Goal: Task Accomplishment & Management: Manage account settings

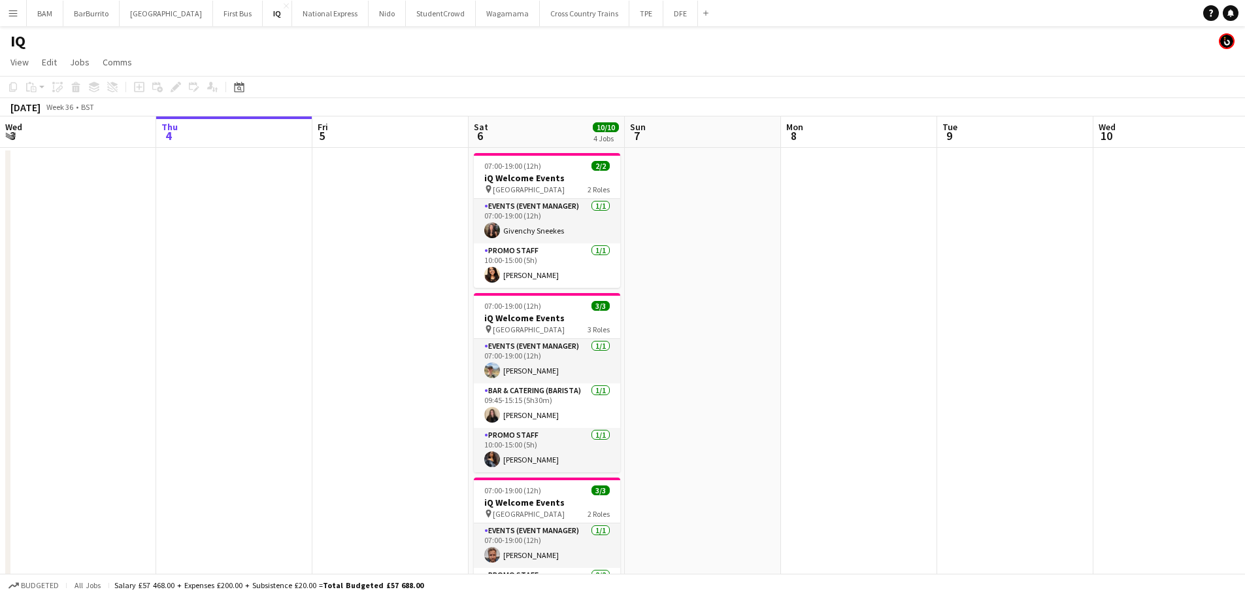
click at [20, 12] on button "Menu" at bounding box center [13, 13] width 26 height 26
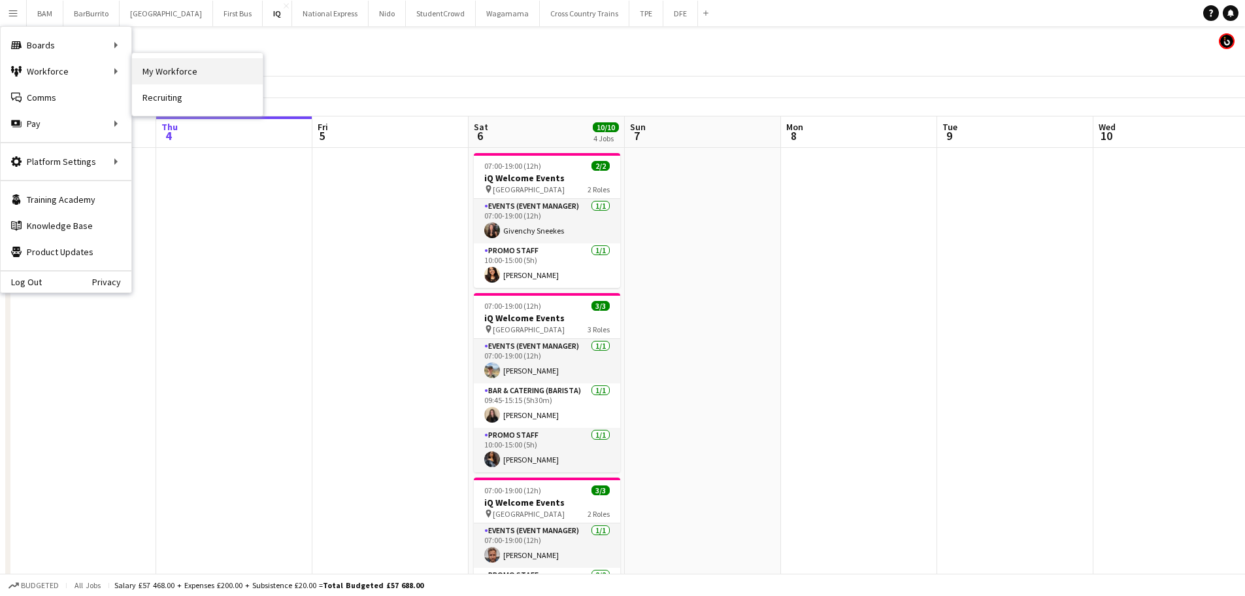
click at [202, 74] on link "My Workforce" at bounding box center [197, 71] width 131 height 26
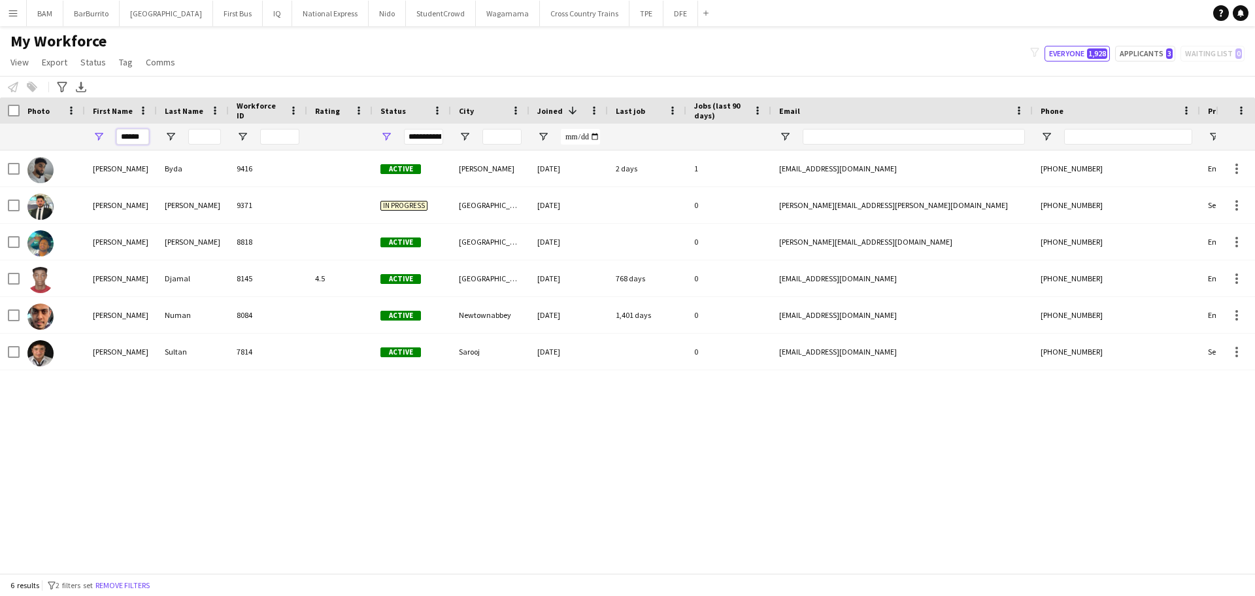
scroll to position [0, 6]
drag, startPoint x: 122, startPoint y: 139, endPoint x: 184, endPoint y: 148, distance: 63.5
click at [184, 148] on div "******" at bounding box center [708, 137] width 1417 height 26
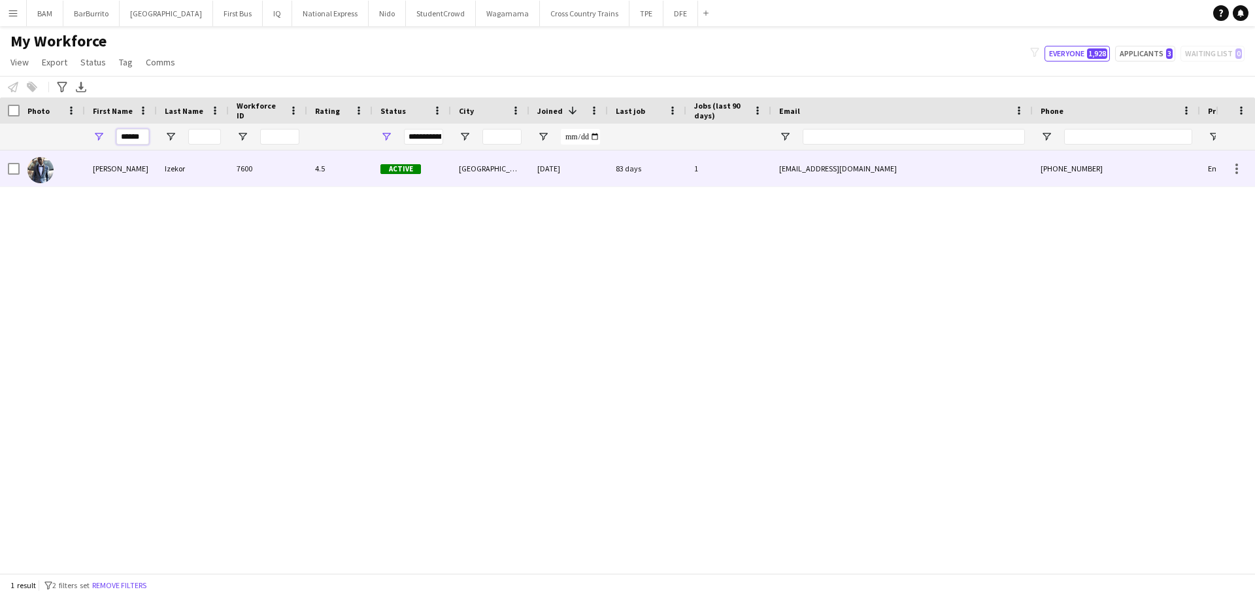
type input "******"
click at [193, 160] on div "Izekor" at bounding box center [193, 168] width 72 height 36
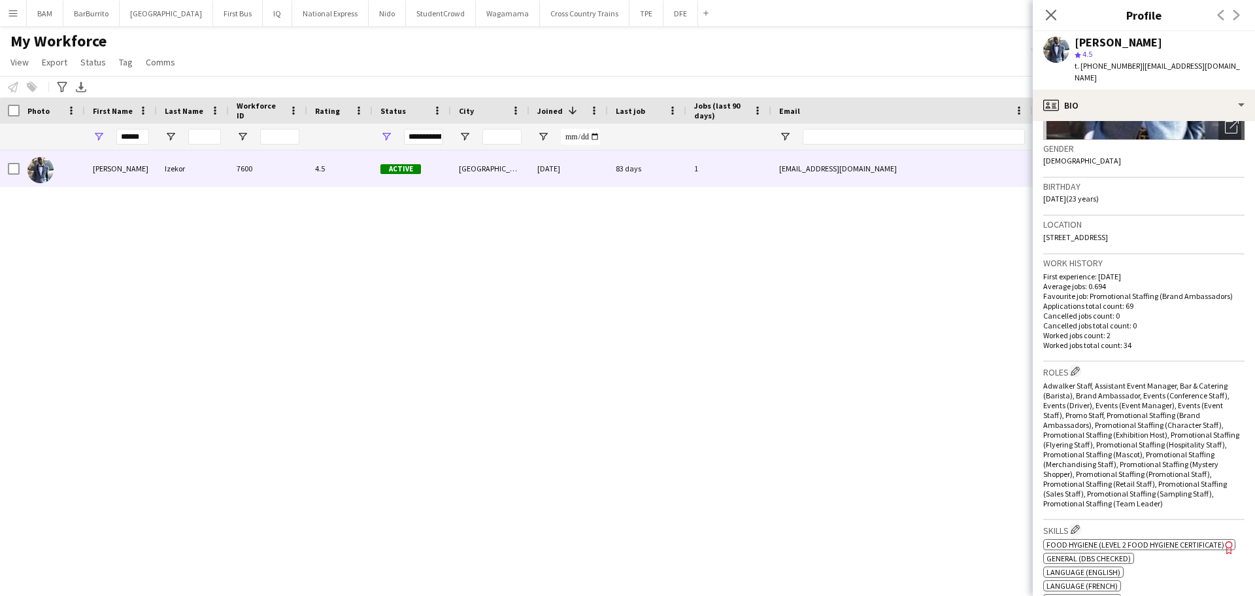
scroll to position [262, 0]
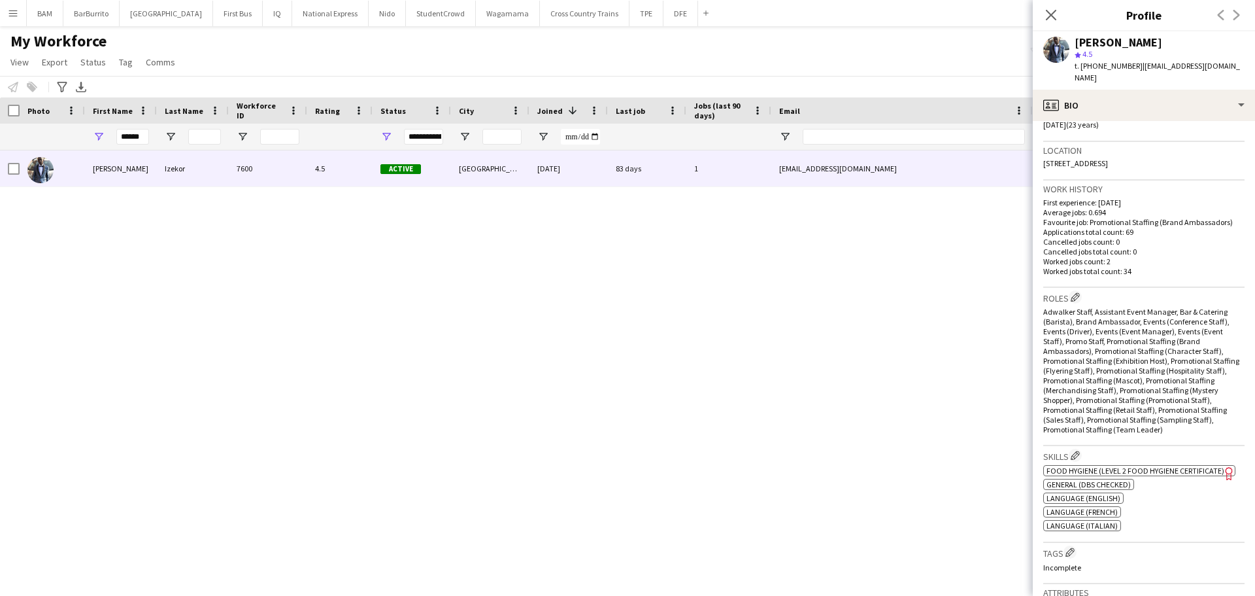
click at [1145, 465] on span "Food Hygiene (Level 2 Food Hygiene Certificate)" at bounding box center [1136, 470] width 178 height 10
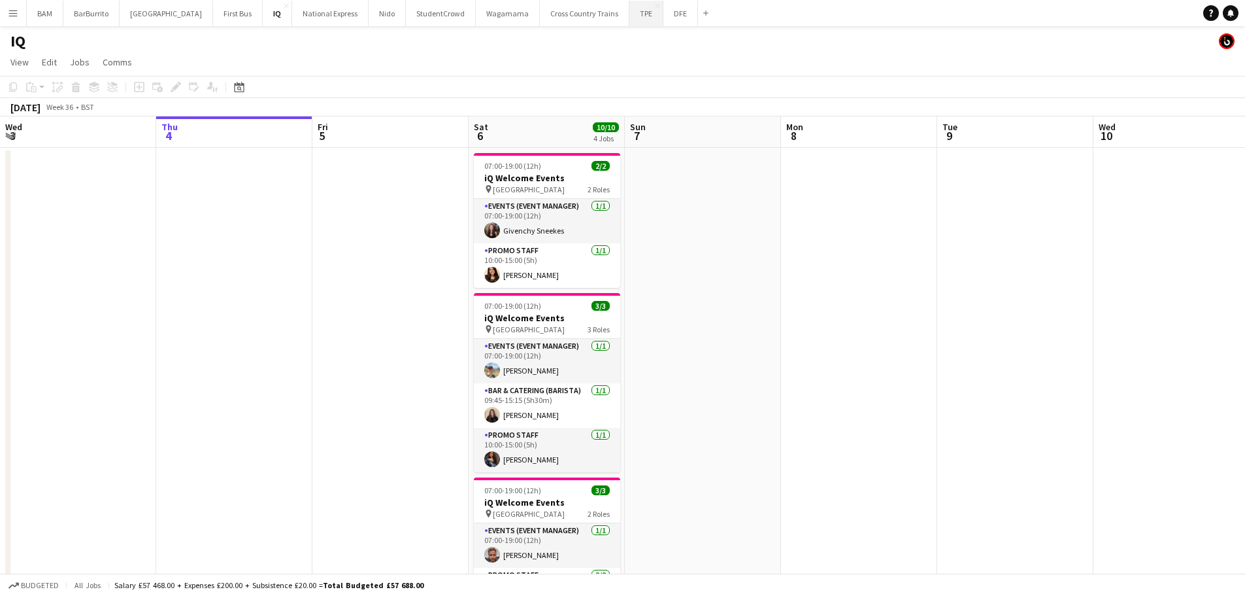
click at [630, 12] on button "TPE Close" at bounding box center [647, 13] width 34 height 25
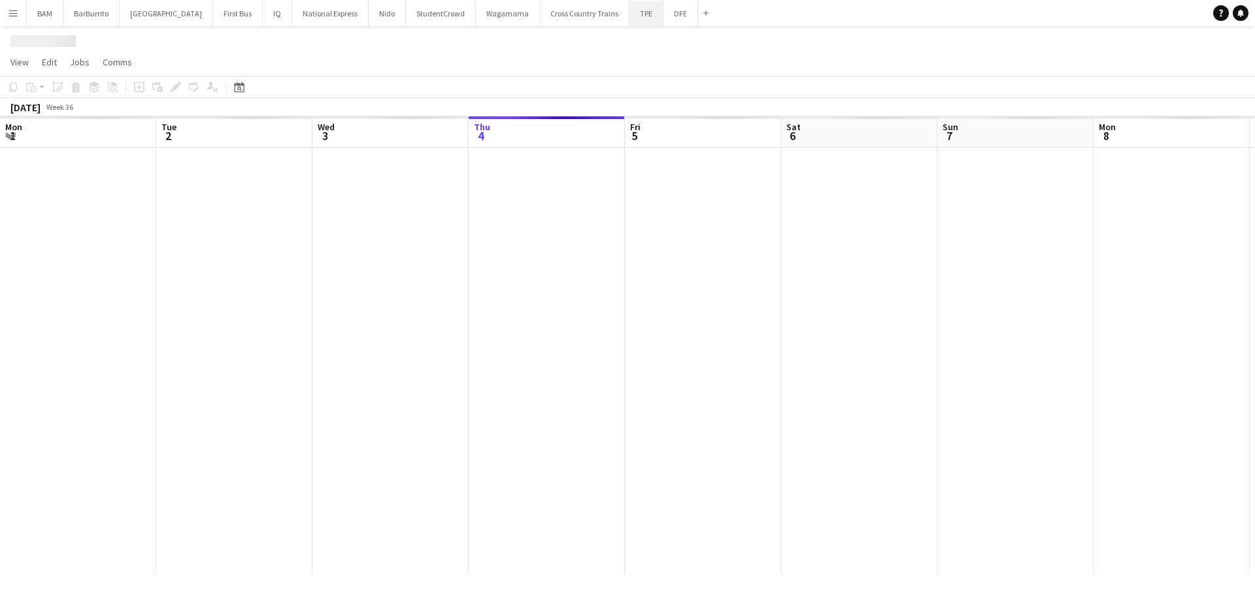
scroll to position [0, 313]
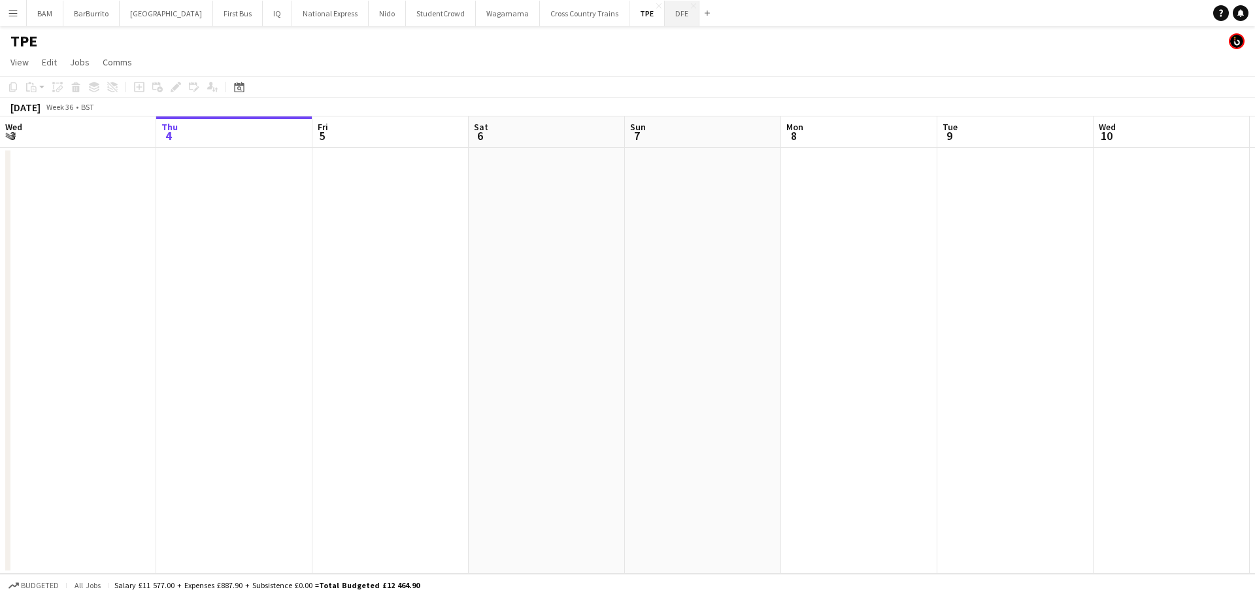
click at [665, 13] on button "DFE Close" at bounding box center [682, 13] width 35 height 25
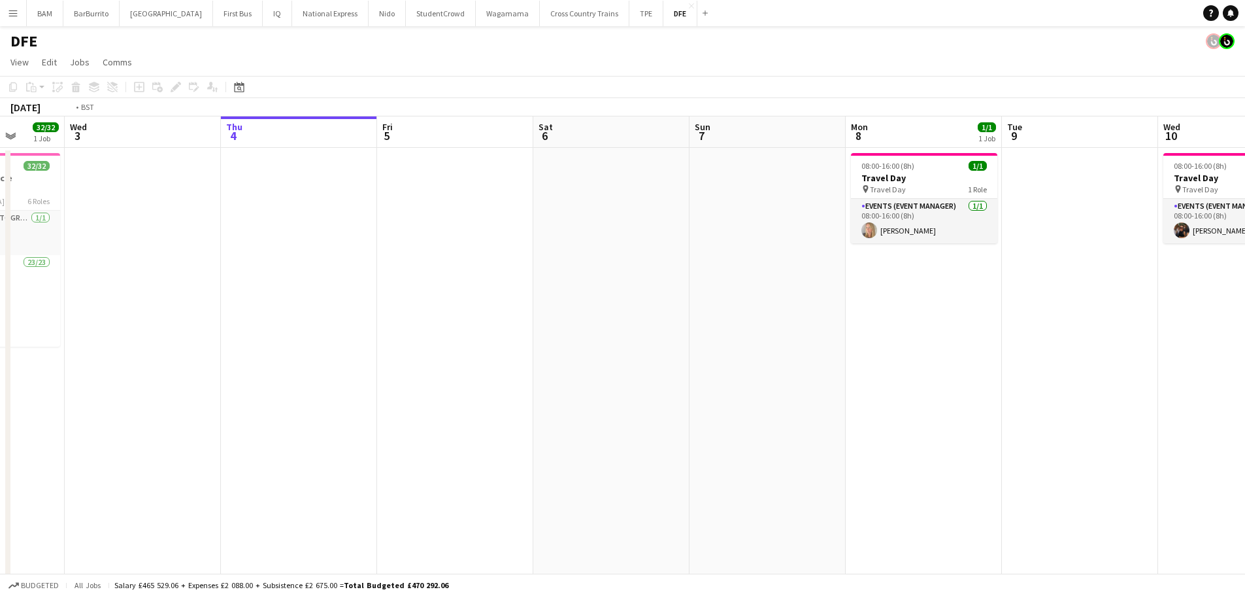
drag, startPoint x: 413, startPoint y: 151, endPoint x: 747, endPoint y: 167, distance: 335.1
click at [802, 158] on app-calendar-viewport "Sun 31 Mon 1 Tue 2 32/32 1 Job Wed 3 Thu 4 Fri 5 Sat 6 Sun 7 Mon 8 1/1 1 Job Tu…" at bounding box center [622, 459] width 1245 height 687
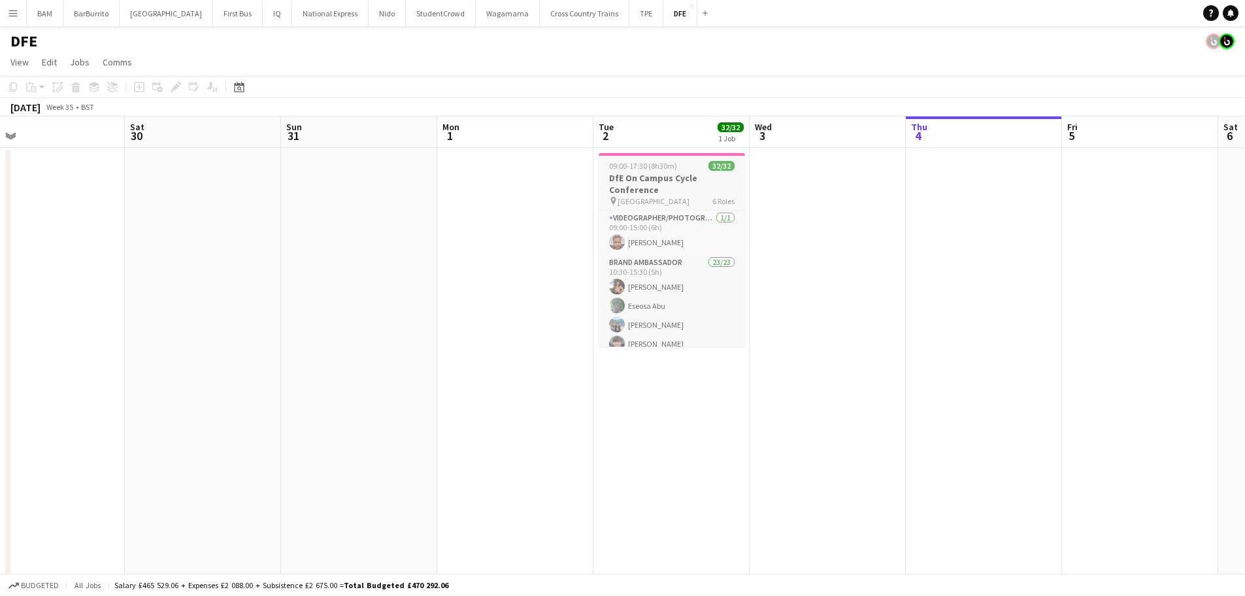
drag, startPoint x: 477, startPoint y: 181, endPoint x: 610, endPoint y: 201, distance: 134.8
click at [618, 186] on app-calendar-viewport "Wed 27 Thu 28 Fri 29 Sat 30 Sun 31 Mon 1 Tue 2 32/32 1 Job Wed 3 Thu 4 Fri 5 Sa…" at bounding box center [622, 459] width 1245 height 687
click at [638, 305] on app-card-role "Brand Ambassador 23/23 10:30-15:30 (5h) Cara McGrenaghan Eseosa Abu Hayley Ng O…" at bounding box center [669, 486] width 146 height 462
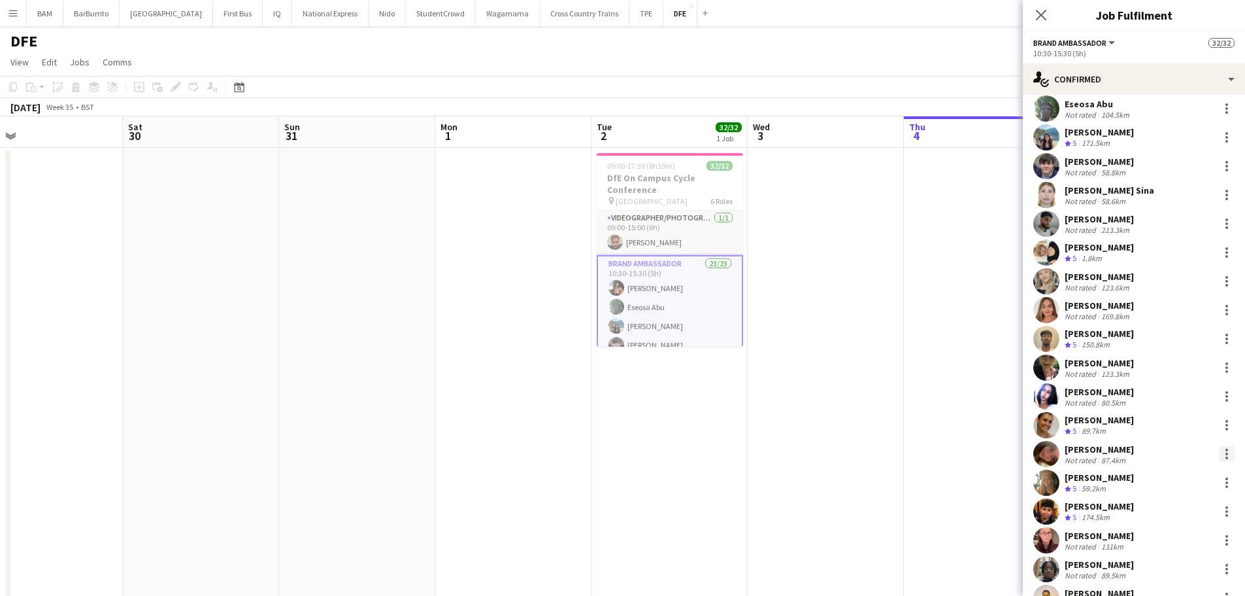
click at [1226, 454] on div at bounding box center [1227, 453] width 3 height 3
click at [1218, 452] on div at bounding box center [622, 298] width 1245 height 596
click at [1221, 456] on div at bounding box center [1227, 454] width 16 height 16
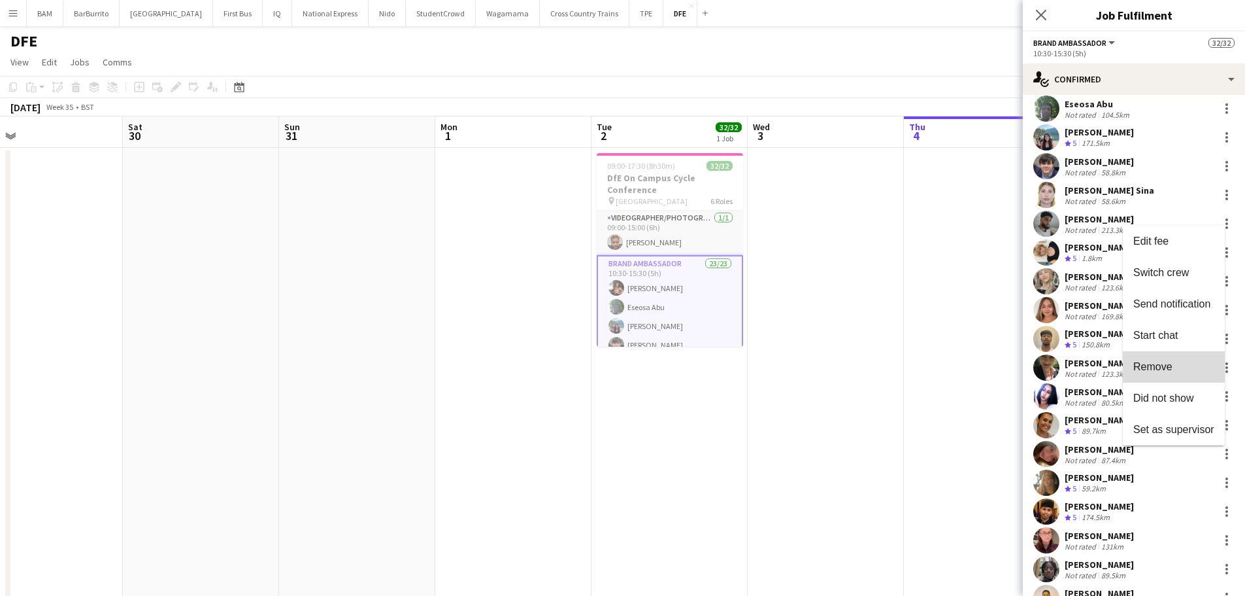
click at [1181, 367] on span "Remove" at bounding box center [1174, 367] width 81 height 12
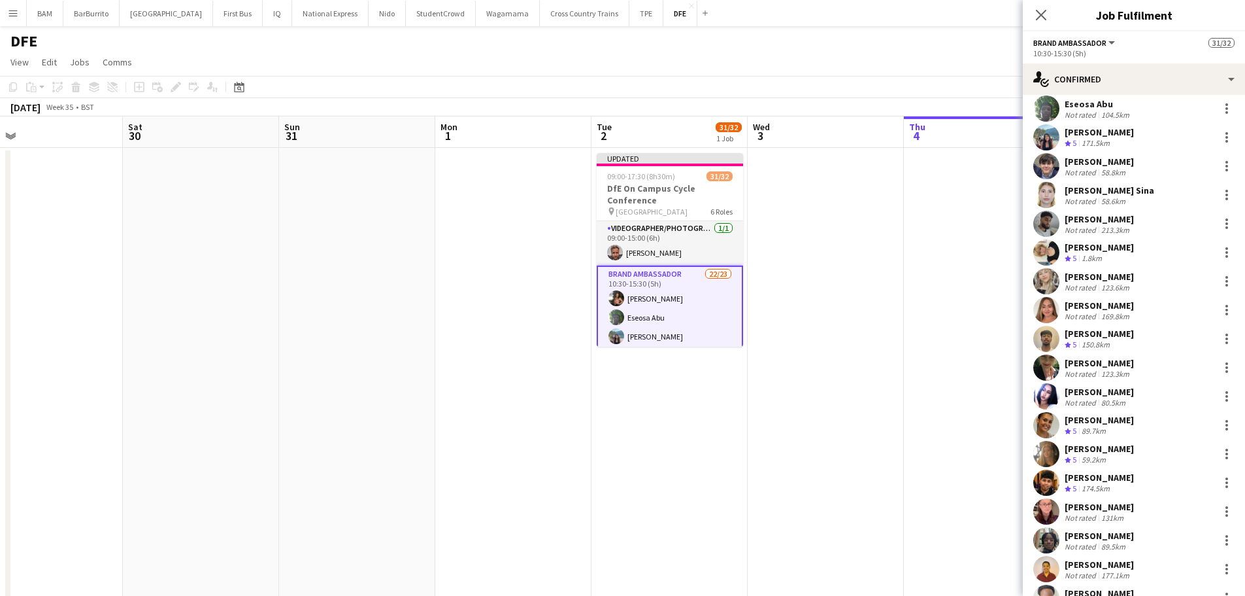
click at [830, 87] on app-toolbar "Copy Paste Paste Ctrl+V Paste with crew Ctrl+Shift+V Paste linked Job [GEOGRAPH…" at bounding box center [622, 87] width 1245 height 22
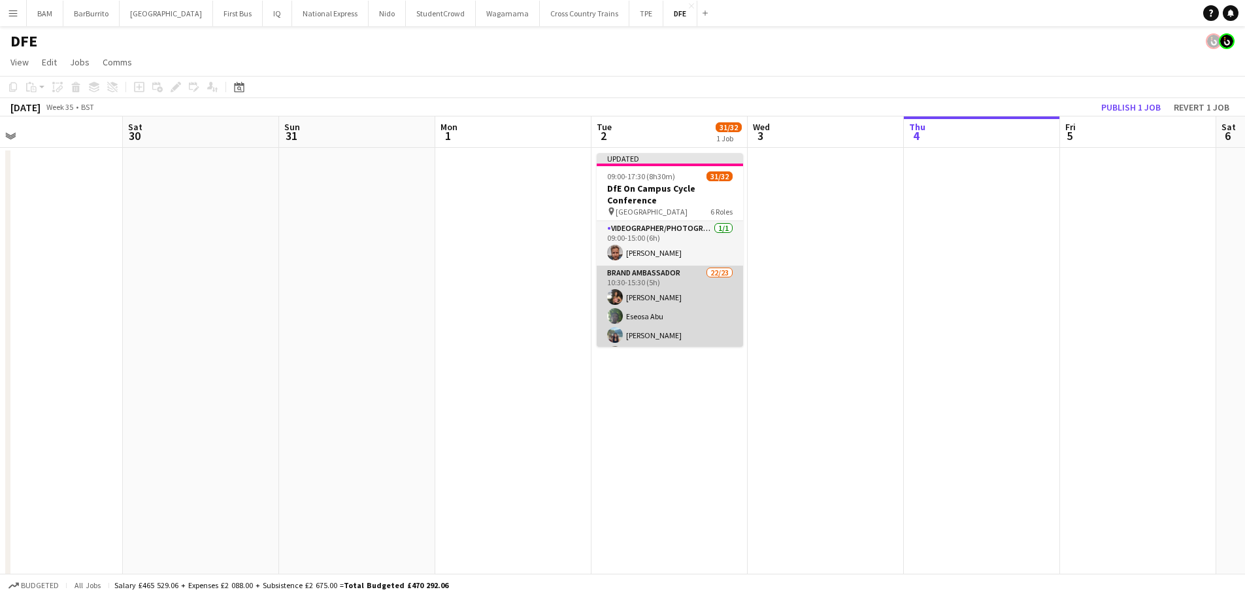
click at [694, 301] on app-card-role "Brand Ambassador 22/23 10:30-15:30 (5h) Cara McGrenaghan Eseosa Abu Hayley Ng O…" at bounding box center [670, 496] width 146 height 462
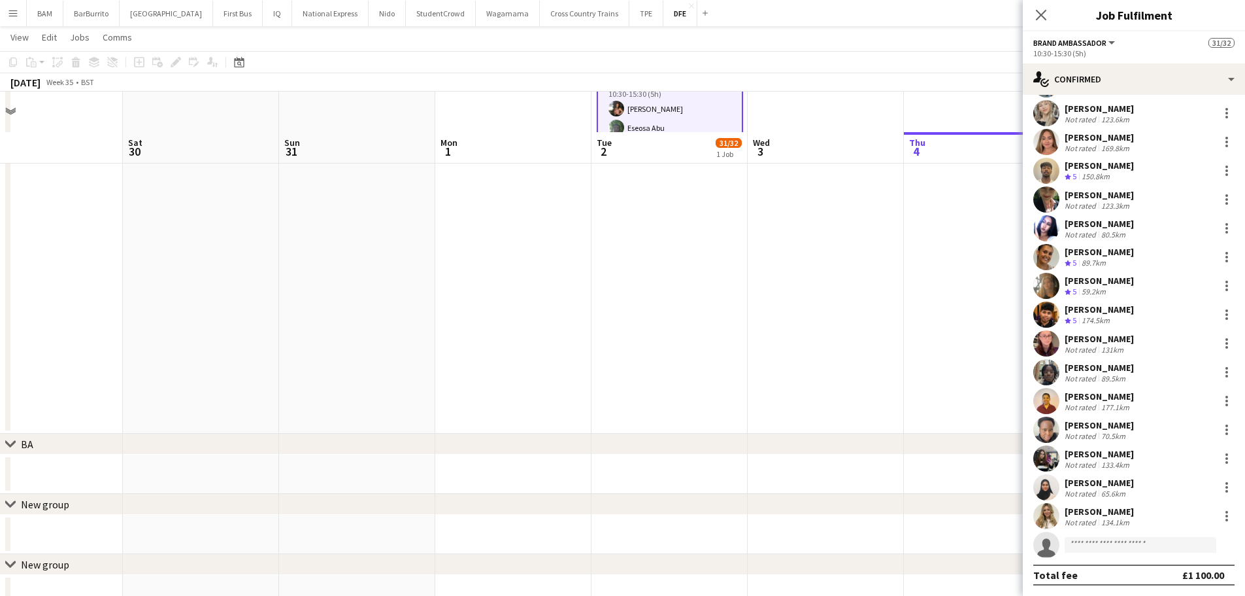
scroll to position [229, 0]
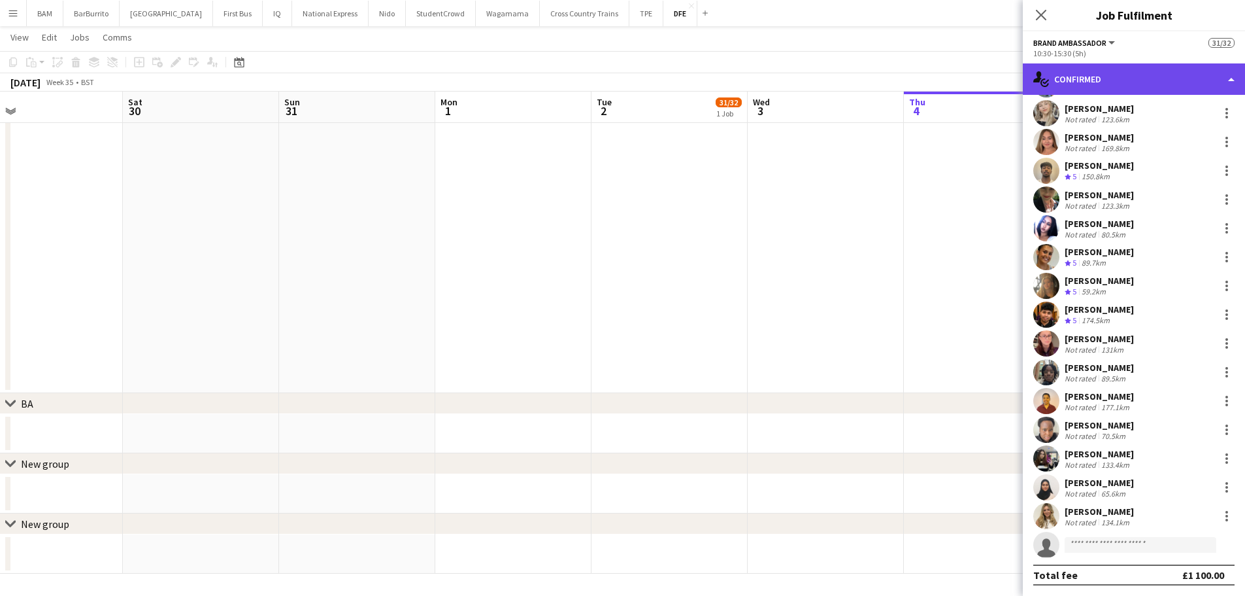
click at [1140, 78] on div "single-neutral-actions-check-2 Confirmed" at bounding box center [1134, 78] width 222 height 31
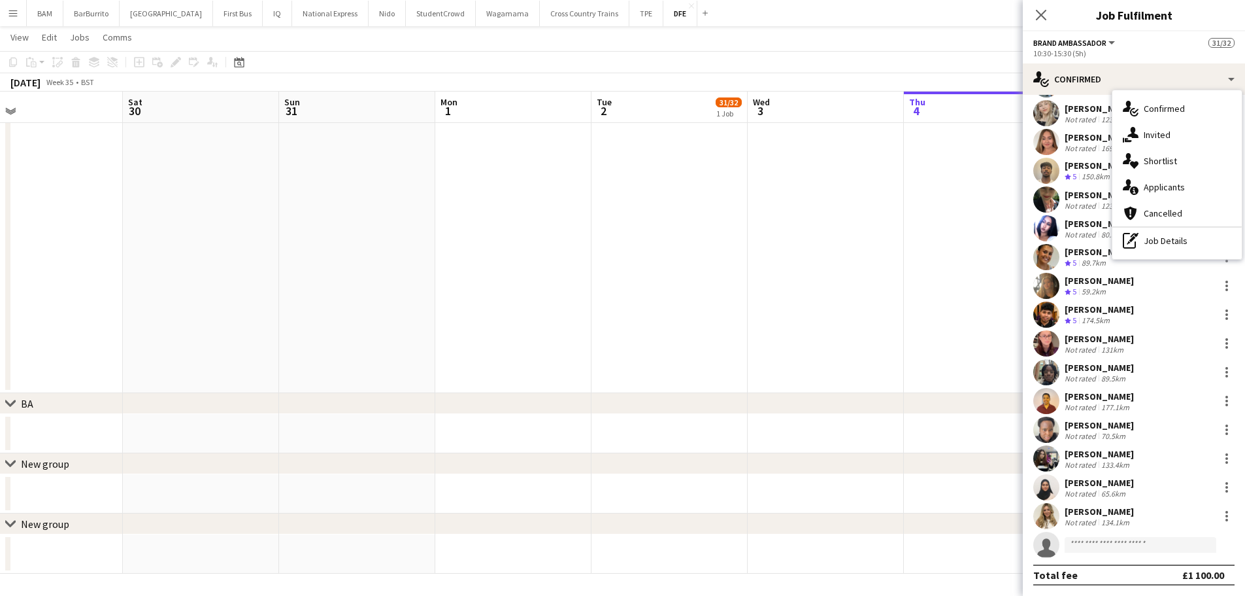
click at [1167, 241] on div "pen-write Job Details" at bounding box center [1177, 241] width 129 height 26
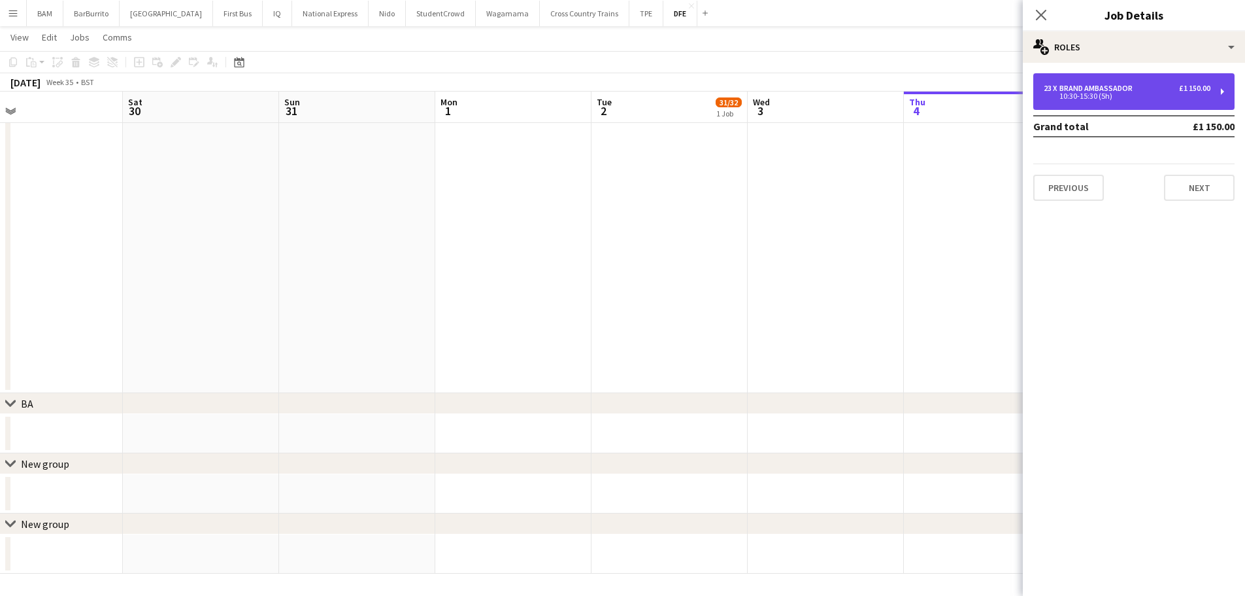
click at [1151, 80] on div "23 x Brand Ambassador £1 150.00 10:30-15:30 (5h)" at bounding box center [1134, 91] width 201 height 37
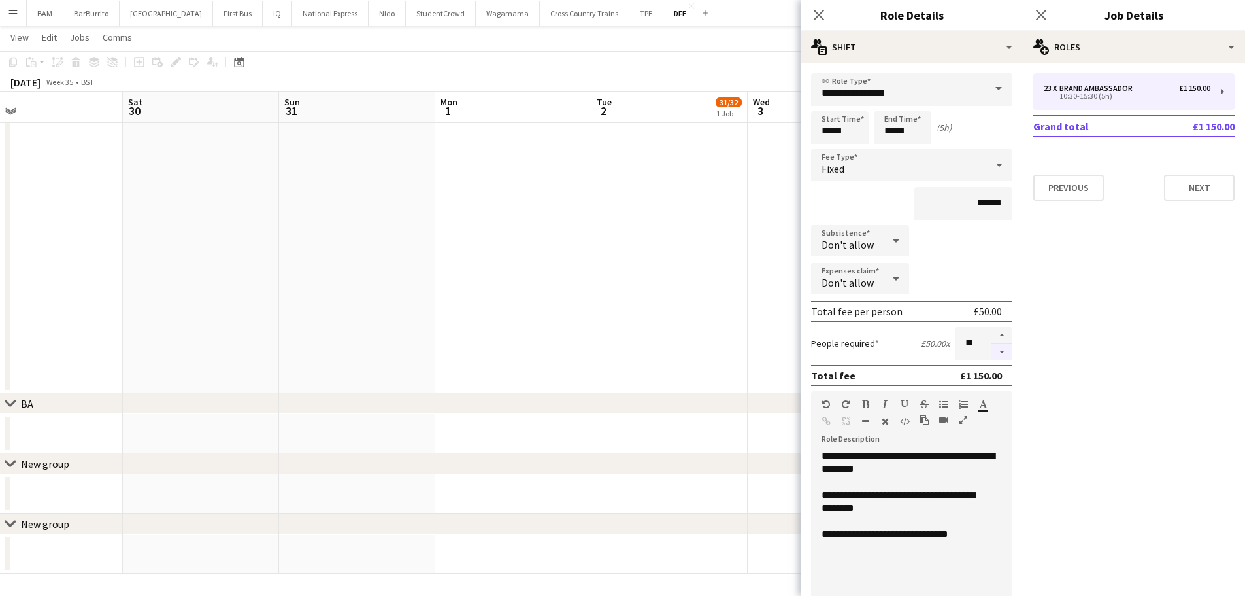
click at [1000, 359] on button "button" at bounding box center [1002, 352] width 21 height 16
type input "**"
click at [773, 233] on app-date-cell at bounding box center [826, 155] width 156 height 475
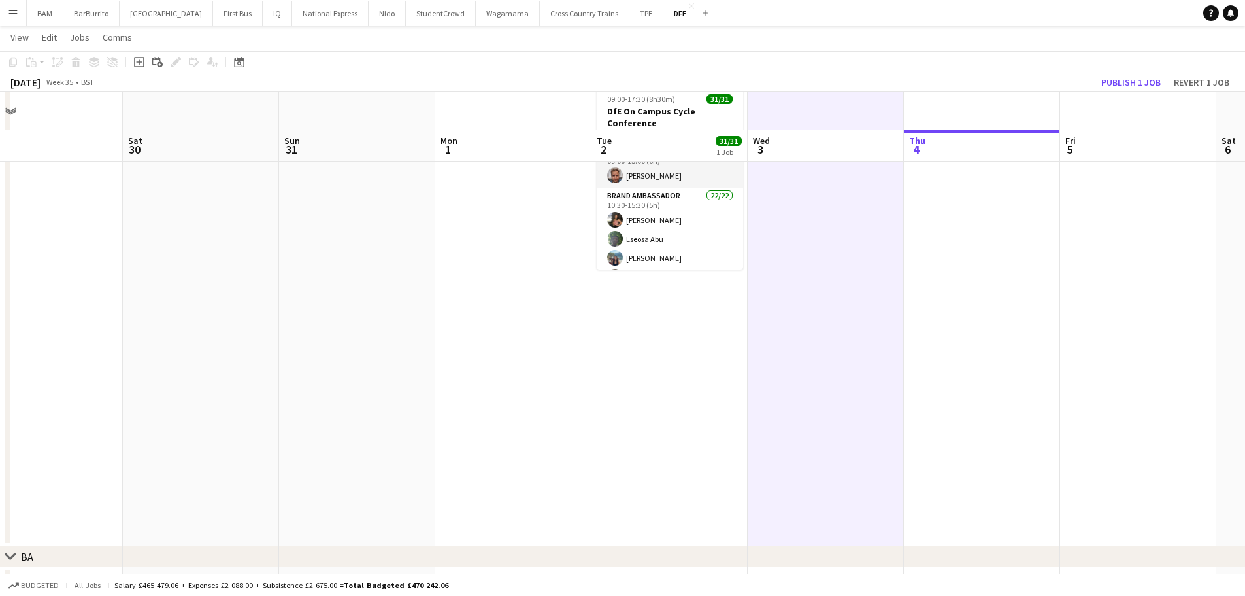
scroll to position [0, 0]
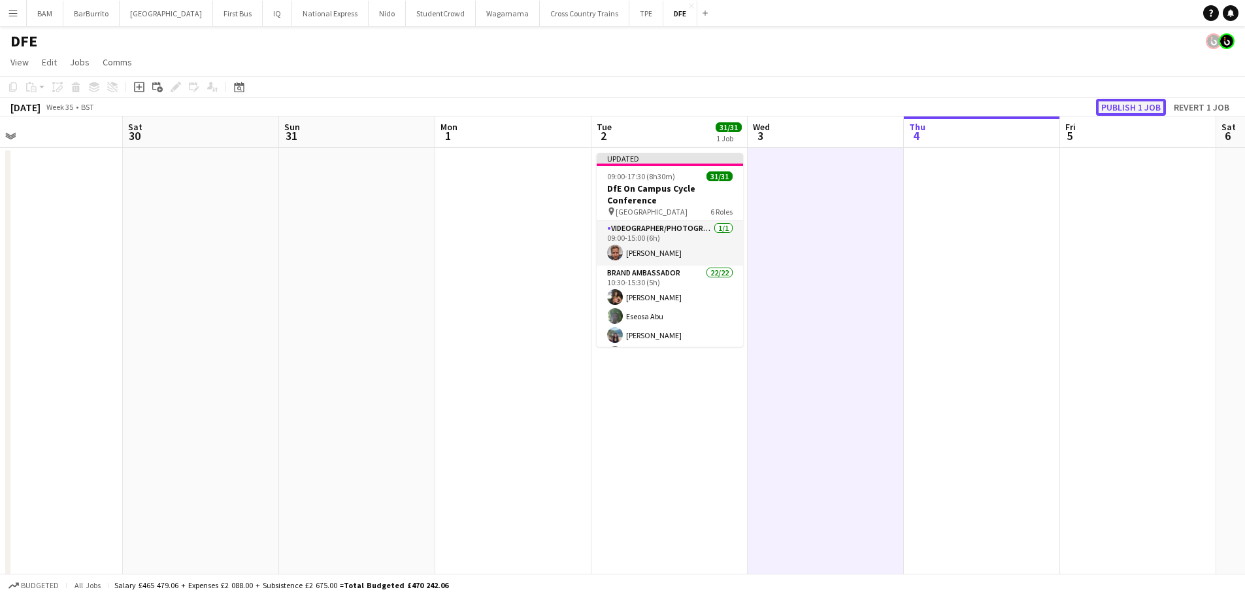
click at [1131, 105] on button "Publish 1 job" at bounding box center [1131, 107] width 70 height 17
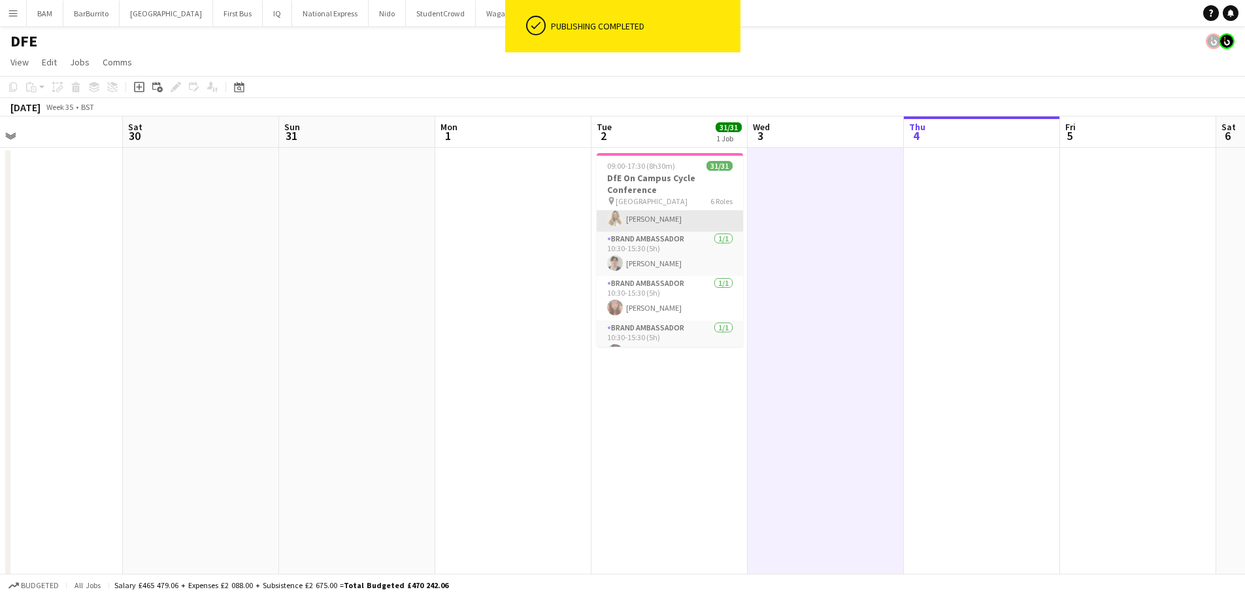
scroll to position [458, 0]
click at [683, 175] on h3 "DfE On Campus Cycle Conference" at bounding box center [670, 184] width 146 height 24
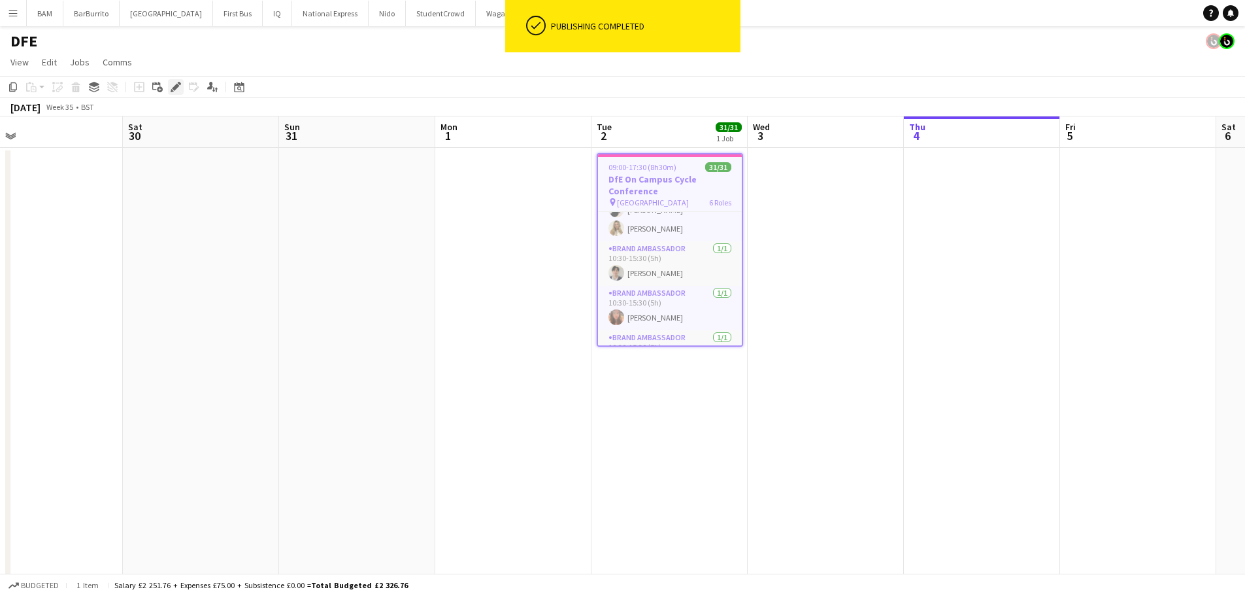
drag, startPoint x: 174, startPoint y: 85, endPoint x: 182, endPoint y: 78, distance: 10.7
click at [174, 84] on icon "Edit" at bounding box center [176, 87] width 10 height 10
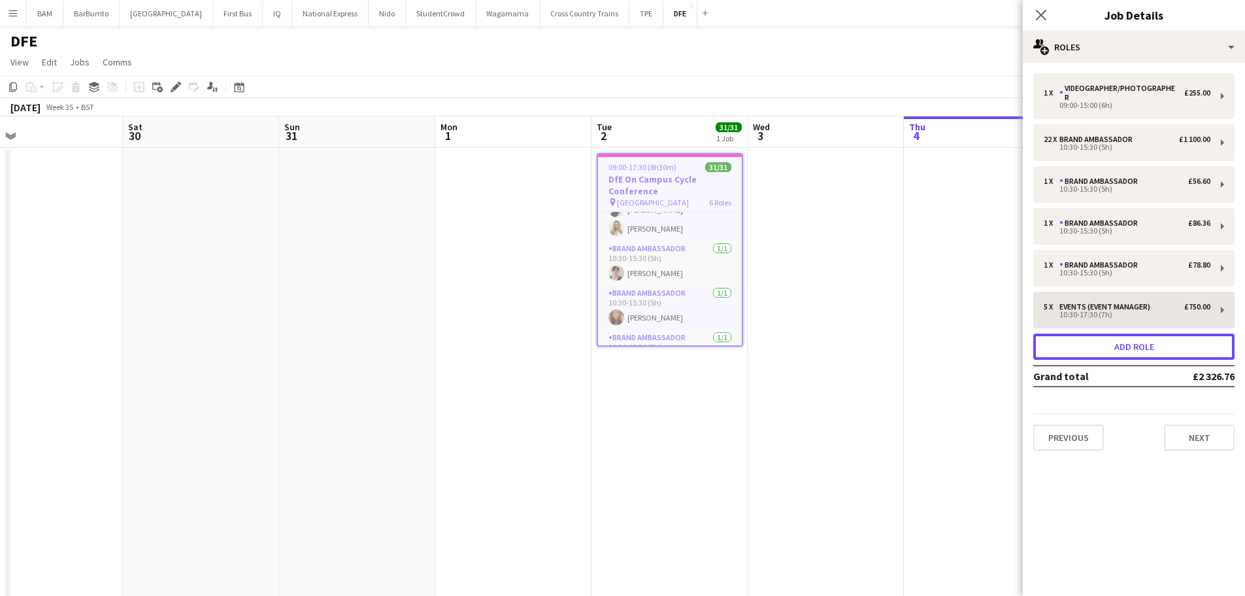
click at [1126, 334] on button "Add role" at bounding box center [1134, 346] width 201 height 26
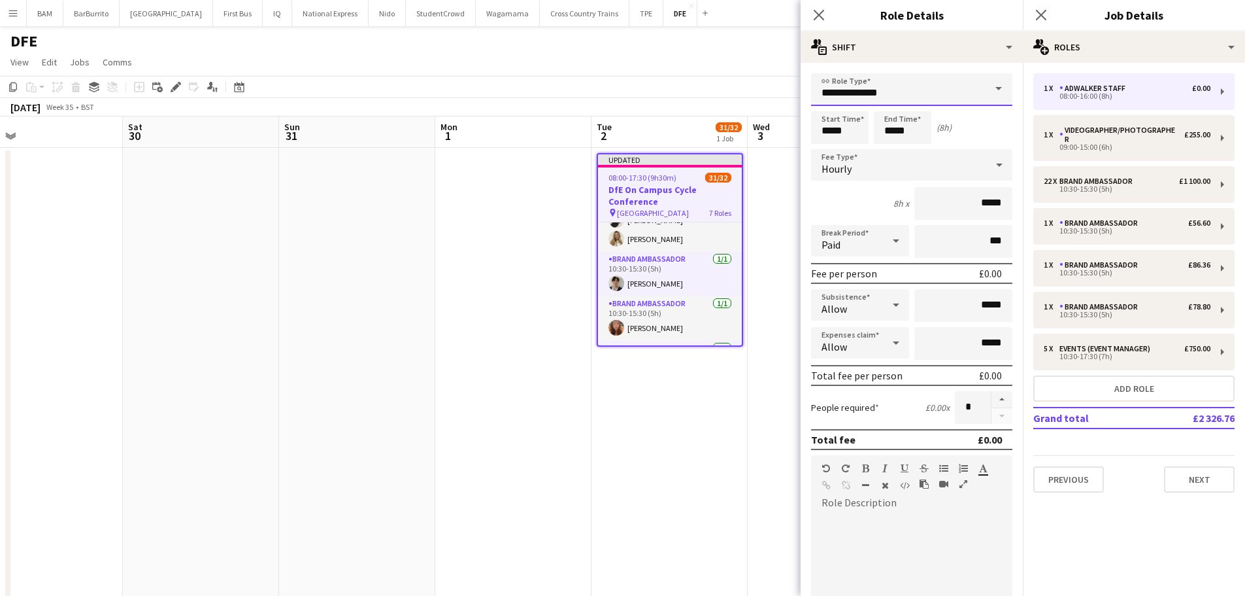
click at [891, 95] on input "**********" at bounding box center [911, 89] width 201 height 33
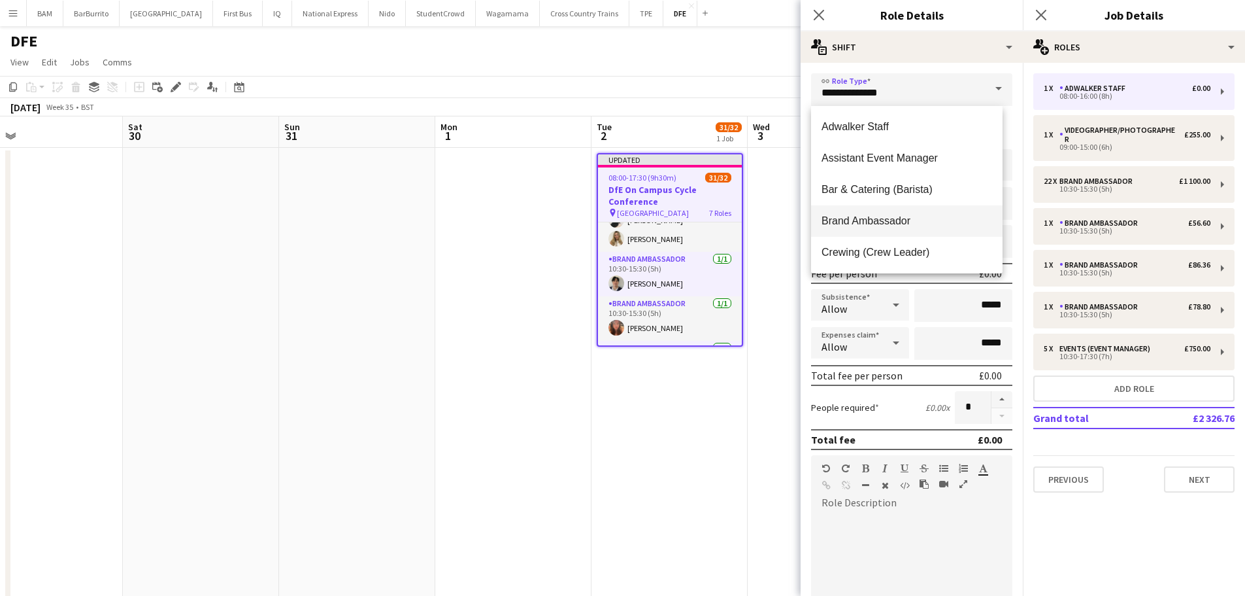
click at [900, 214] on span "Brand Ambassador" at bounding box center [907, 220] width 171 height 12
type input "**********"
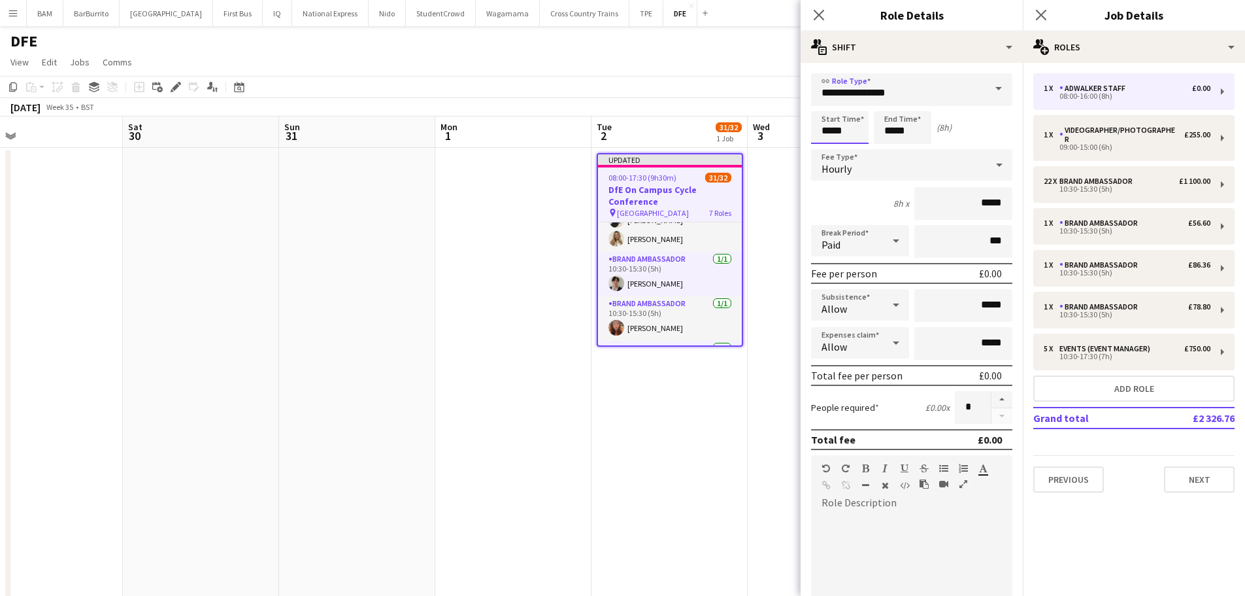
click at [836, 130] on input "*****" at bounding box center [840, 127] width 58 height 33
click at [831, 105] on div at bounding box center [827, 104] width 26 height 13
click at [828, 150] on div at bounding box center [827, 150] width 26 height 13
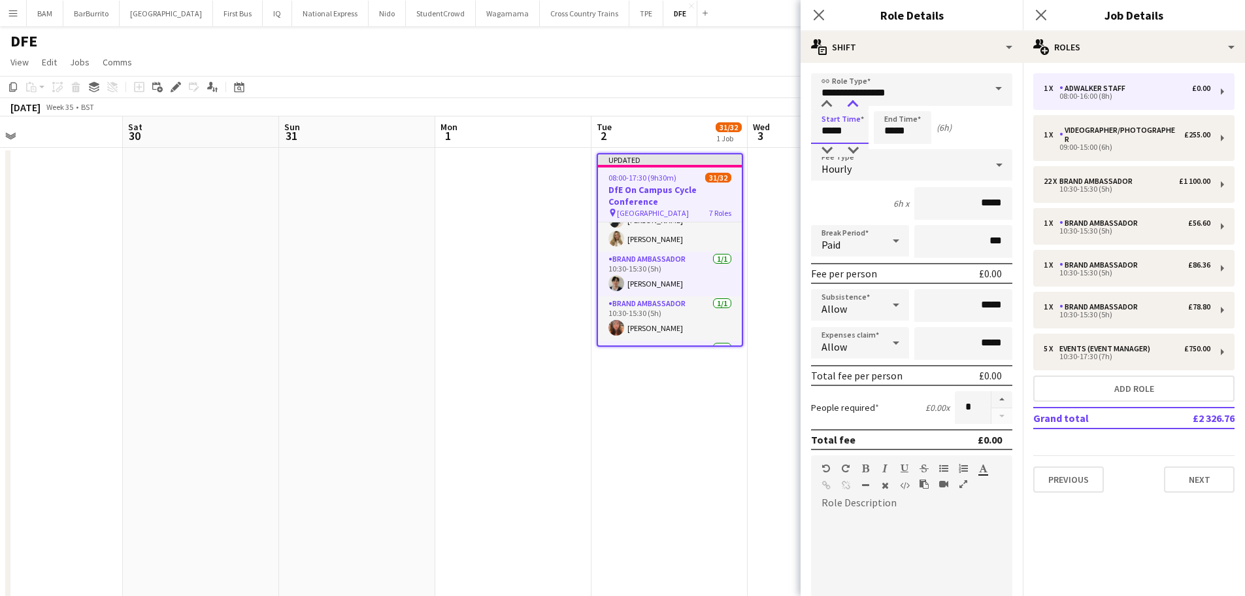
click at [855, 101] on div at bounding box center [853, 104] width 26 height 13
type input "*****"
click at [855, 101] on div at bounding box center [853, 104] width 26 height 13
click at [904, 135] on input "*****" at bounding box center [903, 127] width 58 height 33
click at [896, 156] on div at bounding box center [890, 150] width 26 height 13
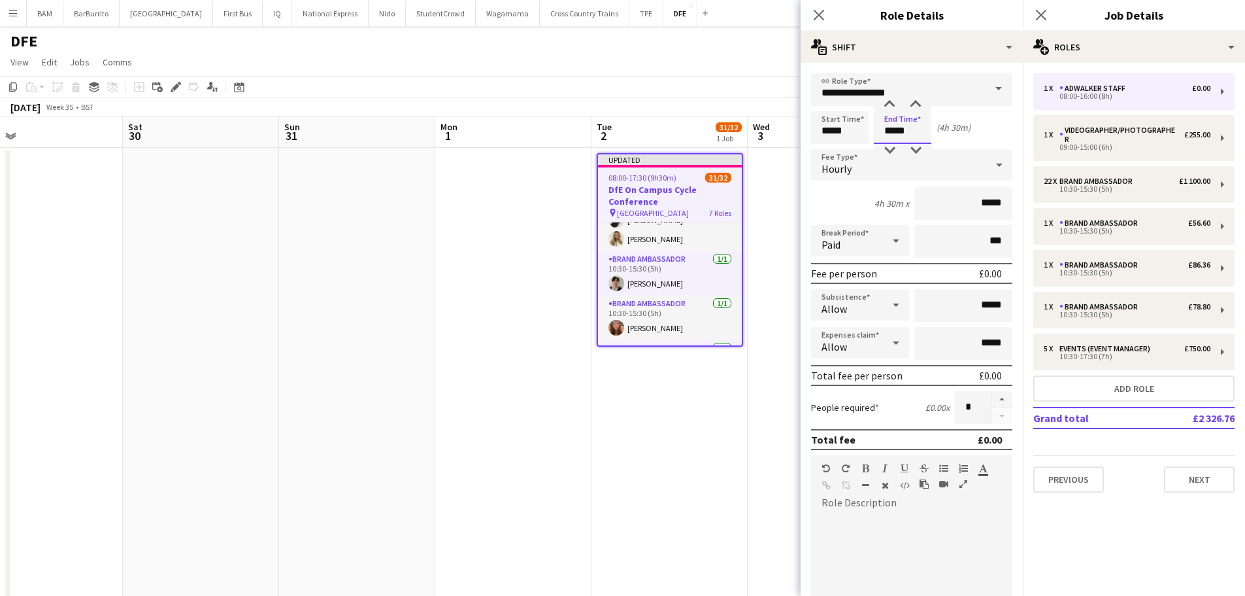
click at [916, 112] on input "*****" at bounding box center [903, 127] width 58 height 33
click at [917, 107] on div at bounding box center [916, 104] width 26 height 13
type input "*****"
click at [917, 107] on div at bounding box center [916, 104] width 26 height 13
click at [962, 121] on div "Start Time ***** End Time ***** (5h)" at bounding box center [911, 127] width 201 height 33
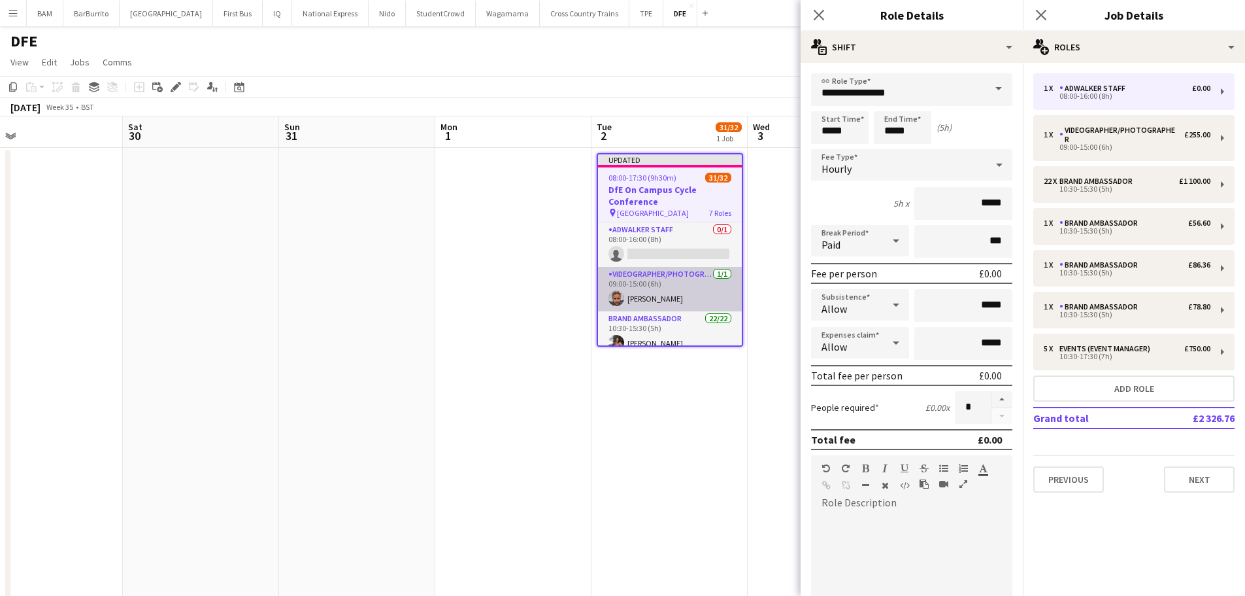
scroll to position [65, 0]
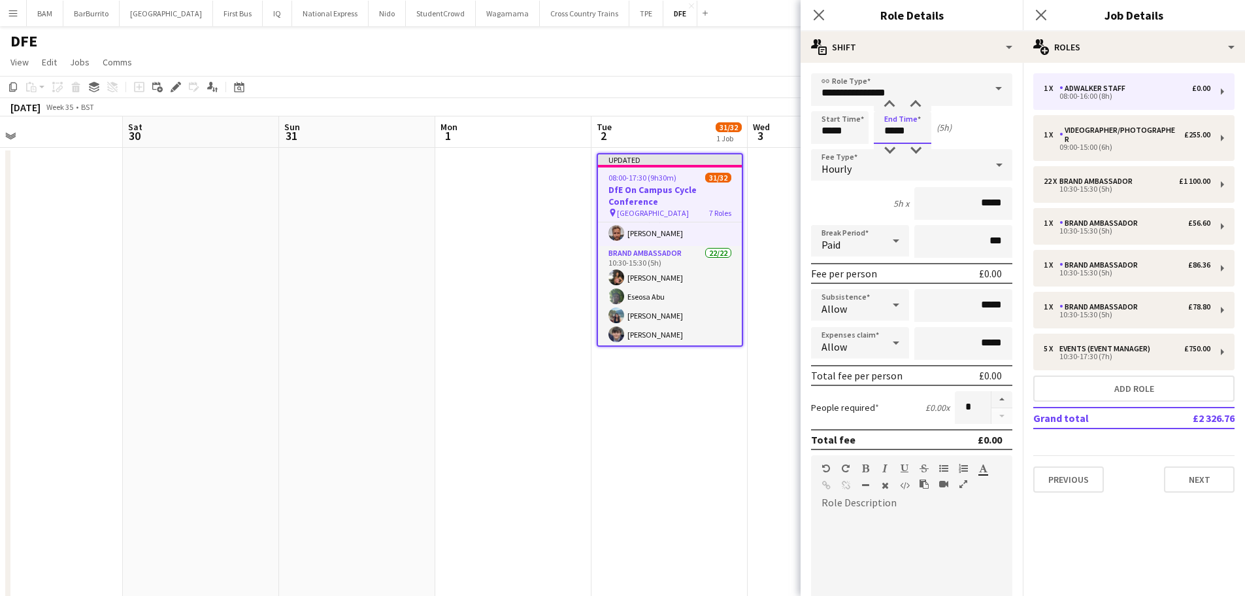
click at [903, 126] on input "*****" at bounding box center [903, 127] width 58 height 33
click at [645, 99] on div "August 2025 Week 35 • BST Publish 1 job Revert 1 job" at bounding box center [622, 107] width 1245 height 18
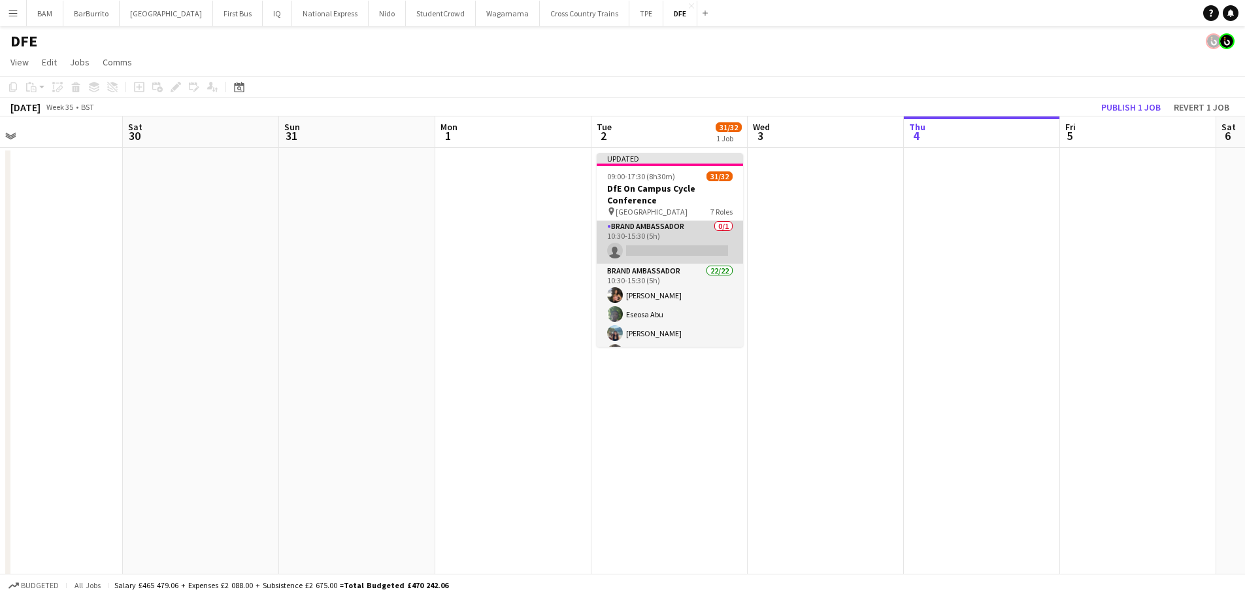
scroll to position [0, 0]
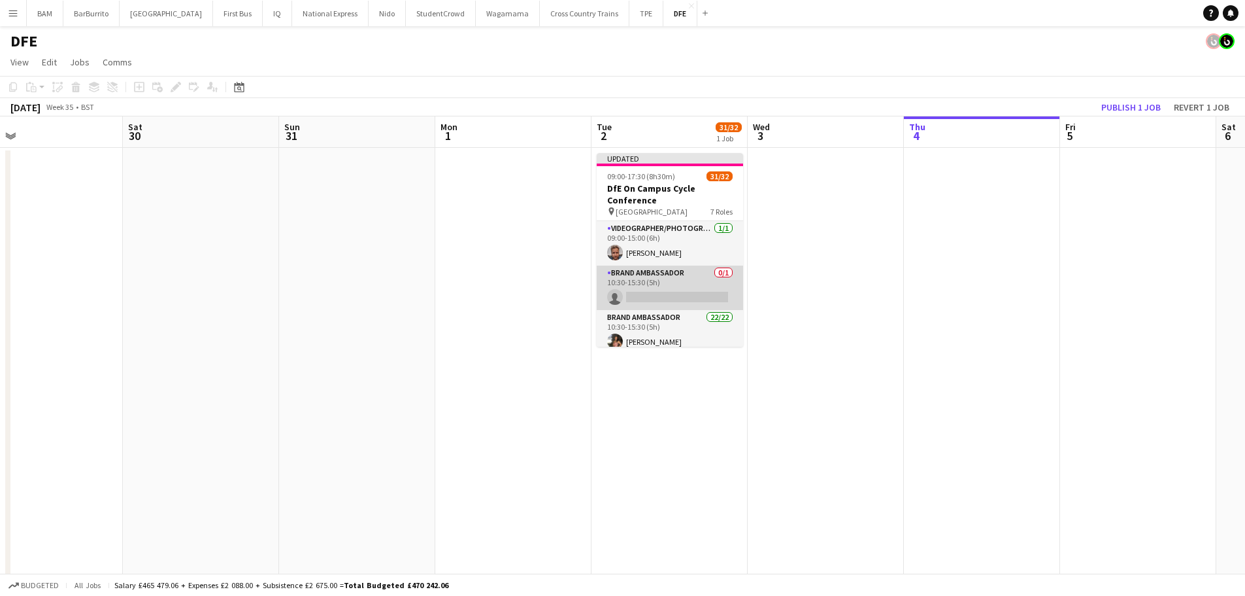
click at [658, 297] on app-card-role "Brand Ambassador 0/1 10:30-15:30 (5h) single-neutral-actions" at bounding box center [670, 287] width 146 height 44
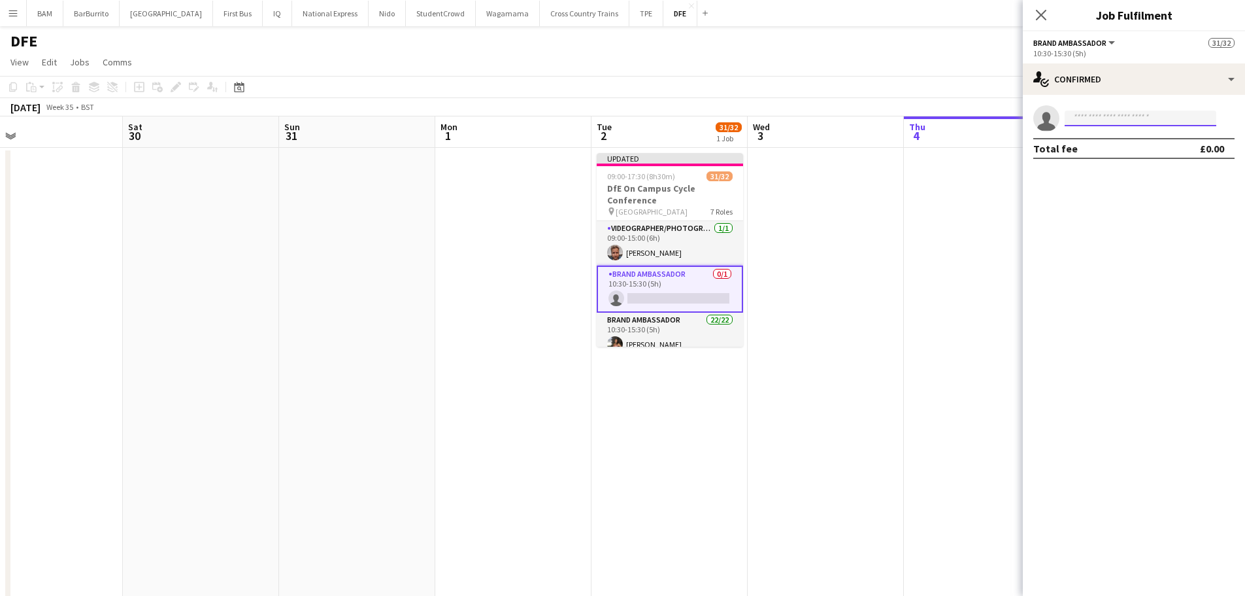
click at [1100, 120] on input at bounding box center [1141, 118] width 152 height 16
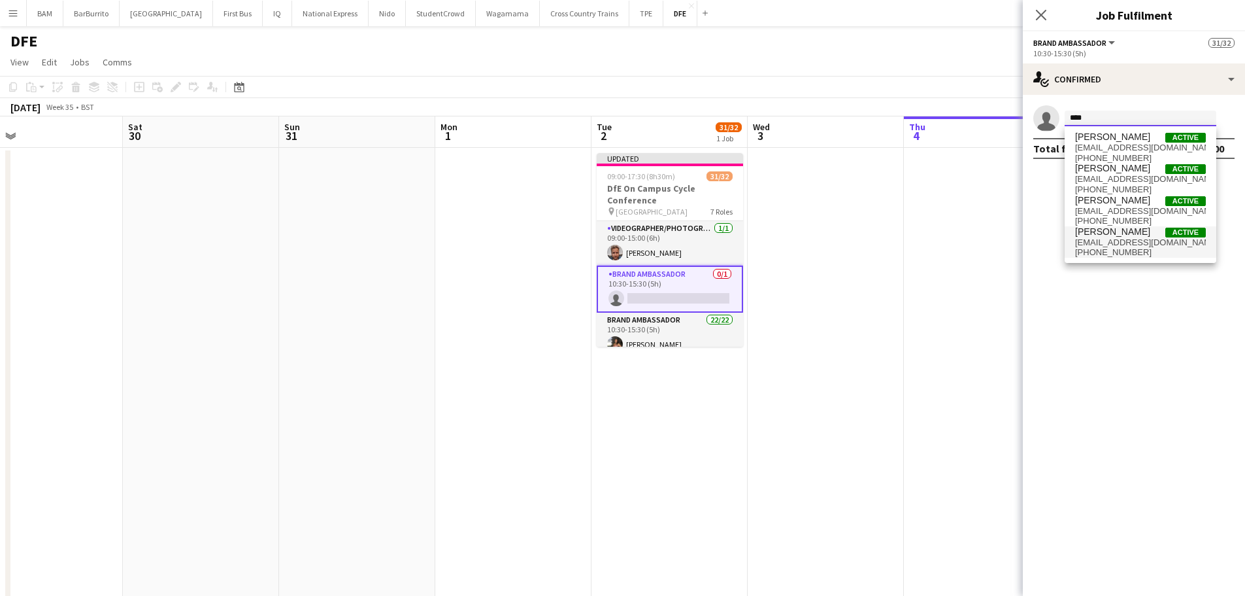
type input "****"
click at [1143, 239] on span "ellamarchi07@gmail.com" at bounding box center [1140, 242] width 131 height 10
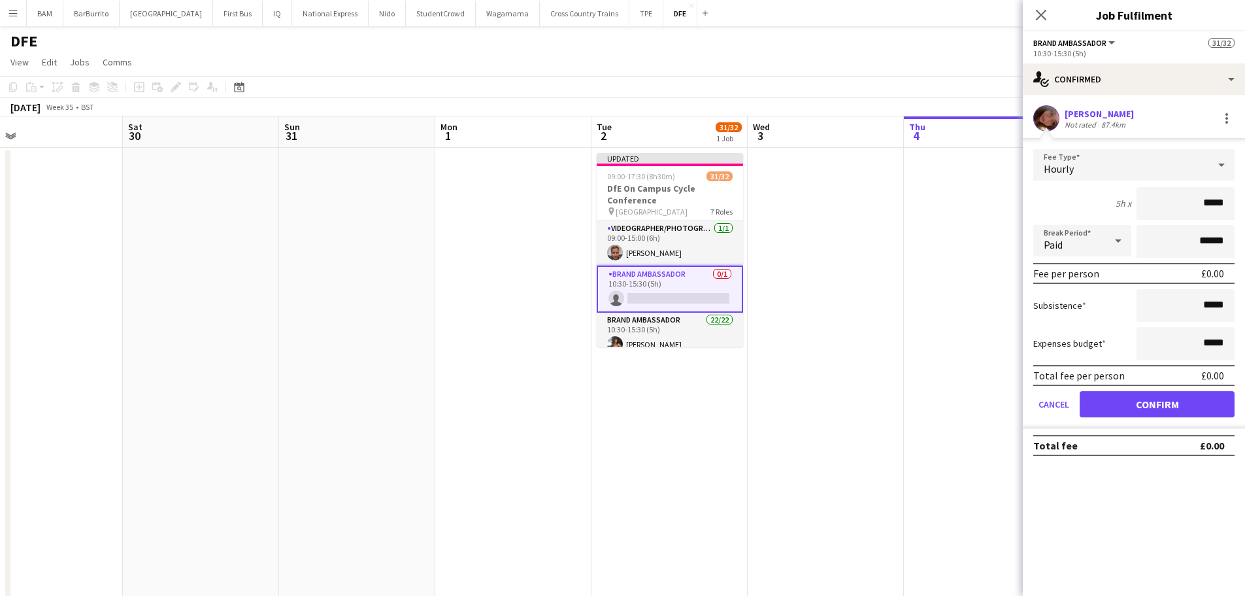
click at [1154, 178] on div "Hourly" at bounding box center [1121, 164] width 175 height 31
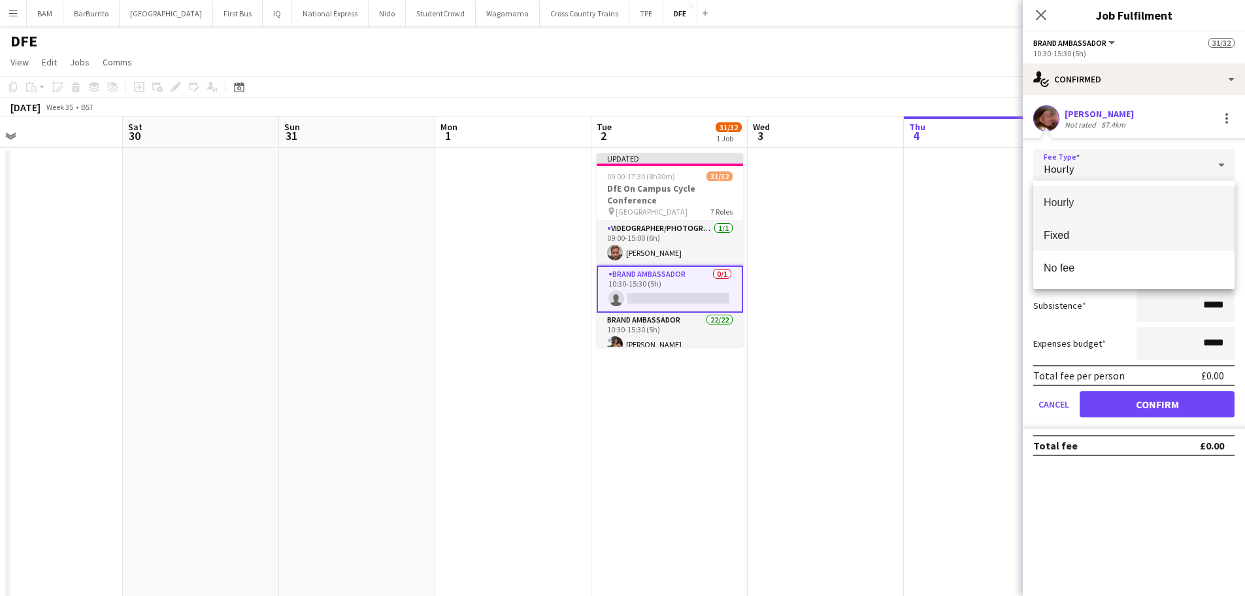
click at [1112, 242] on mat-option "Fixed" at bounding box center [1134, 234] width 201 height 33
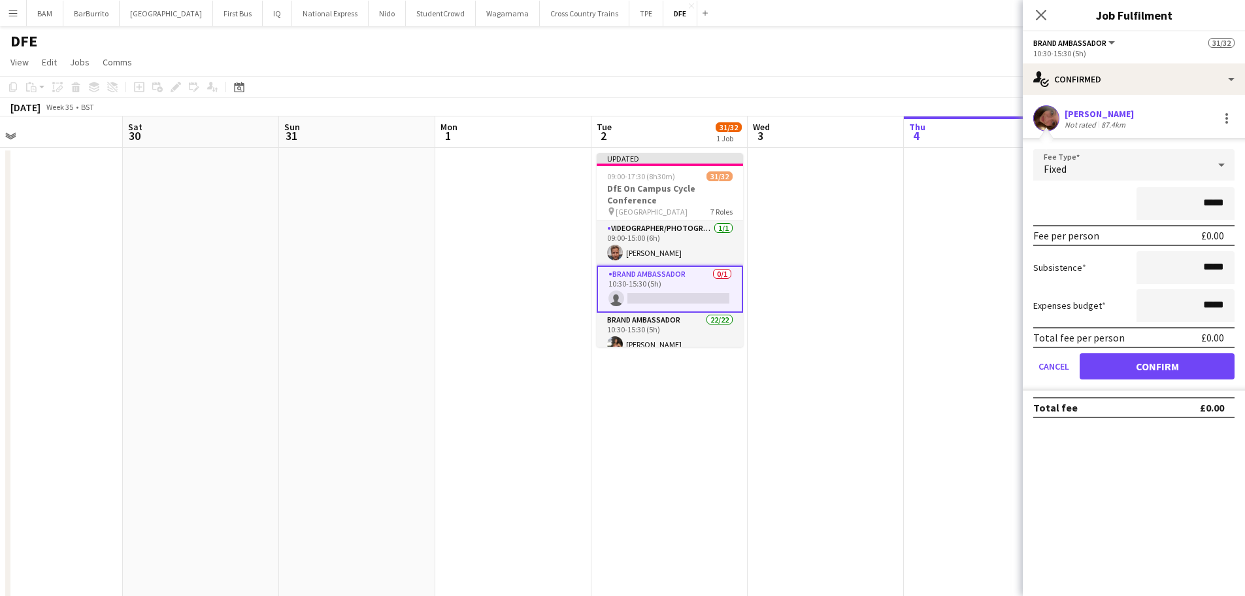
click at [1212, 204] on input "*****" at bounding box center [1186, 203] width 98 height 33
click at [1225, 203] on input "*****" at bounding box center [1186, 203] width 98 height 33
type input "**"
type input "******"
click at [1166, 364] on button "Confirm" at bounding box center [1157, 366] width 155 height 26
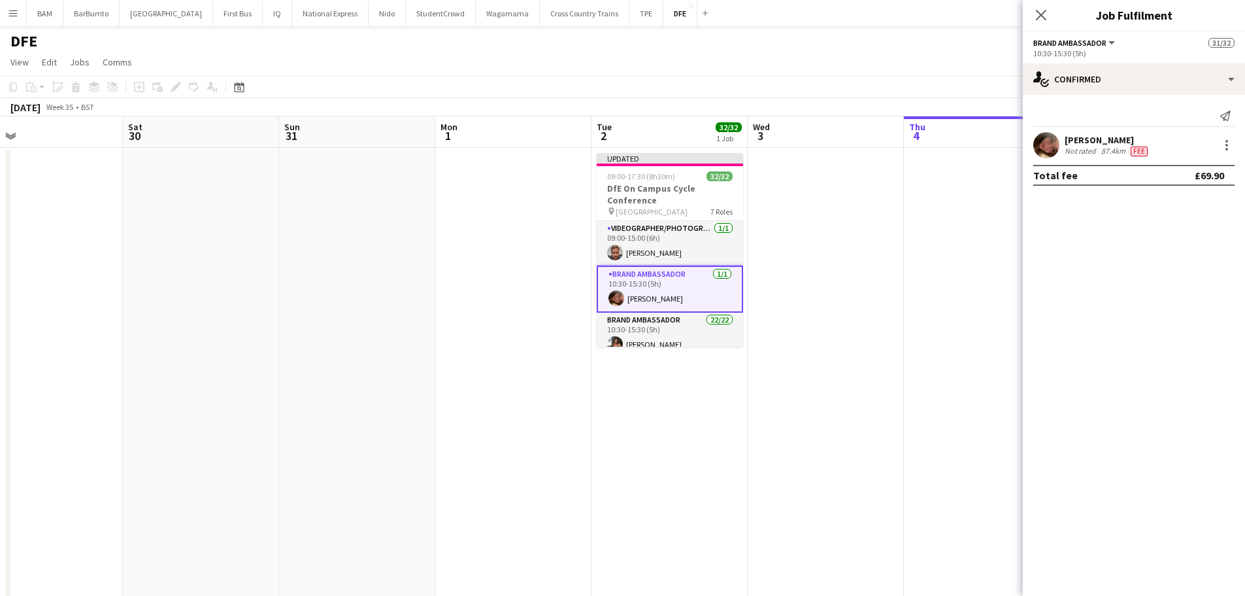
click at [834, 67] on app-page-menu "View Day view expanded Day view collapsed Month view Date picker Jump to [DATE]…" at bounding box center [622, 63] width 1245 height 25
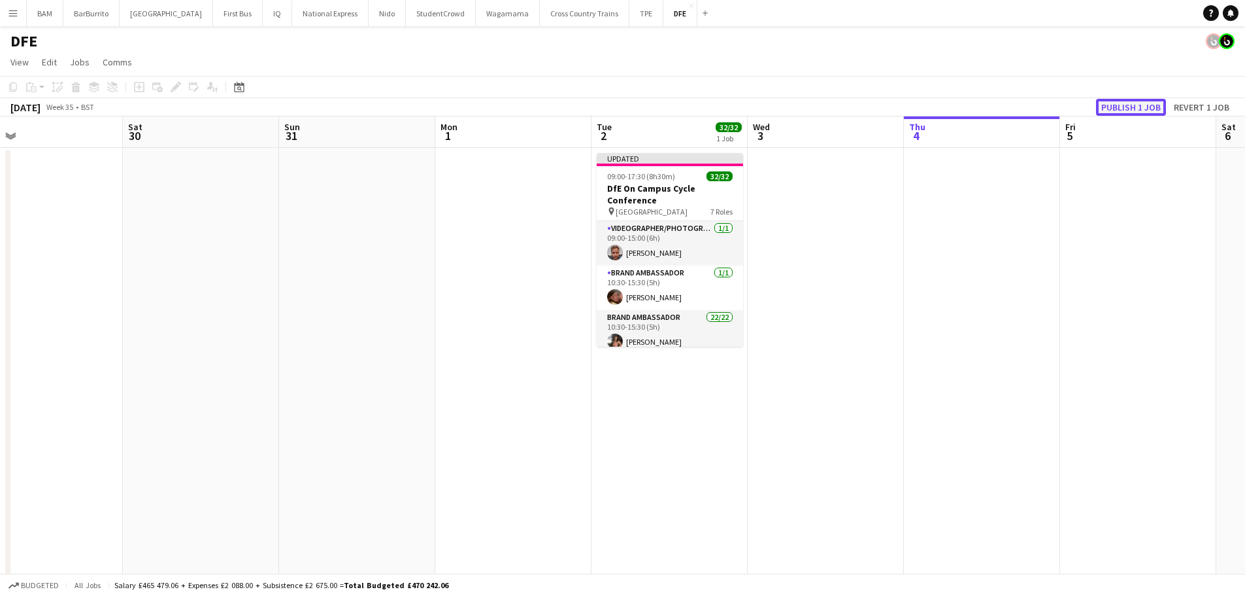
click at [1125, 107] on button "Publish 1 job" at bounding box center [1131, 107] width 70 height 17
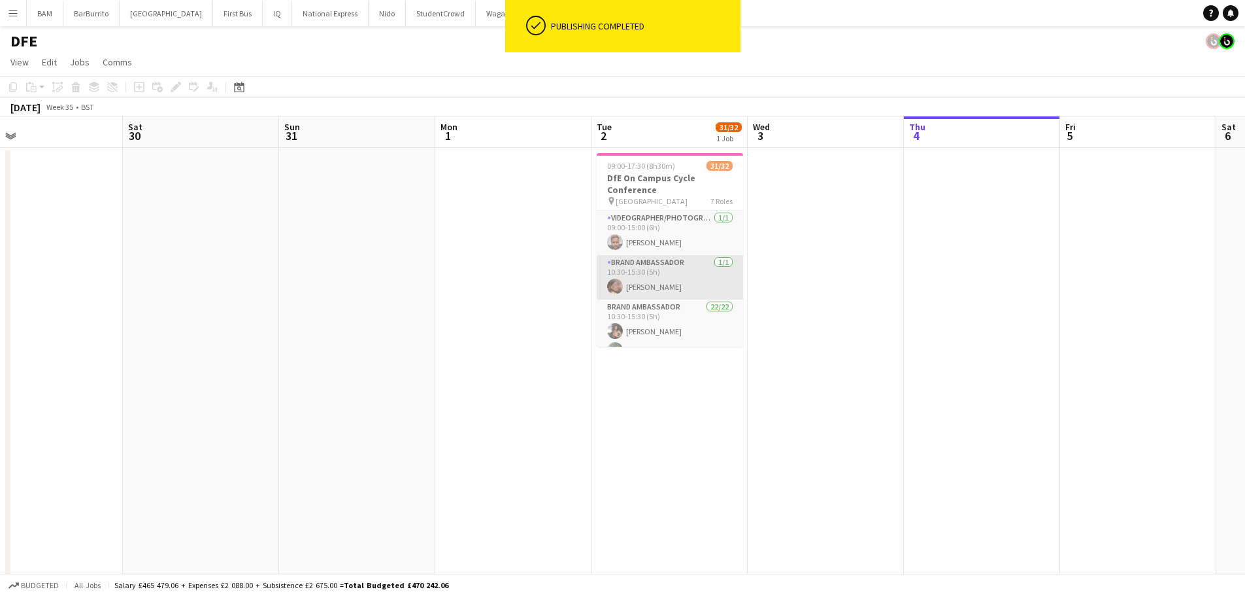
click at [680, 280] on app-card-role "Brand Ambassador 1/1 10:30-15:30 (5h) Ella Marchi" at bounding box center [670, 277] width 146 height 44
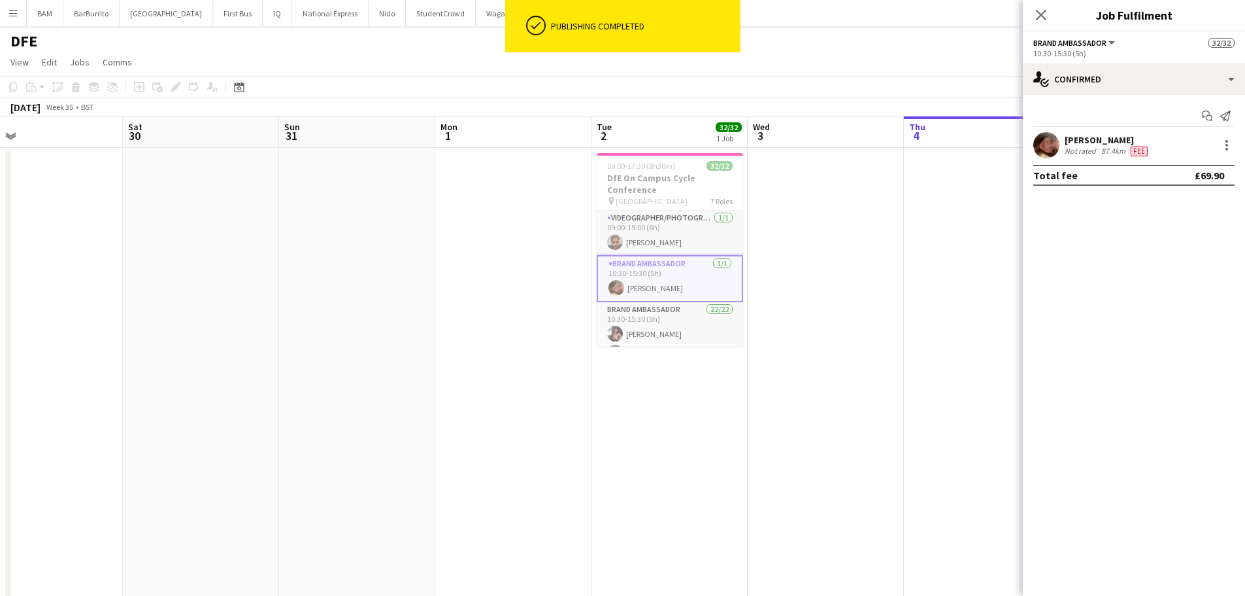
click at [1110, 137] on div "[PERSON_NAME]" at bounding box center [1108, 140] width 86 height 12
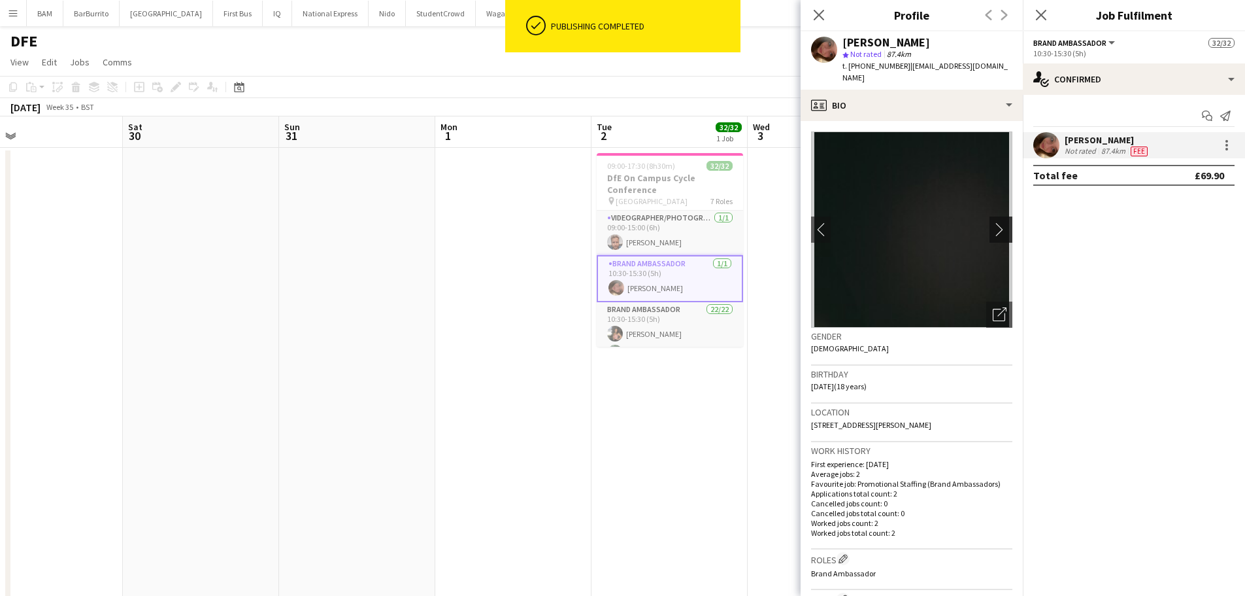
click at [996, 222] on app-icon "chevron-right" at bounding box center [1003, 229] width 20 height 14
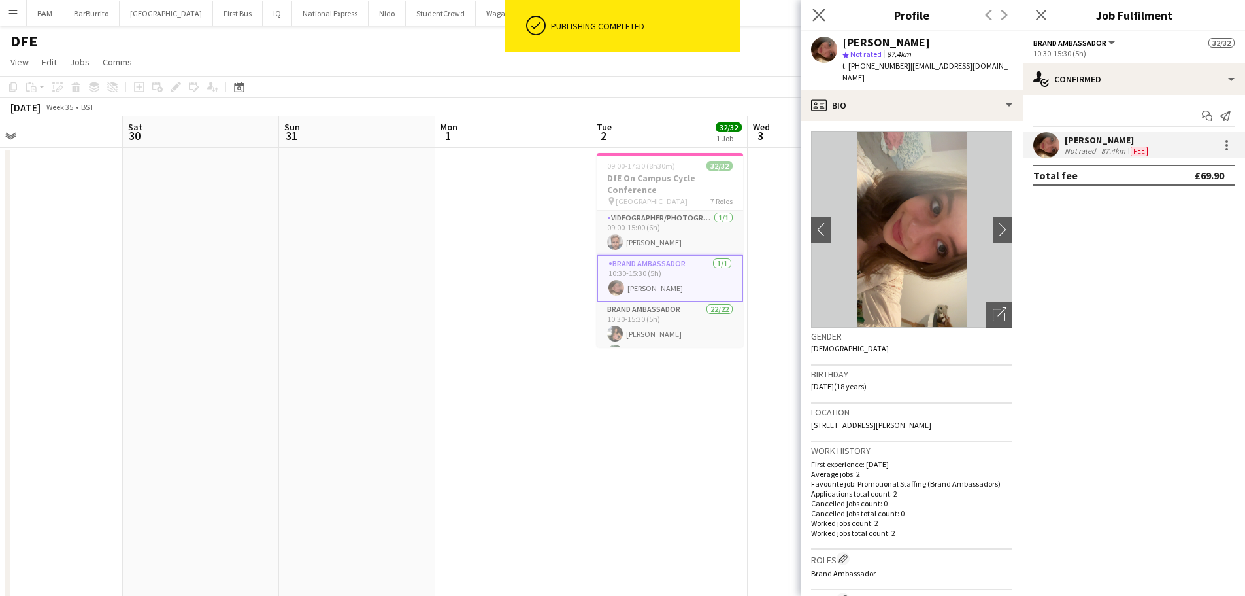
click at [825, 18] on icon "Close pop-in" at bounding box center [819, 14] width 12 height 12
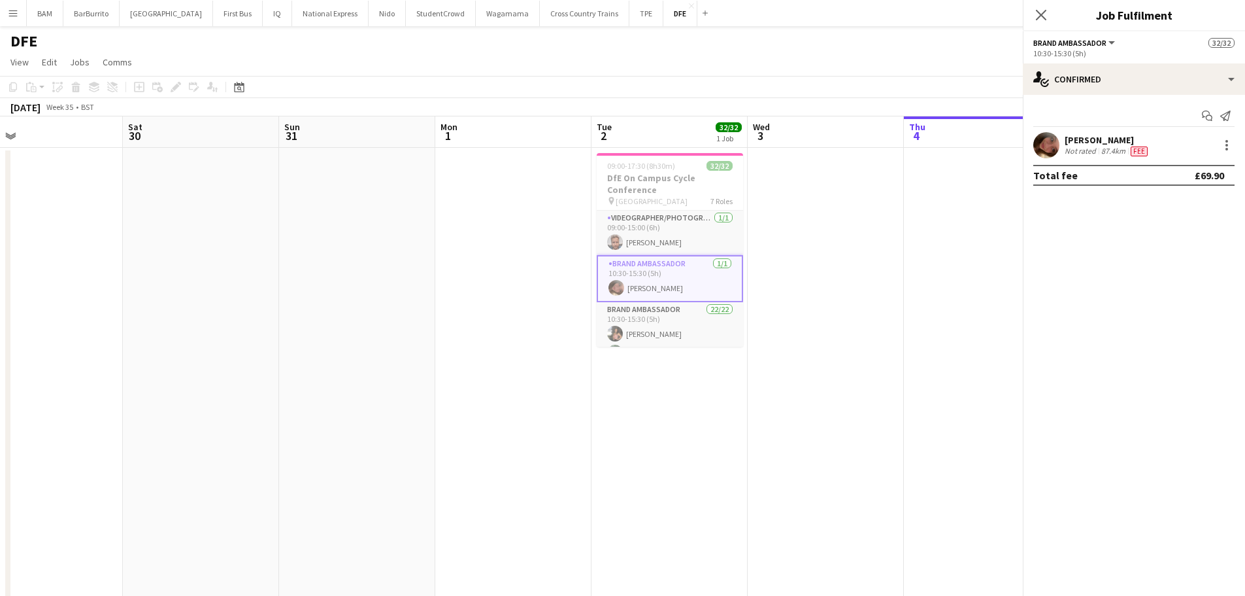
click at [777, 78] on app-toolbar "Copy Paste Paste Ctrl+V Paste with crew Ctrl+Shift+V Paste linked Job [GEOGRAPH…" at bounding box center [622, 87] width 1245 height 22
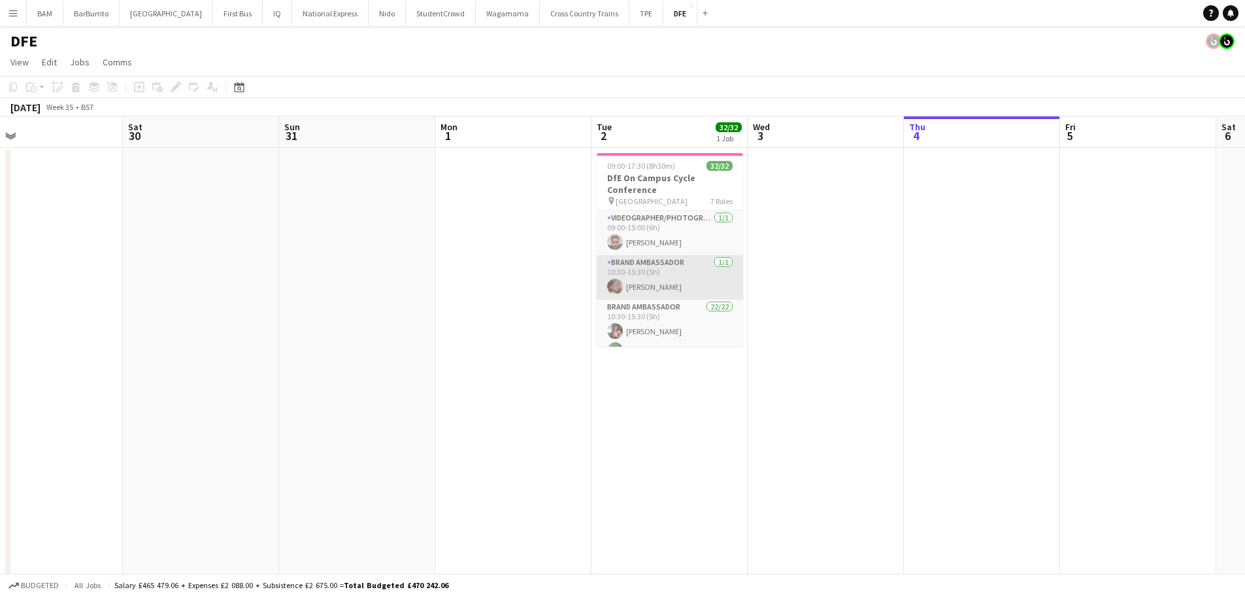
click at [677, 263] on app-card-role "Brand Ambassador 1/1 10:30-15:30 (5h) Ella Marchi" at bounding box center [670, 277] width 146 height 44
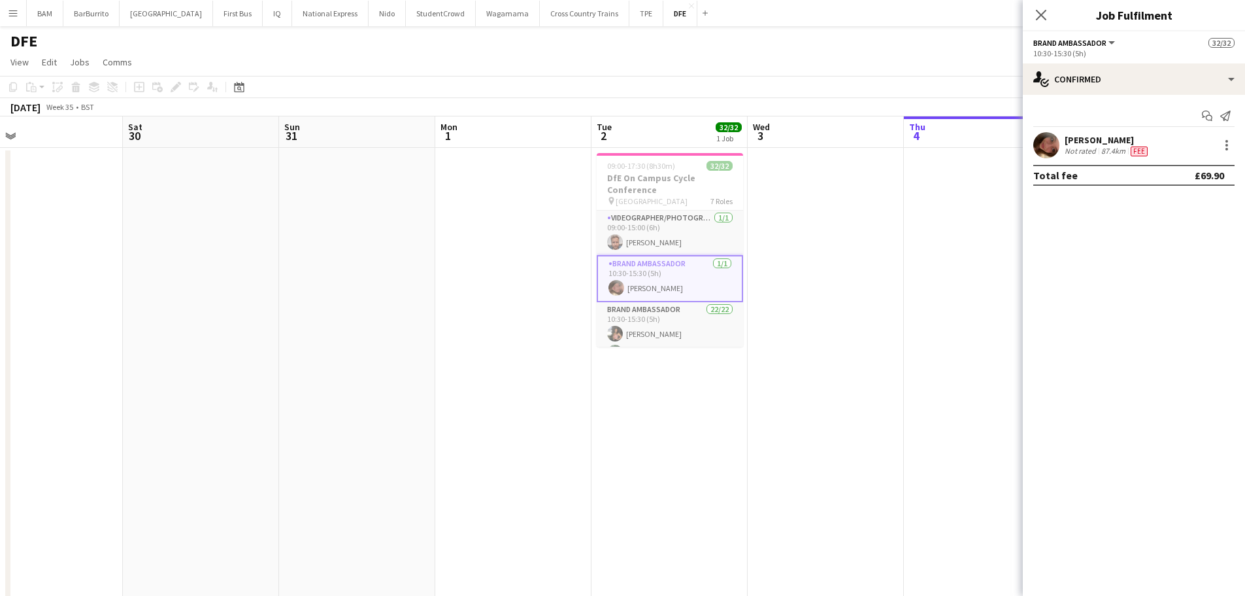
click at [833, 77] on app-toolbar "Copy Paste Paste Ctrl+V Paste with crew Ctrl+Shift+V Paste linked Job [GEOGRAPH…" at bounding box center [622, 87] width 1245 height 22
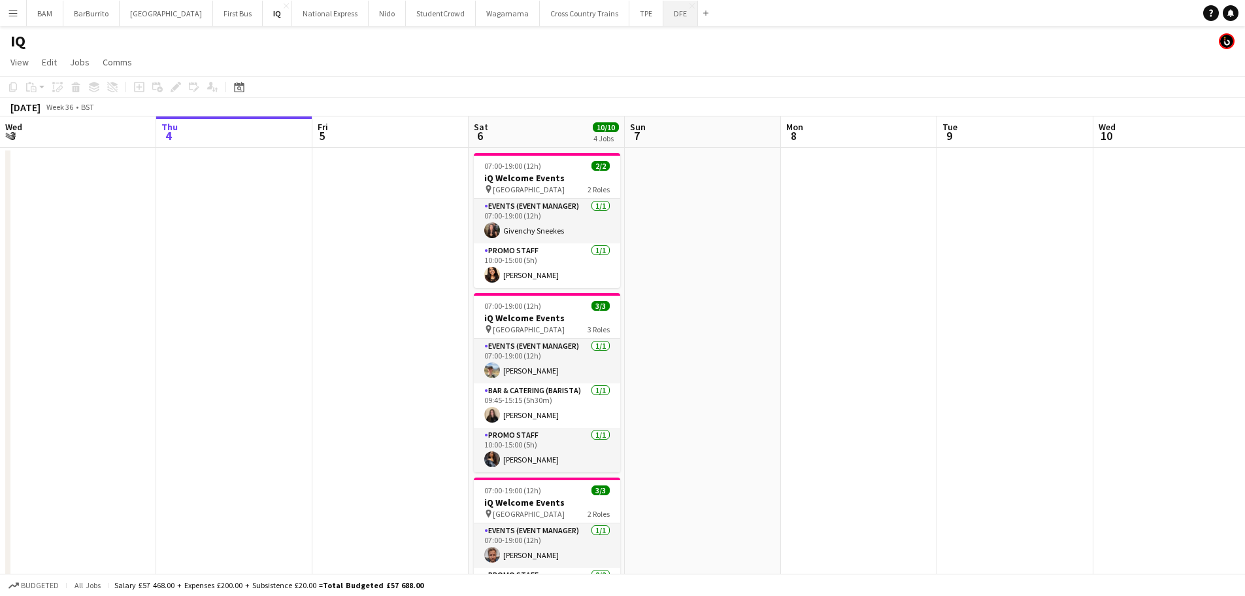
drag, startPoint x: 651, startPoint y: 14, endPoint x: 639, endPoint y: 18, distance: 12.0
click at [664, 15] on button "DFE Close" at bounding box center [681, 13] width 35 height 25
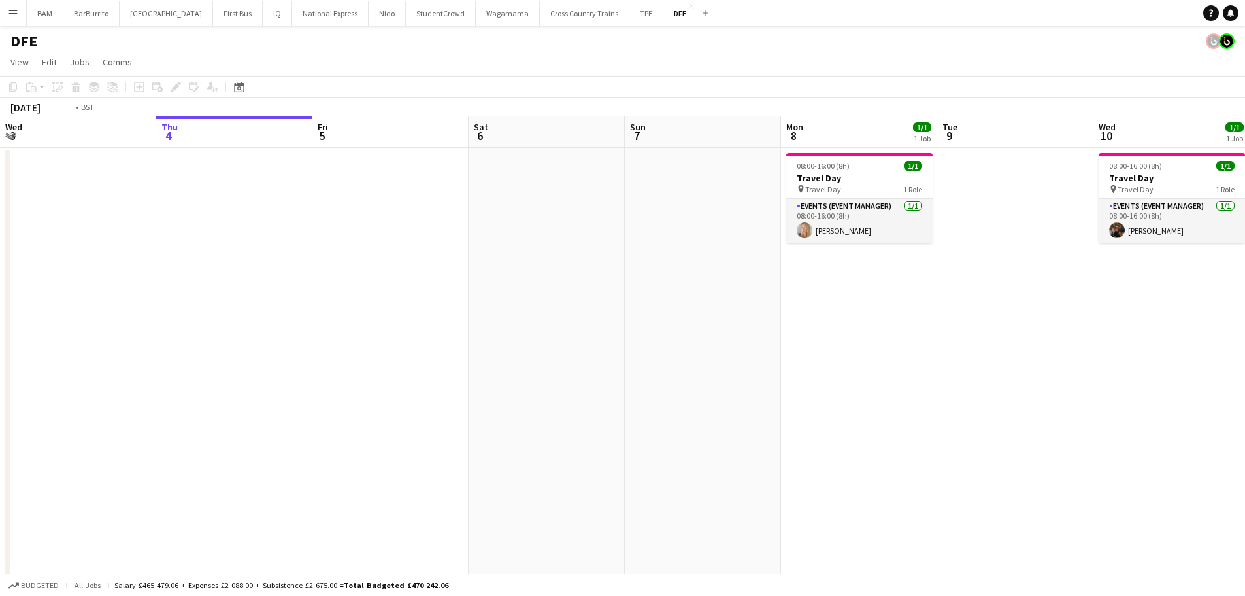
drag, startPoint x: 291, startPoint y: 214, endPoint x: 171, endPoint y: 210, distance: 120.4
click at [171, 210] on app-calendar-viewport "Mon 1 Tue 2 32/32 1 Job Wed 3 Thu 4 Fri 5 Sat 6 Sun 7 Mon 8 1/1 1 Job Tue 9 Wed…" at bounding box center [622, 459] width 1245 height 687
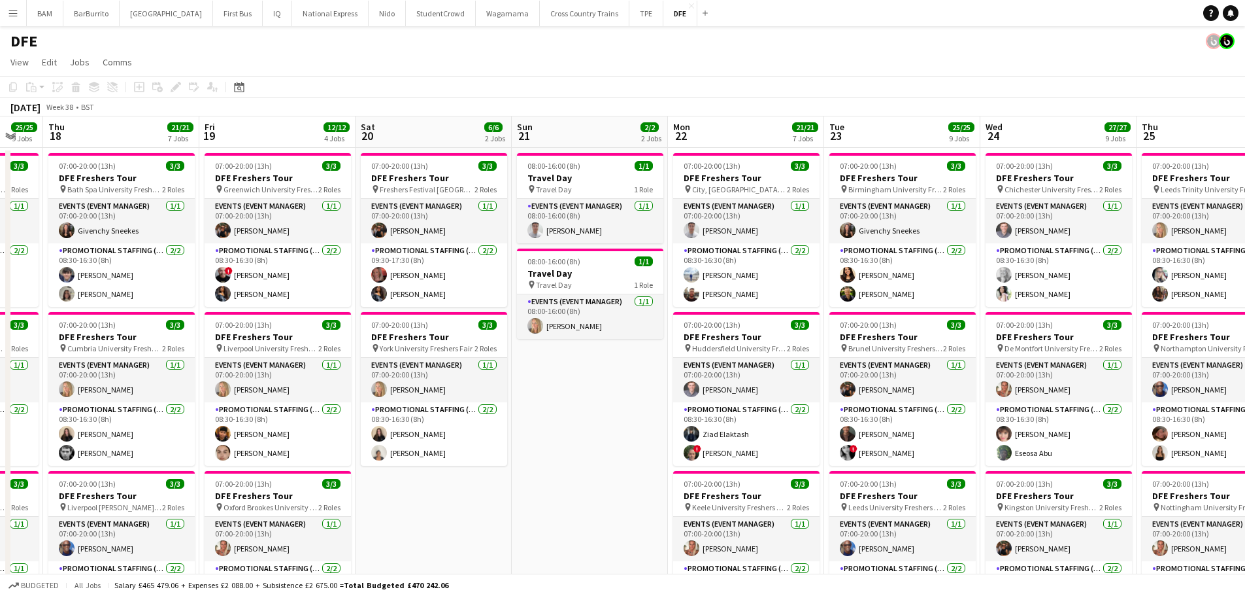
scroll to position [0, 393]
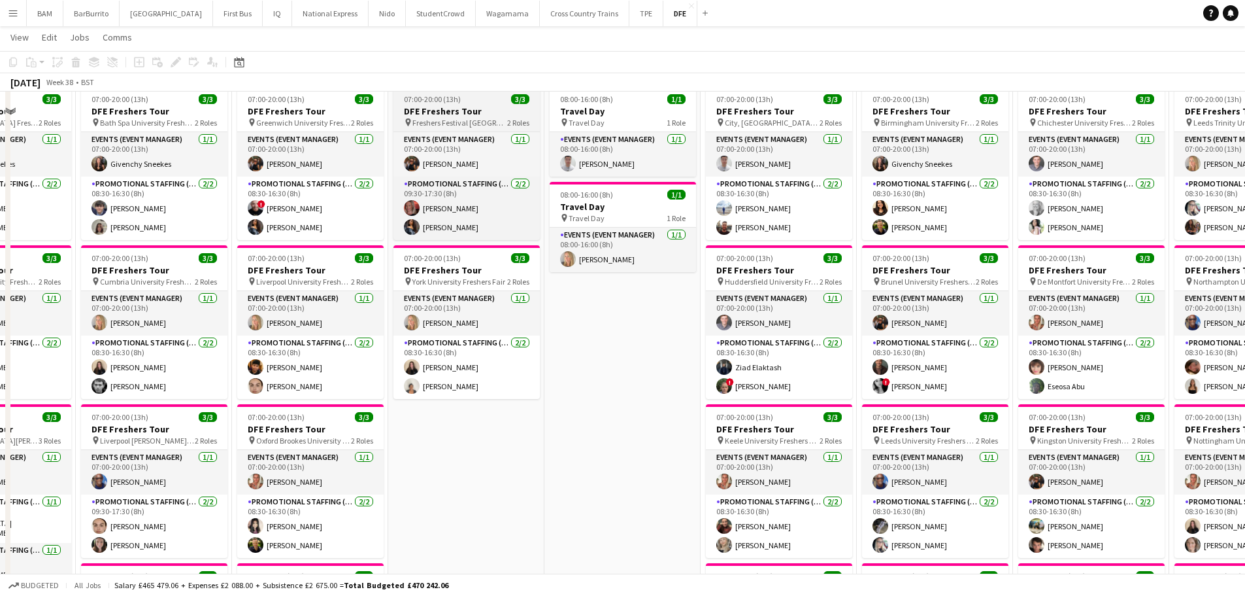
scroll to position [0, 0]
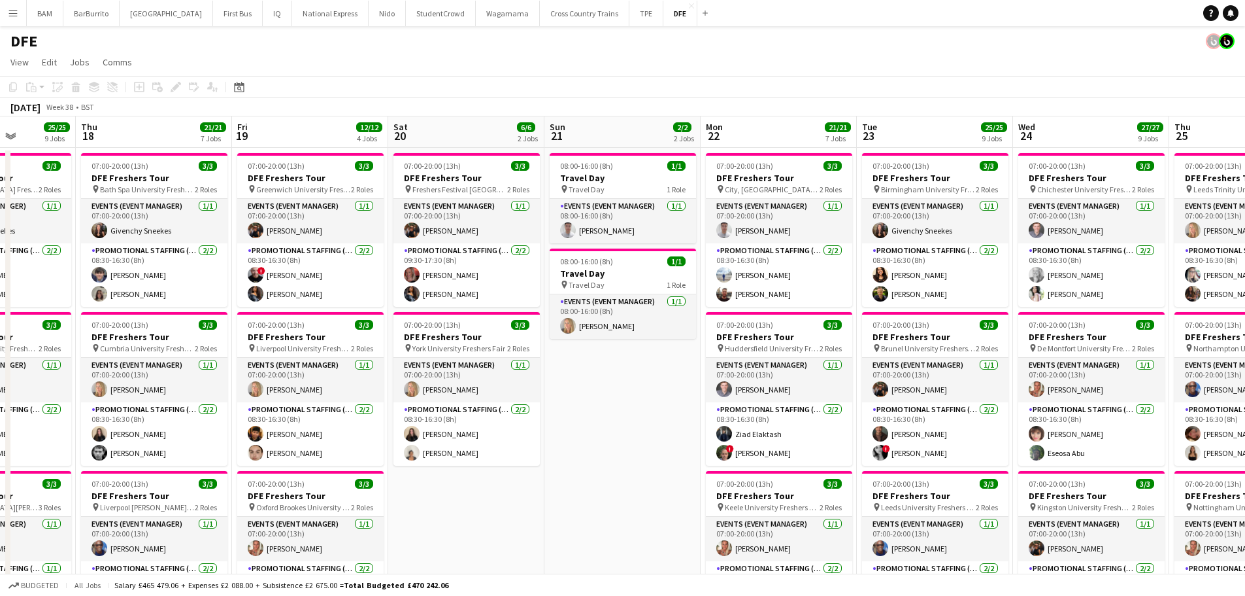
click at [492, 96] on app-toolbar "Copy Paste Paste Ctrl+V Paste with crew Ctrl+Shift+V Paste linked Job Delete Gr…" at bounding box center [622, 87] width 1245 height 22
click at [551, 104] on div "September 2025 Week 38 • BST" at bounding box center [622, 107] width 1245 height 18
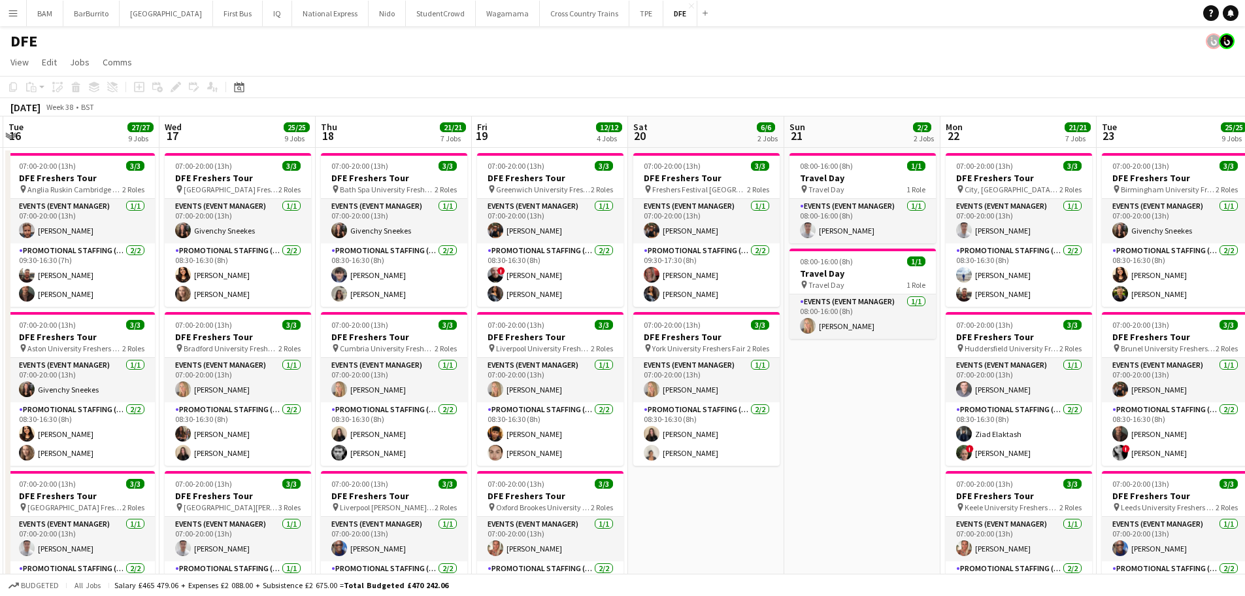
scroll to position [0, 379]
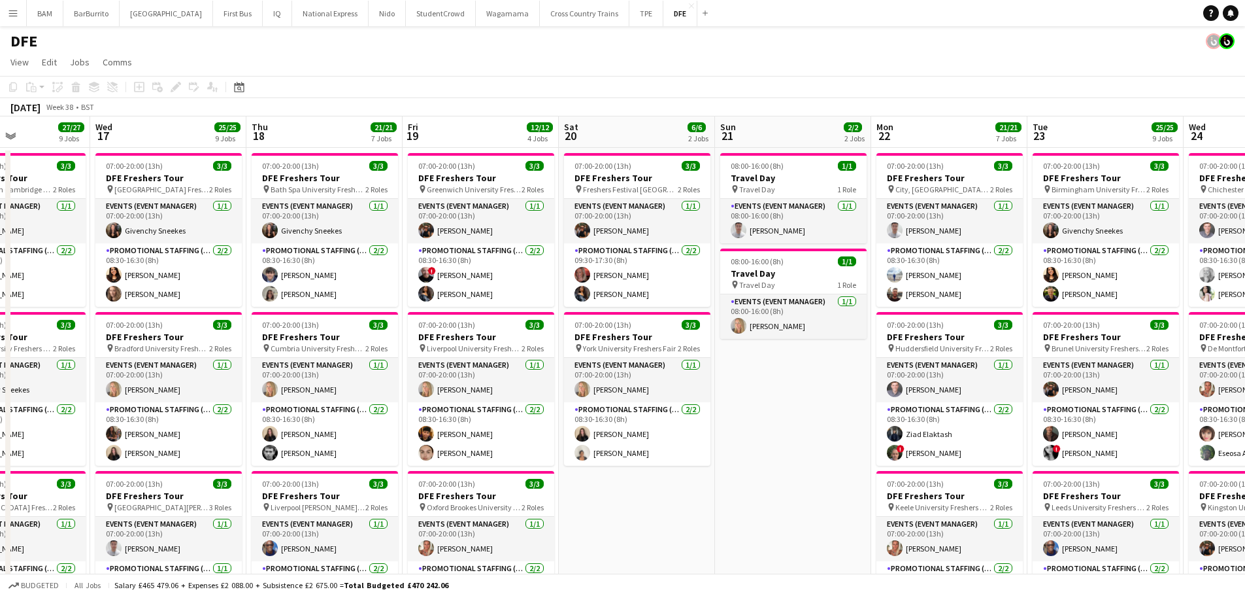
drag, startPoint x: 477, startPoint y: 202, endPoint x: 634, endPoint y: 213, distance: 158.0
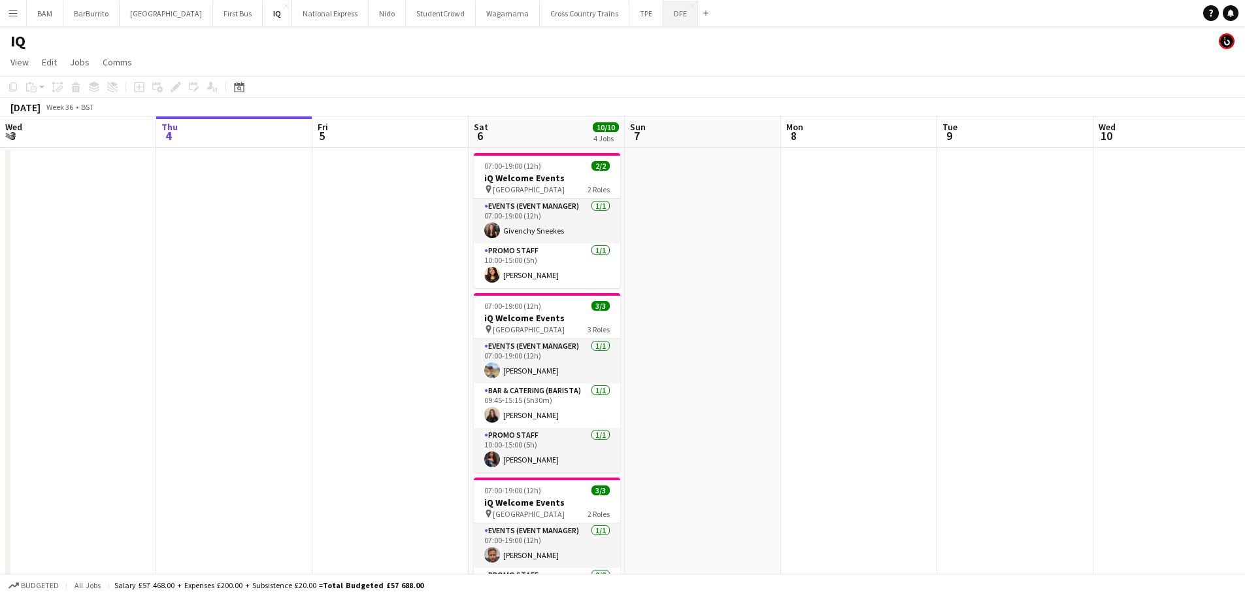
click at [664, 14] on button "DFE Close" at bounding box center [681, 13] width 35 height 25
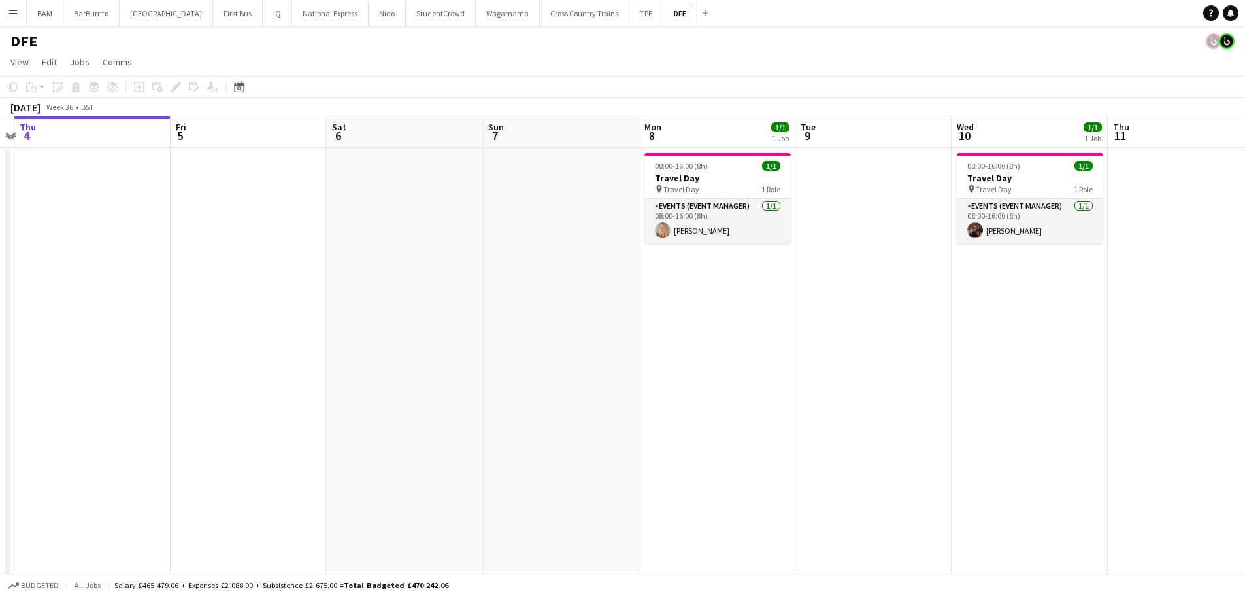
drag, startPoint x: 822, startPoint y: 271, endPoint x: 717, endPoint y: 274, distance: 104.7
click at [717, 274] on app-calendar-viewport "Mon 1 Tue 2 32/32 1 Job Wed 3 Thu 4 Fri 5 Sat 6 Sun 7 Mon 8 1/1 1 Job Tue 9 Wed…" at bounding box center [622, 459] width 1245 height 687
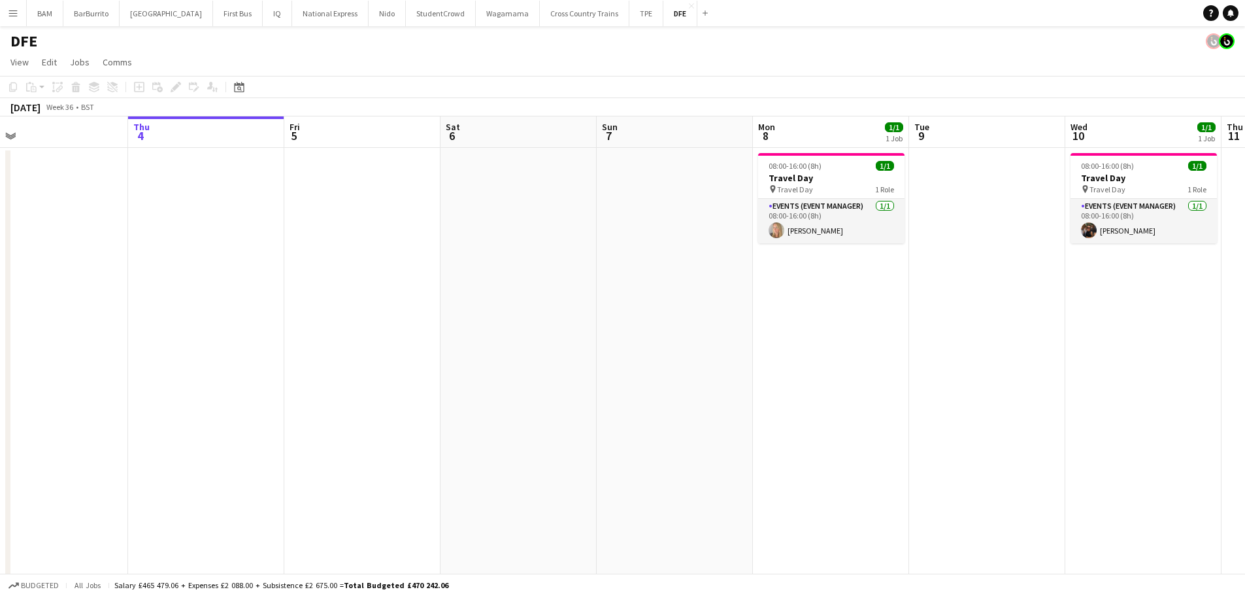
drag, startPoint x: 982, startPoint y: 290, endPoint x: 786, endPoint y: 284, distance: 195.6
click at [617, 292] on app-calendar-viewport "Mon 1 Tue 2 32/32 1 Job Wed 3 Thu 4 Fri 5 Sat 6 Sun 7 Mon 8 1/1 1 Job Tue 9 Wed…" at bounding box center [622, 459] width 1245 height 687
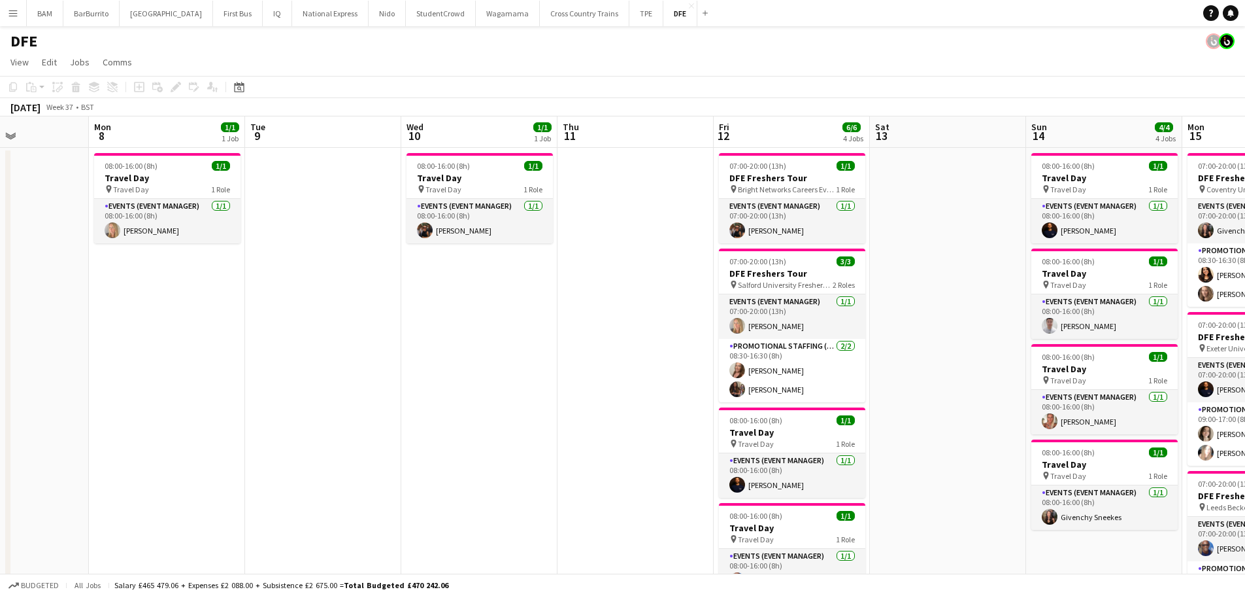
drag, startPoint x: 842, startPoint y: 288, endPoint x: 620, endPoint y: 281, distance: 222.4
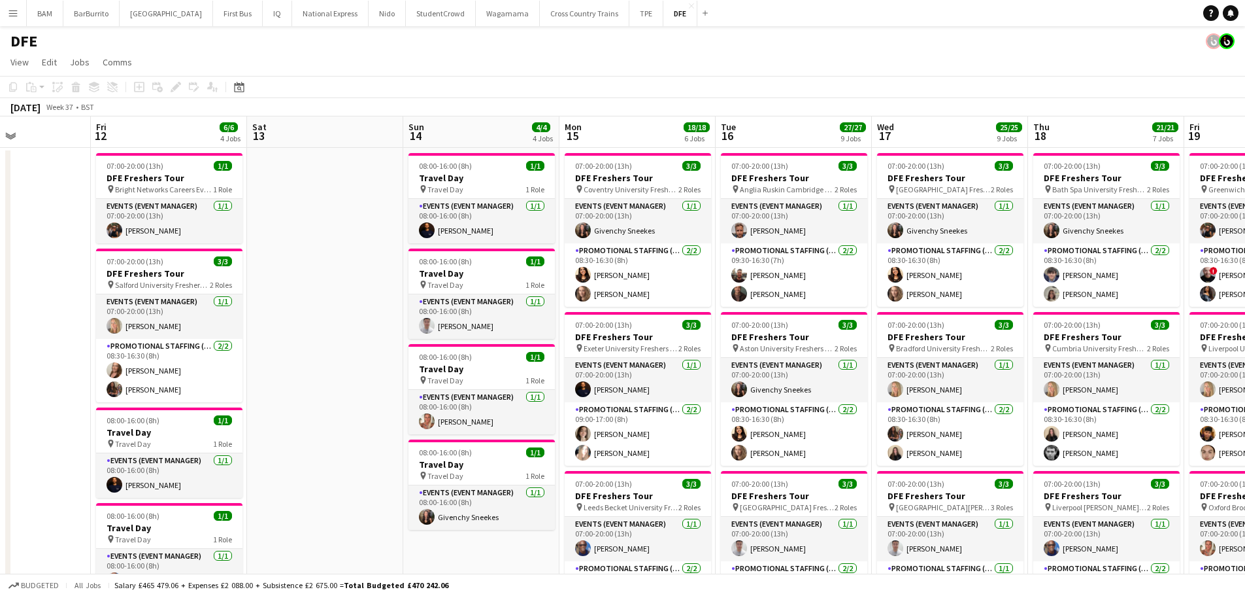
drag, startPoint x: 1042, startPoint y: 276, endPoint x: 615, endPoint y: 259, distance: 427.3
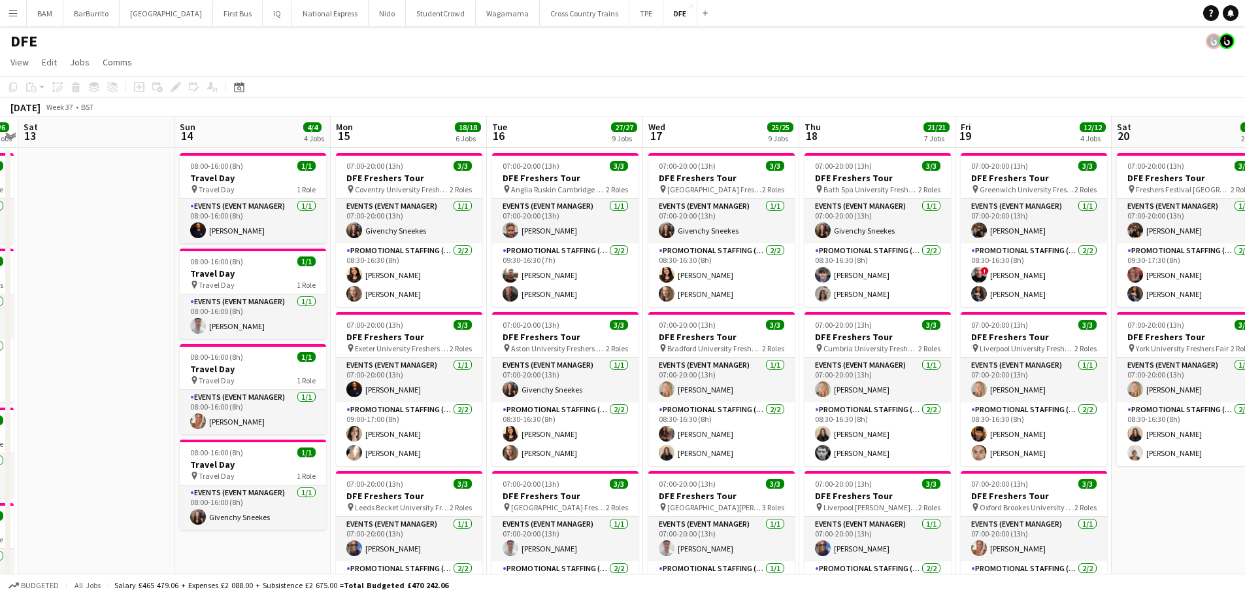
scroll to position [0, 501]
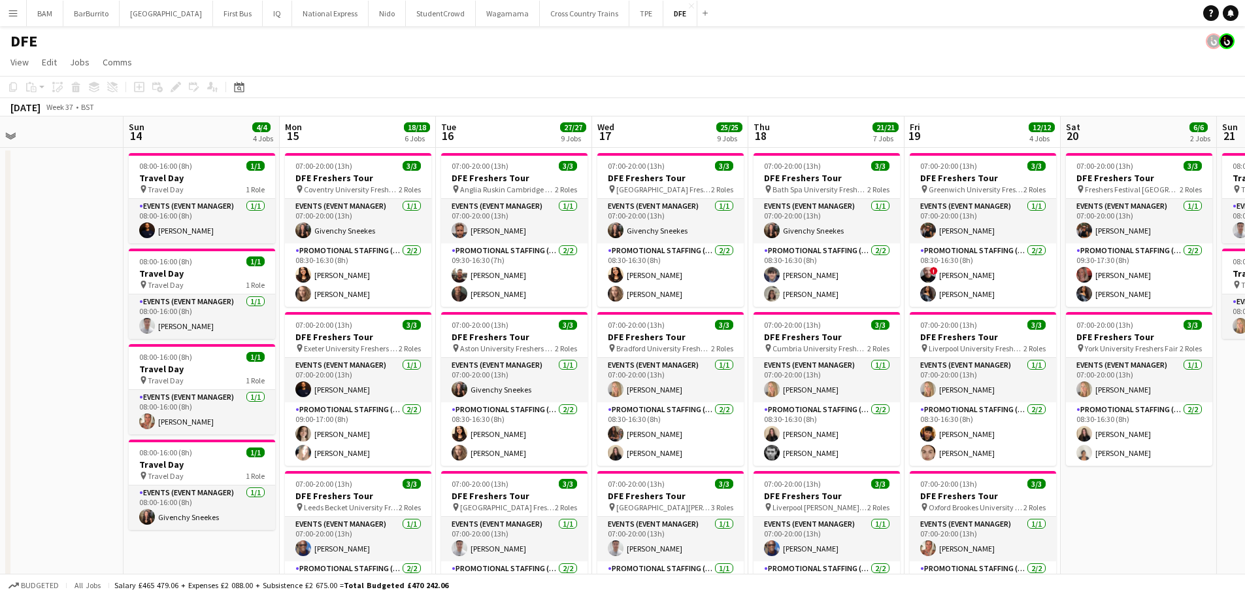
drag, startPoint x: 938, startPoint y: 275, endPoint x: 702, endPoint y: 271, distance: 236.0
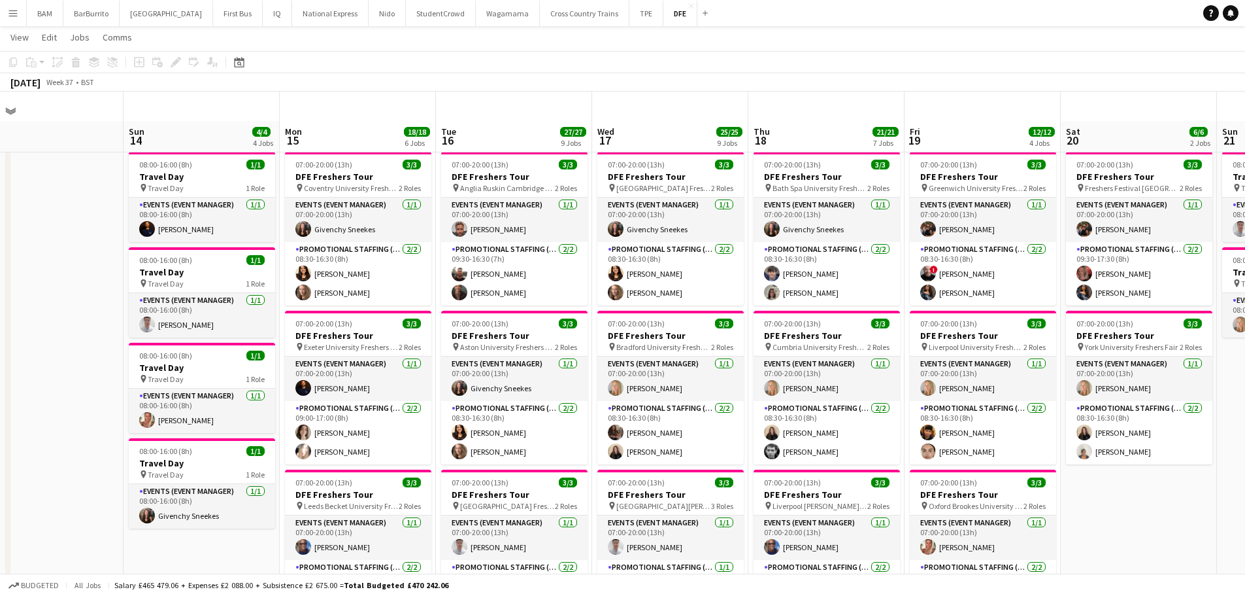
scroll to position [131, 0]
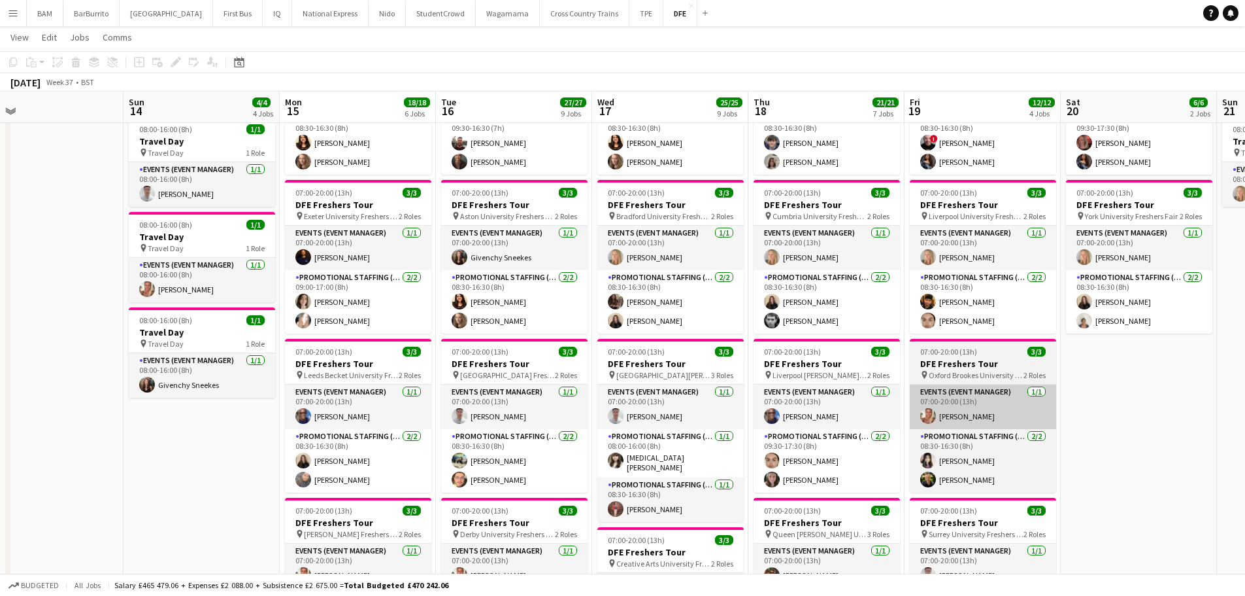
click at [857, 401] on app-card-role "Events (Event Manager) 1/1 07:00-20:00 (13h) Eyan Mckoy" at bounding box center [827, 406] width 146 height 44
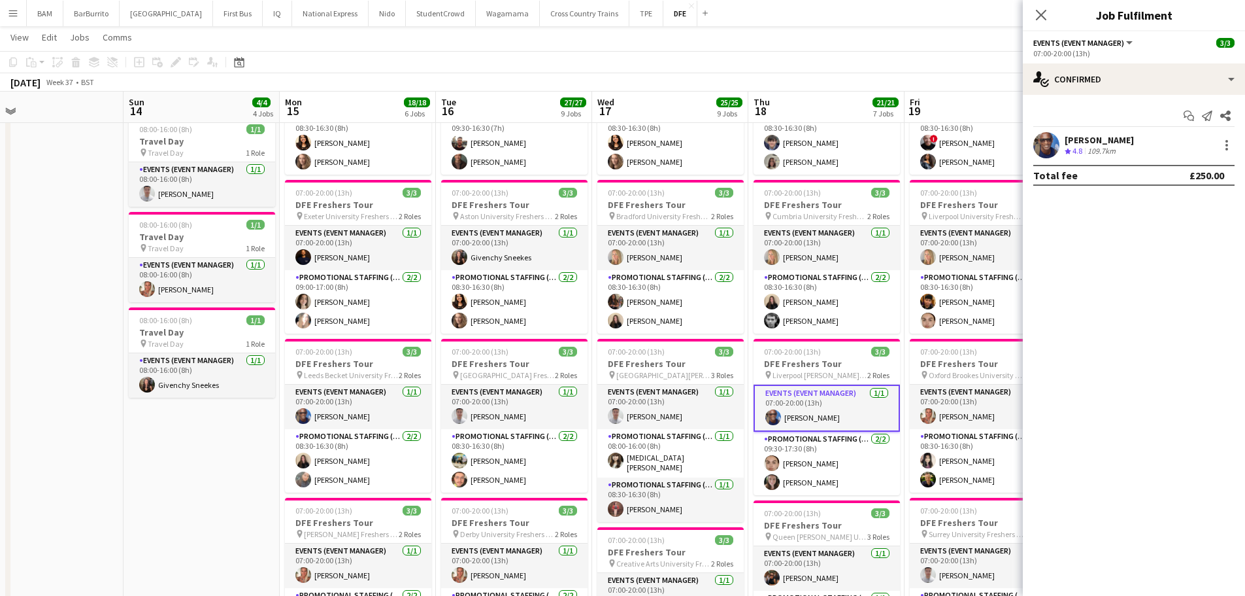
click at [1063, 163] on app-confirmed-crew "Eyan Mckoy Crew rating 4.8 109.7km Total fee £250.00" at bounding box center [1134, 159] width 222 height 54
click at [1068, 153] on polygon at bounding box center [1068, 151] width 7 height 7
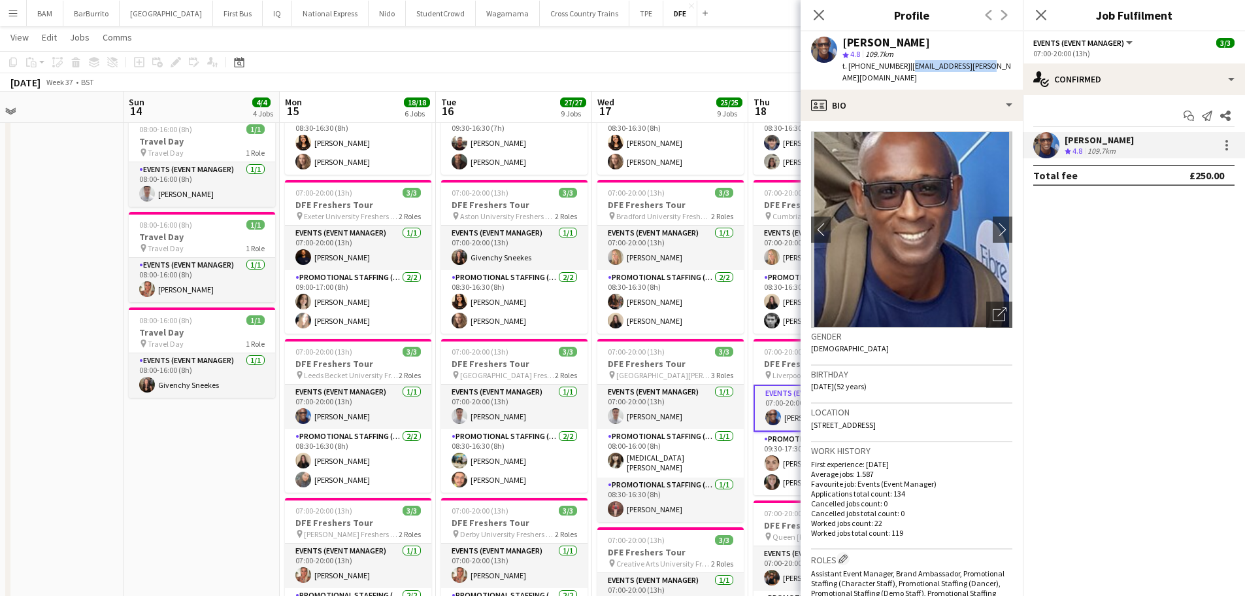
drag, startPoint x: 906, startPoint y: 62, endPoint x: 989, endPoint y: 70, distance: 82.7
click at [989, 70] on div "Eyan Mckoy star 4.8 109.7km t. +447720385466 | eyan.mckoy@yahoo.com" at bounding box center [912, 60] width 222 height 58
copy span "eyan.mckoy@yahoo.com"
click at [533, 72] on app-toolbar "Copy Paste Paste Ctrl+V Paste with crew Ctrl+Shift+V Paste linked Job Delete Gr…" at bounding box center [622, 62] width 1245 height 22
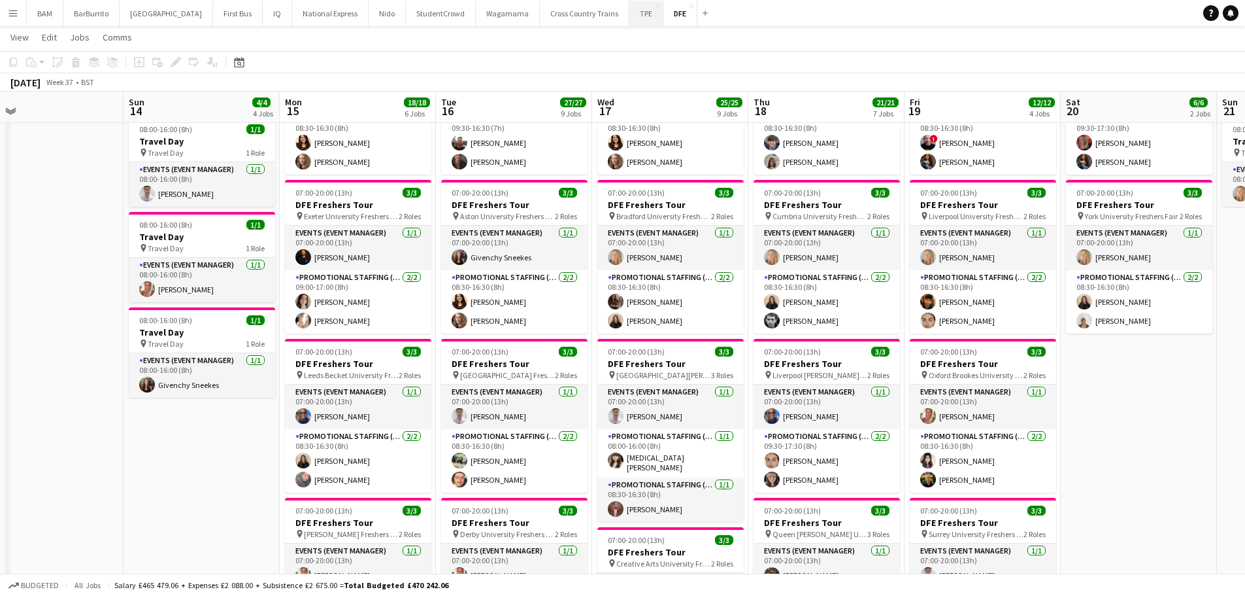
click at [630, 17] on button "TPE Close" at bounding box center [647, 13] width 34 height 25
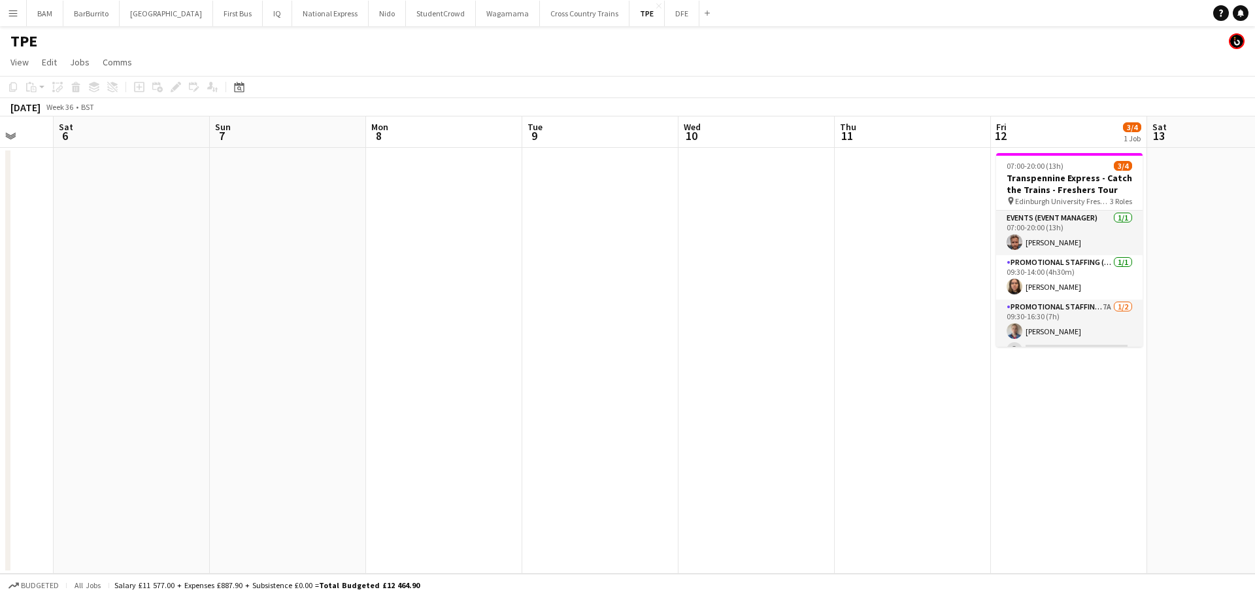
drag, startPoint x: 782, startPoint y: 182, endPoint x: 380, endPoint y: 191, distance: 402.2
click at [380, 191] on app-calendar-viewport "Wed 3 Thu 4 Fri 5 Sat 6 Sun 7 Mon 8 Tue 9 Wed 10 Thu 11 Fri 12 3/4 1 Job Sat 13…" at bounding box center [627, 344] width 1255 height 457
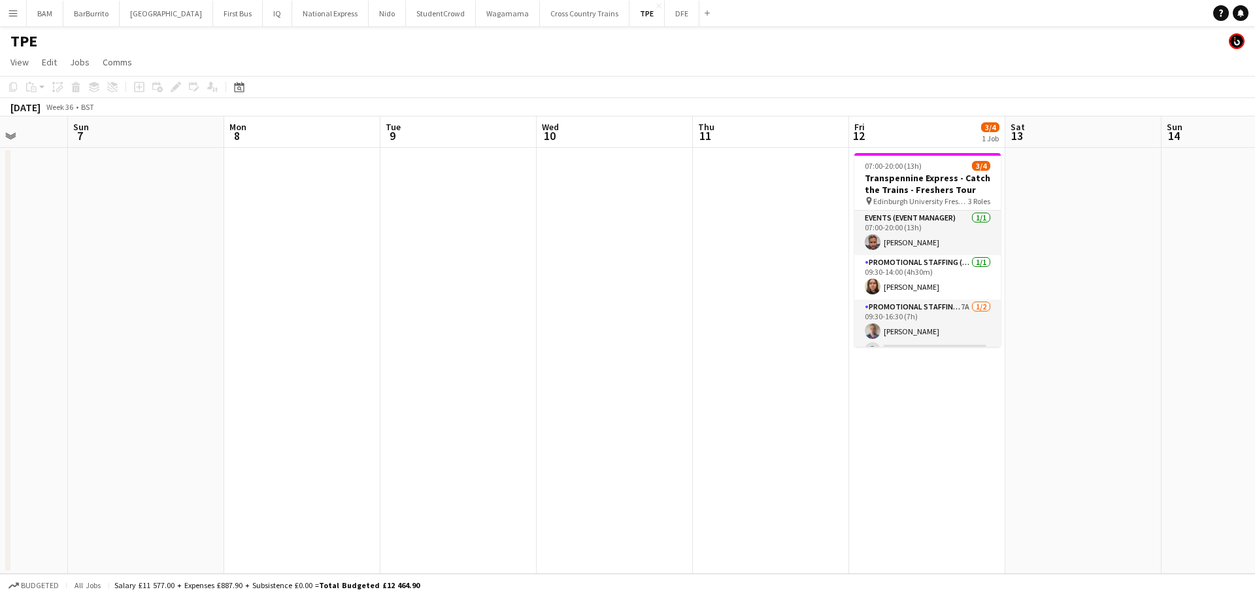
scroll to position [0, 428]
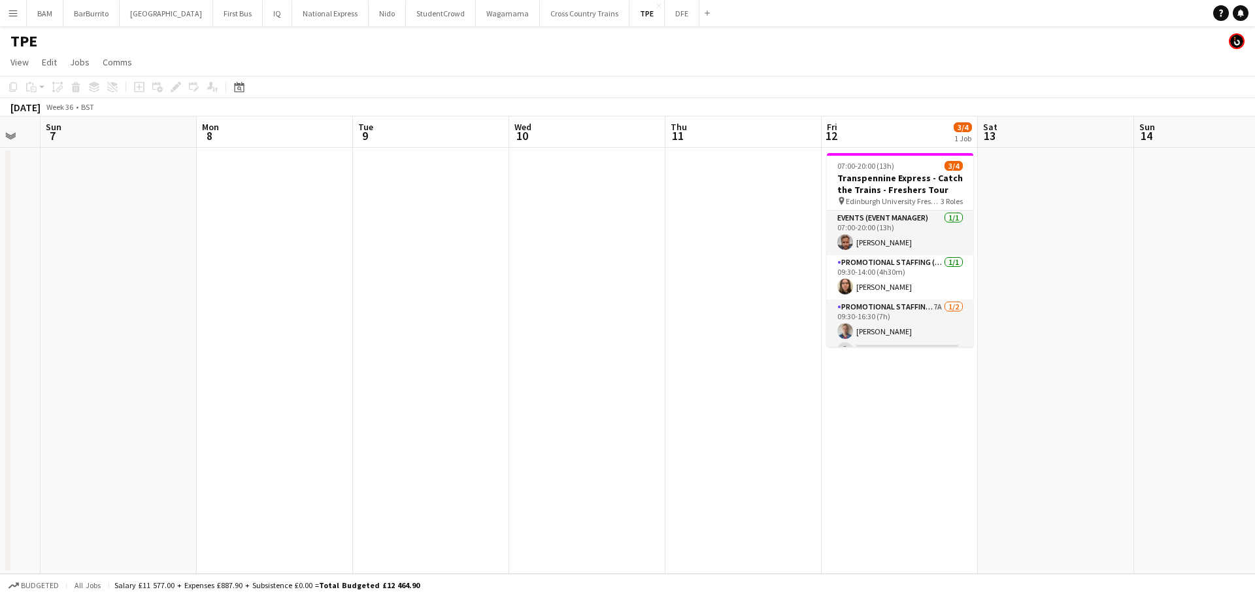
drag, startPoint x: 588, startPoint y: 184, endPoint x: 474, endPoint y: 184, distance: 114.4
click at [474, 184] on app-calendar-viewport "Thu 4 Fri 5 Sat 6 Sun 7 Mon 8 Tue 9 Wed 10 Thu 11 Fri 12 3/4 1 Job Sat 13 Sun 1…" at bounding box center [627, 344] width 1255 height 457
click at [263, 20] on button "IQ Close" at bounding box center [277, 13] width 29 height 25
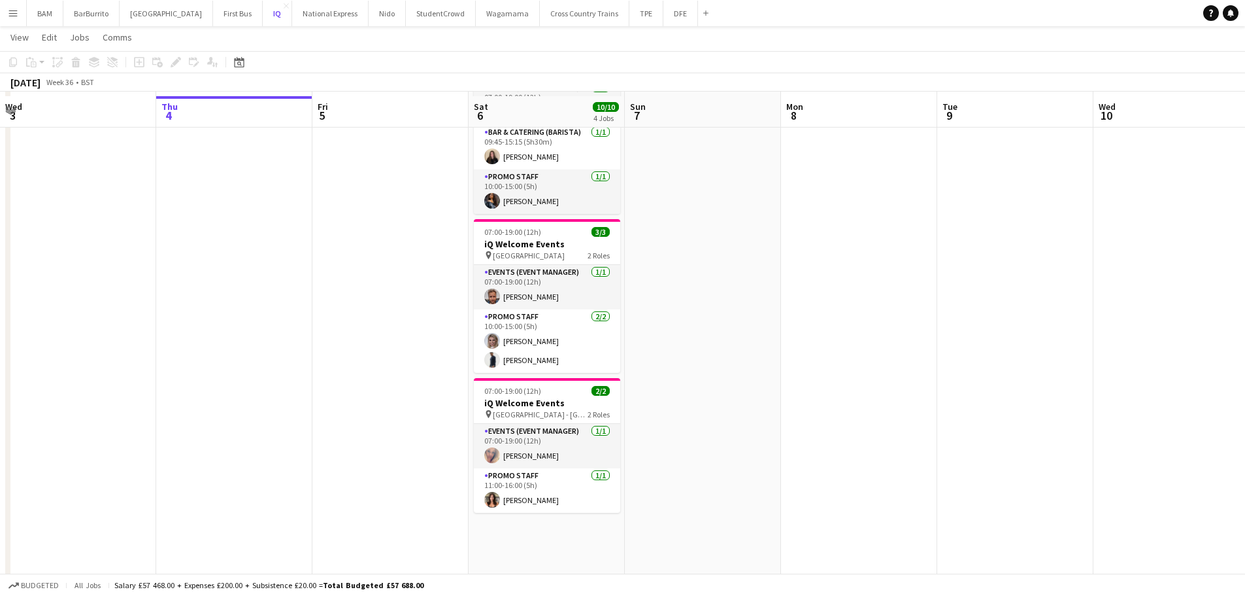
scroll to position [262, 0]
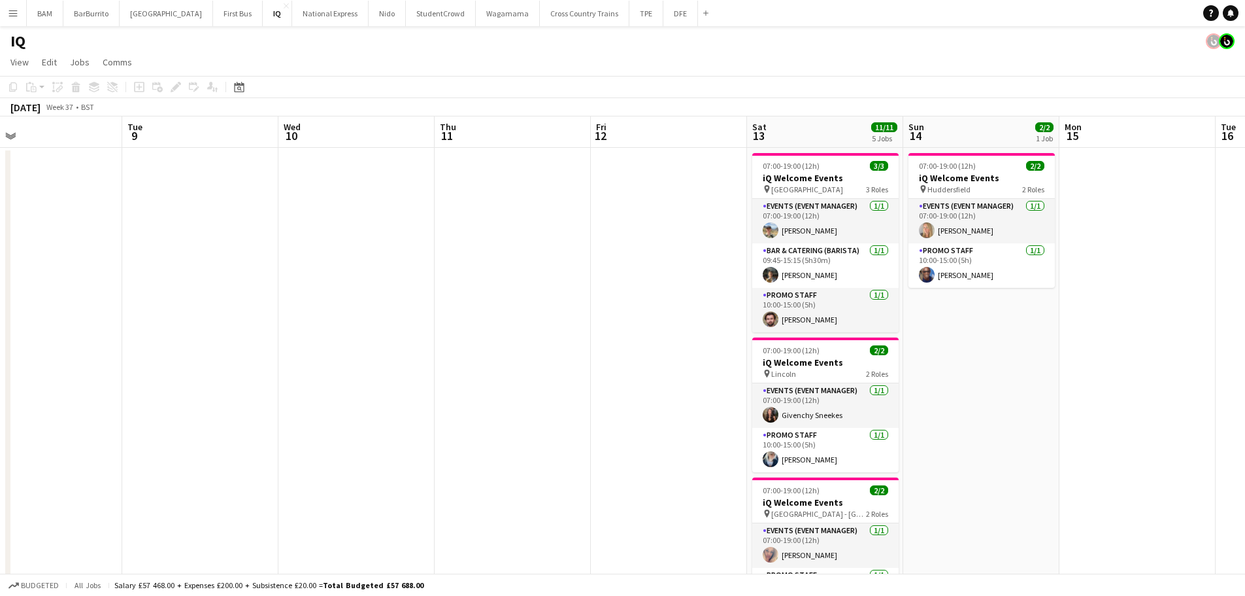
drag, startPoint x: 518, startPoint y: 200, endPoint x: 84, endPoint y: 177, distance: 434.1
click at [84, 177] on app-calendar-viewport "Thu 4 Fri 5 Sat 6 10/10 4 Jobs Sun 7 Mon 8 Tue 9 Wed 10 Thu 11 Fri 12 Sat 13 11…" at bounding box center [622, 519] width 1245 height 807
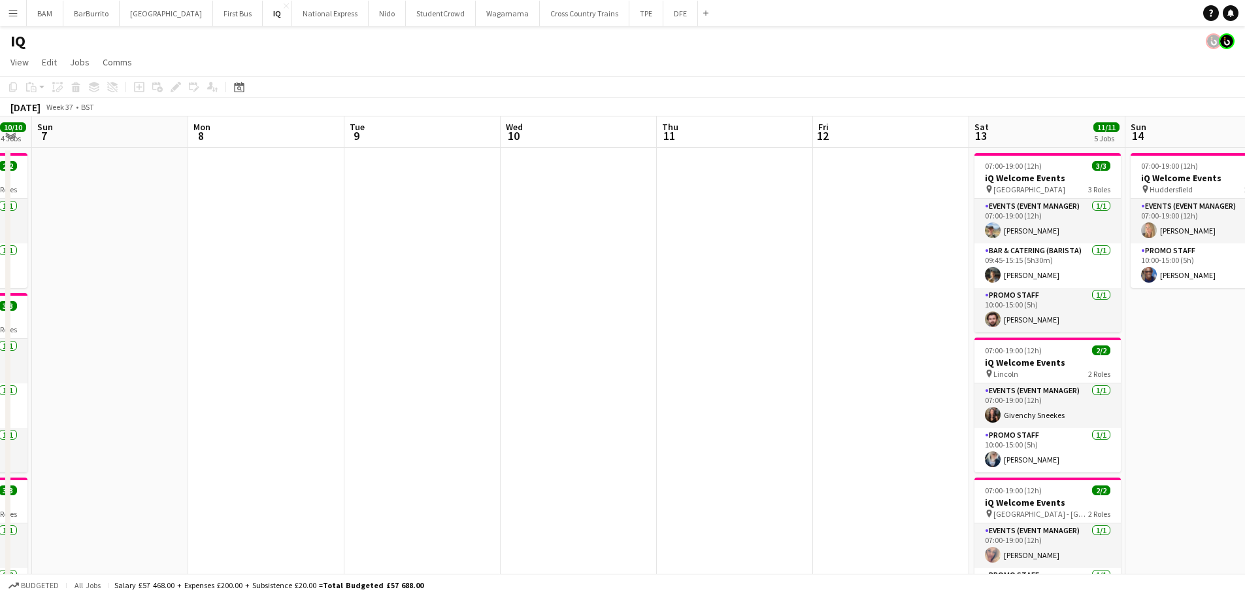
drag, startPoint x: 480, startPoint y: 236, endPoint x: 466, endPoint y: 233, distance: 14.0
click at [466, 235] on app-calendar-viewport "Thu 4 Fri 5 Sat 6 10/10 4 Jobs Sun 7 Mon 8 Tue 9 Wed 10 Thu 11 Fri 12 Sat 13 11…" at bounding box center [622, 519] width 1245 height 807
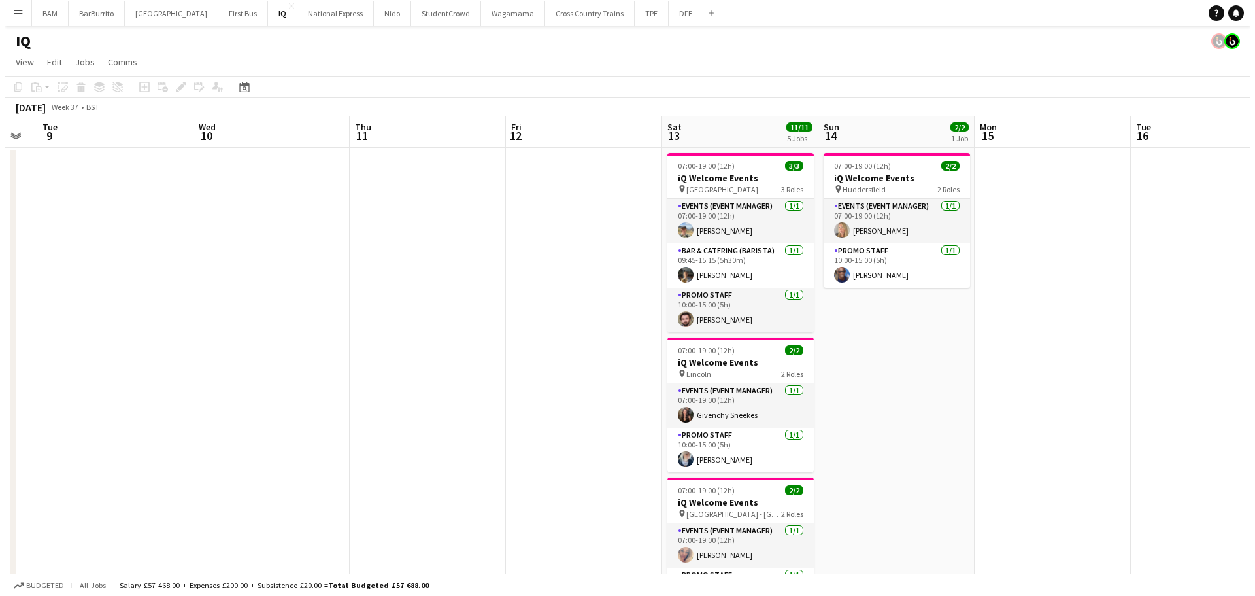
scroll to position [0, 468]
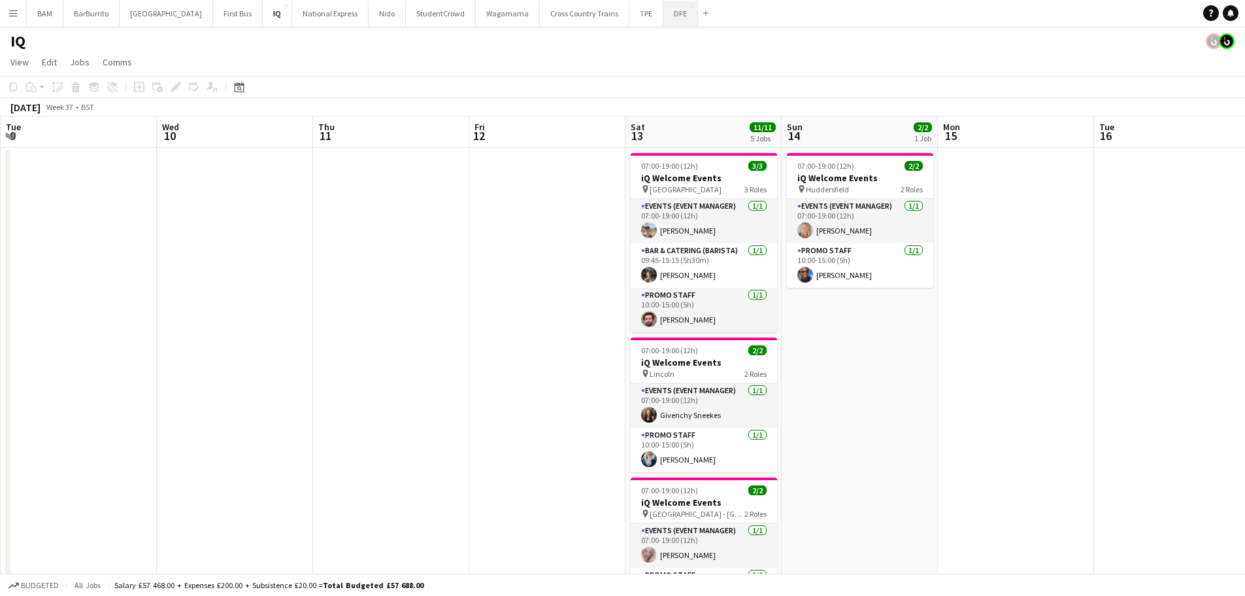
click at [664, 16] on button "DFE Close" at bounding box center [681, 13] width 35 height 25
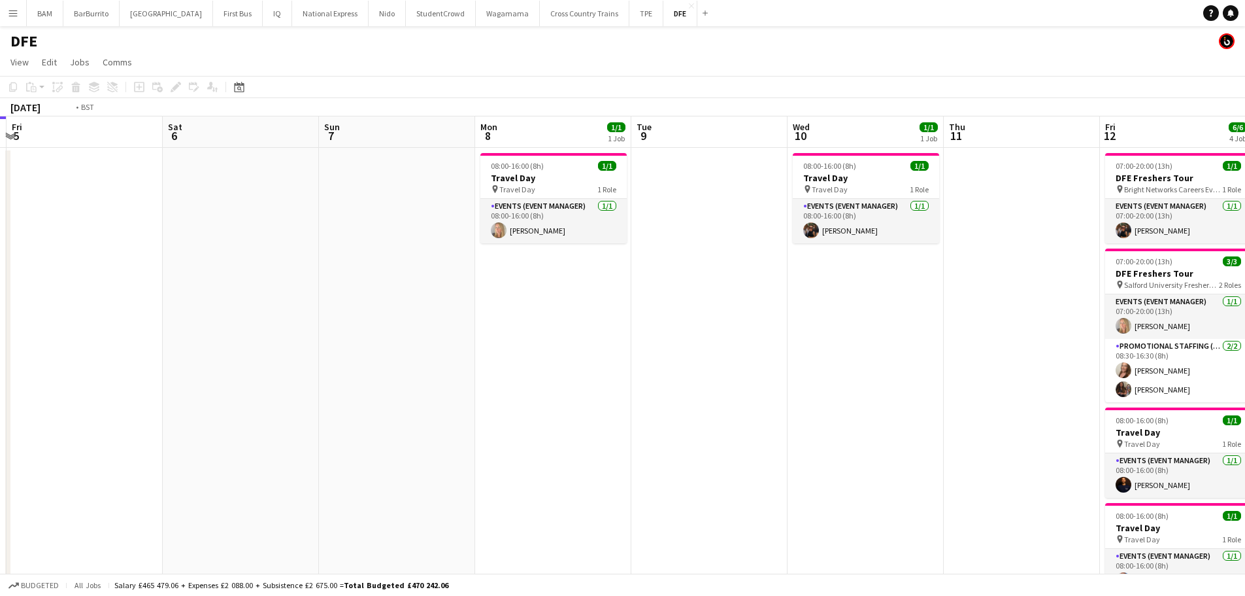
drag, startPoint x: 460, startPoint y: 232, endPoint x: 176, endPoint y: 222, distance: 283.9
click at [152, 227] on app-calendar-viewport "Mon 1 Tue 2 32/32 1 Job Wed 3 Thu 4 Fri 5 Sat 6 Sun 7 Mon 8 1/1 1 Job Tue 9 Wed…" at bounding box center [622, 459] width 1245 height 687
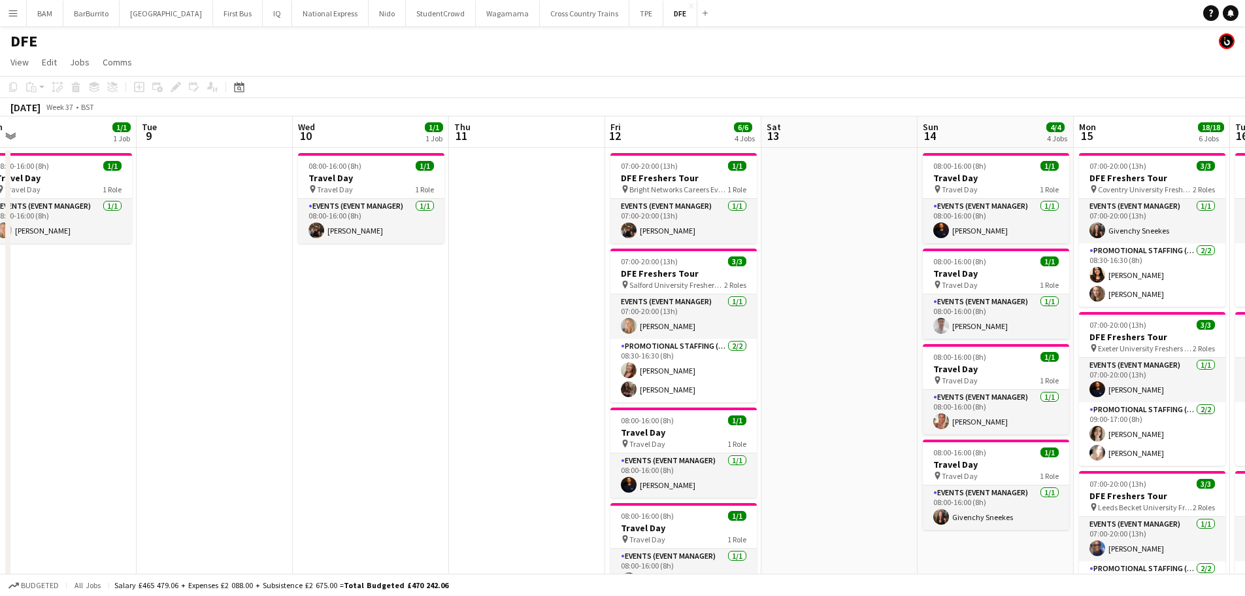
scroll to position [0, 469]
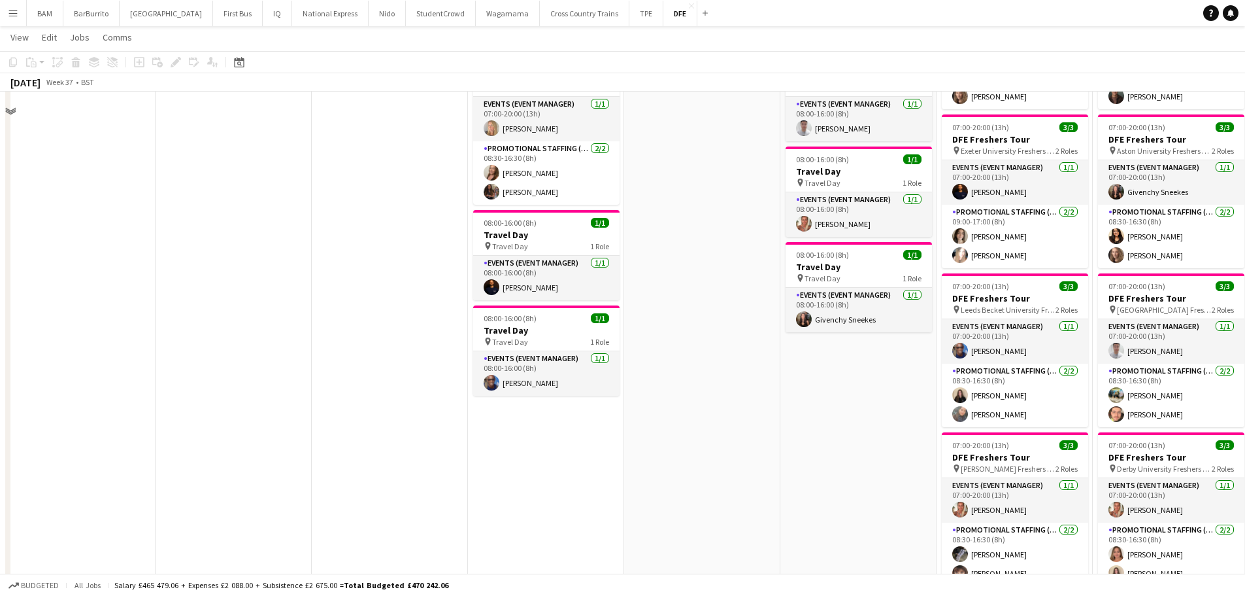
scroll to position [0, 0]
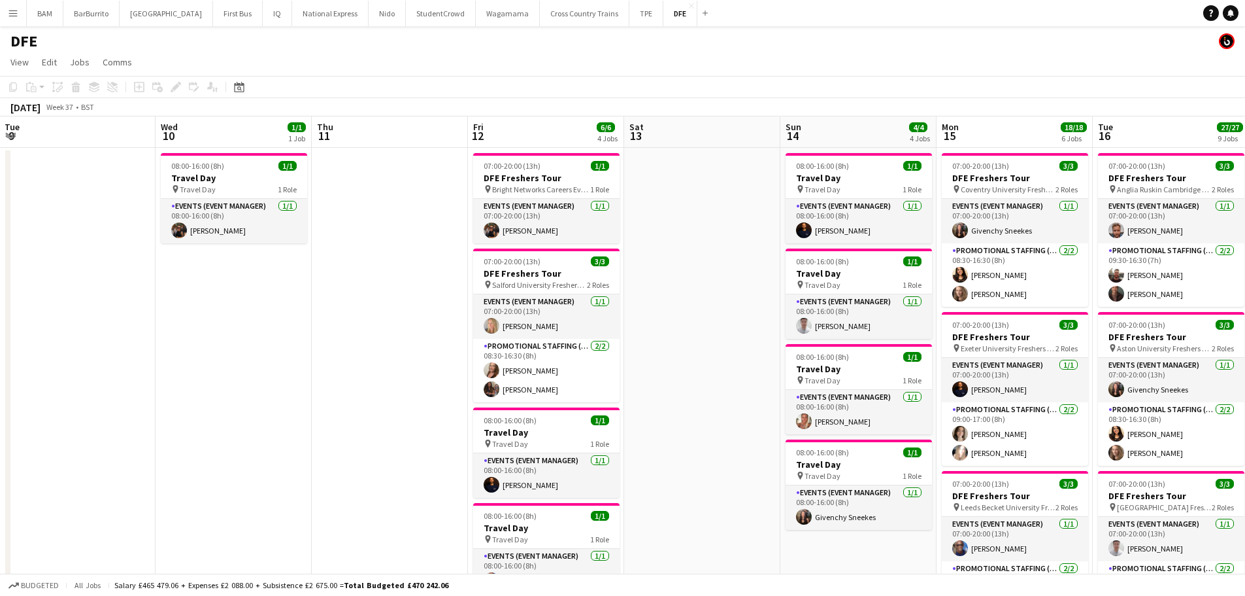
click at [686, 88] on app-toolbar "Copy Paste Paste Ctrl+V Paste with crew Ctrl+Shift+V Paste linked Job [GEOGRAPH…" at bounding box center [622, 87] width 1245 height 22
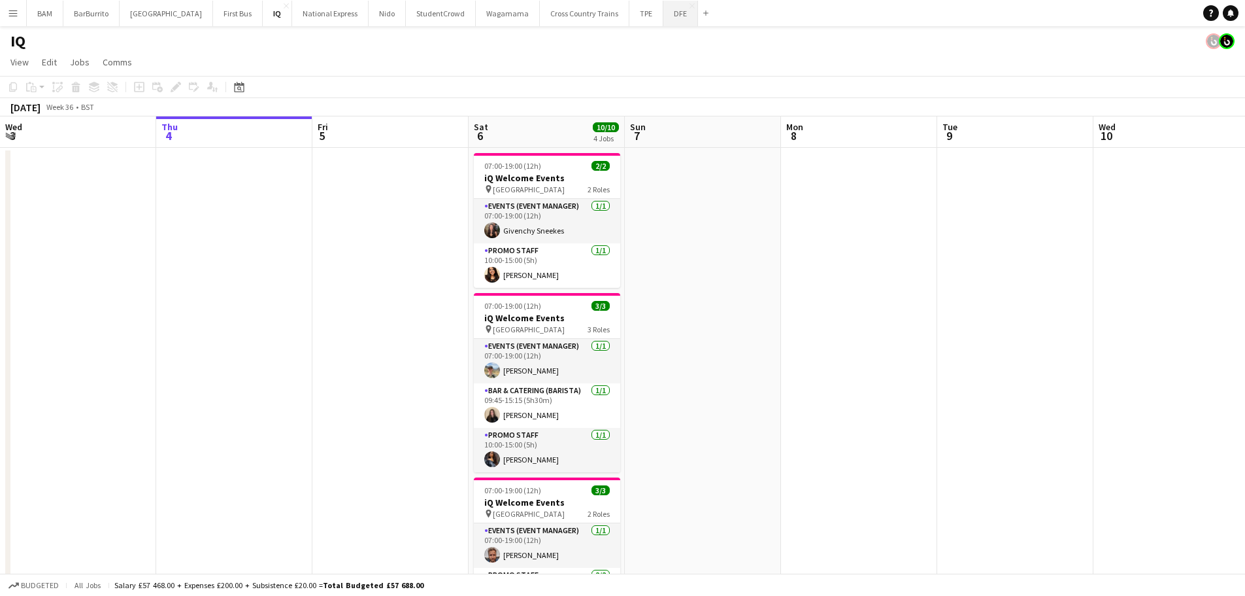
click at [664, 7] on button "DFE Close" at bounding box center [681, 13] width 35 height 25
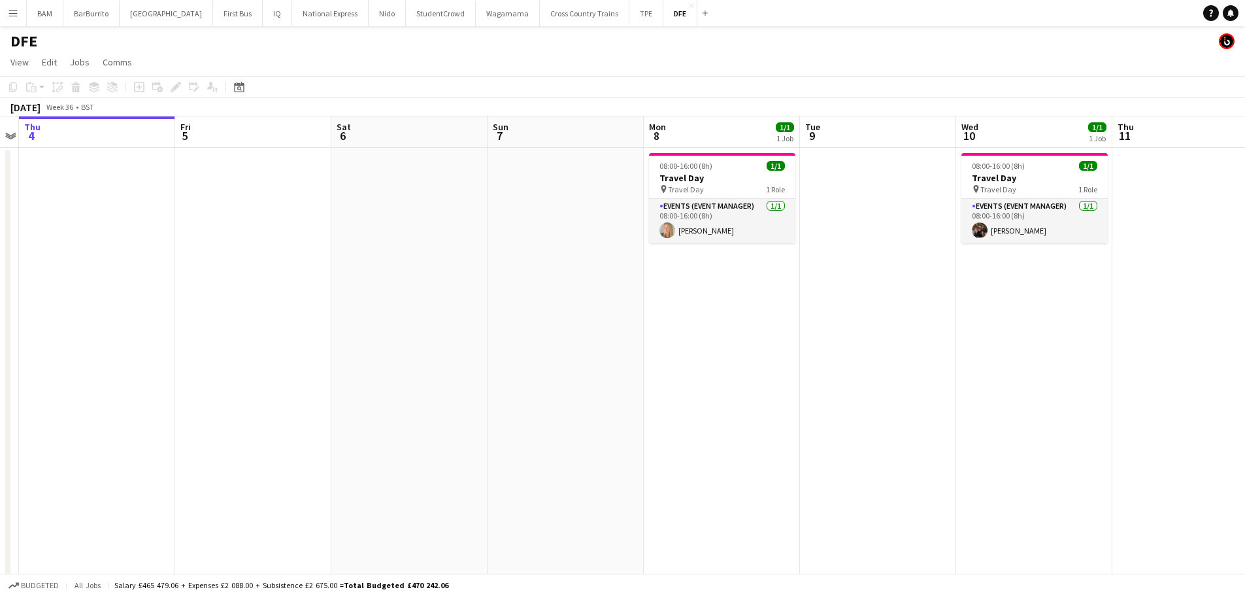
drag, startPoint x: 1053, startPoint y: 289, endPoint x: 574, endPoint y: 273, distance: 479.5
click at [502, 272] on app-calendar-viewport "Mon 1 Tue 2 32/32 1 Job Wed 3 Thu 4 Fri 5 Sat 6 Sun 7 Mon 8 1/1 1 Job Tue 9 Wed…" at bounding box center [622, 459] width 1245 height 687
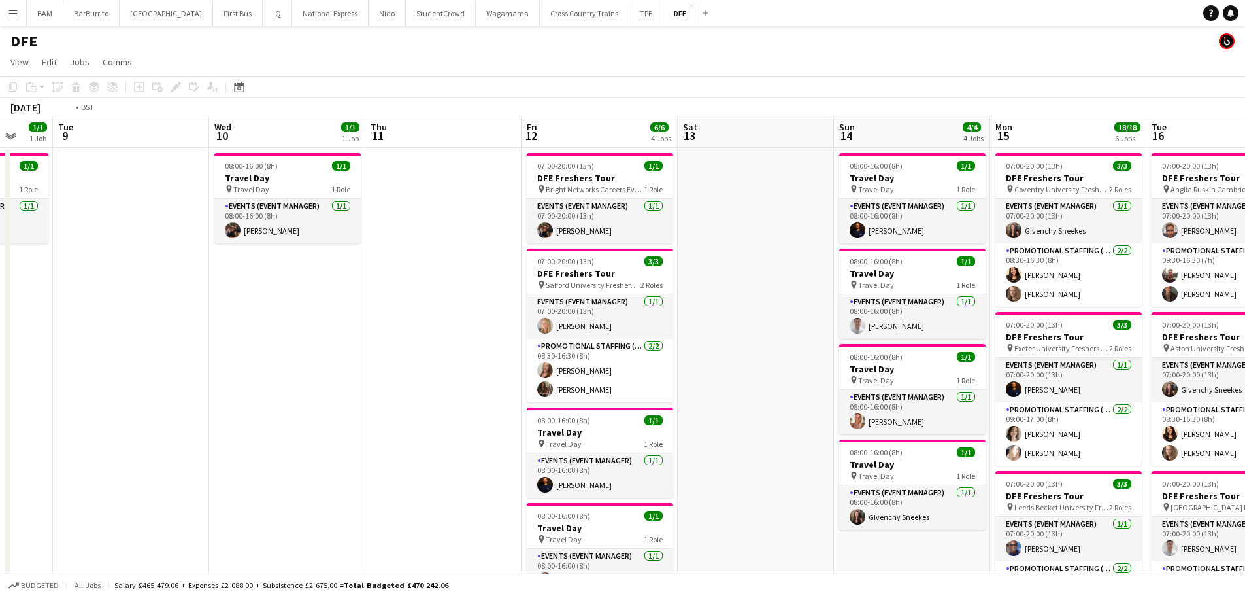
drag, startPoint x: 1000, startPoint y: 280, endPoint x: 498, endPoint y: 270, distance: 502.2
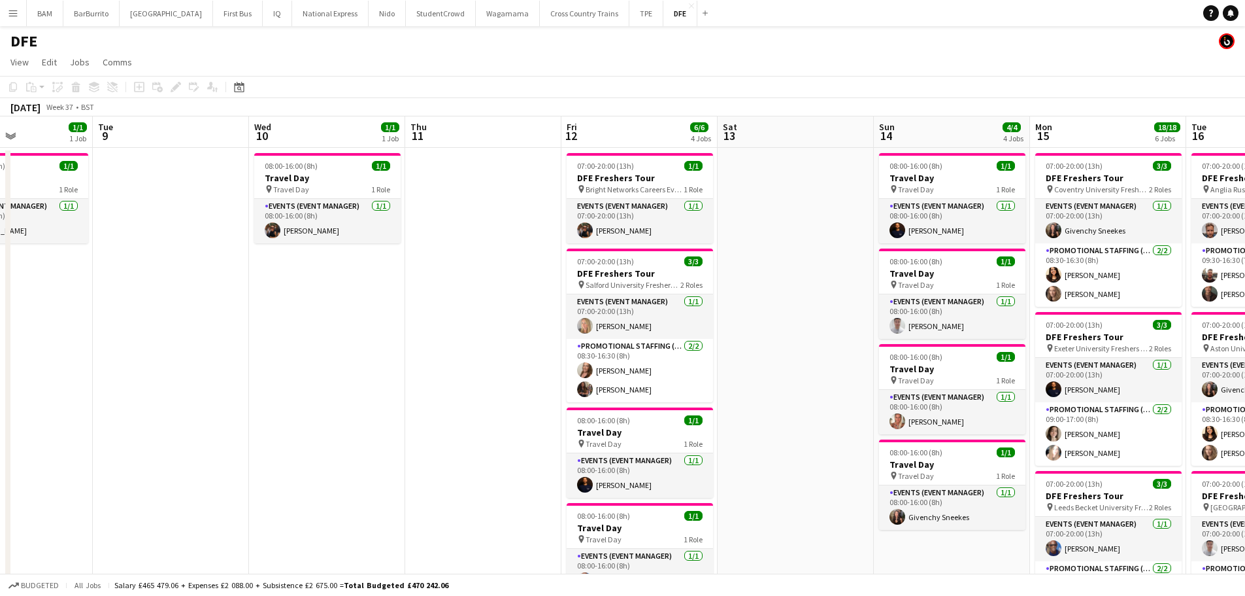
drag, startPoint x: 632, startPoint y: 141, endPoint x: 838, endPoint y: 140, distance: 205.9
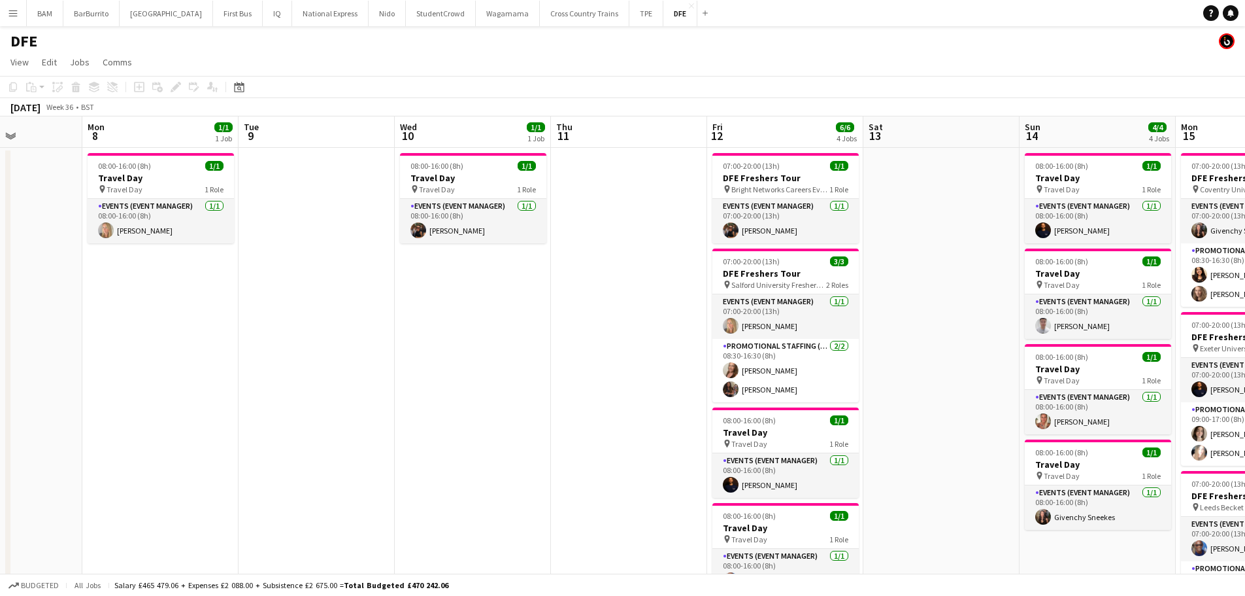
drag, startPoint x: 705, startPoint y: 132, endPoint x: 823, endPoint y: 130, distance: 118.3
click at [686, 135] on app-board-header-date "Thu 11" at bounding box center [629, 131] width 156 height 31
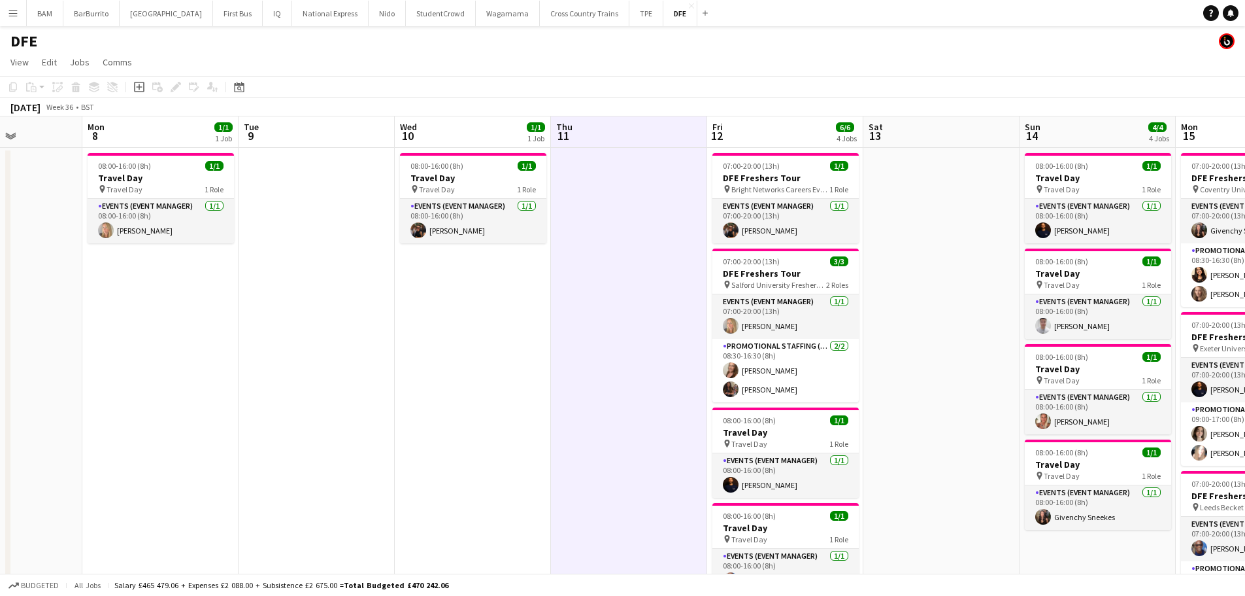
click at [681, 98] on div "September 2025 Week 36 • BST" at bounding box center [622, 107] width 1245 height 18
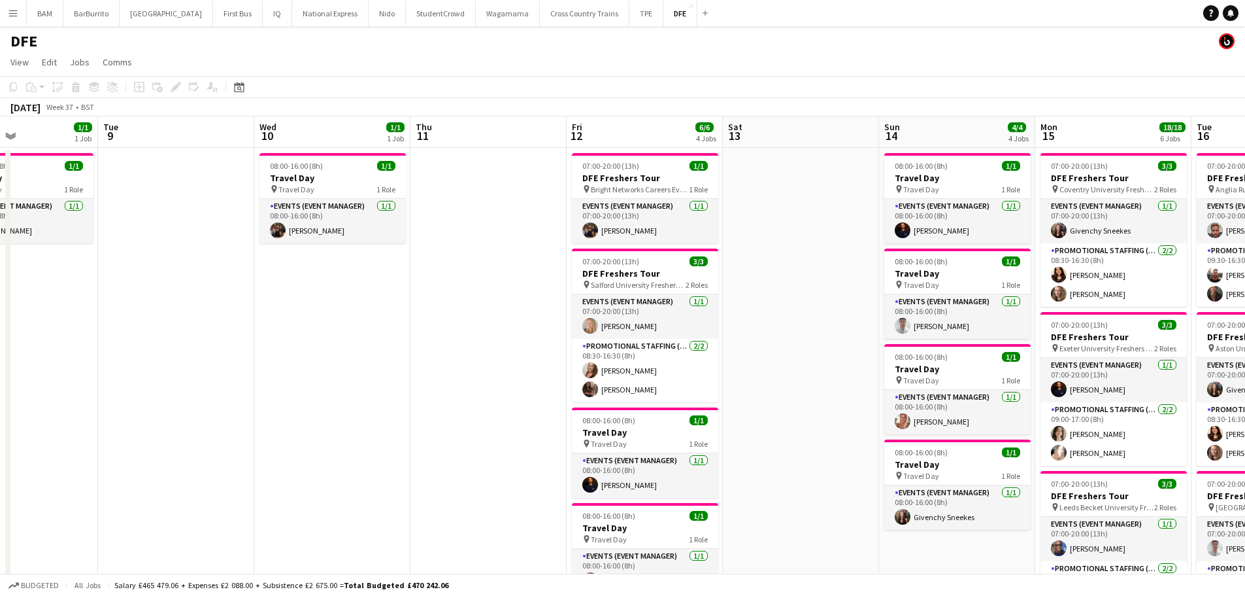
drag, startPoint x: 569, startPoint y: 171, endPoint x: 243, endPoint y: 161, distance: 326.4
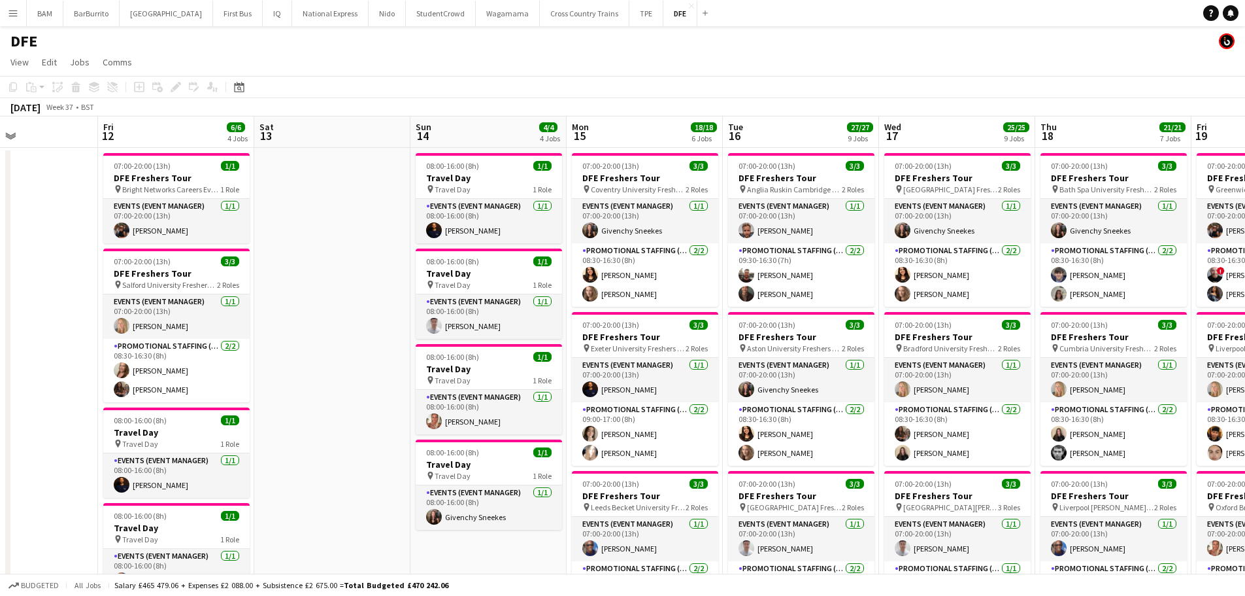
drag, startPoint x: 496, startPoint y: 178, endPoint x: 625, endPoint y: 219, distance: 135.2
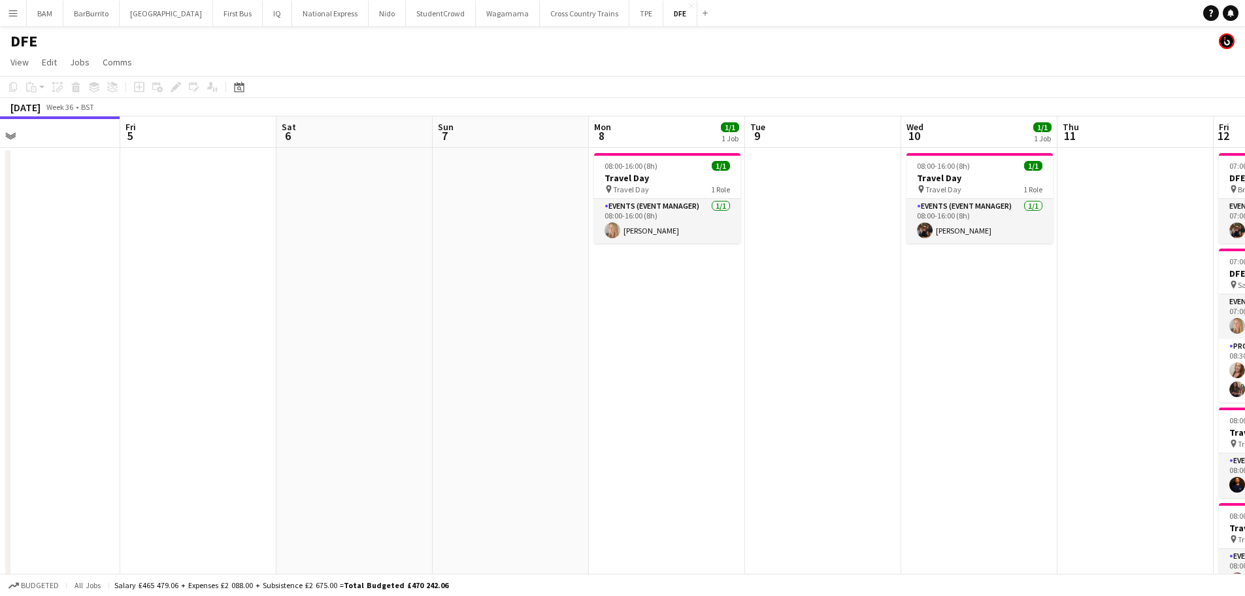
drag, startPoint x: 724, startPoint y: 194, endPoint x: 943, endPoint y: 195, distance: 219.0
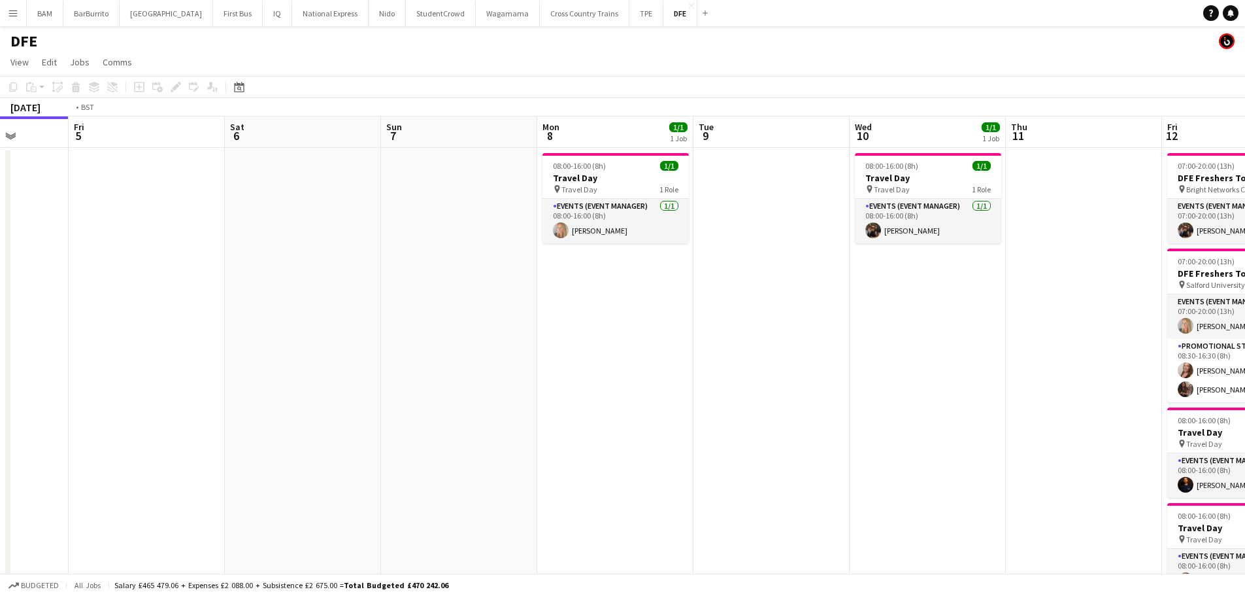
drag, startPoint x: 1009, startPoint y: 249, endPoint x: 1055, endPoint y: 248, distance: 46.4
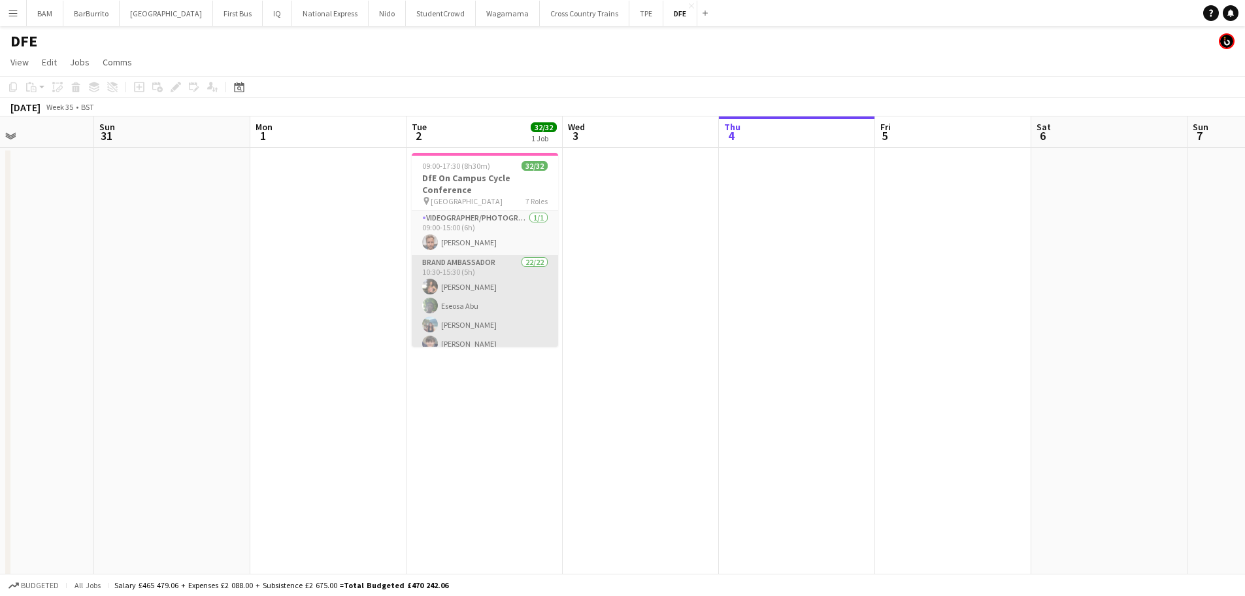
click at [482, 295] on app-card-role "Brand Ambassador 22/22 10:30-15:30 (5h) Cara McGrenaghan Eseosa Abu Hayley Ng O…" at bounding box center [485, 476] width 146 height 443
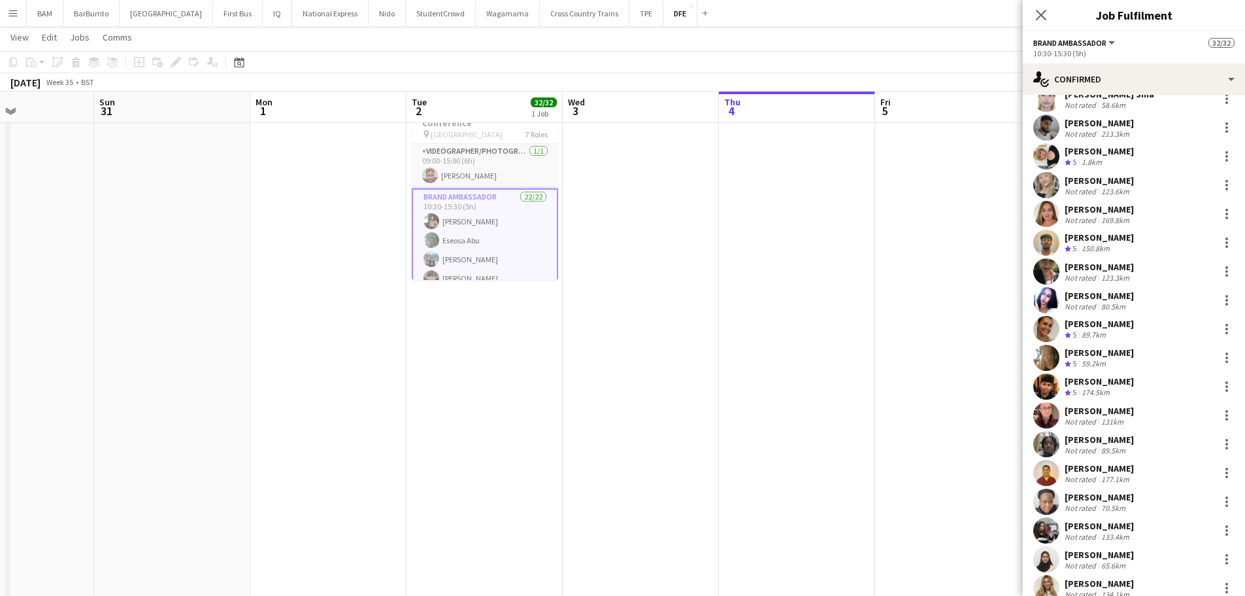
scroll to position [139, 0]
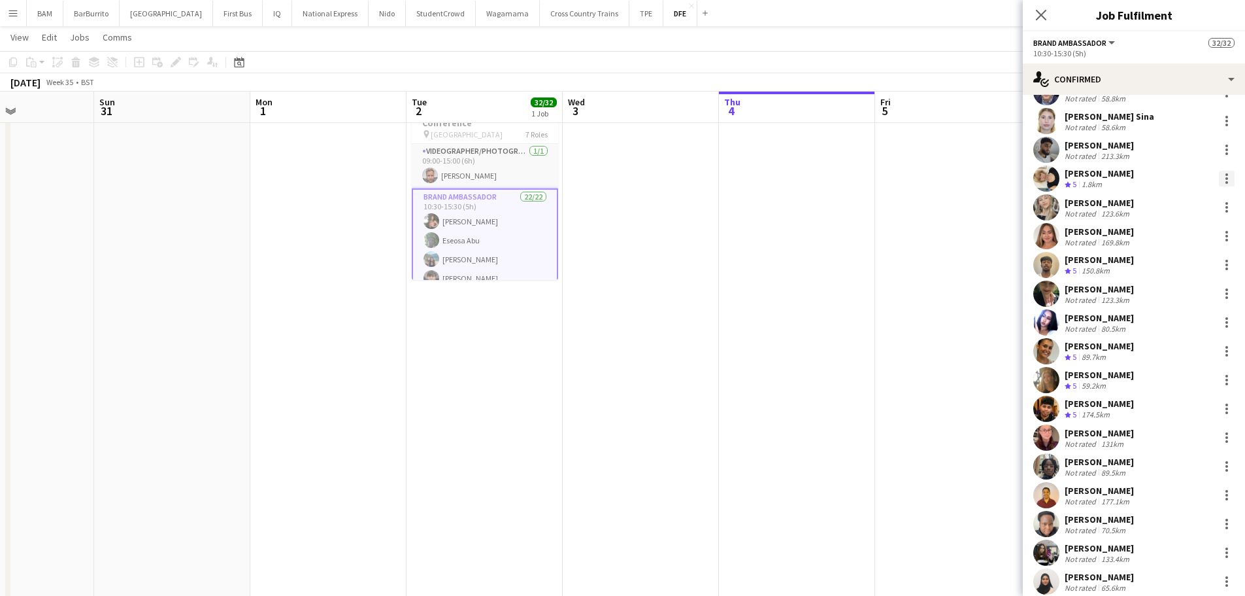
click at [1219, 176] on div at bounding box center [1227, 179] width 16 height 16
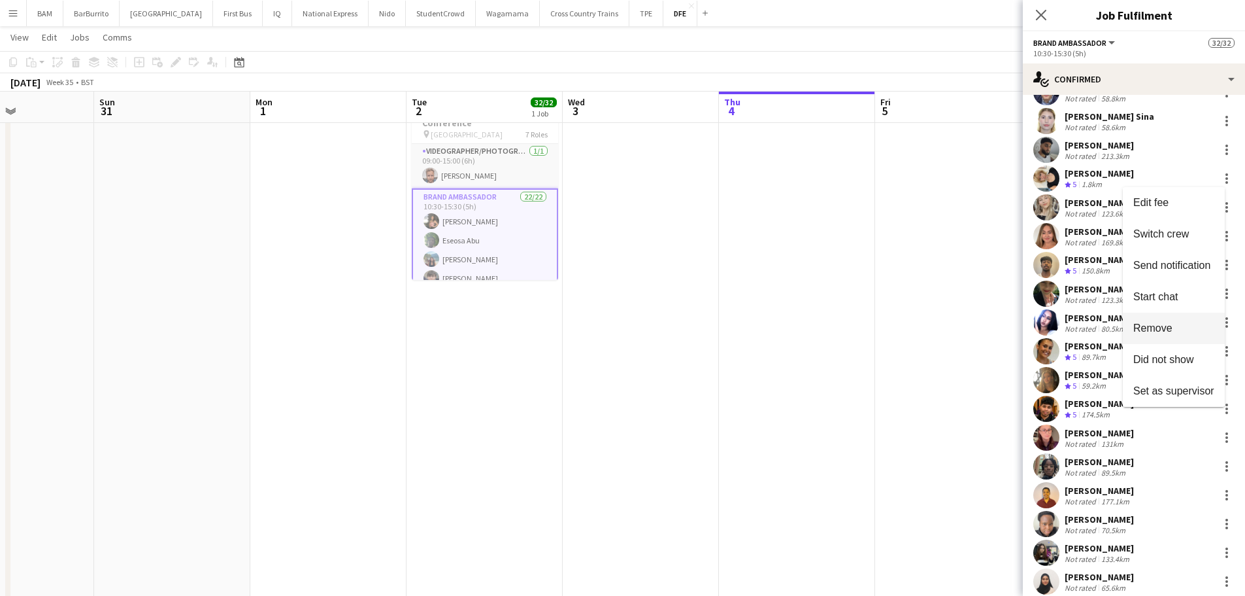
click at [1175, 334] on span "Remove" at bounding box center [1174, 328] width 81 height 12
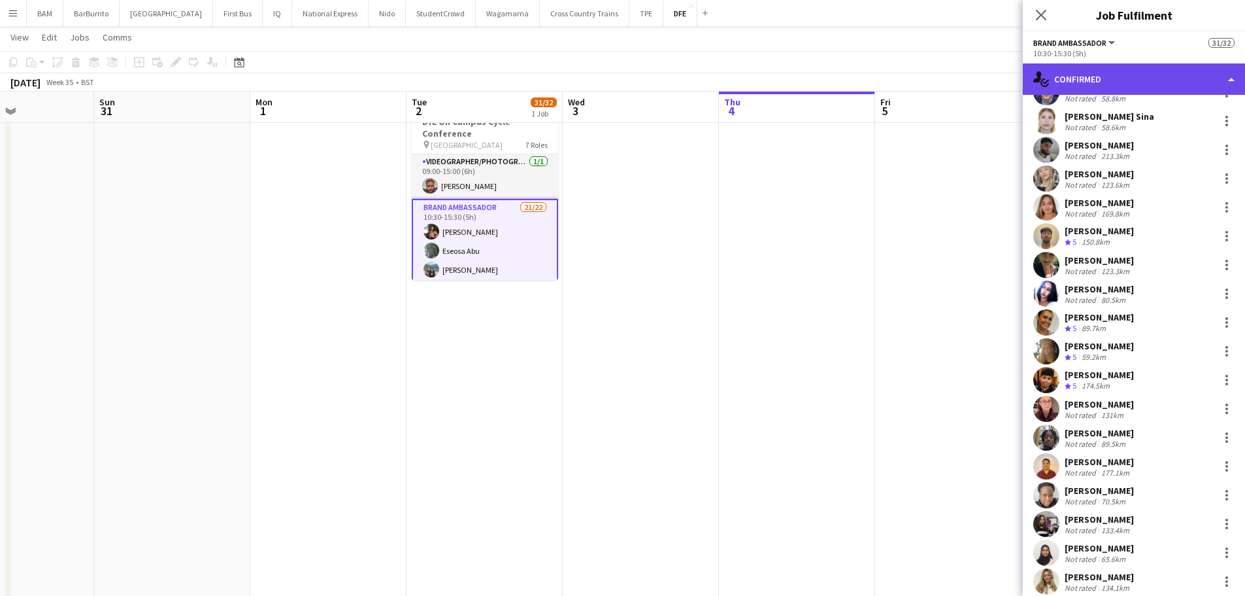
click at [1090, 75] on div "single-neutral-actions-check-2 Confirmed" at bounding box center [1134, 78] width 222 height 31
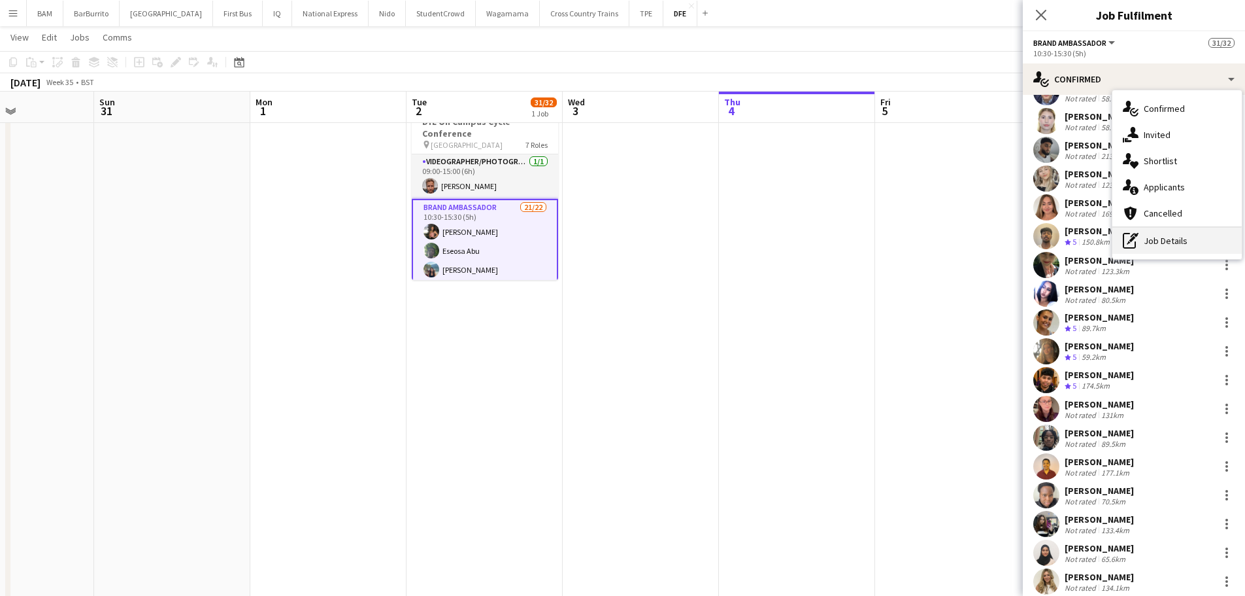
click at [1157, 237] on div "pen-write Job Details" at bounding box center [1177, 241] width 129 height 26
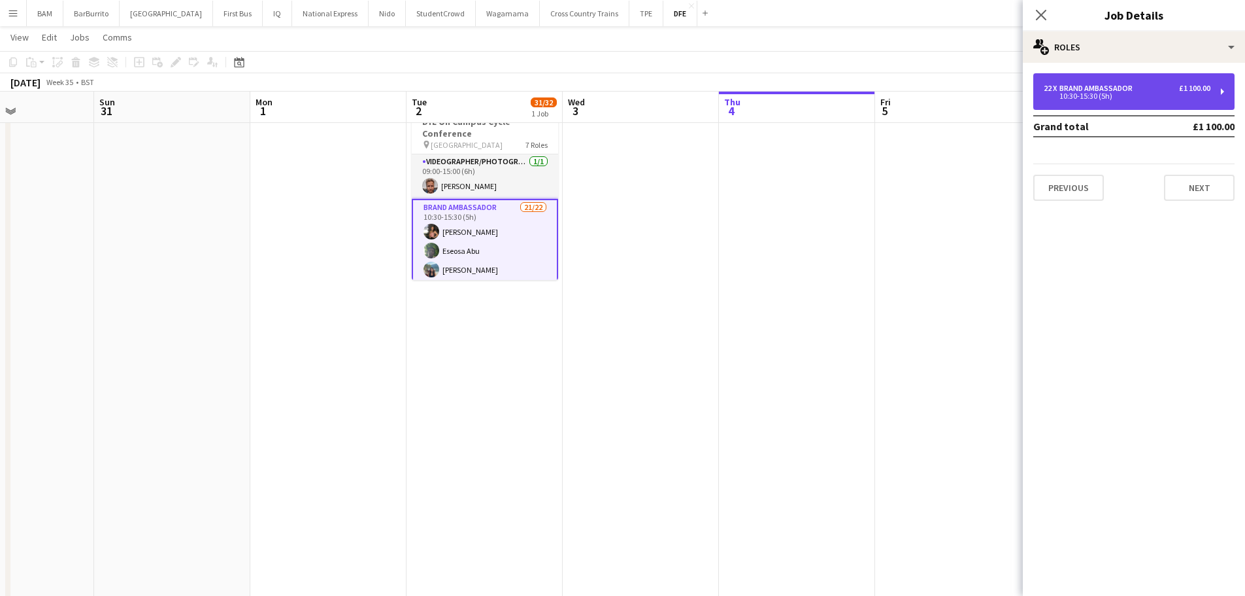
click at [1098, 96] on div "10:30-15:30 (5h)" at bounding box center [1127, 96] width 167 height 7
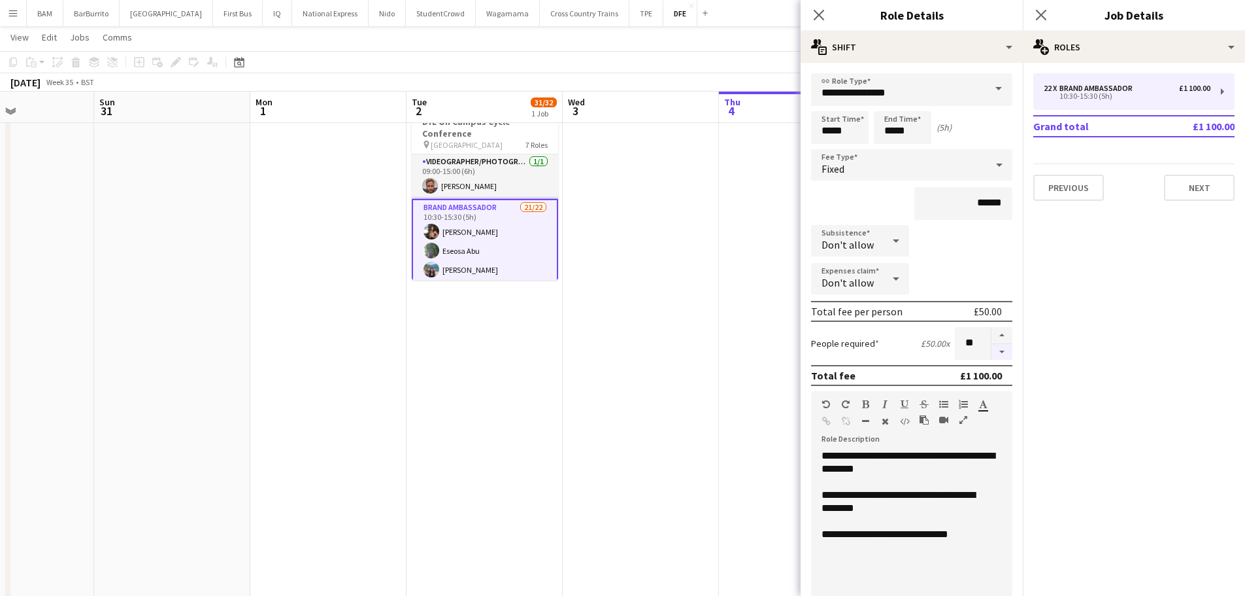
click at [995, 352] on button "button" at bounding box center [1002, 352] width 21 height 16
type input "**"
click at [643, 35] on app-page-menu "View Day view expanded Day view collapsed Month view Date picker Jump to [DATE]…" at bounding box center [622, 38] width 1245 height 25
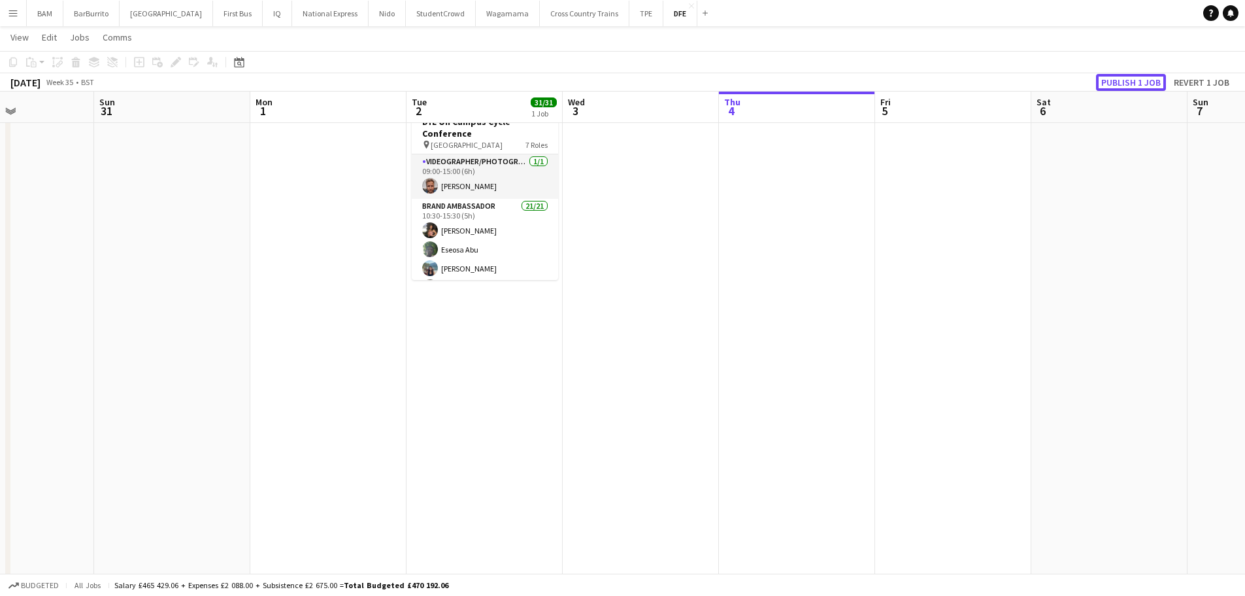
drag, startPoint x: 1153, startPoint y: 82, endPoint x: 1143, endPoint y: 80, distance: 10.1
click at [1153, 84] on button "Publish 1 job" at bounding box center [1131, 82] width 70 height 17
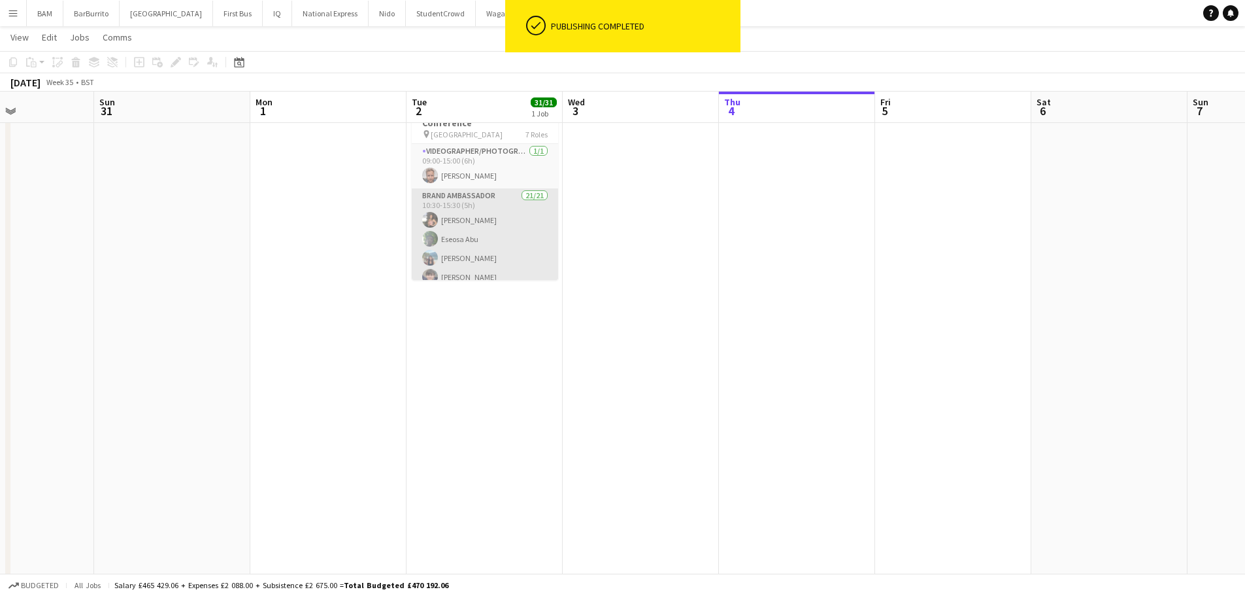
click at [507, 244] on app-card-role "Brand Ambassador 21/21 10:30-15:30 (5h) Cara McGrenaghan Eseosa Abu Hayley Ng O…" at bounding box center [485, 400] width 146 height 424
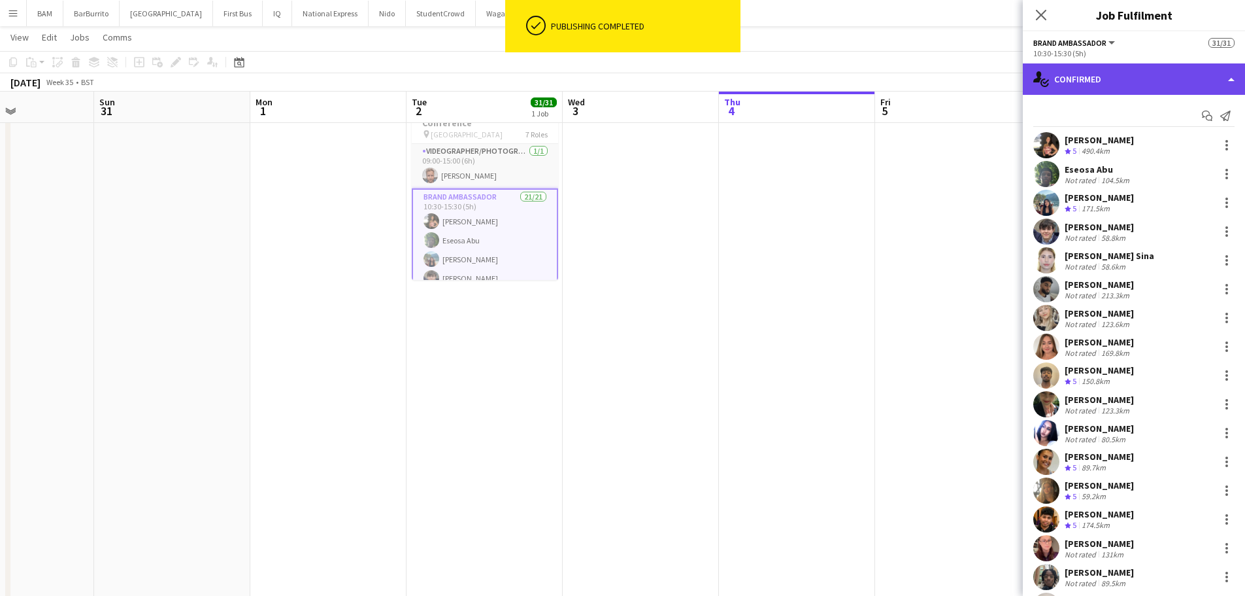
click at [1089, 86] on div "single-neutral-actions-check-2 Confirmed" at bounding box center [1134, 78] width 222 height 31
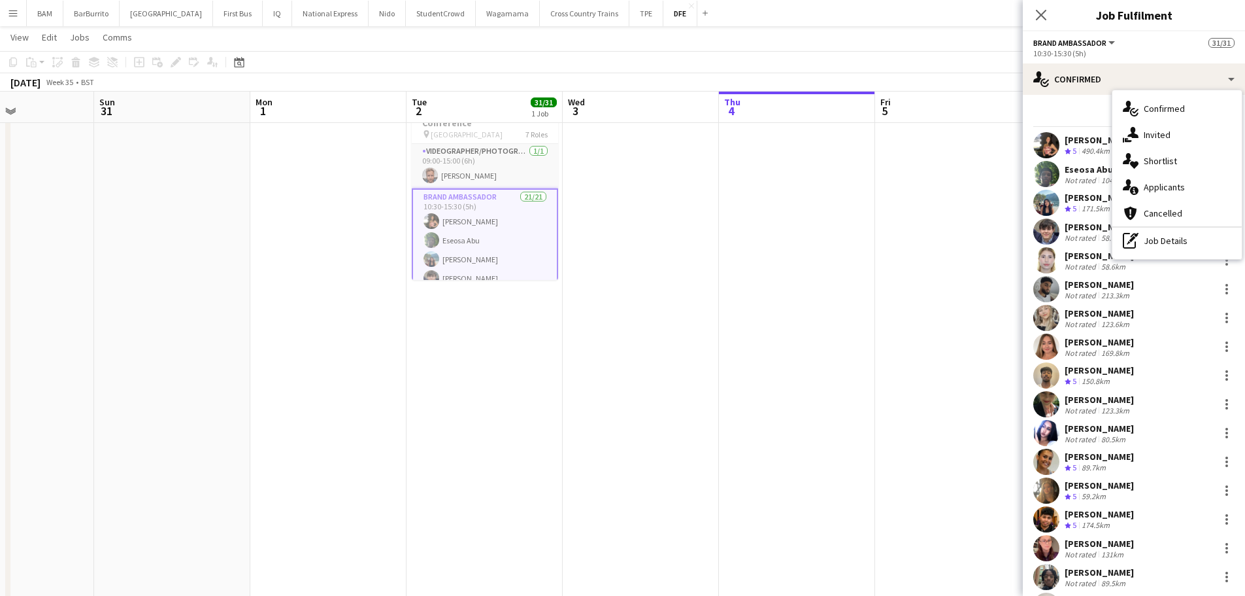
click at [701, 68] on app-toolbar "Copy Paste Paste Ctrl+V Paste with crew Ctrl+Shift+V Paste linked Job [GEOGRAPH…" at bounding box center [622, 62] width 1245 height 22
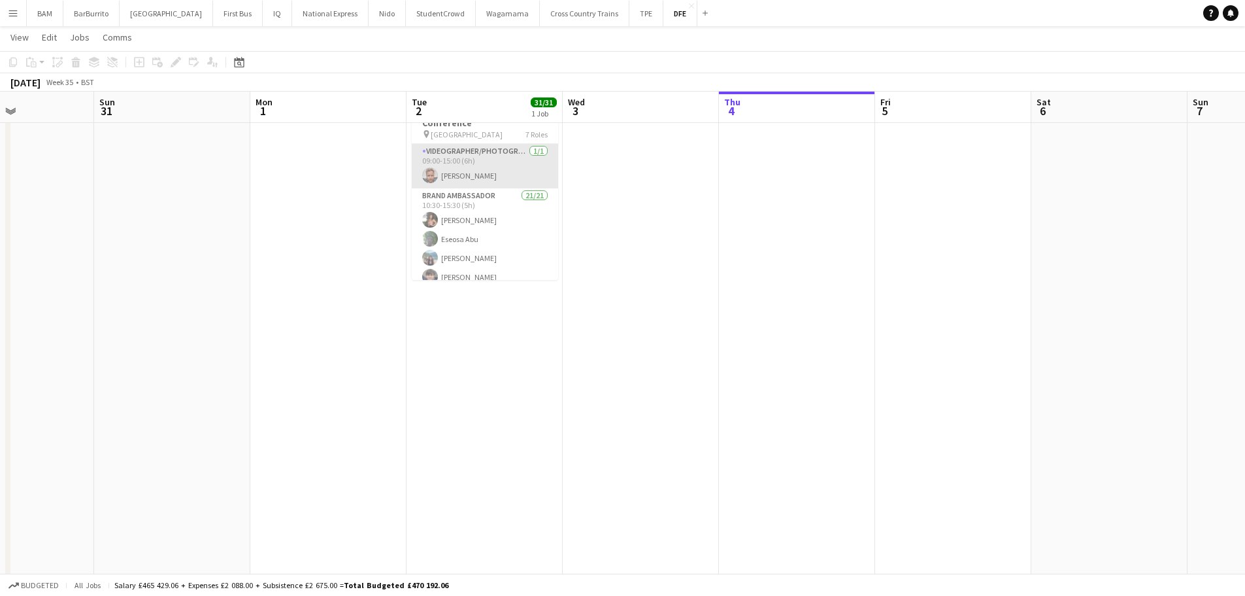
click at [474, 158] on app-card-role "Videographer/Photographer 1/1 09:00-15:00 (6h) Tim Bodenham" at bounding box center [485, 166] width 146 height 44
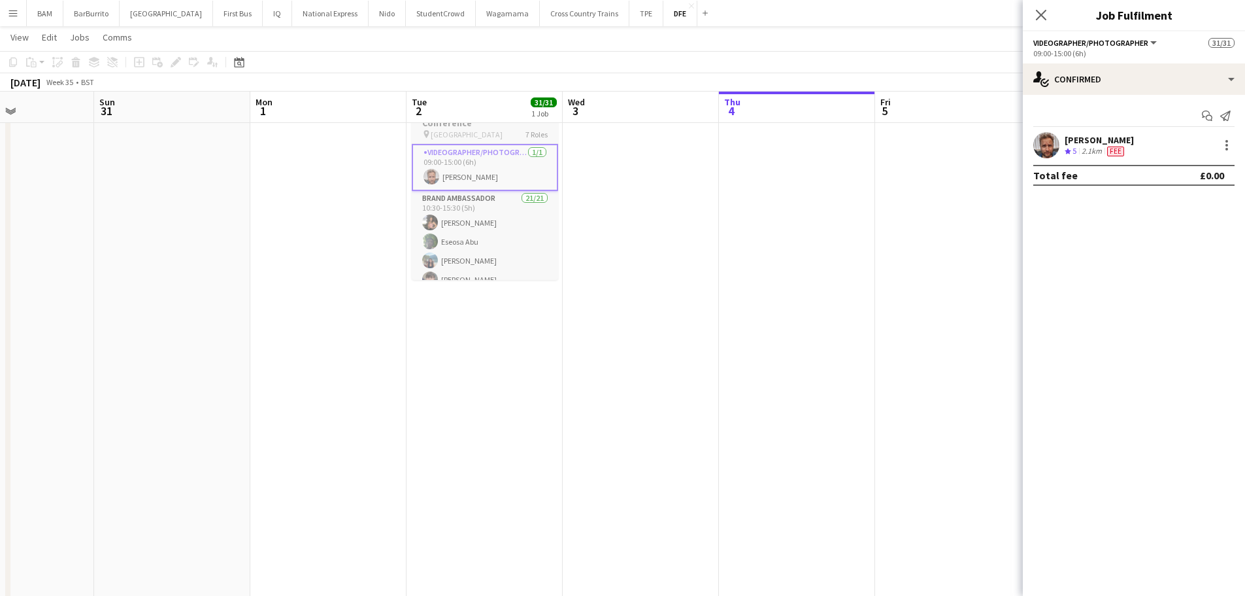
click at [484, 136] on span "[GEOGRAPHIC_DATA]" at bounding box center [467, 134] width 72 height 10
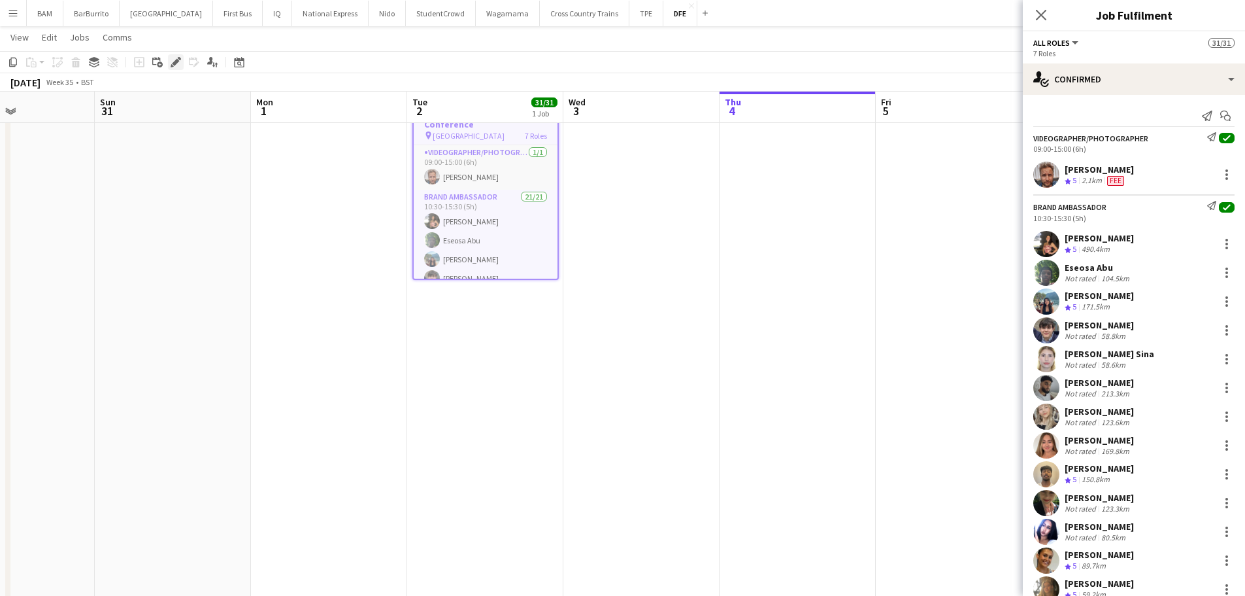
click at [173, 67] on icon at bounding box center [172, 65] width 3 height 3
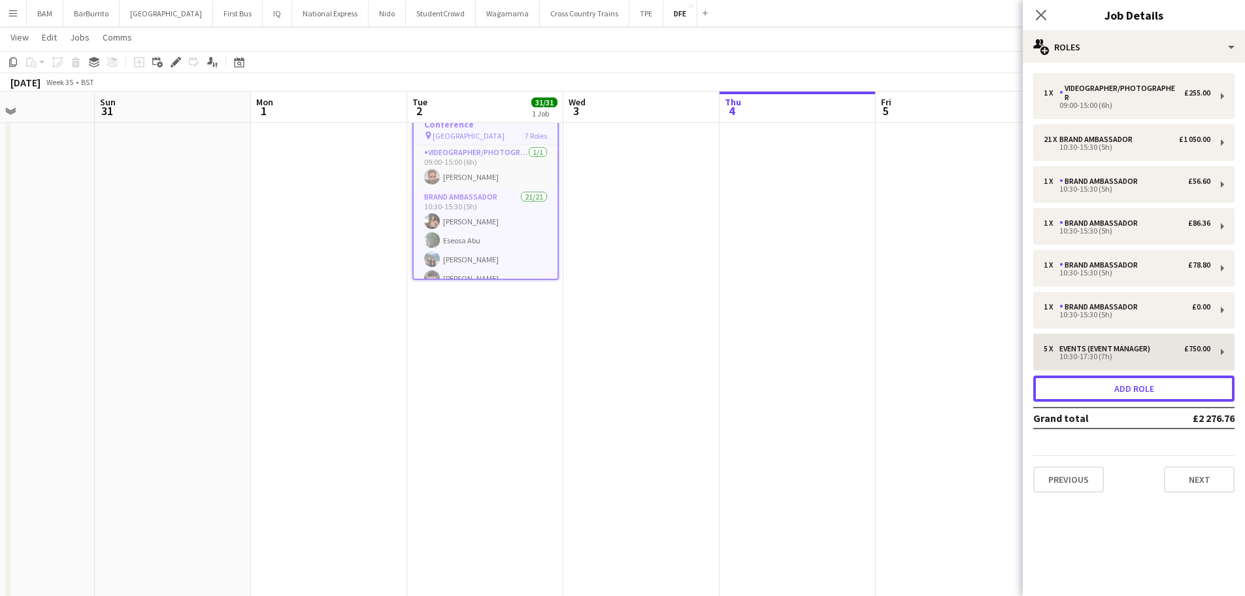
click at [1147, 380] on button "Add role" at bounding box center [1134, 388] width 201 height 26
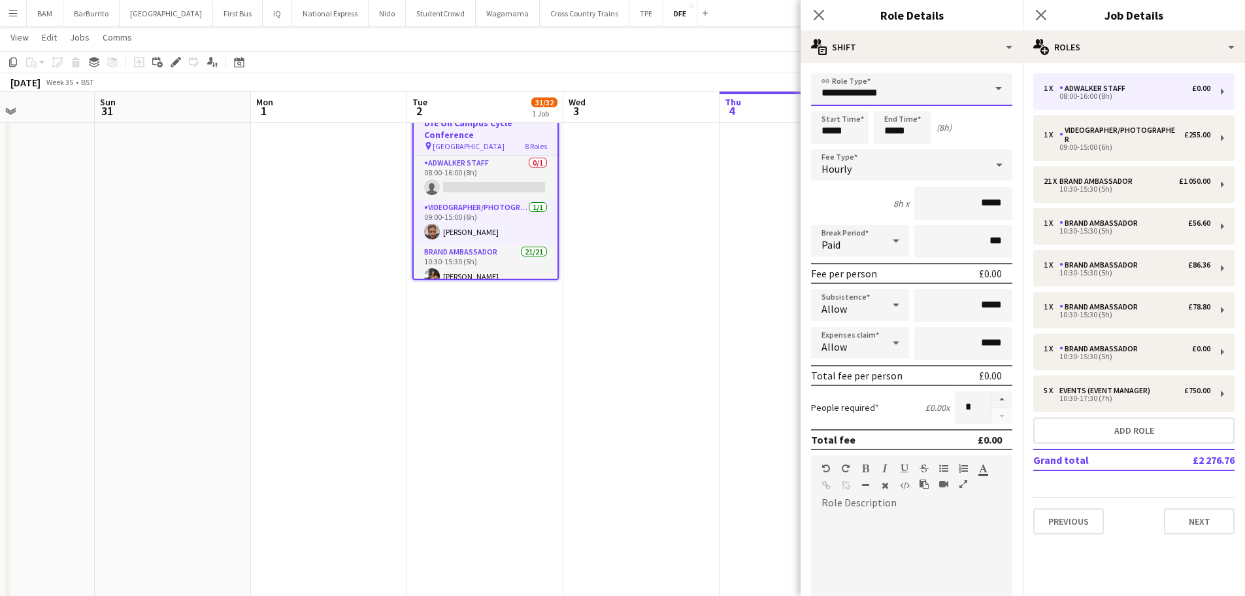
click at [935, 94] on input "**********" at bounding box center [911, 89] width 201 height 33
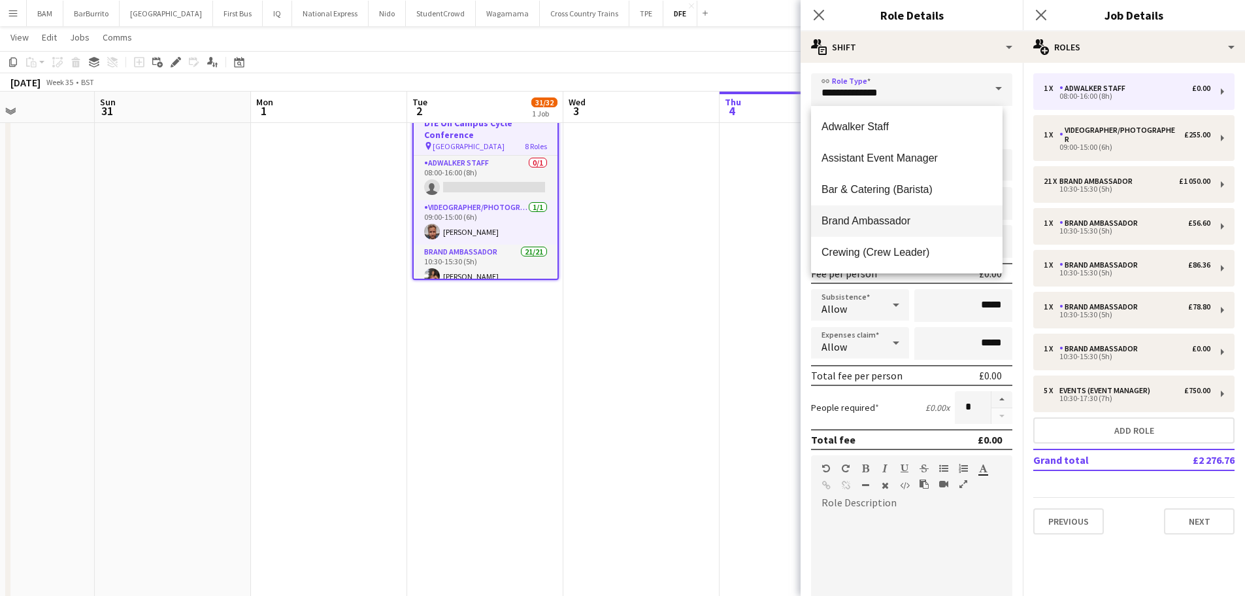
click at [915, 214] on span "Brand Ambassador" at bounding box center [907, 220] width 171 height 12
type input "**********"
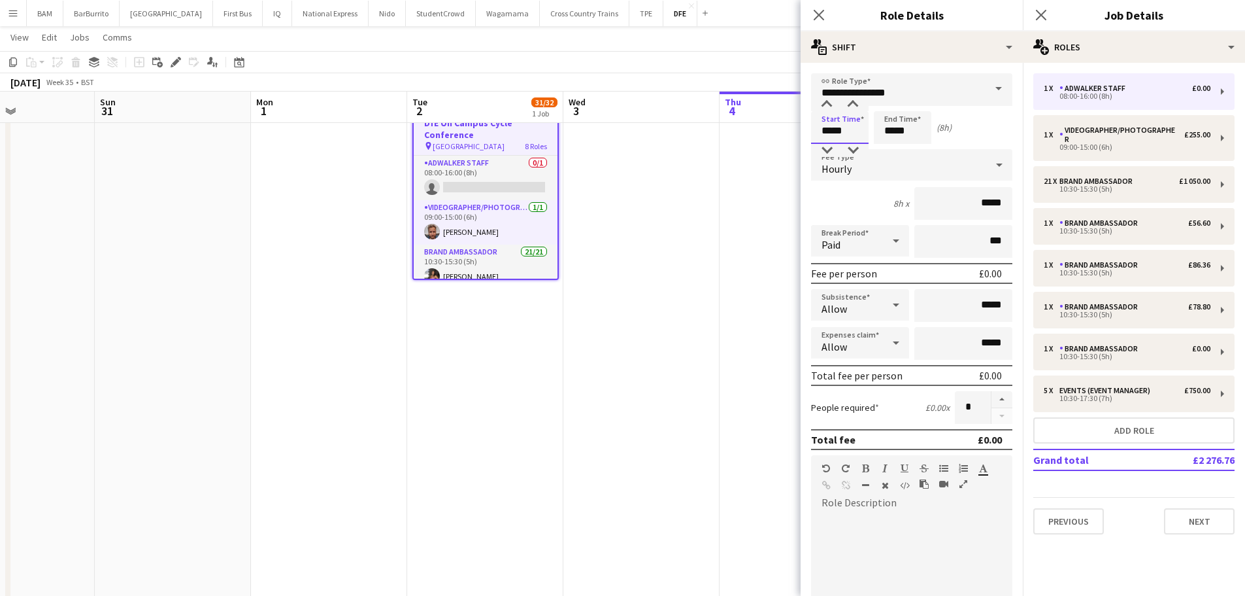
click at [856, 124] on input "*****" at bounding box center [840, 127] width 58 height 33
click at [827, 106] on div at bounding box center [827, 104] width 26 height 13
click at [849, 101] on div at bounding box center [853, 104] width 26 height 13
type input "*****"
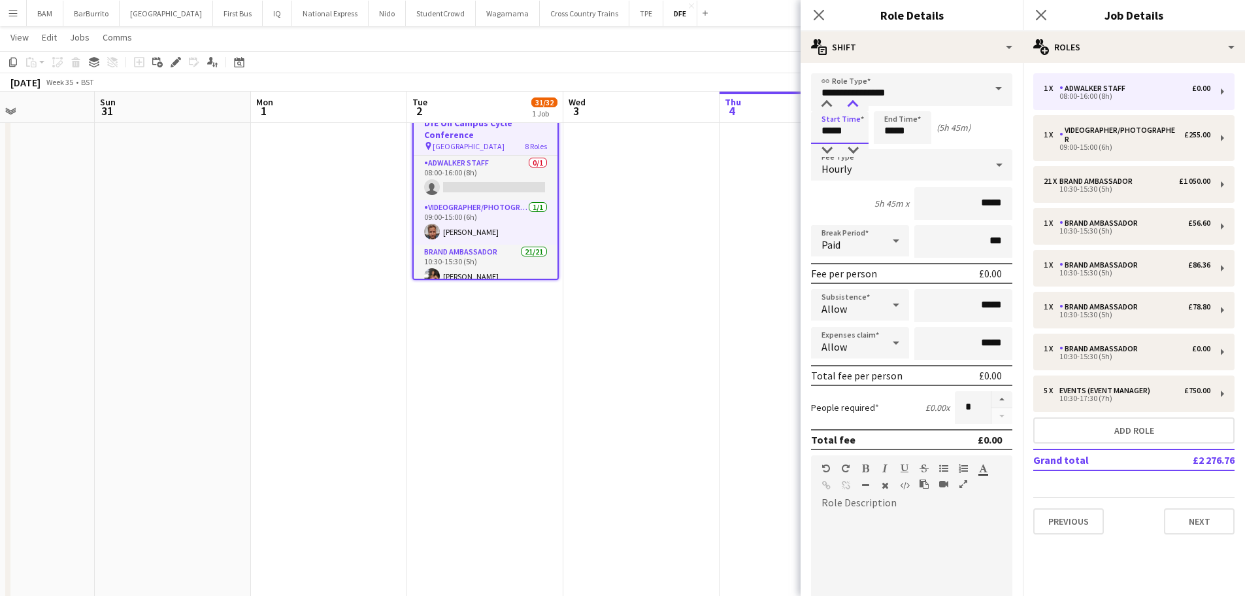
click at [849, 101] on div at bounding box center [853, 104] width 26 height 13
click at [910, 126] on input "*****" at bounding box center [903, 127] width 58 height 33
click at [894, 154] on div at bounding box center [890, 150] width 26 height 13
click at [915, 110] on div at bounding box center [916, 104] width 26 height 13
type input "*****"
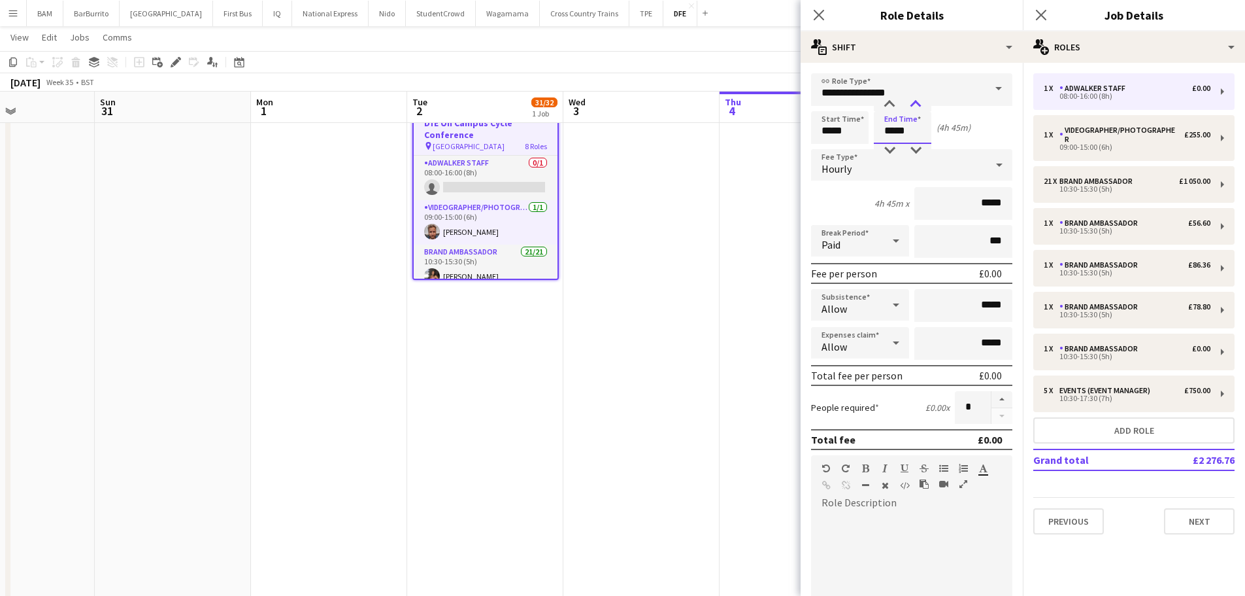
click at [915, 110] on div at bounding box center [916, 104] width 26 height 13
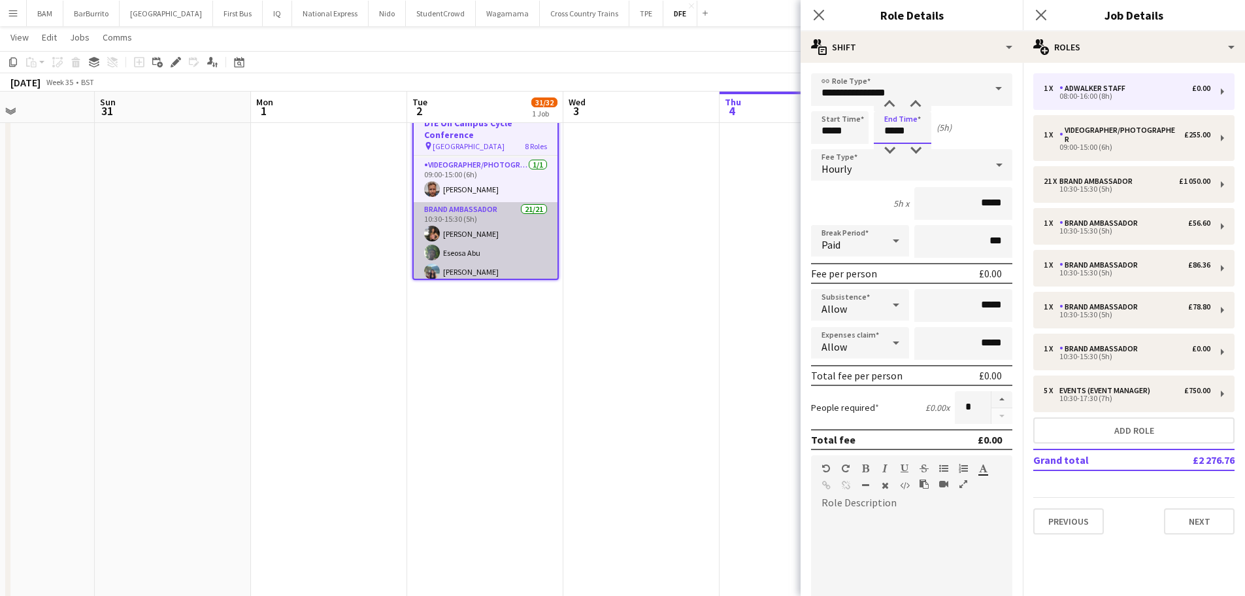
scroll to position [65, 0]
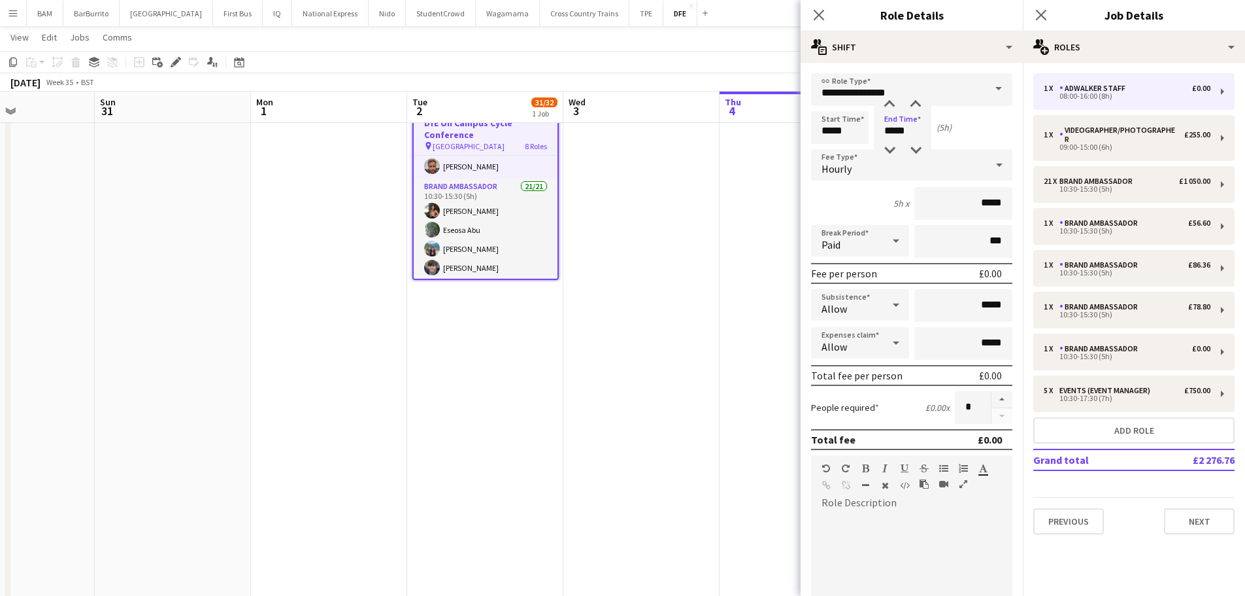
click at [881, 175] on div "Hourly" at bounding box center [898, 164] width 175 height 31
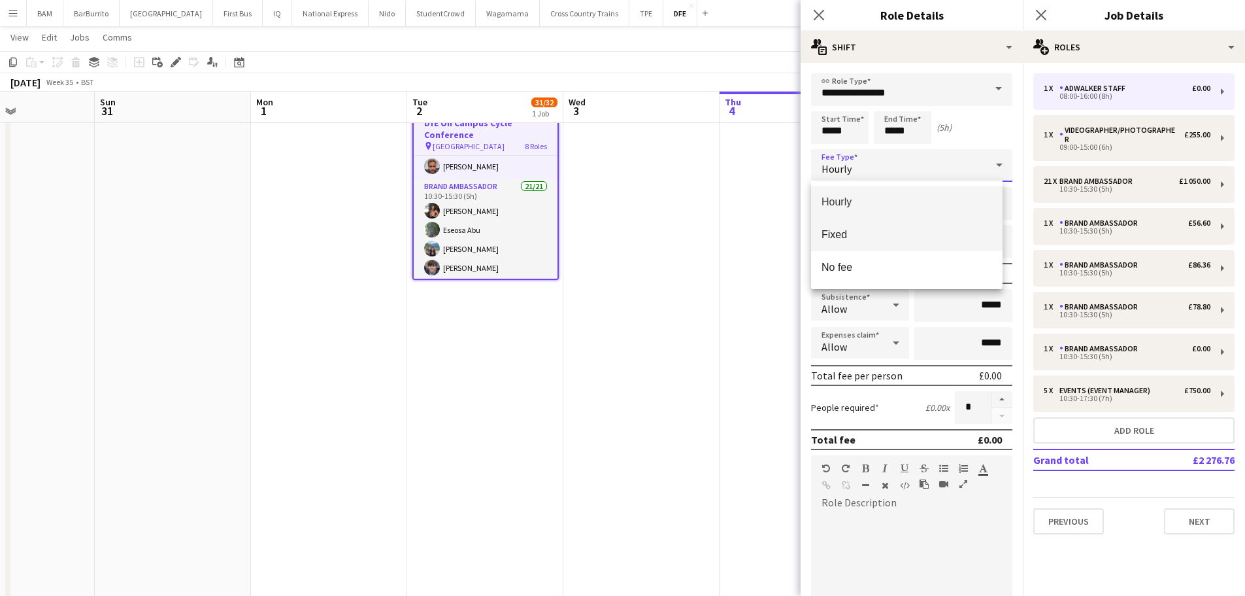
click at [884, 238] on span "Fixed" at bounding box center [907, 234] width 171 height 12
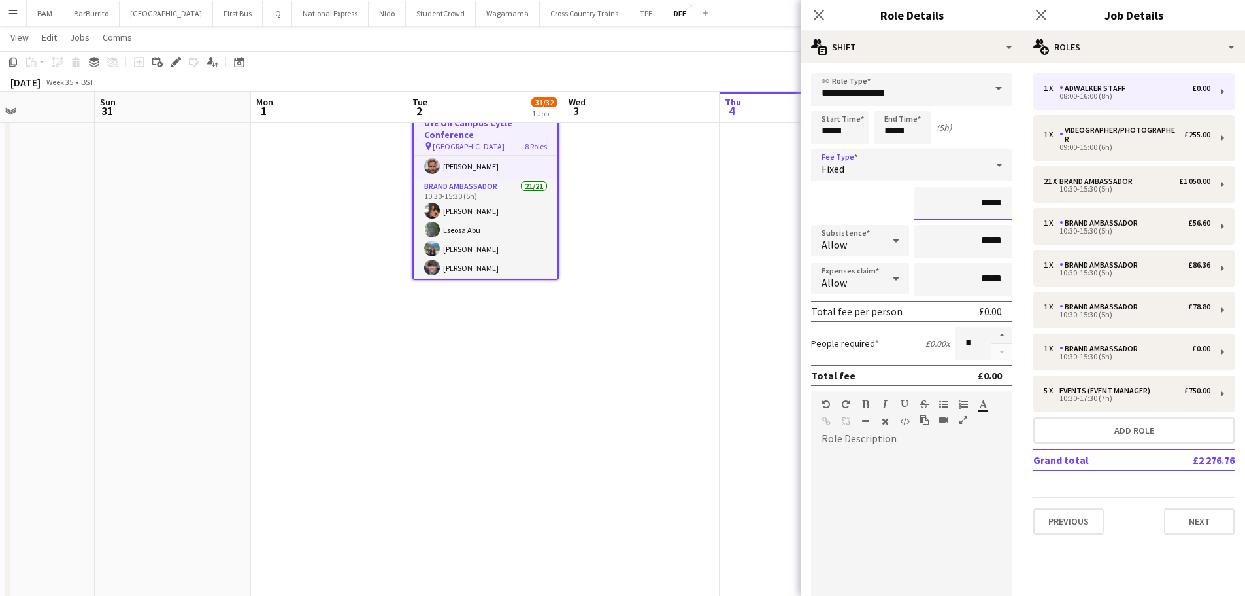
click at [964, 207] on input "*****" at bounding box center [964, 203] width 98 height 33
click at [975, 205] on input "*****" at bounding box center [964, 203] width 98 height 33
click at [979, 203] on input "*****" at bounding box center [964, 203] width 98 height 33
click at [994, 205] on input "*****" at bounding box center [964, 203] width 98 height 33
type input "**"
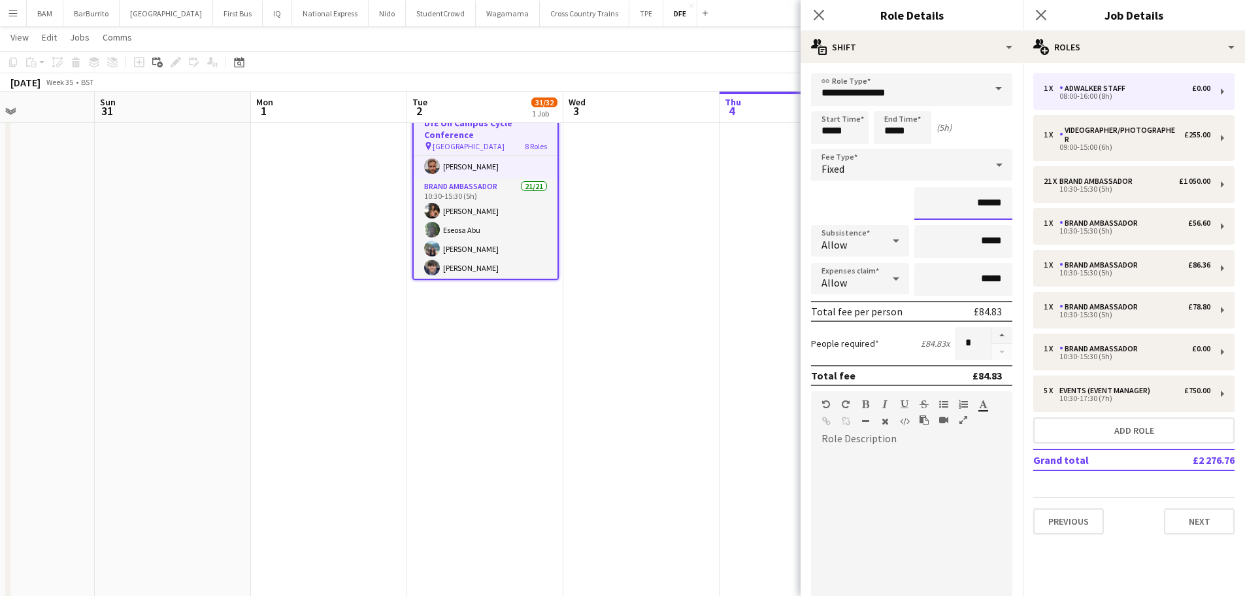
type input "******"
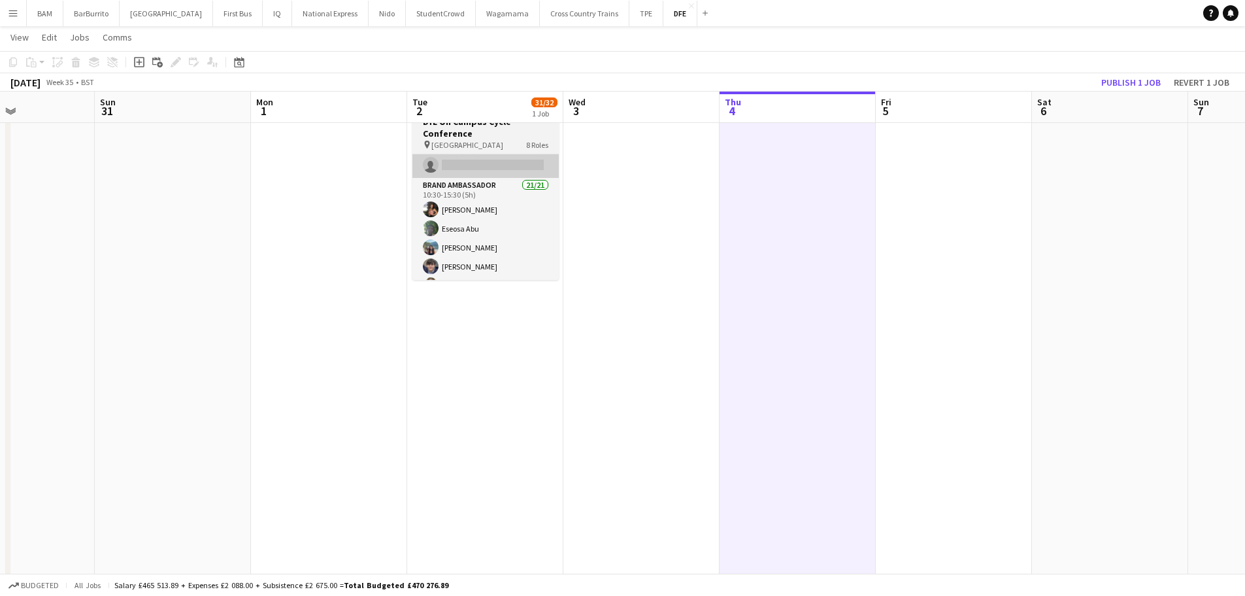
click at [458, 160] on app-card-role "Brand Ambassador 0/1 10:30-15:30 (5h) single-neutral-actions" at bounding box center [486, 155] width 146 height 44
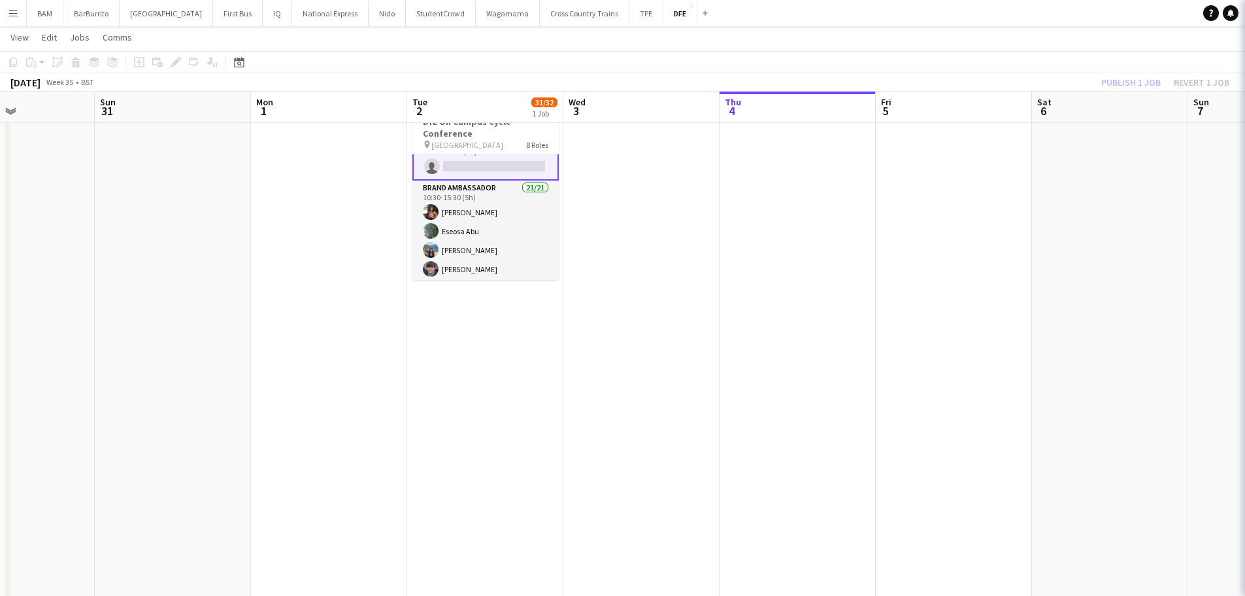
scroll to position [67, 0]
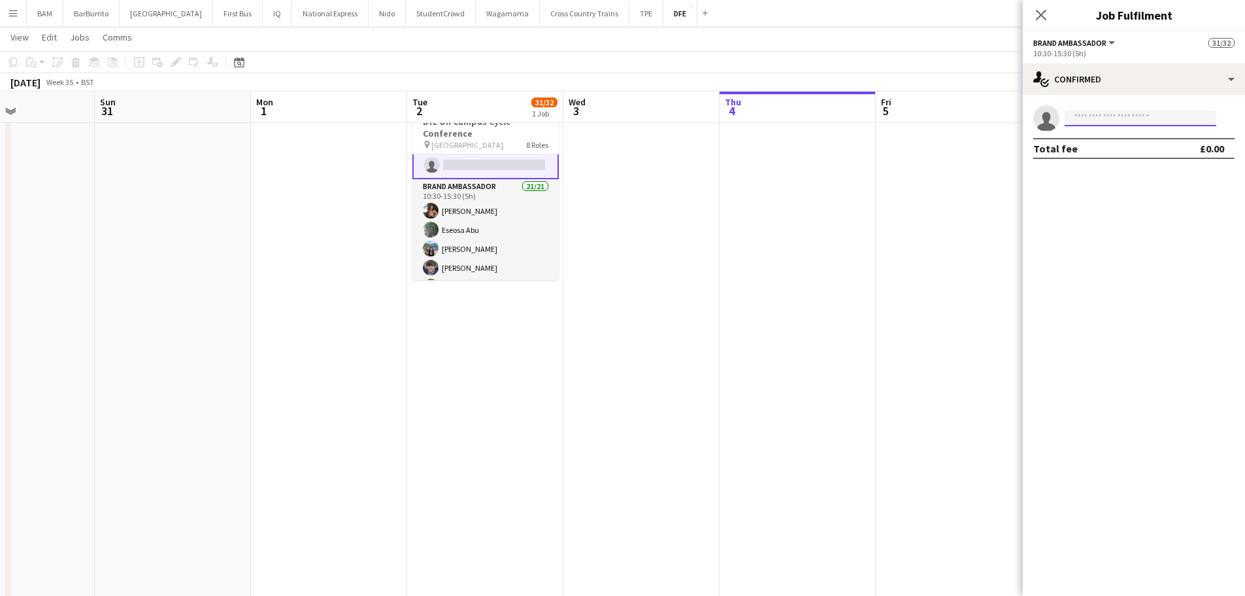
click at [1147, 125] on input at bounding box center [1141, 118] width 152 height 16
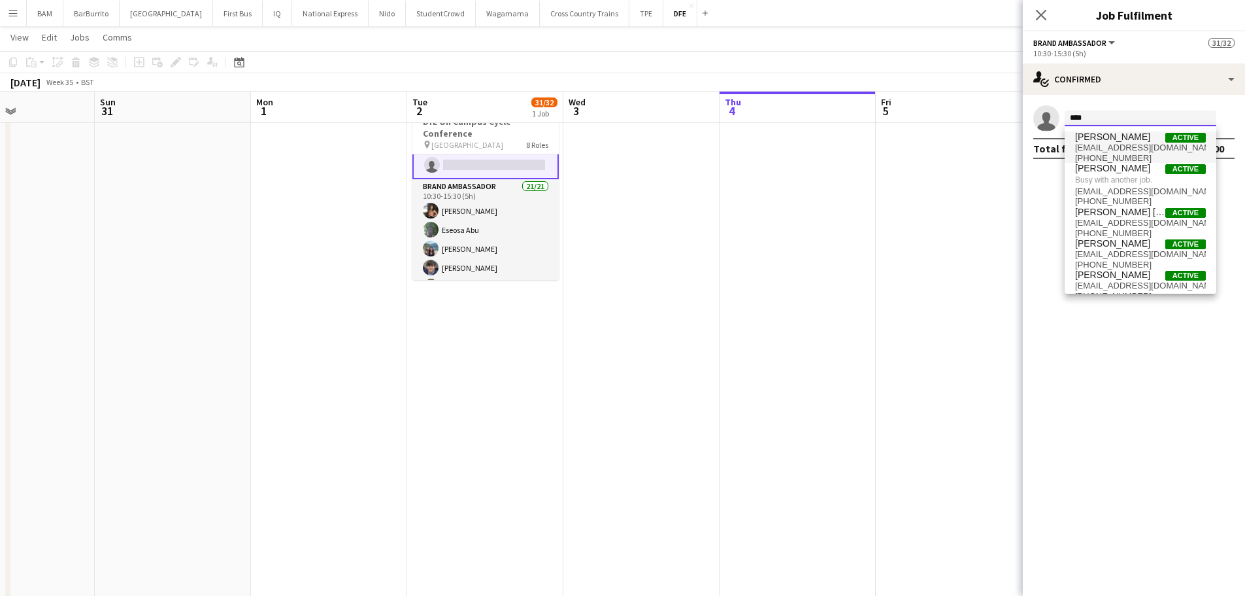
type input "****"
click at [1139, 149] on span "pr23mj2@leeds.ac.uk" at bounding box center [1140, 148] width 131 height 10
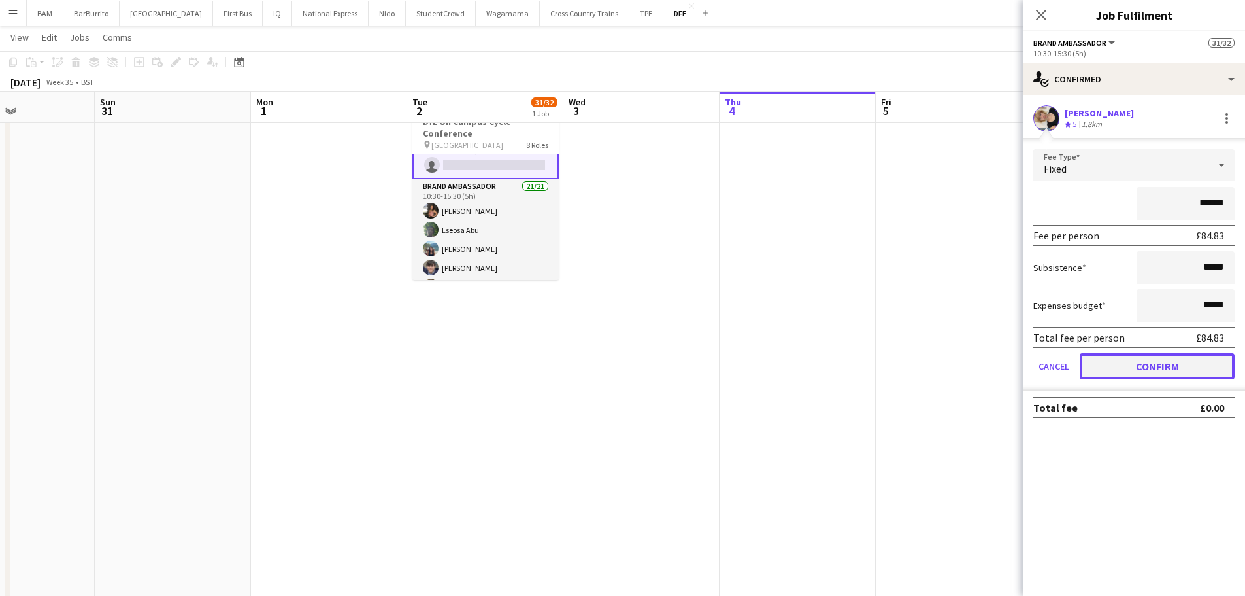
click at [1189, 360] on button "Confirm" at bounding box center [1157, 366] width 155 height 26
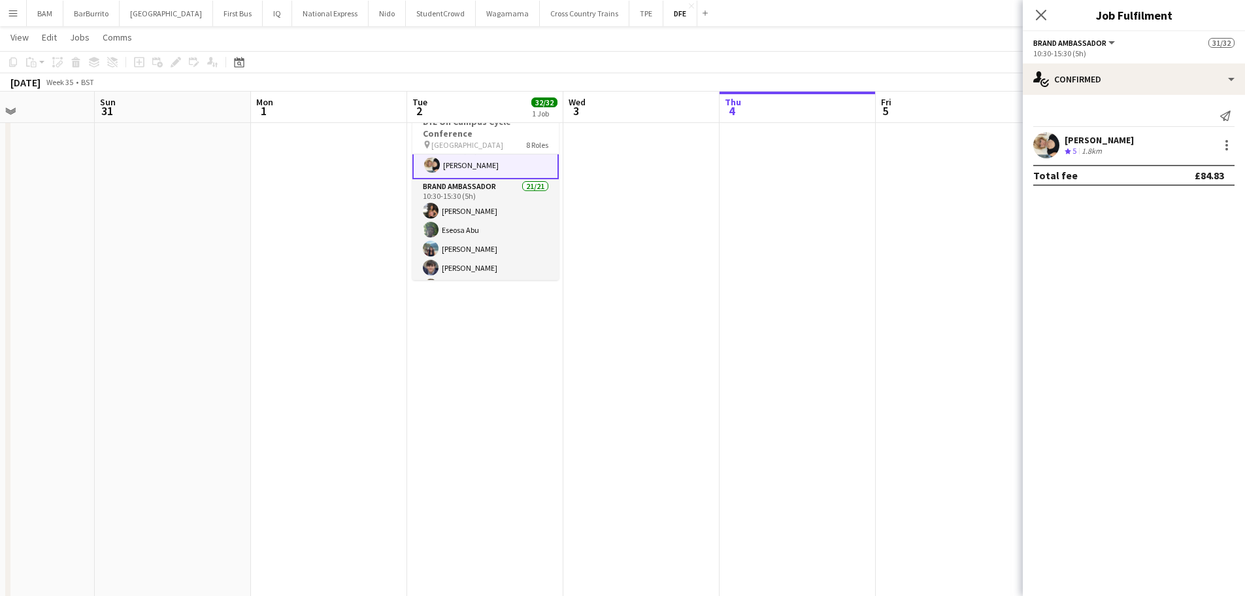
click at [932, 48] on app-page-menu "View Day view expanded Day view collapsed Month view Date picker Jump to [DATE]…" at bounding box center [622, 38] width 1245 height 25
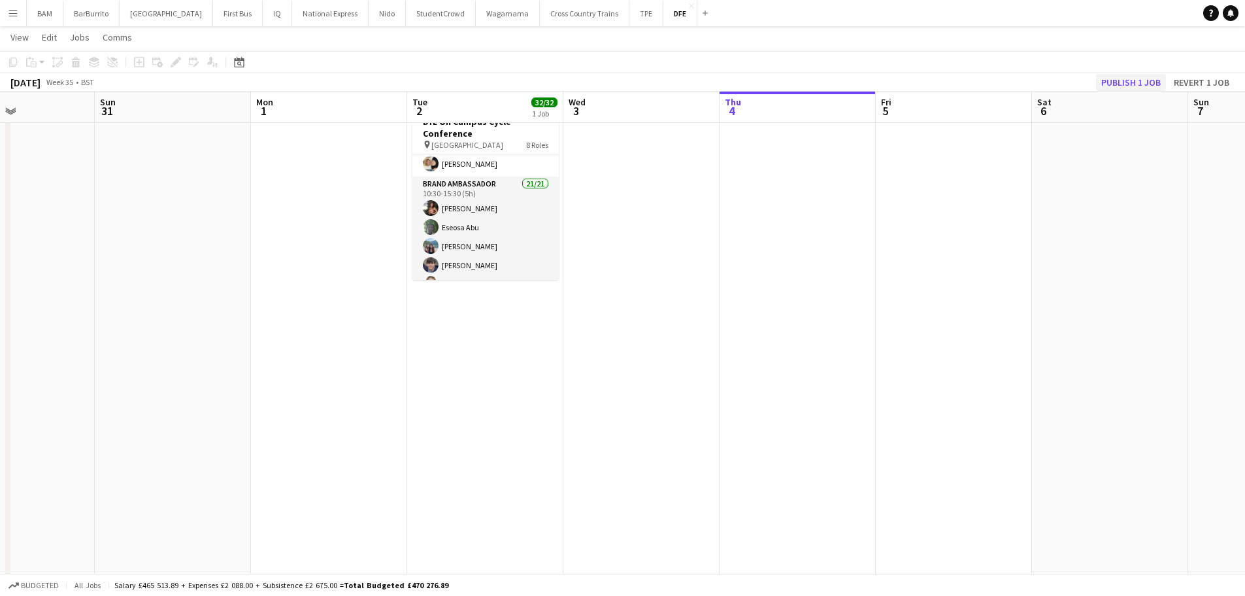
scroll to position [65, 0]
click at [1102, 77] on button "Publish 1 job" at bounding box center [1131, 82] width 70 height 17
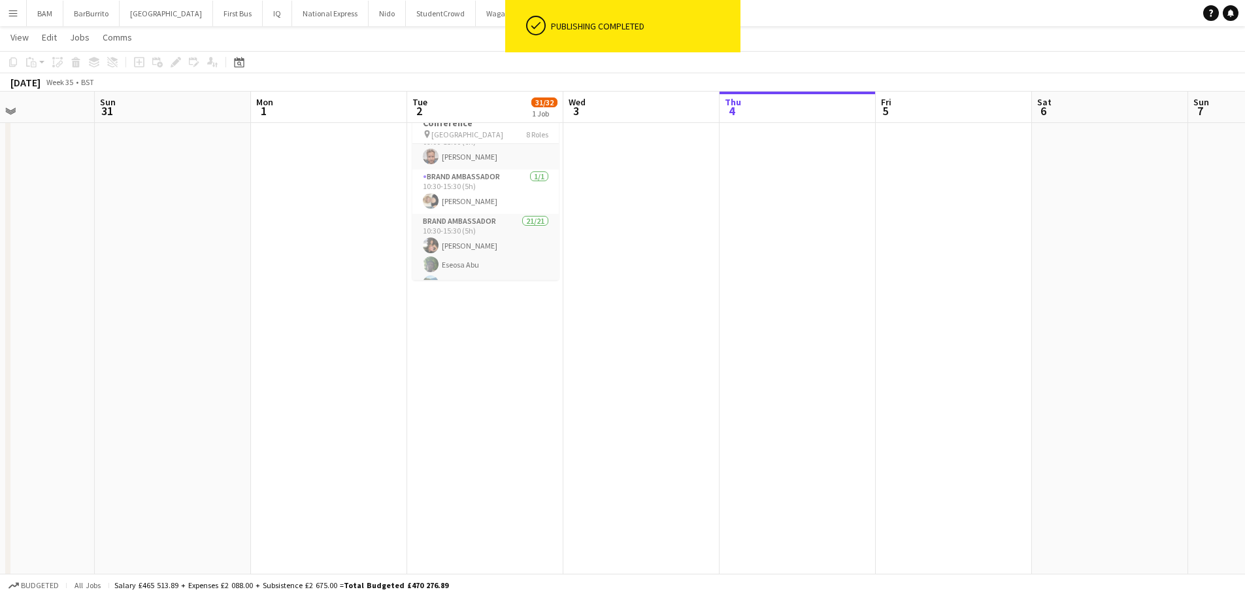
scroll to position [0, 0]
click at [481, 63] on app-toolbar "Copy Paste Paste Ctrl+V Paste with crew Ctrl+Shift+V Paste linked Job [GEOGRAPH…" at bounding box center [622, 62] width 1245 height 22
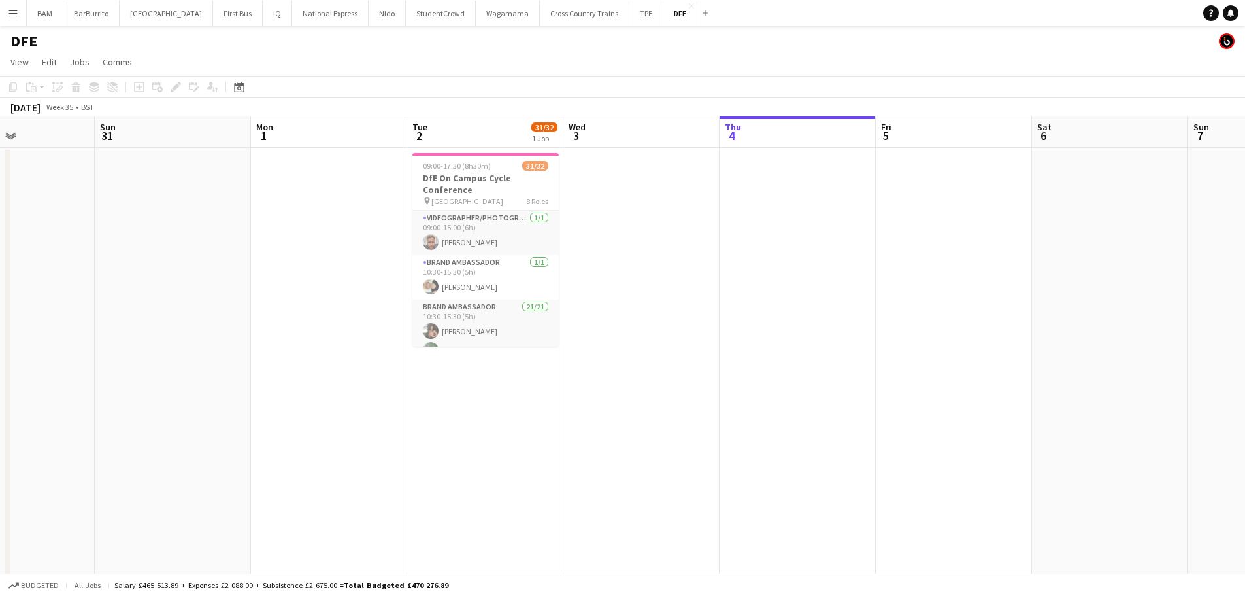
click at [537, 90] on app-toolbar "Copy Paste Paste Ctrl+V Paste with crew Ctrl+Shift+V Paste linked Job [GEOGRAPH…" at bounding box center [622, 87] width 1245 height 22
click at [508, 248] on app-card-role "Brand Ambassador 21/21 10:30-15:30 (5h) Cara McGrenaghan Eseosa Abu Hayley Ng O…" at bounding box center [486, 54] width 146 height 424
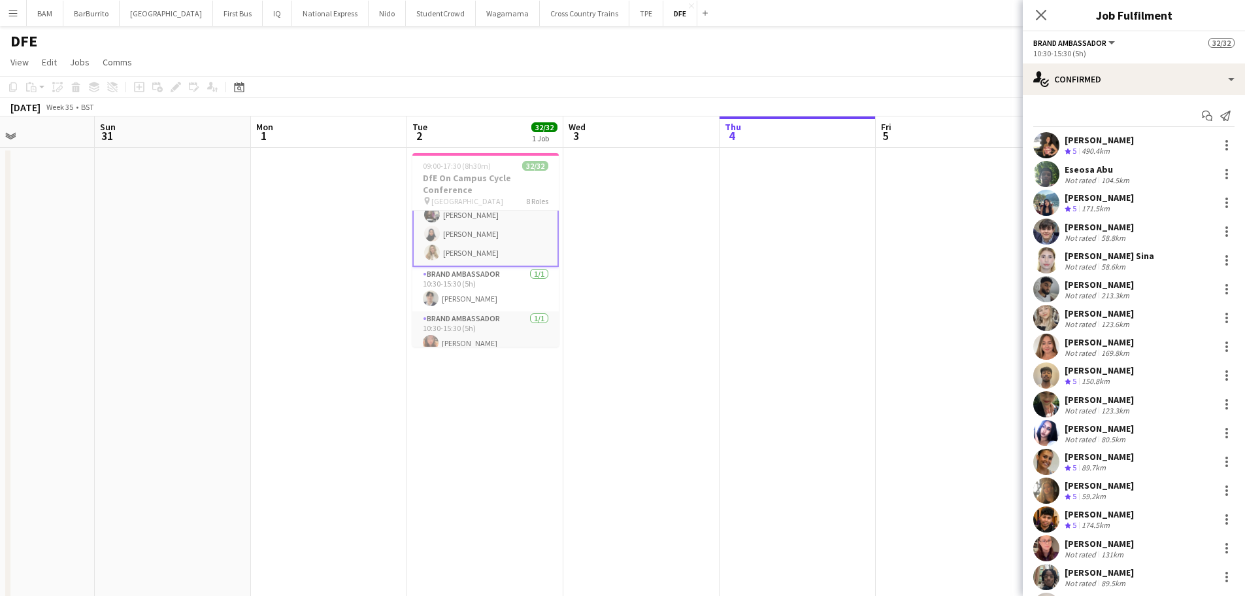
click at [479, 93] on app-toolbar "Copy Paste Paste Ctrl+V Paste with crew Ctrl+Shift+V Paste linked Job [GEOGRAPH…" at bounding box center [622, 87] width 1245 height 22
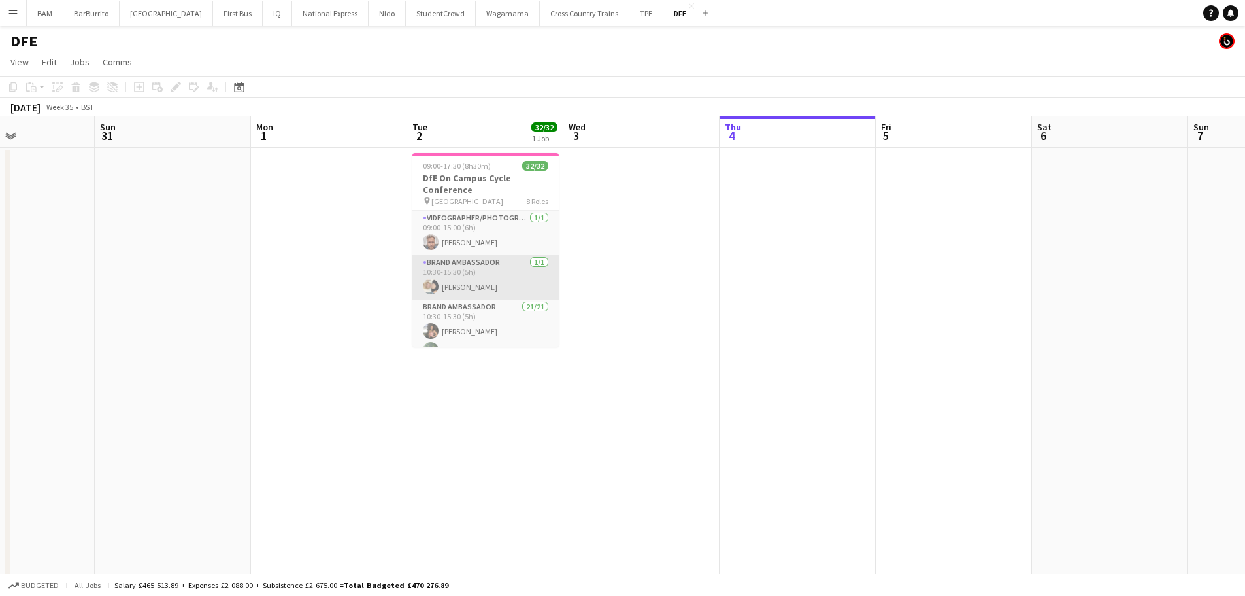
click at [493, 277] on app-card-role "Brand Ambassador 1/1 10:30-15:30 (5h) Maddie Jones" at bounding box center [486, 277] width 146 height 44
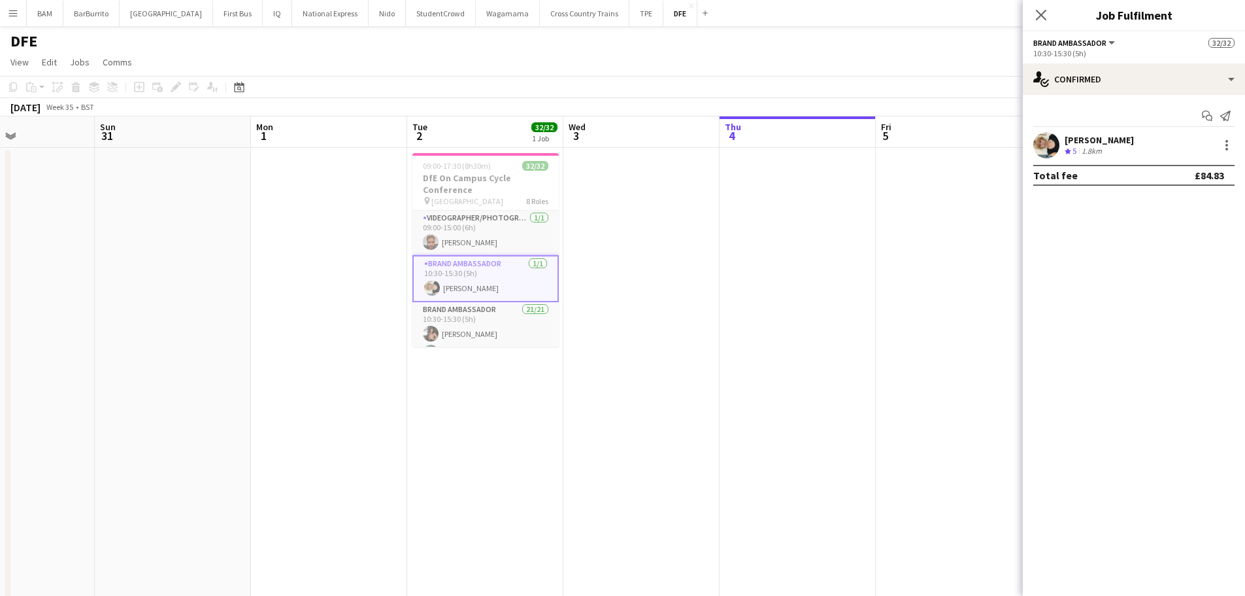
click at [1172, 147] on div "Maddie Jones Crew rating 5 1.8km" at bounding box center [1134, 145] width 222 height 26
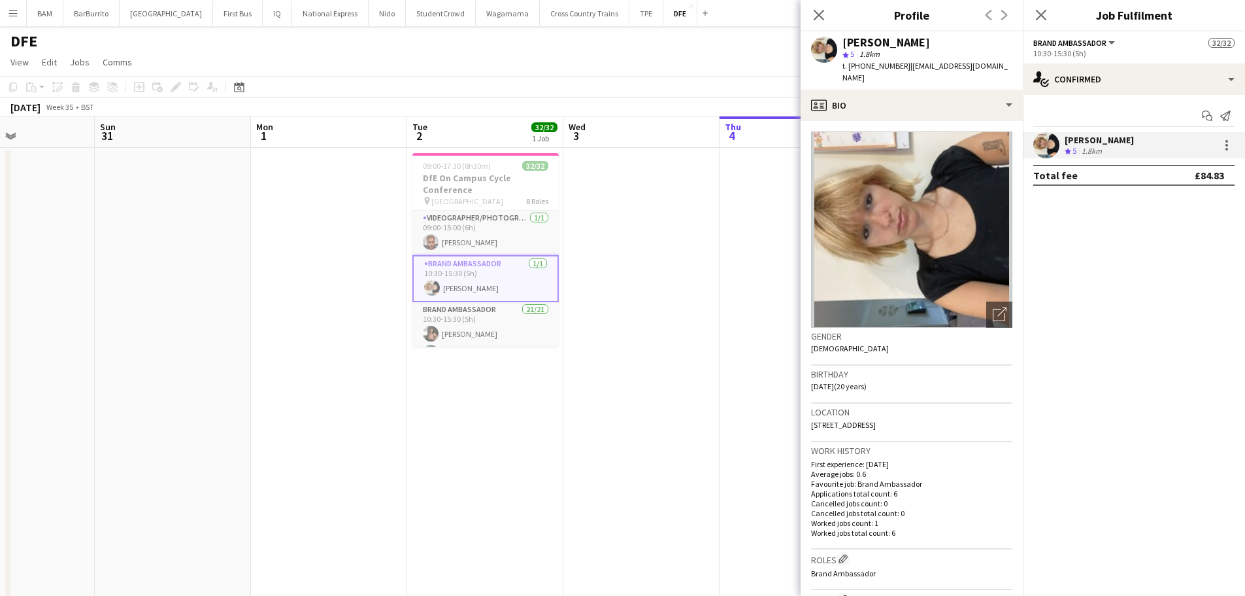
click at [686, 80] on app-toolbar "Copy Paste Paste Ctrl+V Paste with crew Ctrl+Shift+V Paste linked Job [GEOGRAPH…" at bounding box center [622, 87] width 1245 height 22
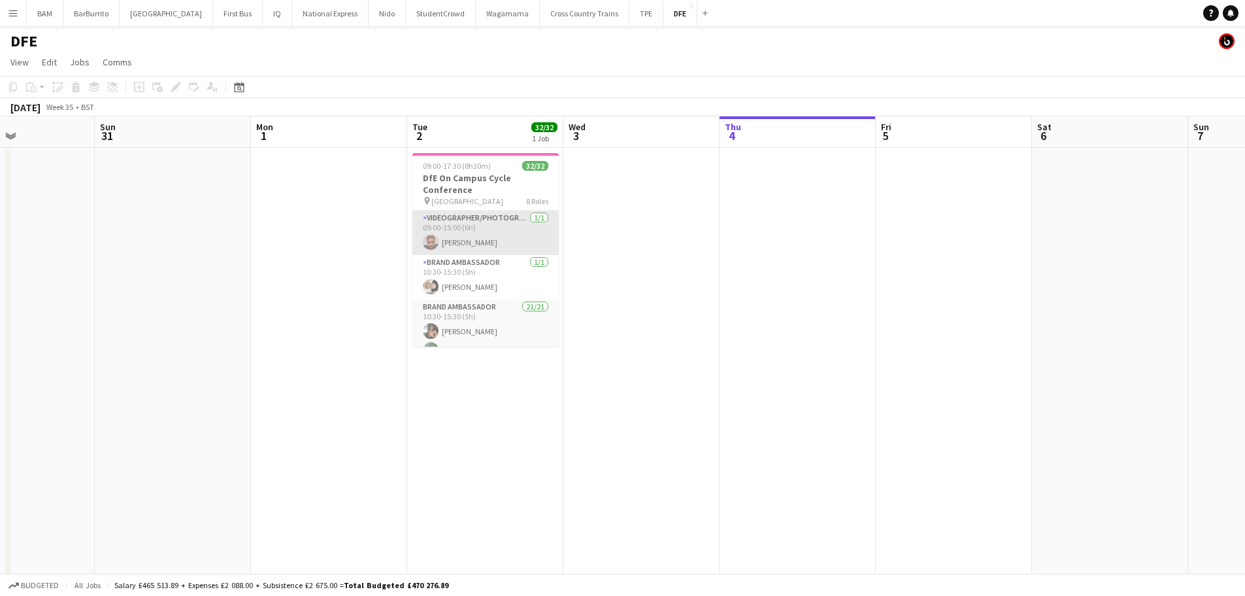
drag, startPoint x: 470, startPoint y: 241, endPoint x: 535, endPoint y: 239, distance: 64.8
click at [470, 241] on app-card-role "Videographer/Photographer 1/1 09:00-15:00 (6h) Tim Bodenham" at bounding box center [486, 233] width 146 height 44
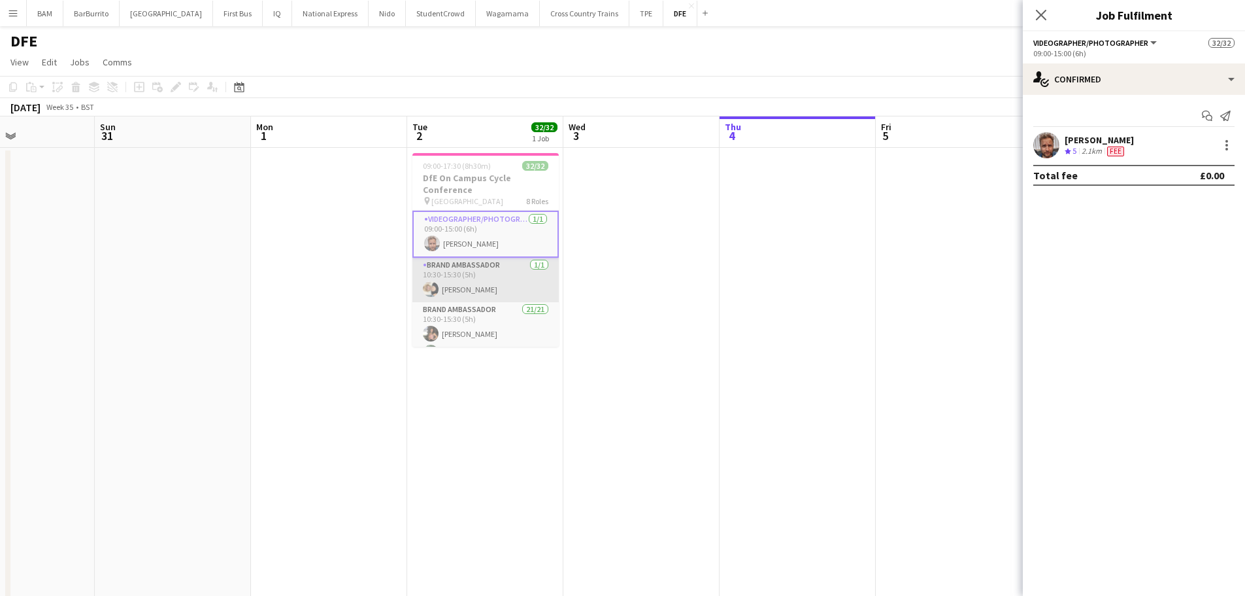
click at [515, 269] on app-card-role "Brand Ambassador 1/1 10:30-15:30 (5h) Maddie Jones" at bounding box center [486, 280] width 146 height 44
click at [1169, 136] on div "Maddie Jones Crew rating 5 1.8km" at bounding box center [1134, 145] width 222 height 26
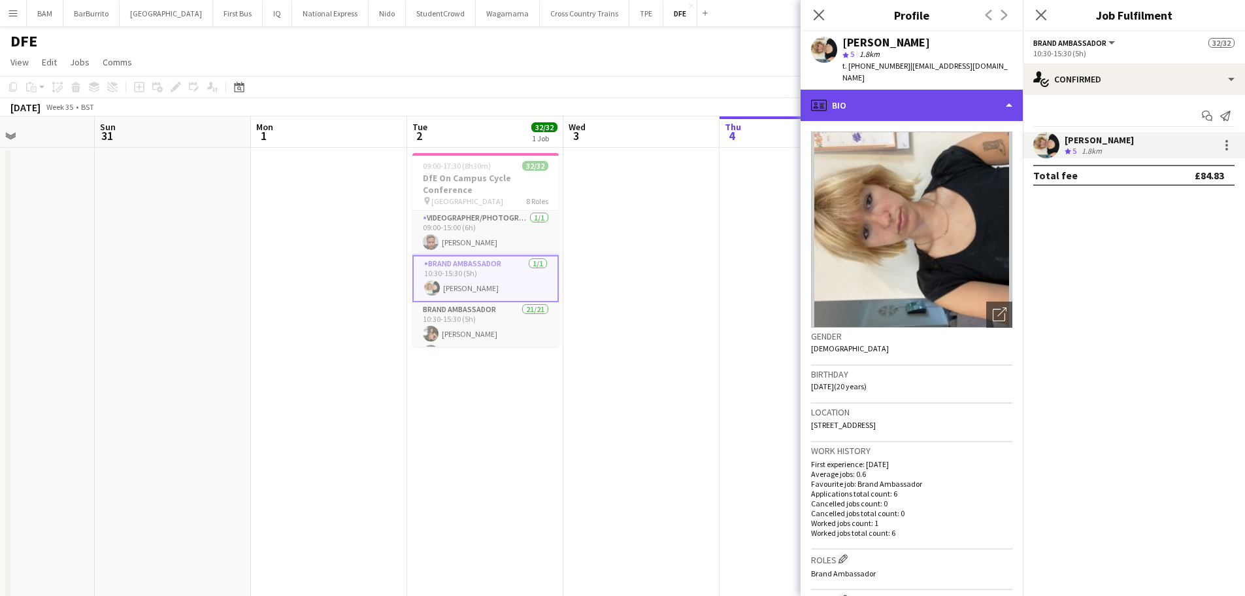
click at [930, 90] on div "profile Bio" at bounding box center [912, 105] width 222 height 31
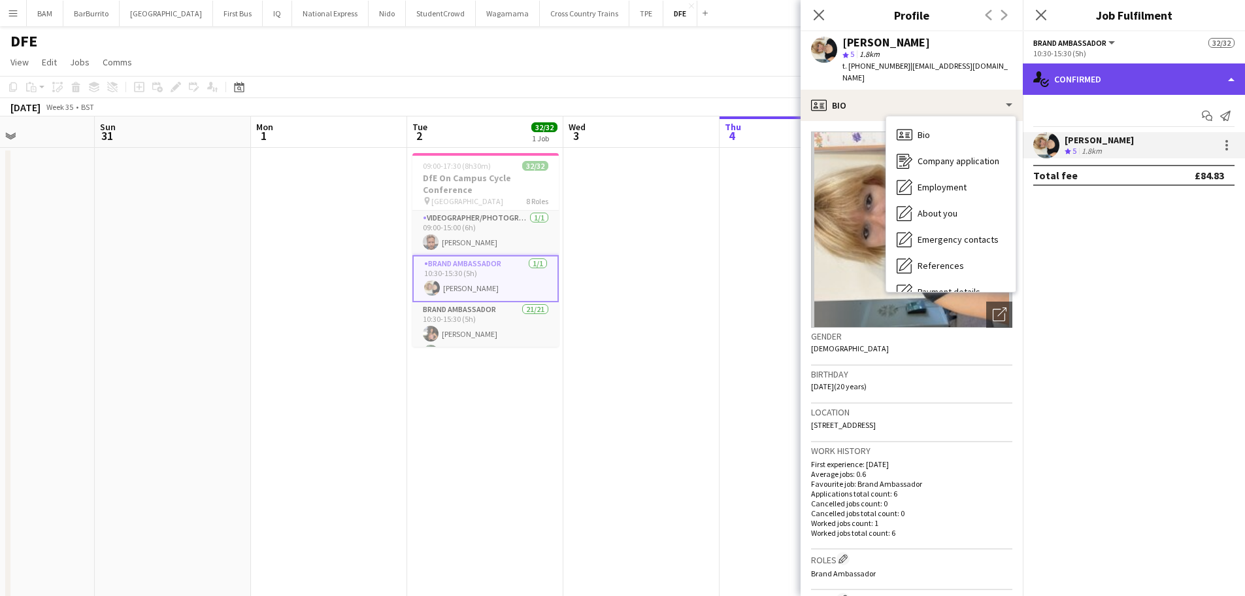
click at [1081, 69] on div "single-neutral-actions-check-2 Confirmed" at bounding box center [1134, 78] width 222 height 31
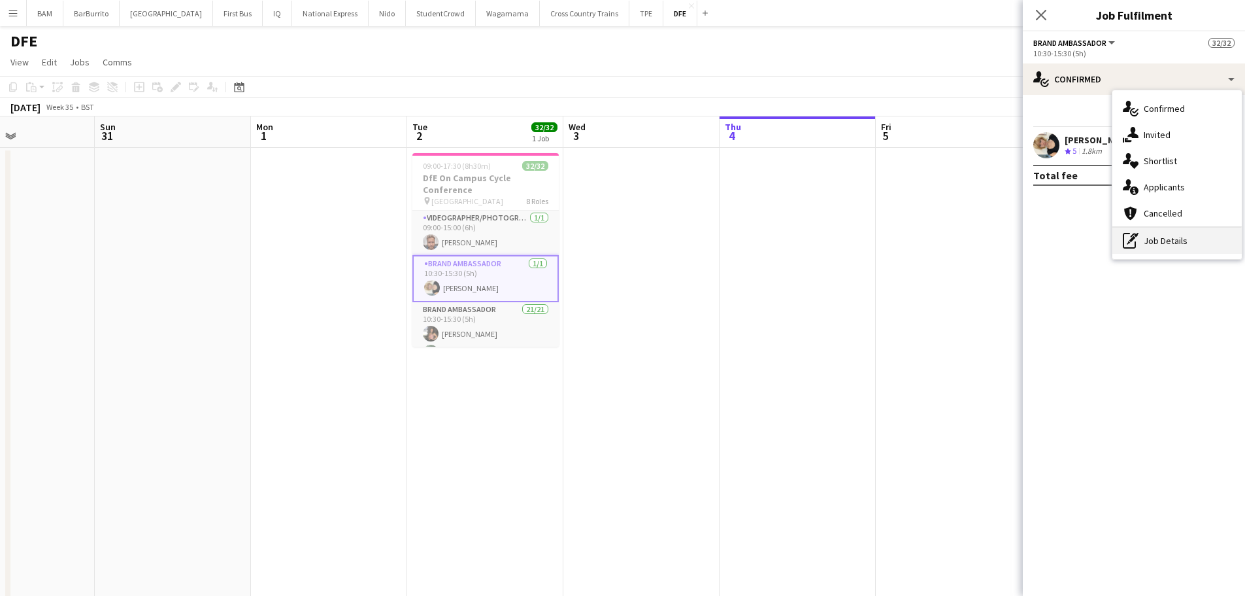
click at [1152, 244] on div "pen-write Job Details" at bounding box center [1177, 241] width 129 height 26
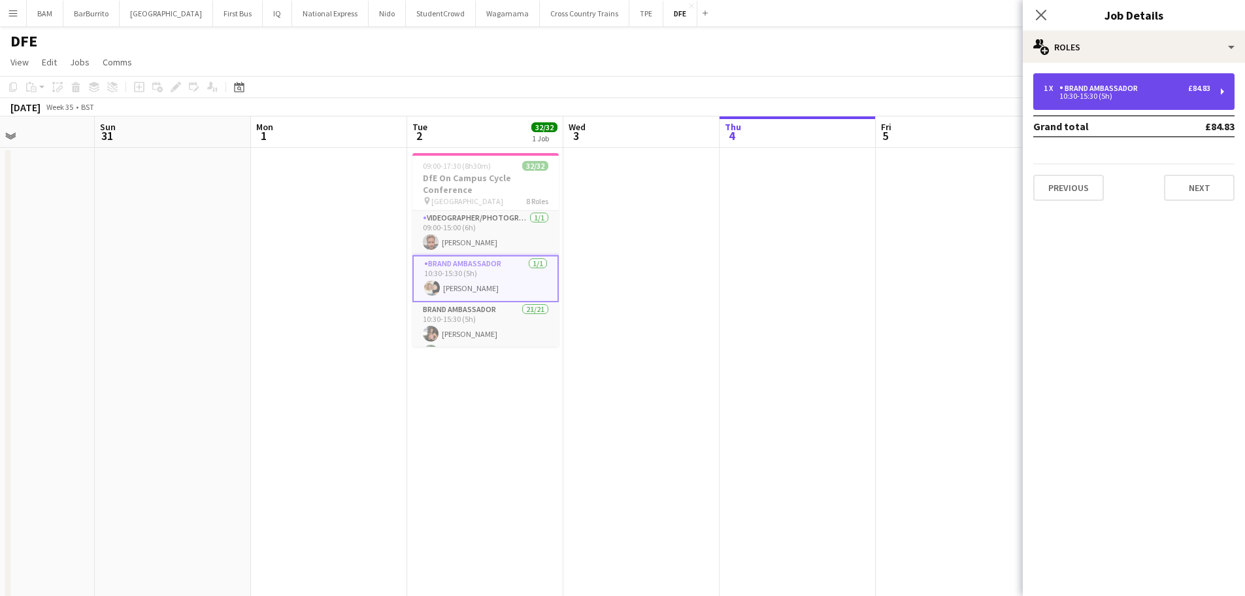
click at [1064, 84] on div "Brand Ambassador" at bounding box center [1102, 88] width 84 height 9
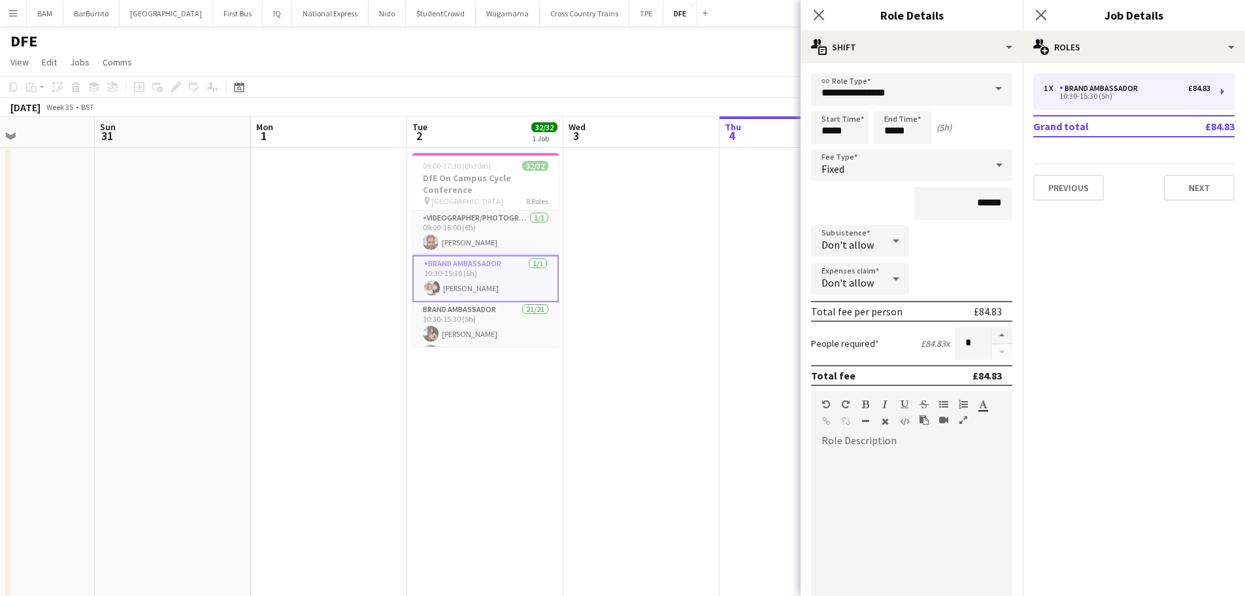
click at [656, 58] on app-page-menu "View Day view expanded Day view collapsed Month view Date picker Jump to [DATE]…" at bounding box center [622, 63] width 1245 height 25
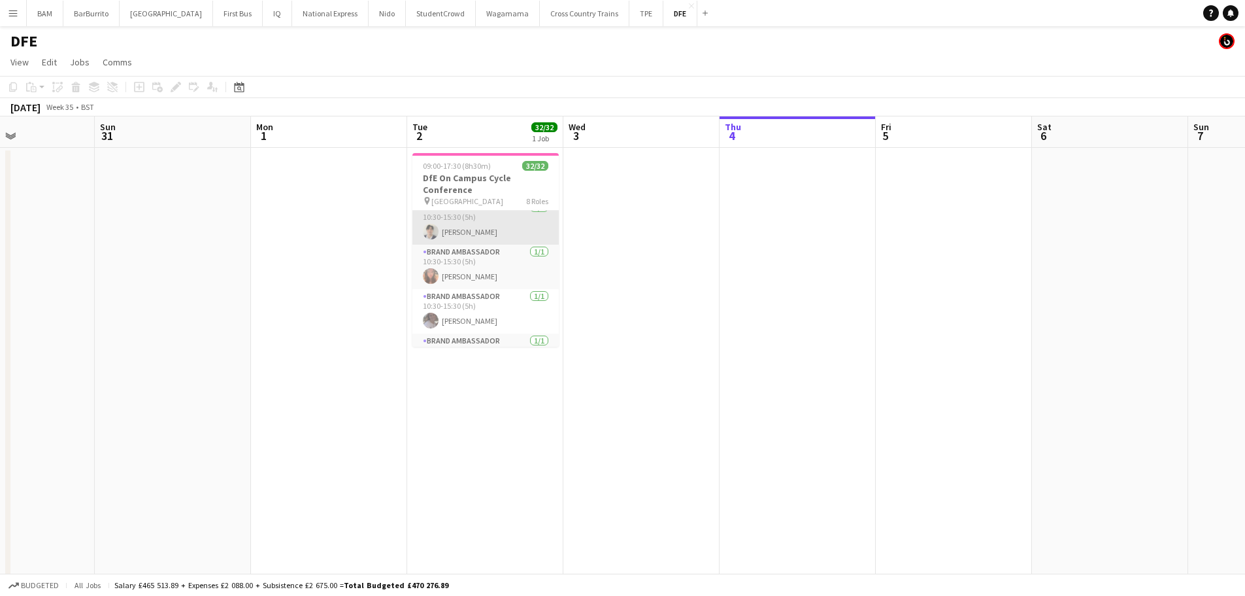
click at [479, 234] on app-card-role "Brand Ambassador 1/1 10:30-15:30 (5h) deeraj maharjan" at bounding box center [486, 222] width 146 height 44
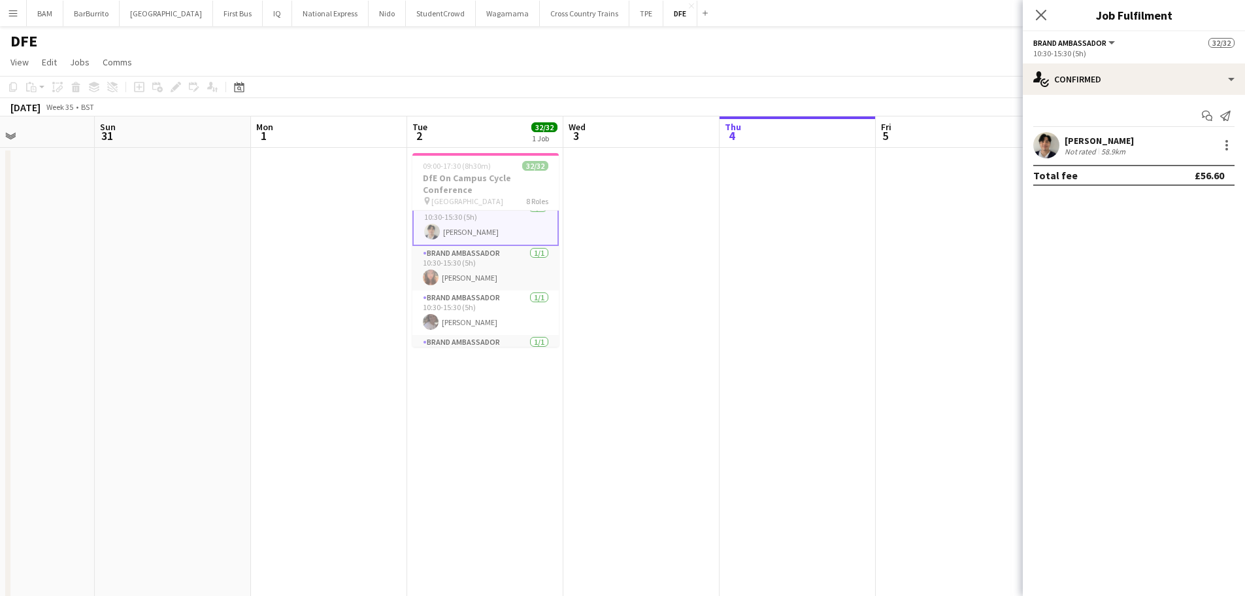
click at [1162, 143] on div "deeraj maharjan Not rated 58.9km" at bounding box center [1134, 145] width 222 height 26
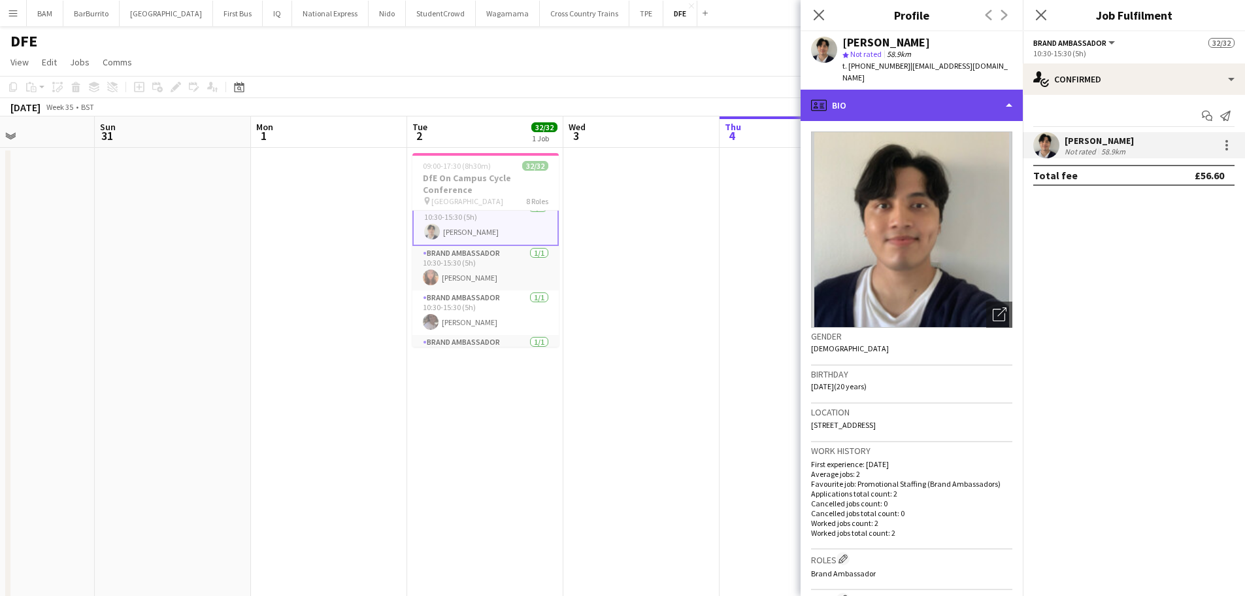
click at [982, 93] on div "profile Bio" at bounding box center [912, 105] width 222 height 31
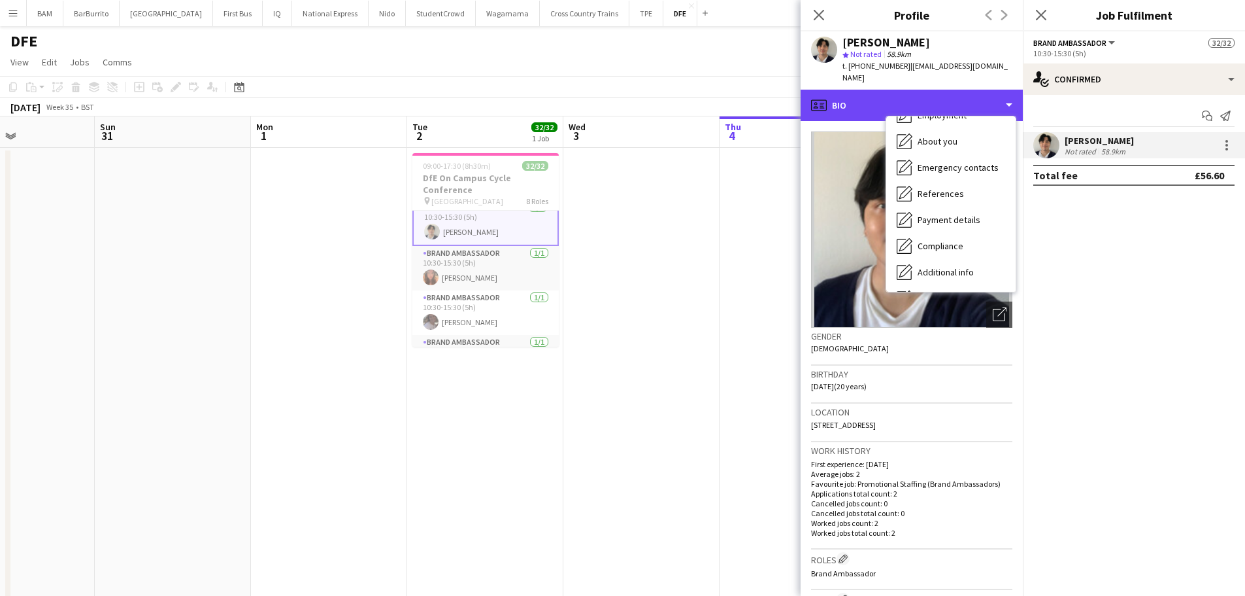
scroll to position [149, 0]
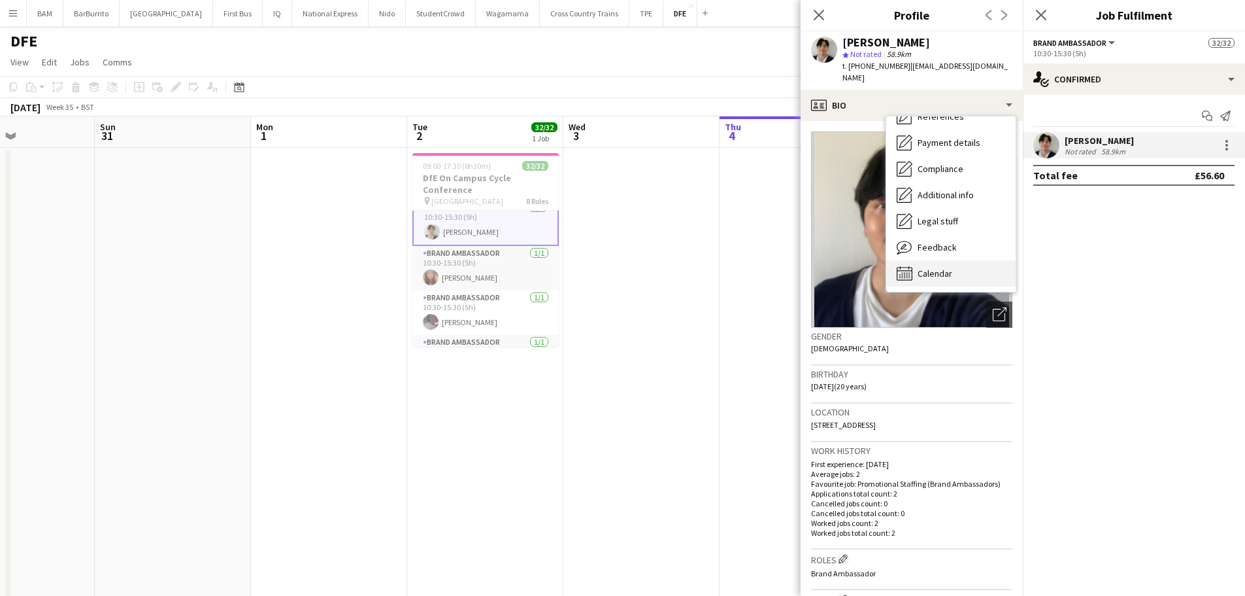
click at [977, 260] on div "Calendar Calendar" at bounding box center [951, 273] width 129 height 26
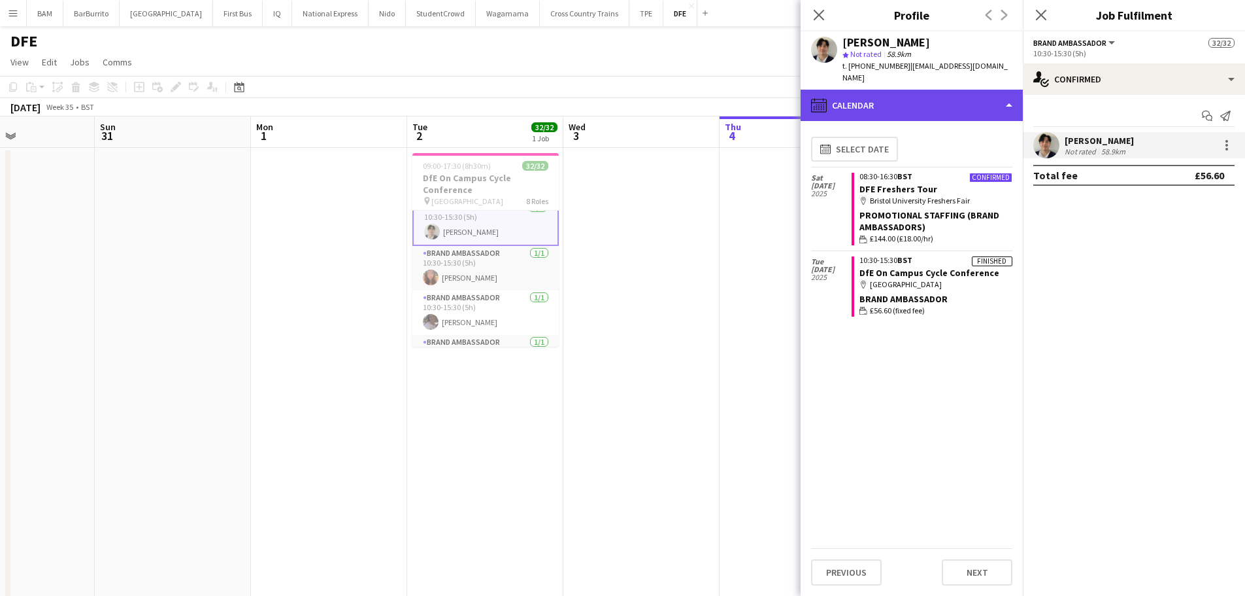
click at [939, 94] on div "calendar-full Calendar" at bounding box center [912, 105] width 222 height 31
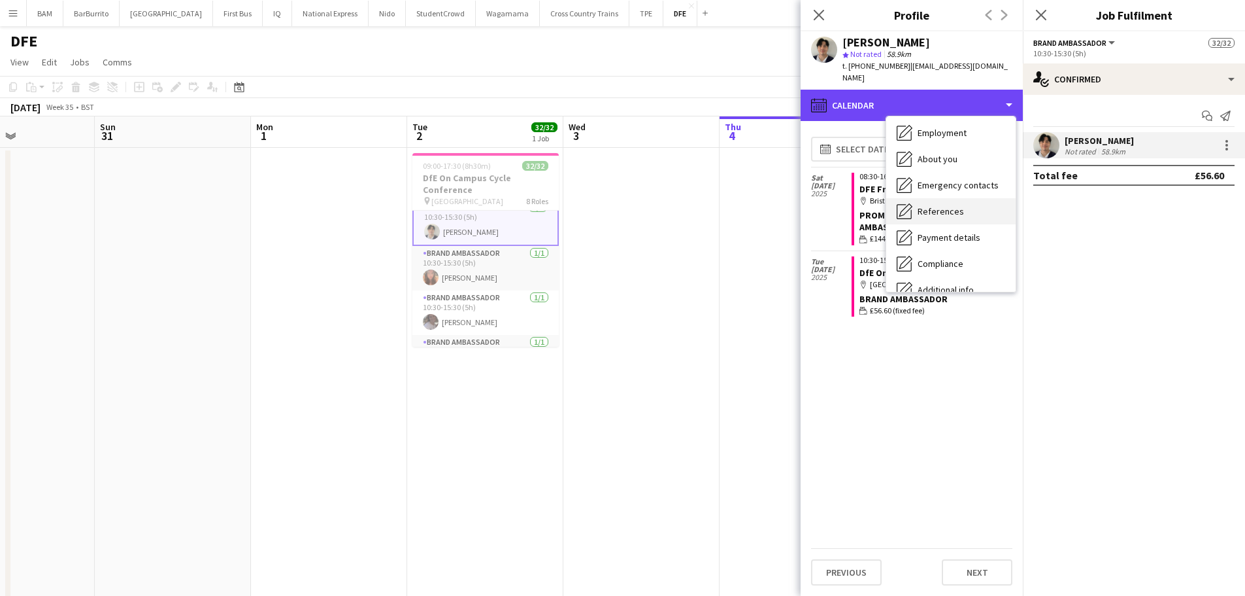
scroll to position [131, 0]
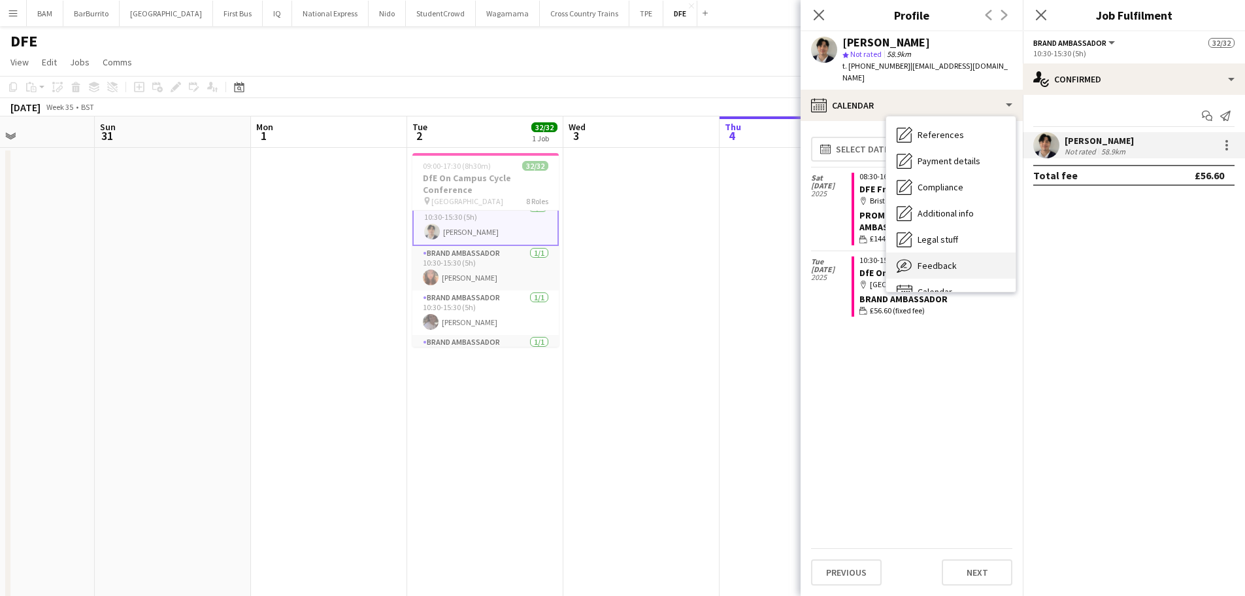
click at [982, 258] on div "Feedback Feedback" at bounding box center [951, 265] width 129 height 26
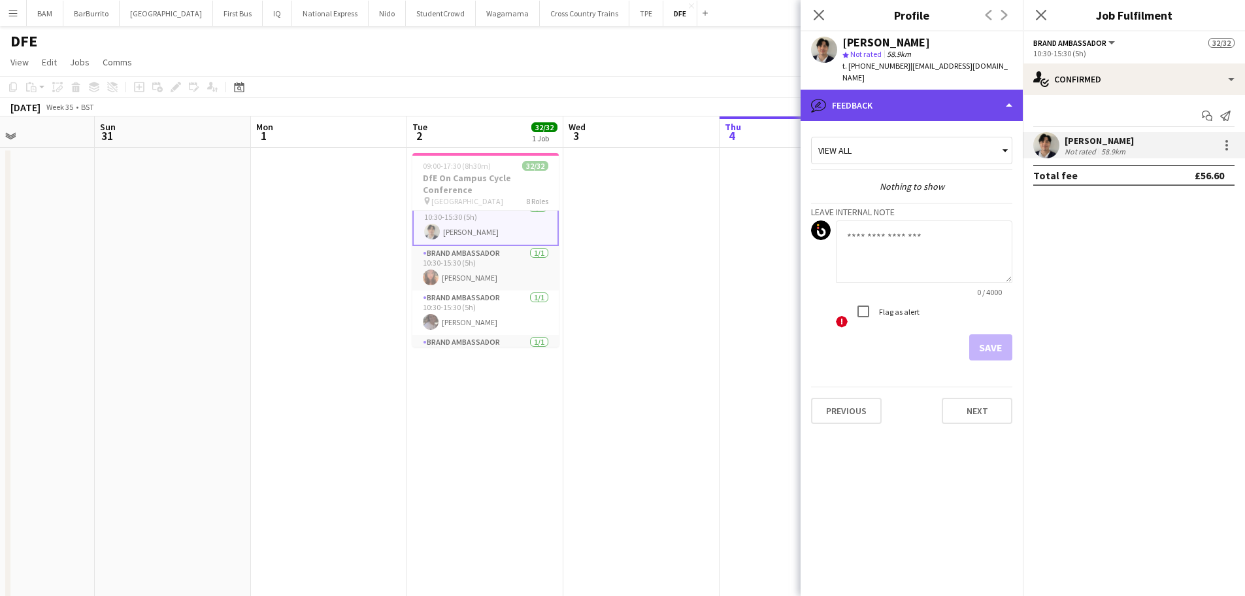
click at [934, 90] on div "bubble-pencil Feedback" at bounding box center [912, 105] width 222 height 31
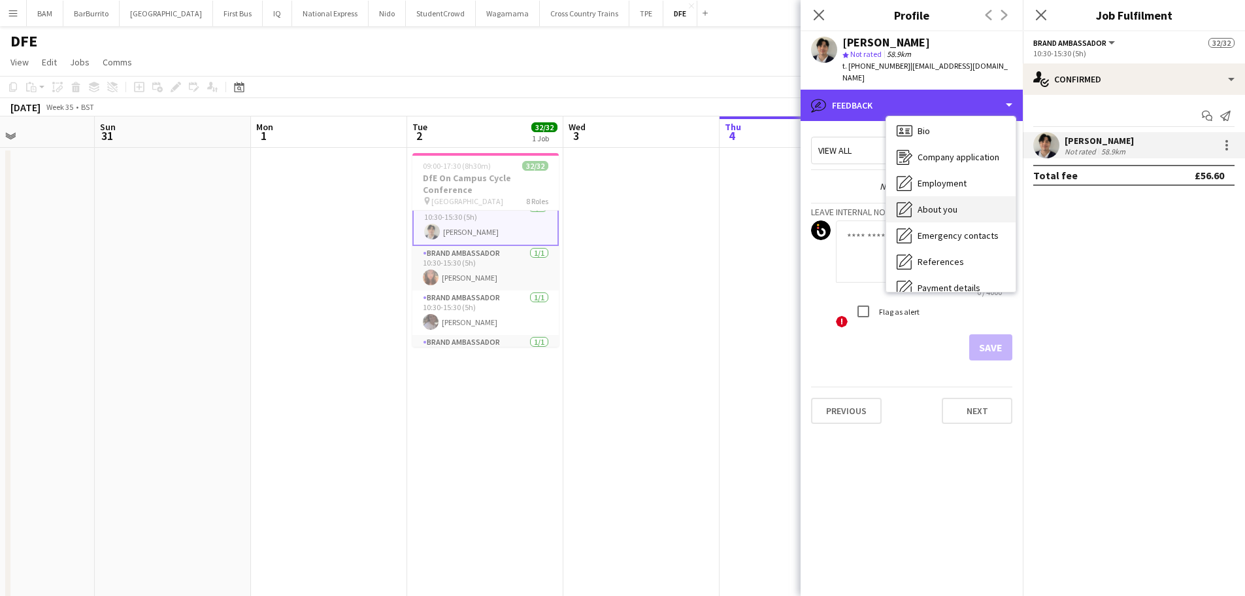
scroll to position [0, 0]
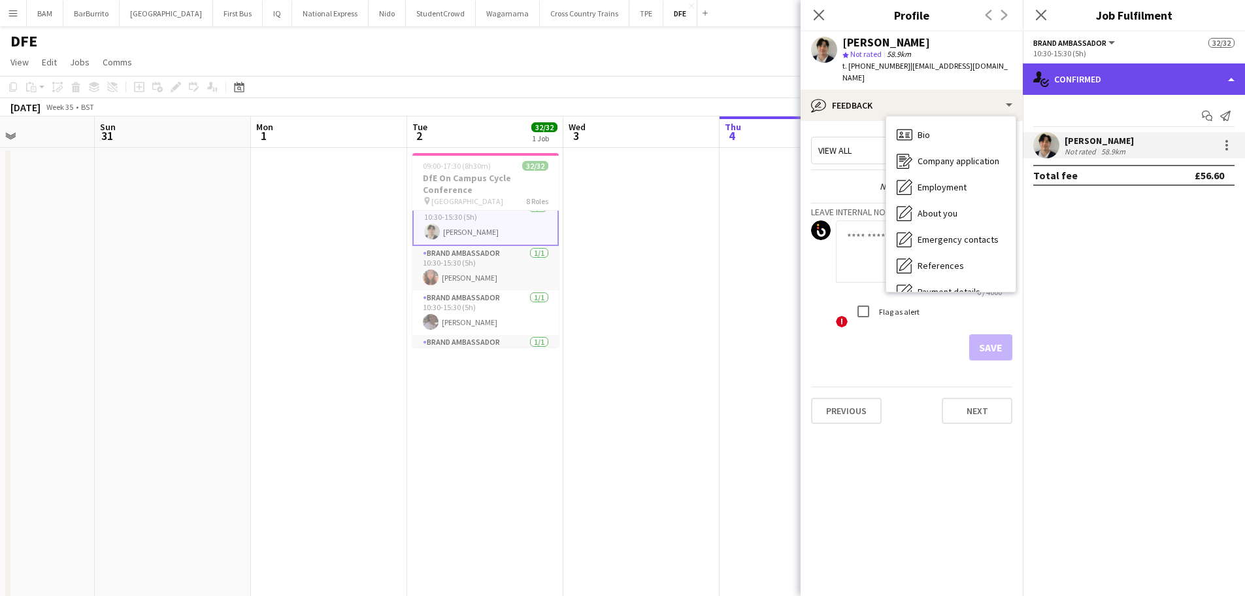
click at [1063, 85] on div "single-neutral-actions-check-2 Confirmed" at bounding box center [1134, 78] width 222 height 31
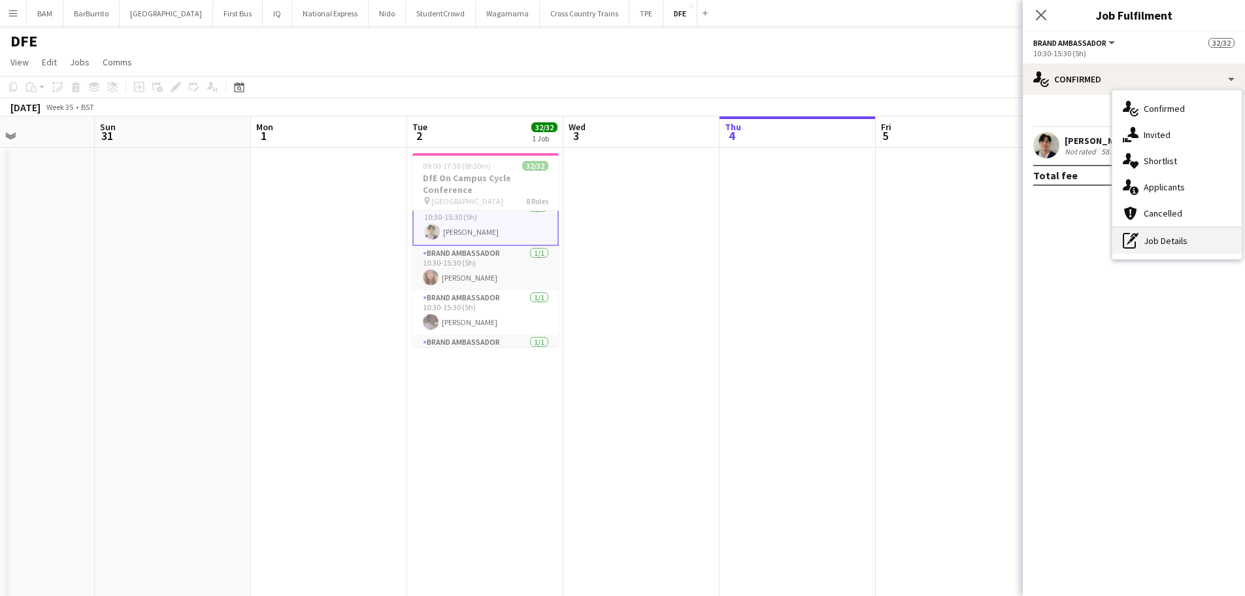
click at [1140, 239] on div "pen-write Job Details" at bounding box center [1177, 241] width 129 height 26
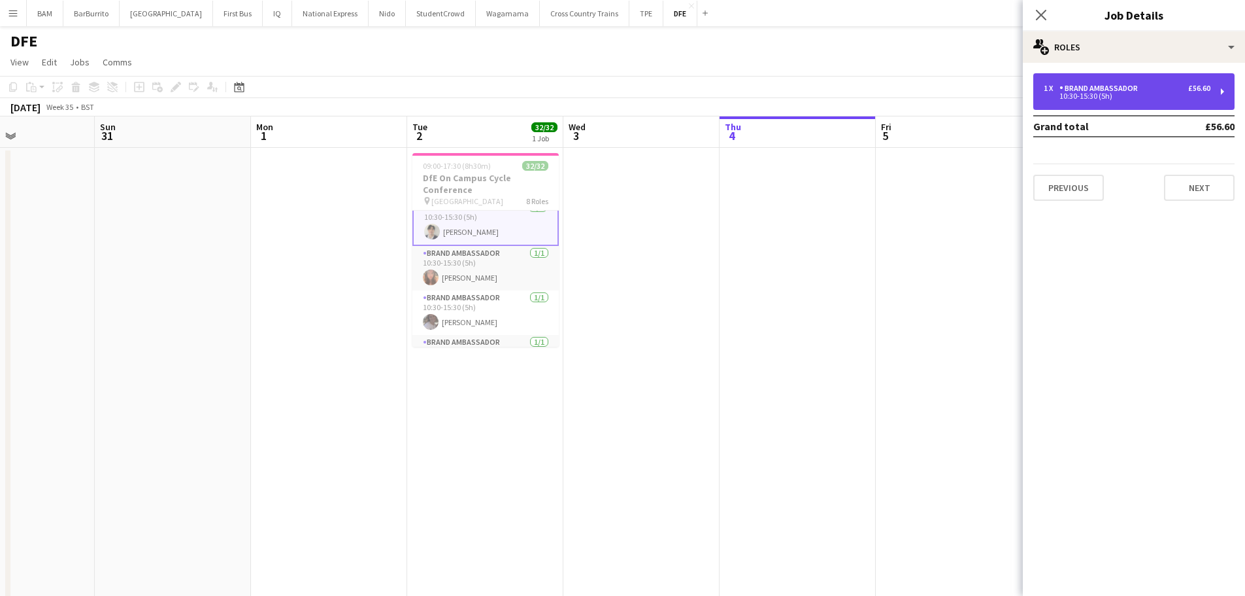
click at [1064, 81] on div "1 x Brand Ambassador £56.60 10:30-15:30 (5h)" at bounding box center [1134, 91] width 201 height 37
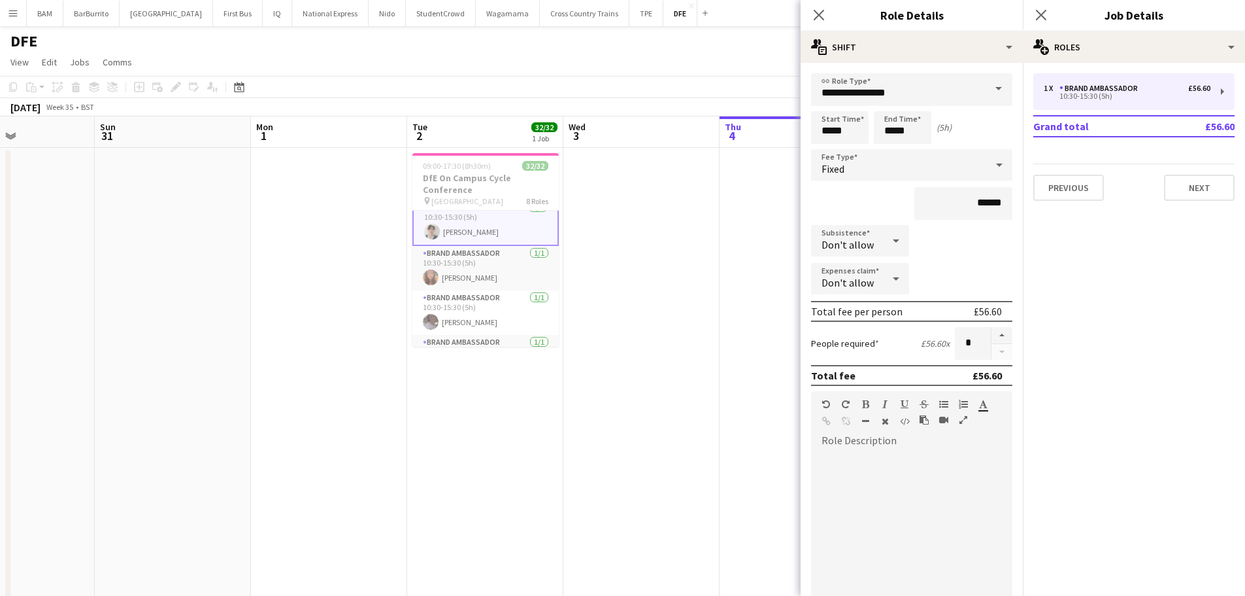
click at [732, 93] on app-toolbar "Copy Paste Paste Ctrl+V Paste with crew Ctrl+Shift+V Paste linked Job [GEOGRAPH…" at bounding box center [622, 87] width 1245 height 22
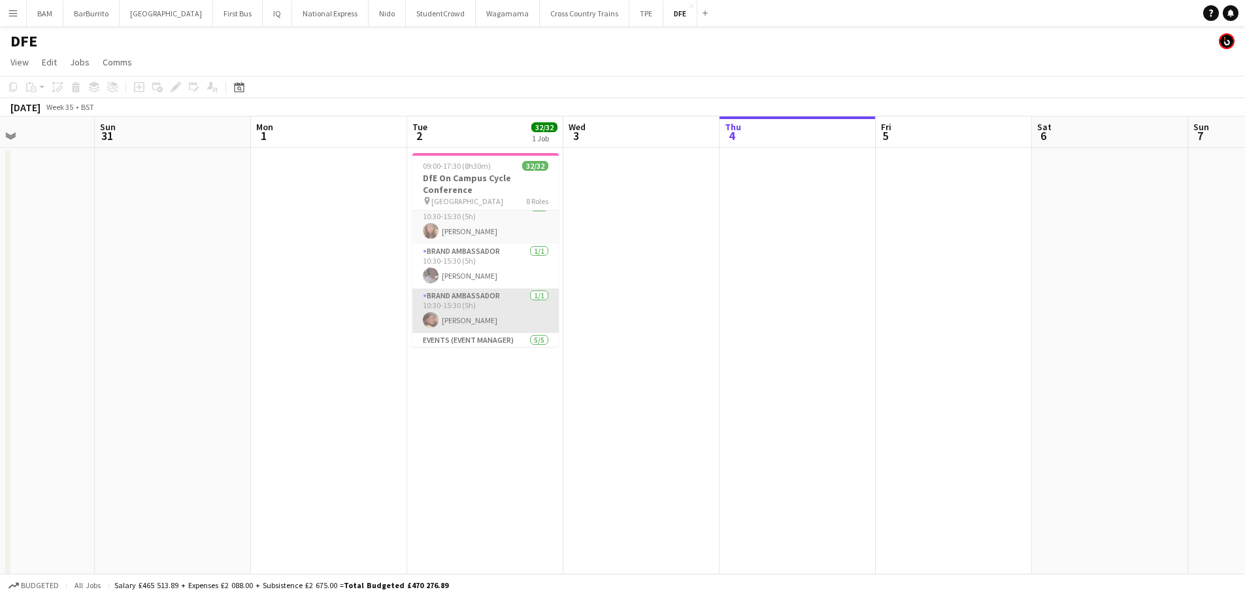
scroll to position [588, 0]
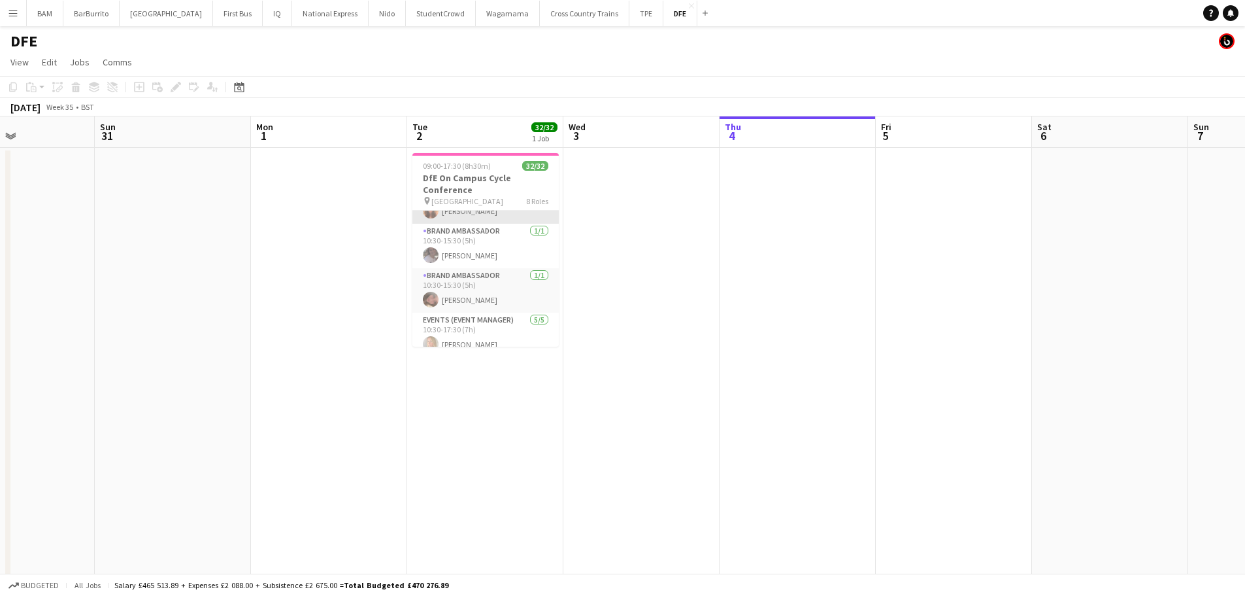
click at [517, 218] on app-card-role "Brand Ambassador 1/1 10:30-15:30 (5h) Alena Jones" at bounding box center [486, 201] width 146 height 44
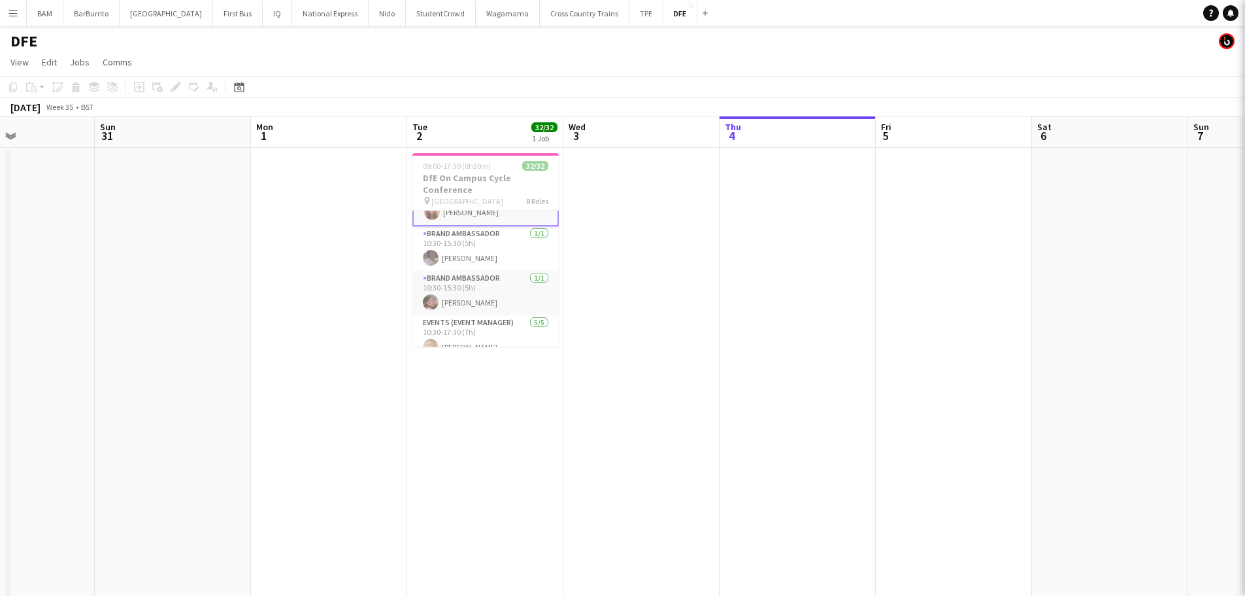
scroll to position [590, 0]
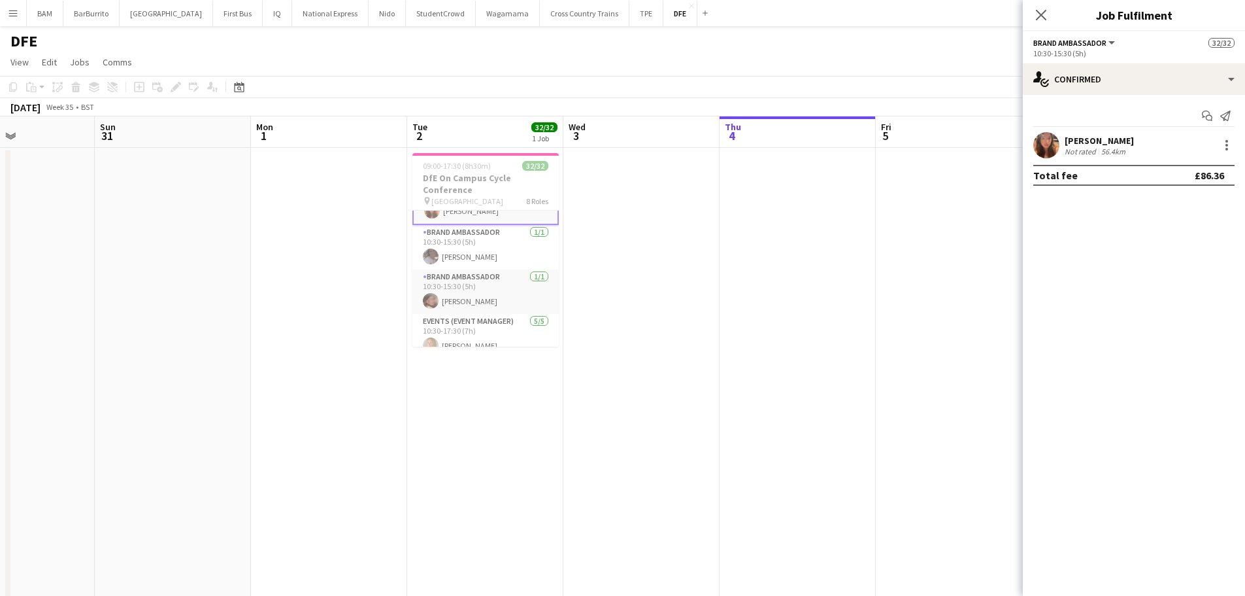
click at [1148, 145] on div "Alena Jones Not rated 56.4km" at bounding box center [1134, 145] width 222 height 26
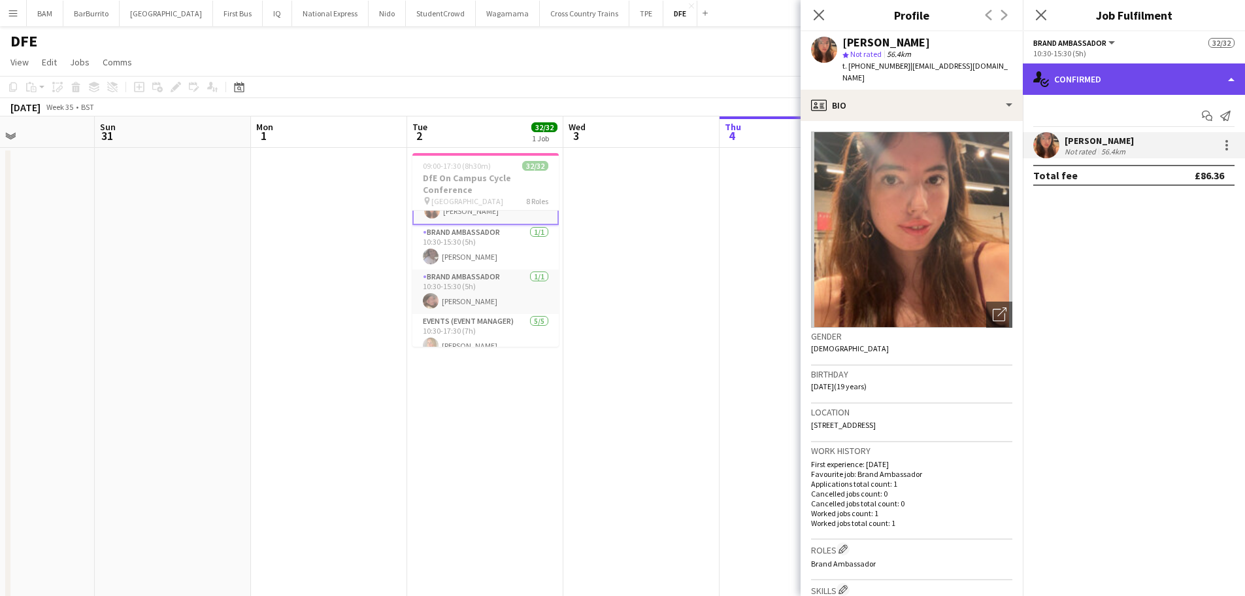
click at [1152, 79] on div "single-neutral-actions-check-2 Confirmed" at bounding box center [1134, 78] width 222 height 31
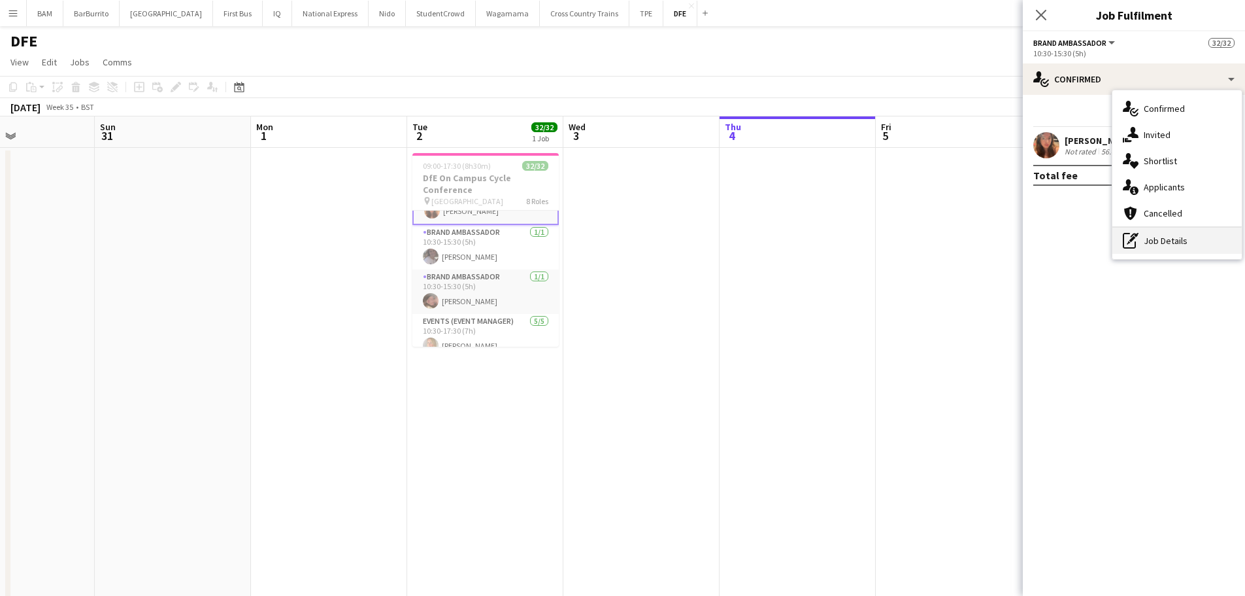
click at [1169, 243] on div "pen-write Job Details" at bounding box center [1177, 241] width 129 height 26
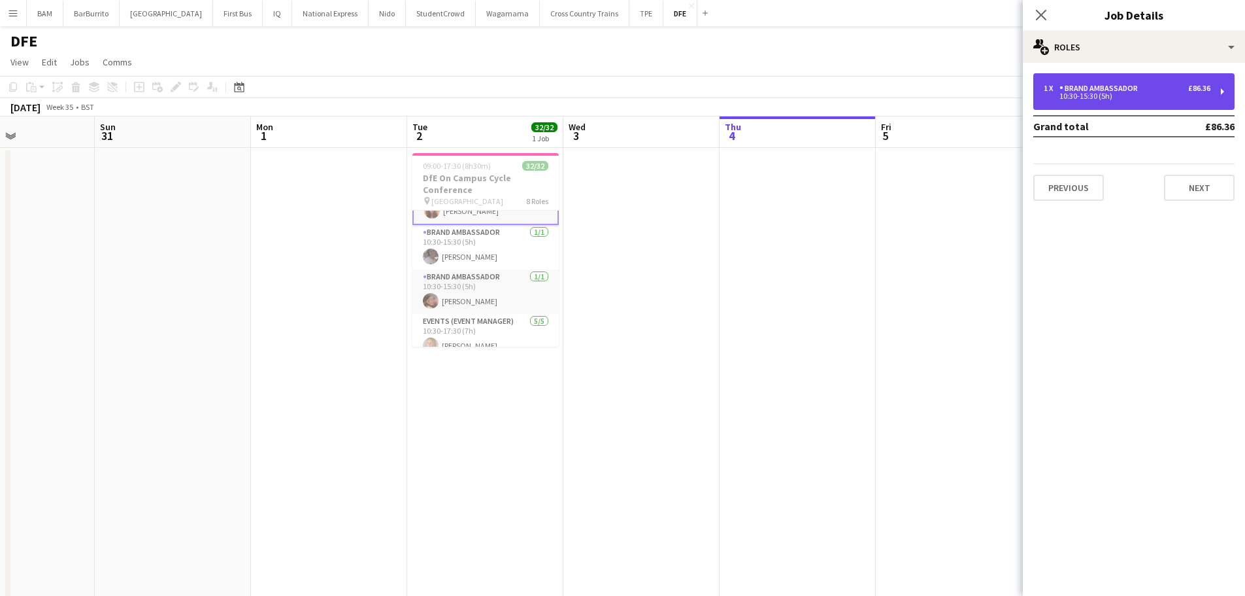
click at [1078, 90] on div "Brand Ambassador" at bounding box center [1102, 88] width 84 height 9
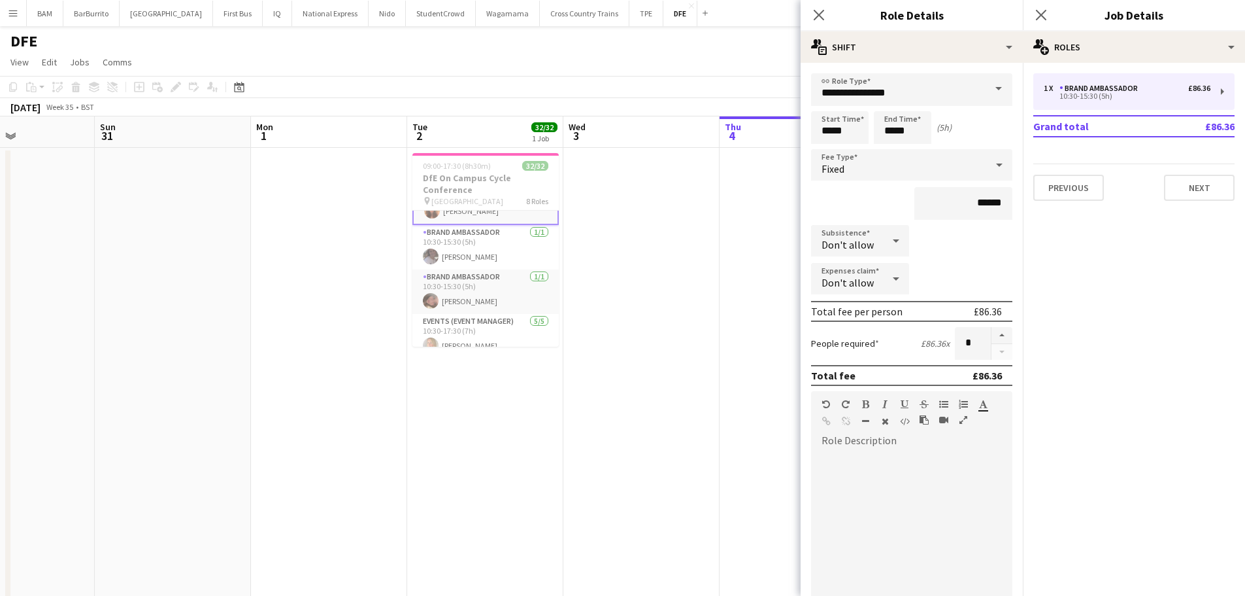
click at [673, 93] on app-toolbar "Copy Paste Paste Ctrl+V Paste with crew Ctrl+Shift+V Paste linked Job [GEOGRAPH…" at bounding box center [622, 87] width 1245 height 22
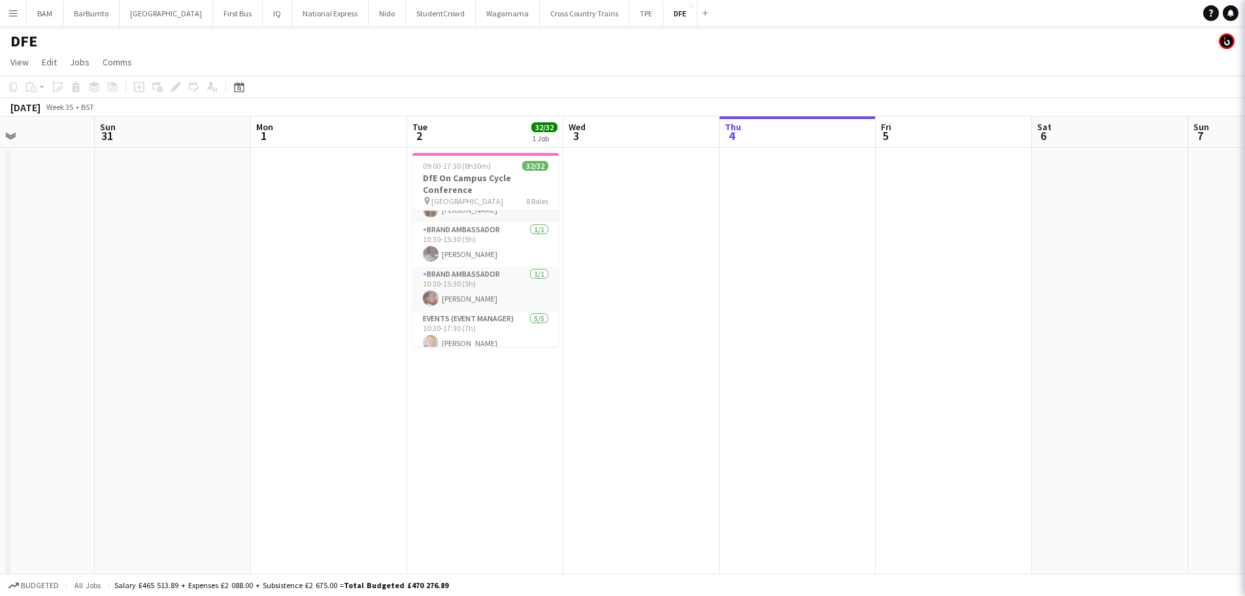
scroll to position [588, 0]
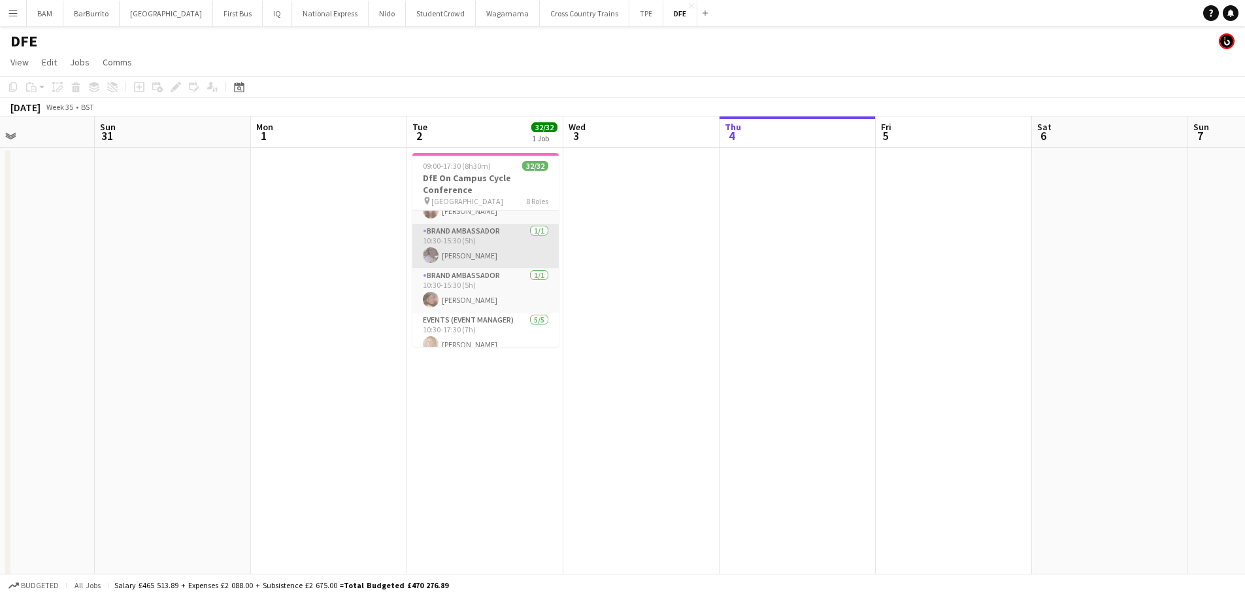
click at [488, 257] on app-card-role "Brand Ambassador 1/1 10:30-15:30 (5h) jemima myatt" at bounding box center [486, 246] width 146 height 44
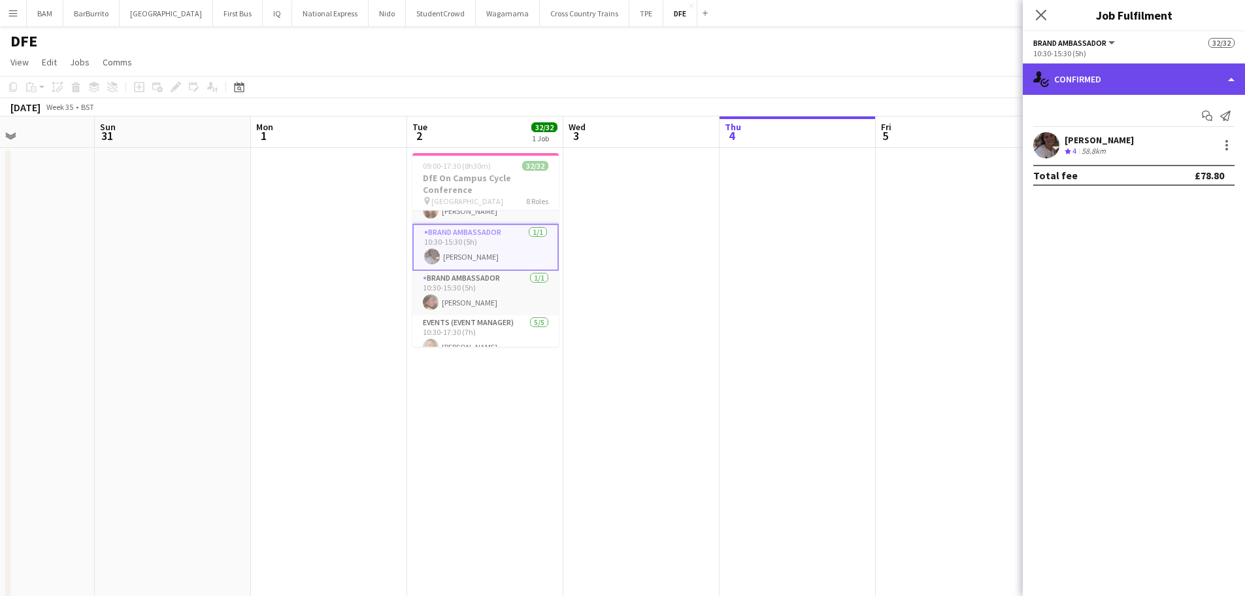
click at [1143, 88] on div "single-neutral-actions-check-2 Confirmed" at bounding box center [1134, 78] width 222 height 31
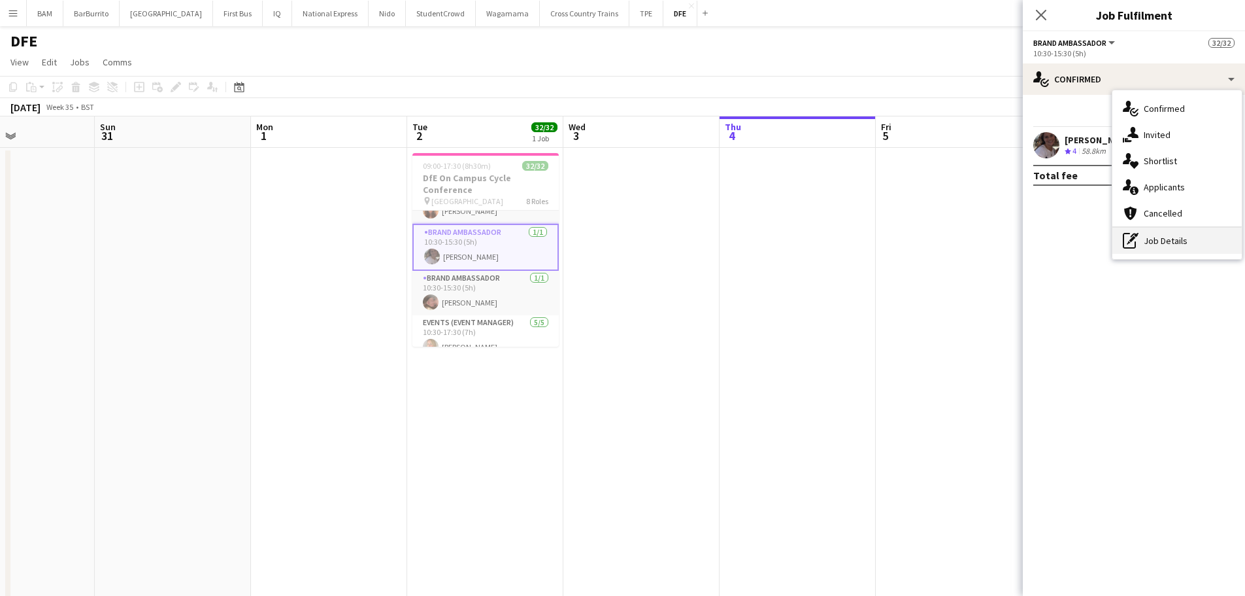
click at [1174, 241] on div "pen-write Job Details" at bounding box center [1177, 241] width 129 height 26
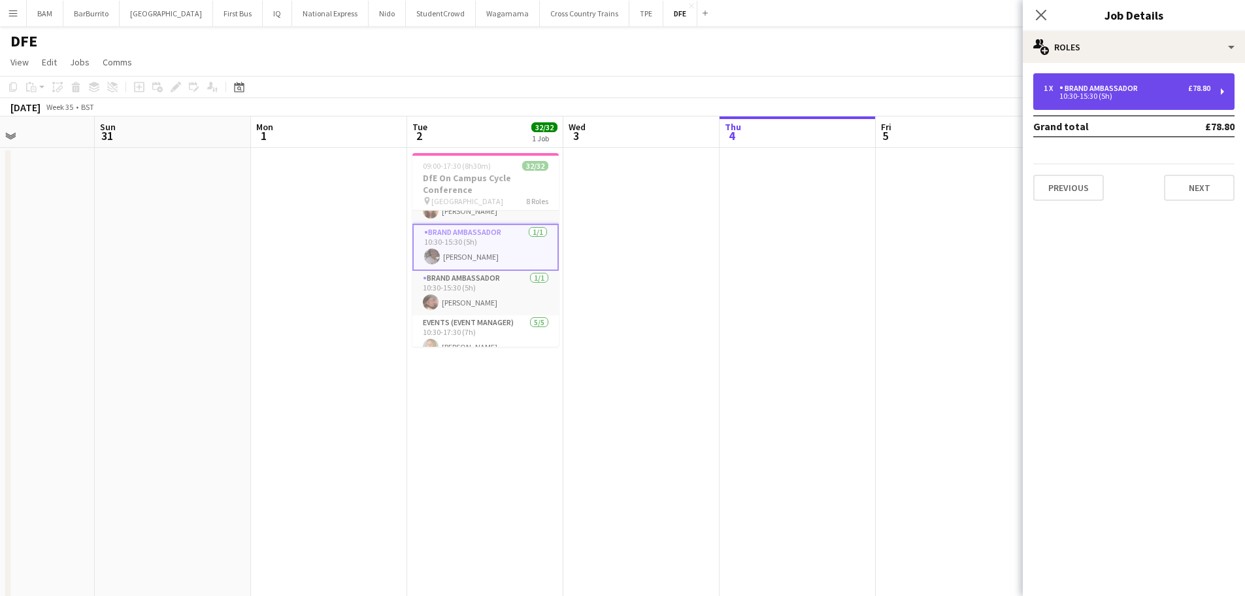
click at [1091, 95] on div "10:30-15:30 (5h)" at bounding box center [1127, 96] width 167 height 7
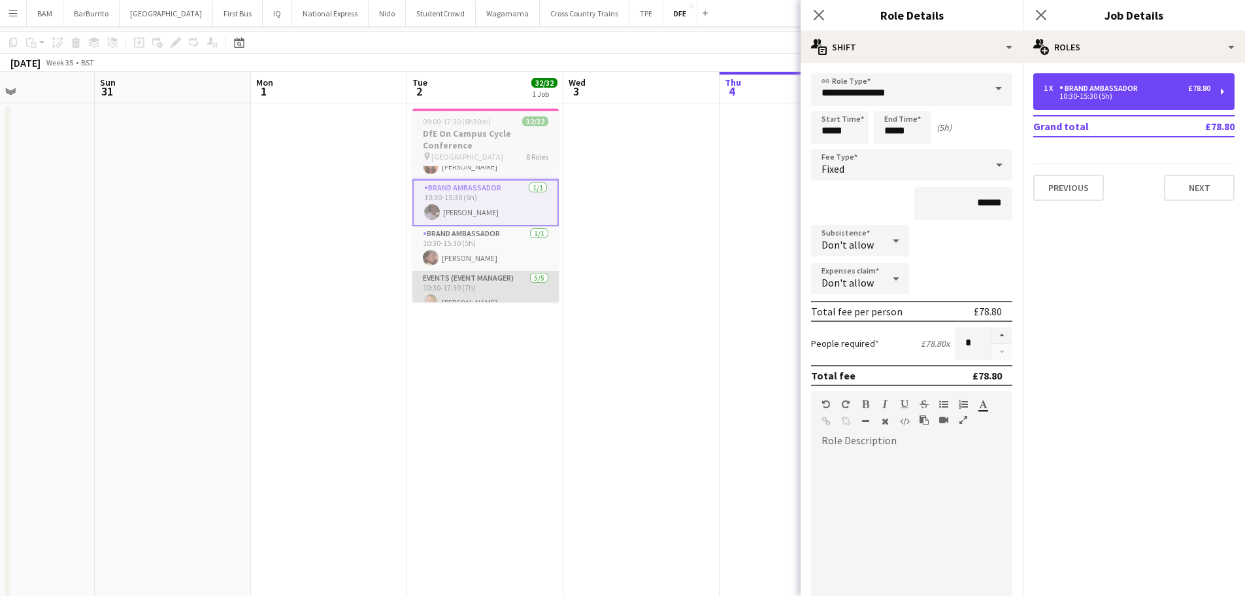
scroll to position [65, 0]
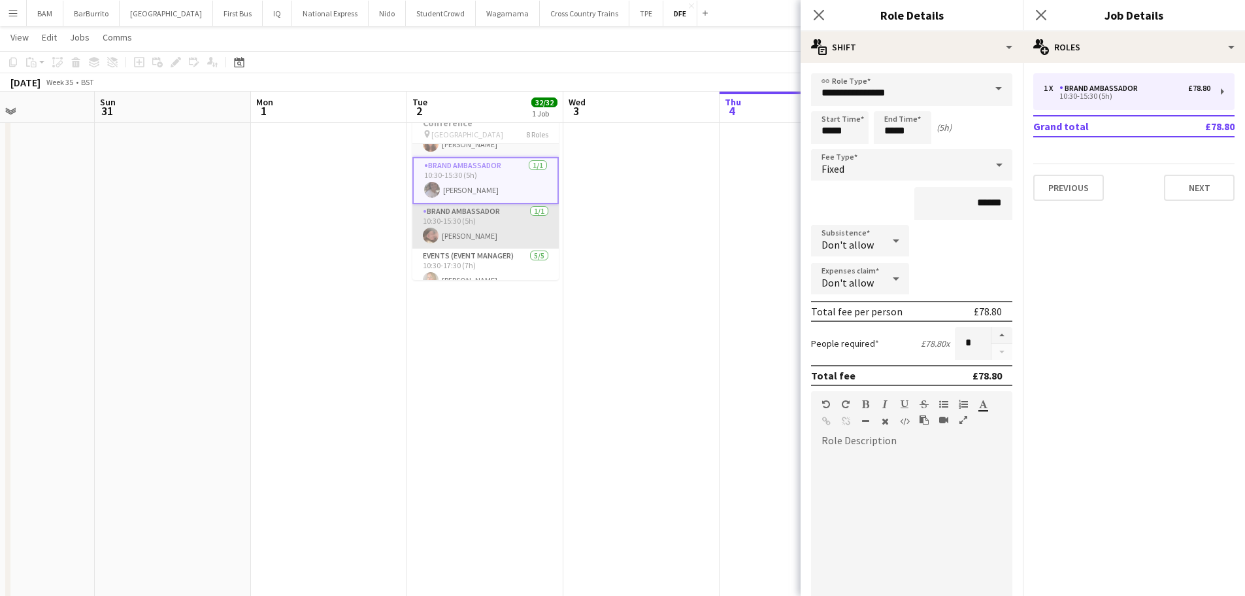
click at [504, 233] on app-card-role "Brand Ambassador 1/1 10:30-15:30 (5h) Ella Marchi" at bounding box center [486, 226] width 146 height 44
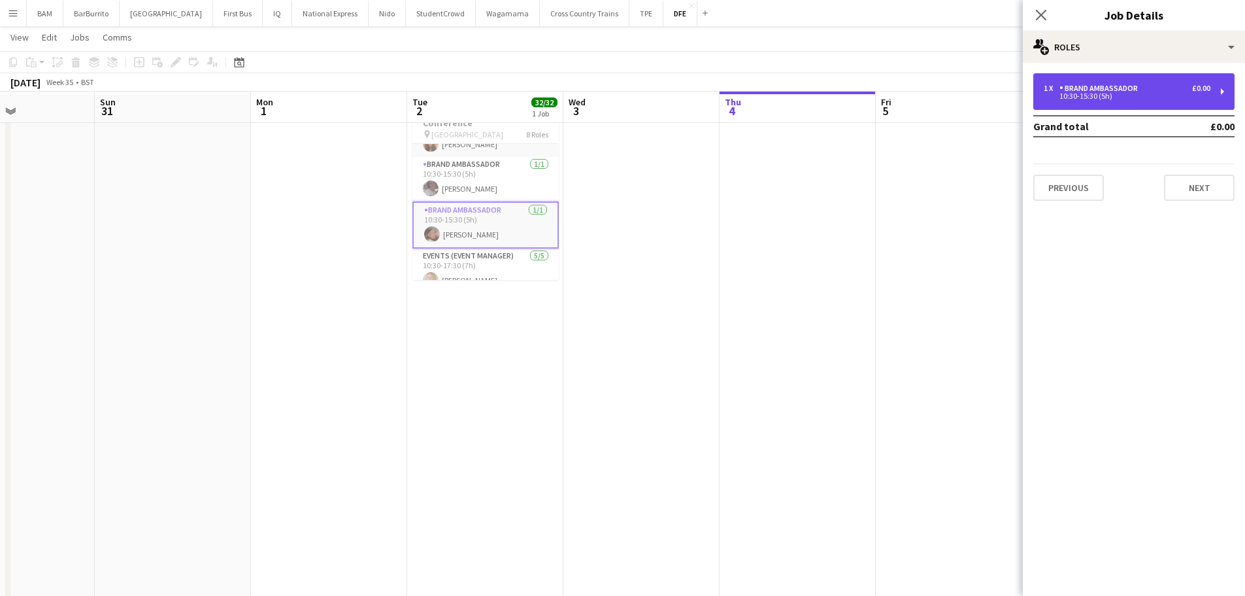
click at [1139, 86] on div "Brand Ambassador" at bounding box center [1102, 88] width 84 height 9
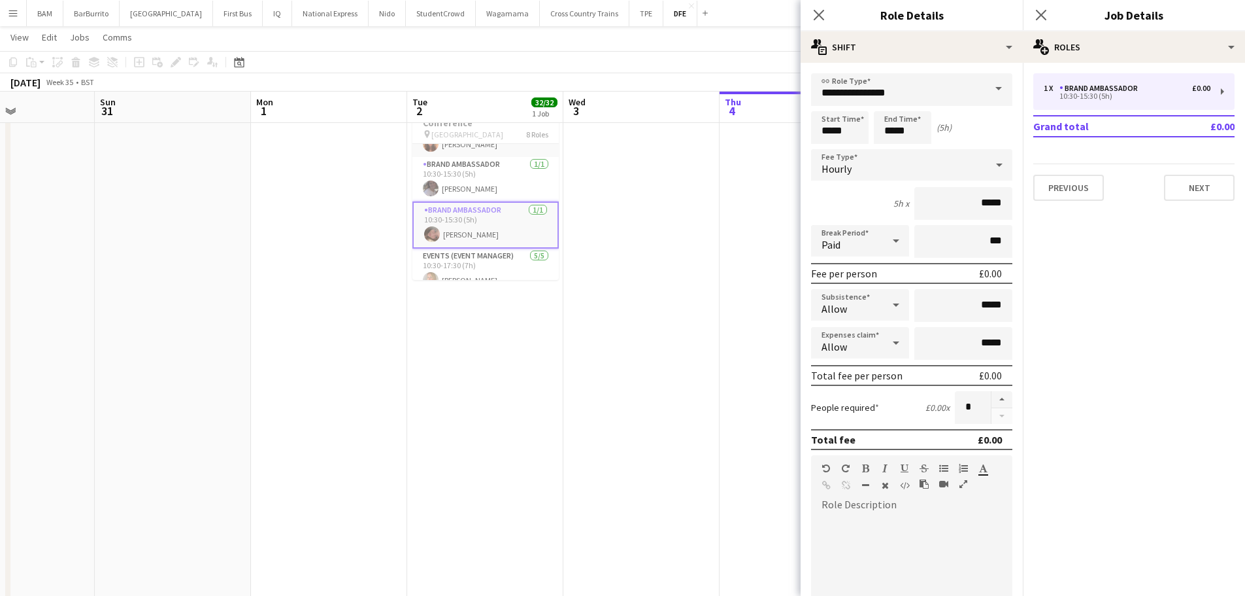
click at [677, 65] on app-toolbar "Copy Paste Paste Ctrl+V Paste with crew Ctrl+Shift+V Paste linked Job [GEOGRAPH…" at bounding box center [622, 62] width 1245 height 22
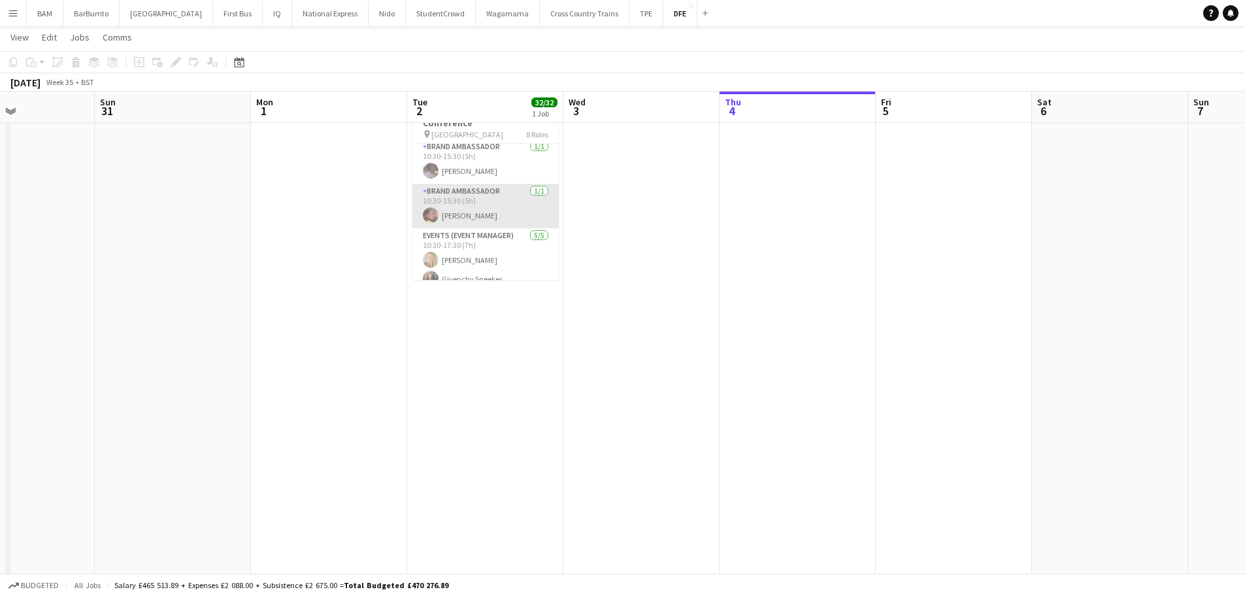
scroll to position [588, 0]
click at [528, 215] on app-card-role "Brand Ambassador 1/1 10:30-15:30 (5h) Ella Marchi" at bounding box center [486, 223] width 146 height 44
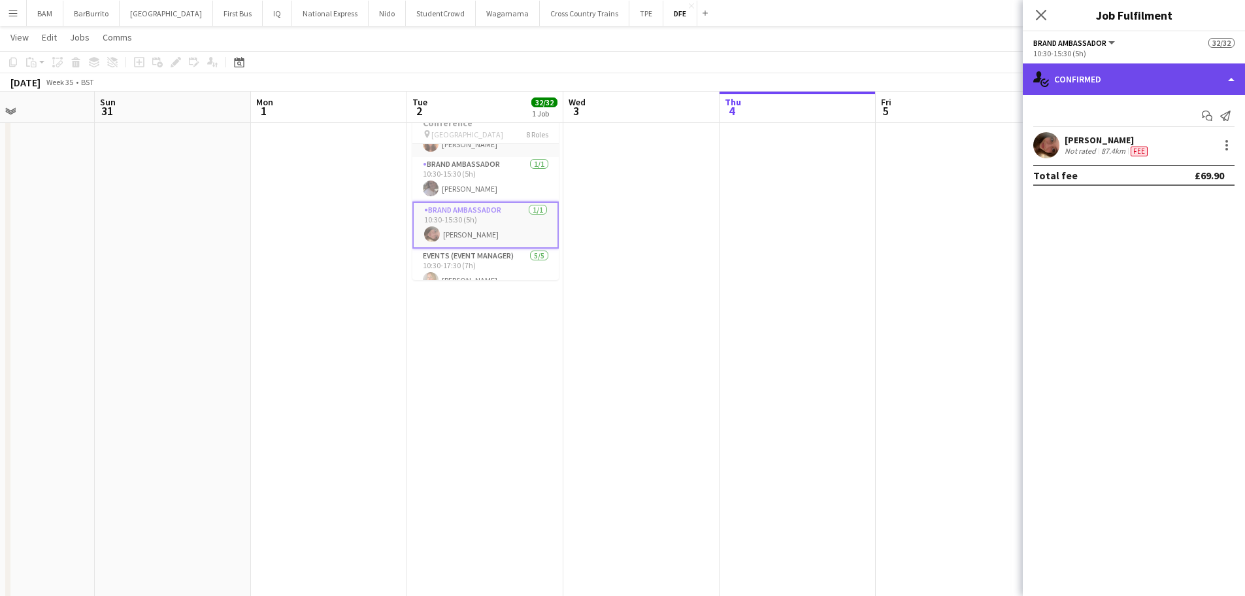
click at [1110, 91] on div "single-neutral-actions-check-2 Confirmed" at bounding box center [1134, 78] width 222 height 31
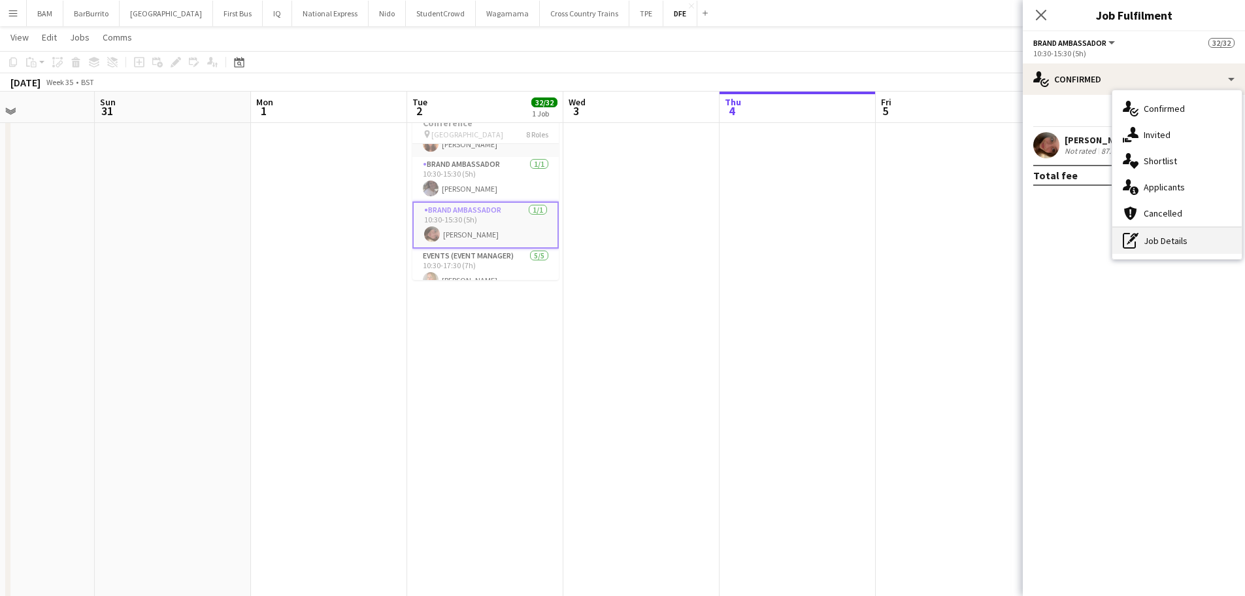
click at [1173, 247] on div "pen-write Job Details" at bounding box center [1177, 241] width 129 height 26
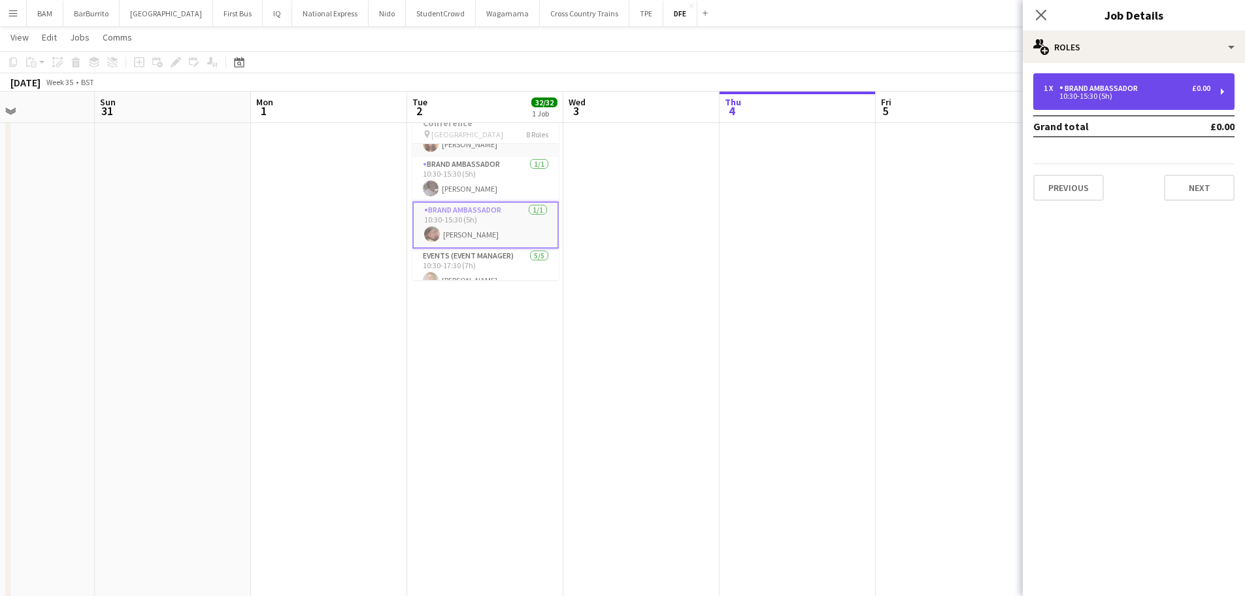
click at [1122, 76] on div "1 x Brand Ambassador £0.00 10:30-15:30 (5h)" at bounding box center [1134, 91] width 201 height 37
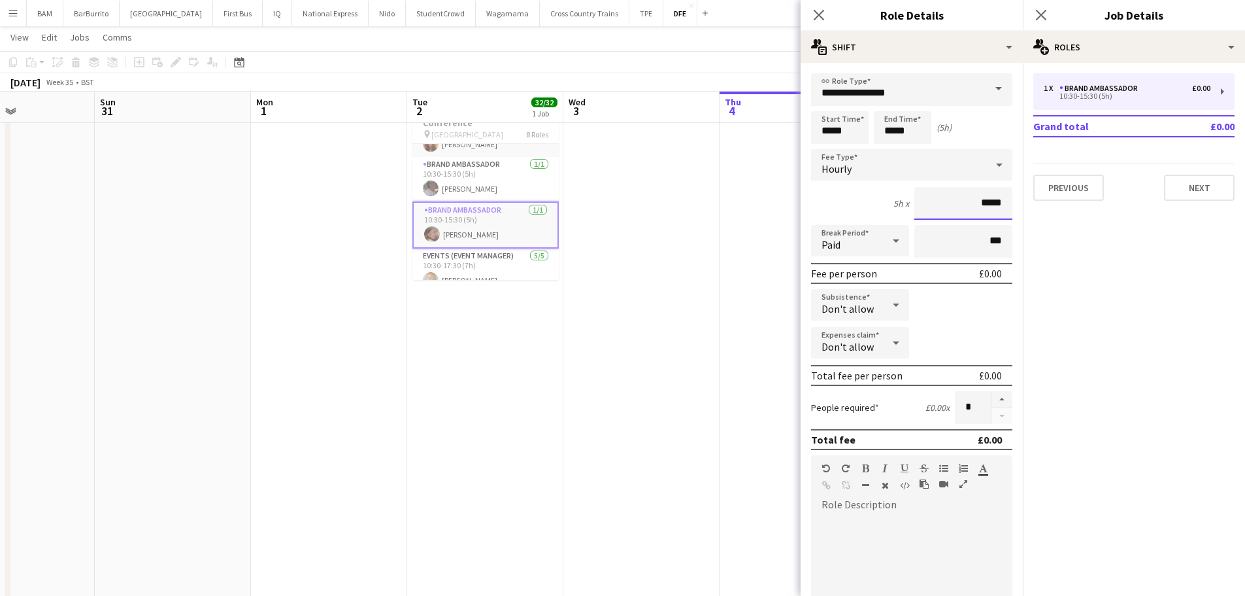
click at [981, 201] on input "*****" at bounding box center [964, 203] width 98 height 33
click at [922, 168] on div "Hourly" at bounding box center [898, 164] width 175 height 31
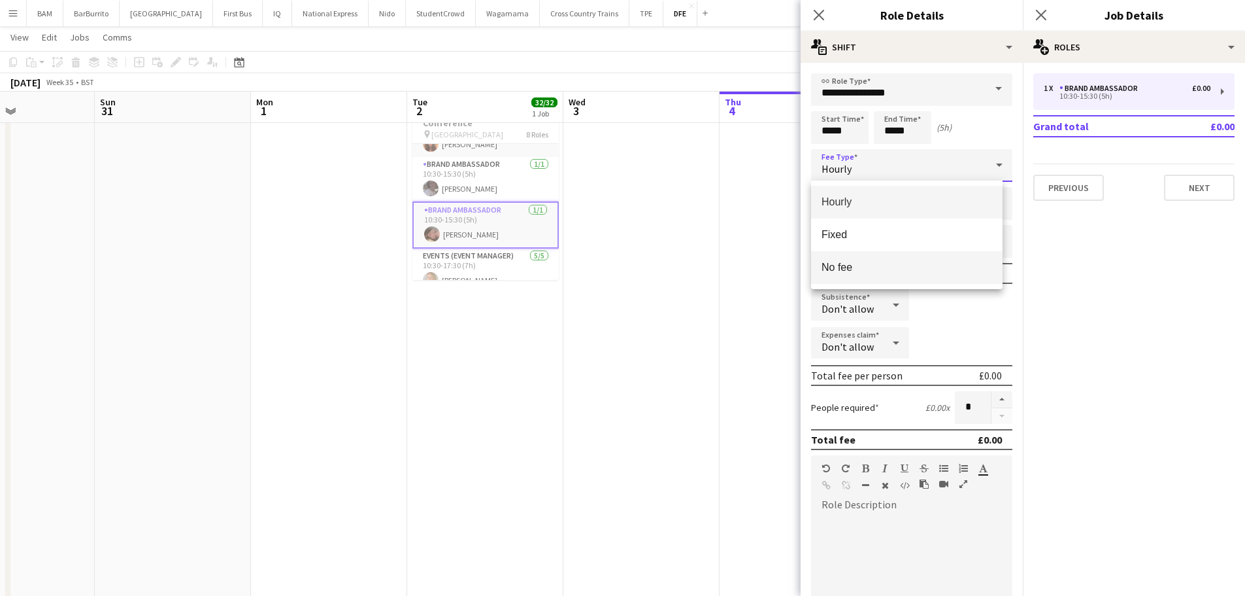
click at [921, 273] on span "No fee" at bounding box center [907, 267] width 171 height 12
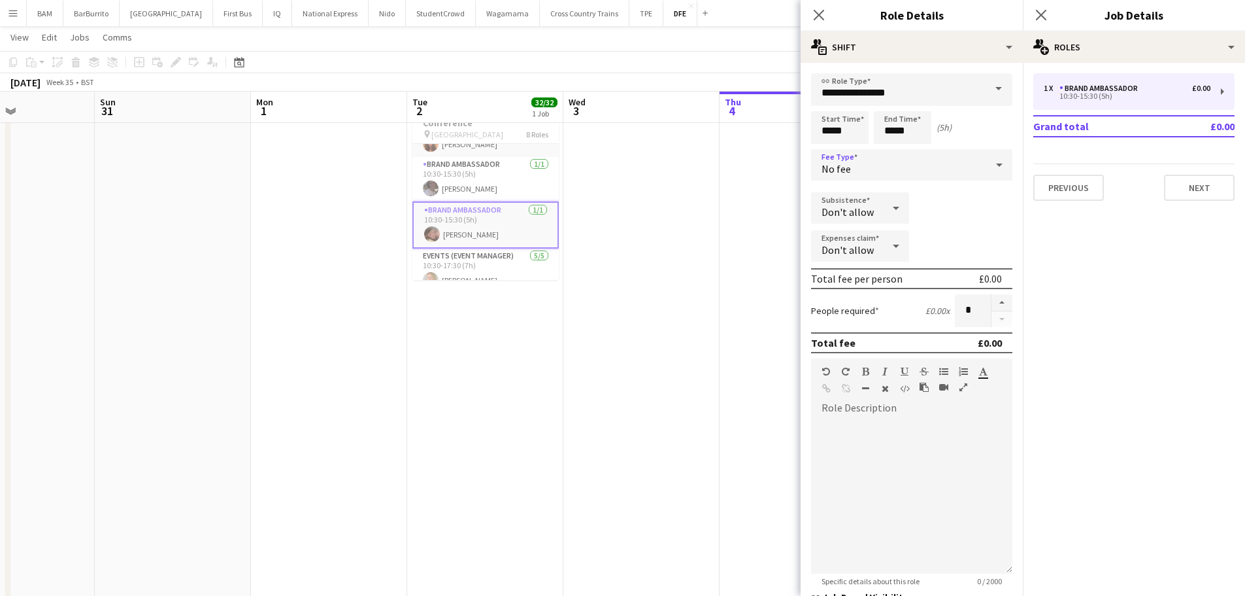
click at [905, 165] on div "No fee" at bounding box center [898, 164] width 175 height 31
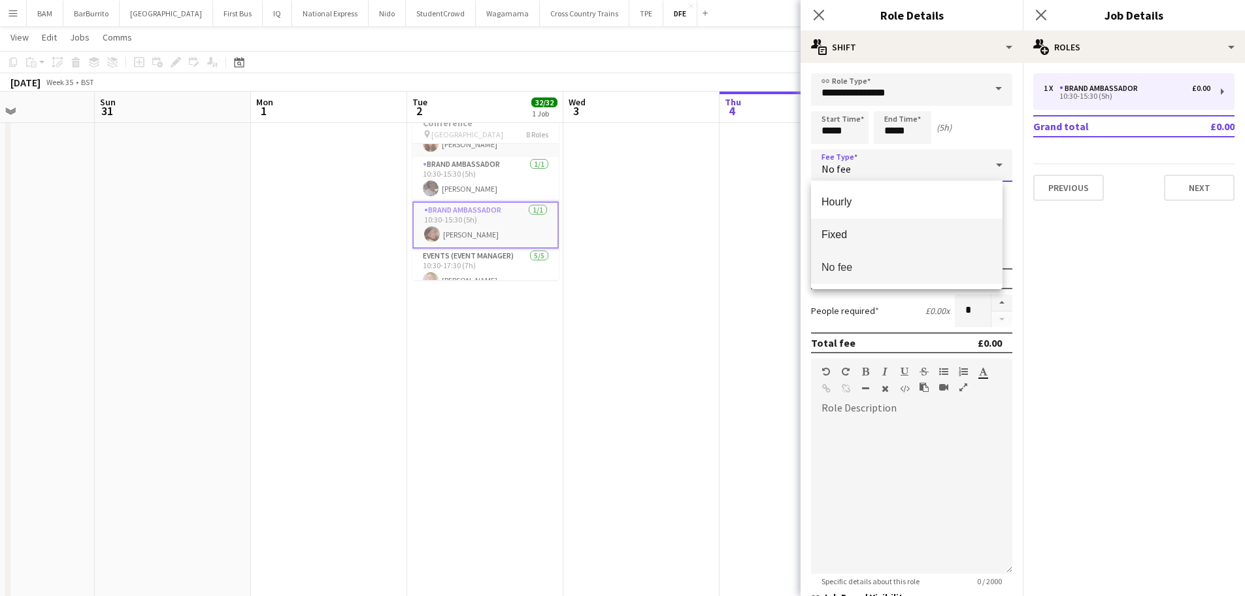
click at [908, 222] on mat-option "Fixed" at bounding box center [907, 234] width 192 height 33
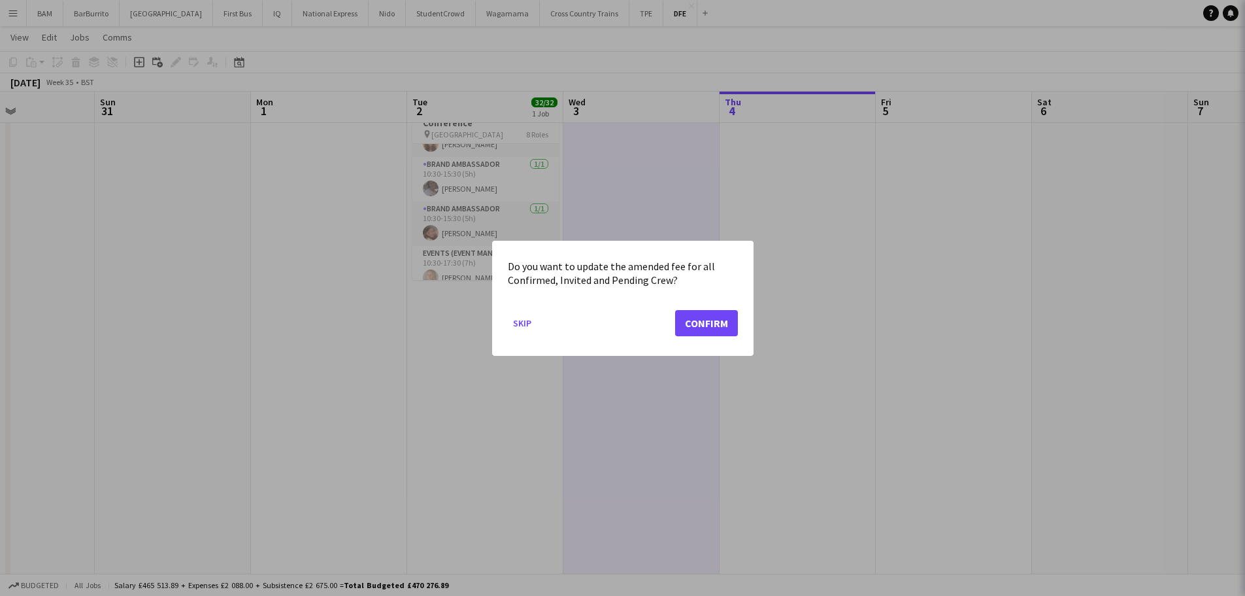
scroll to position [0, 0]
click at [519, 320] on button "Skip" at bounding box center [522, 322] width 29 height 21
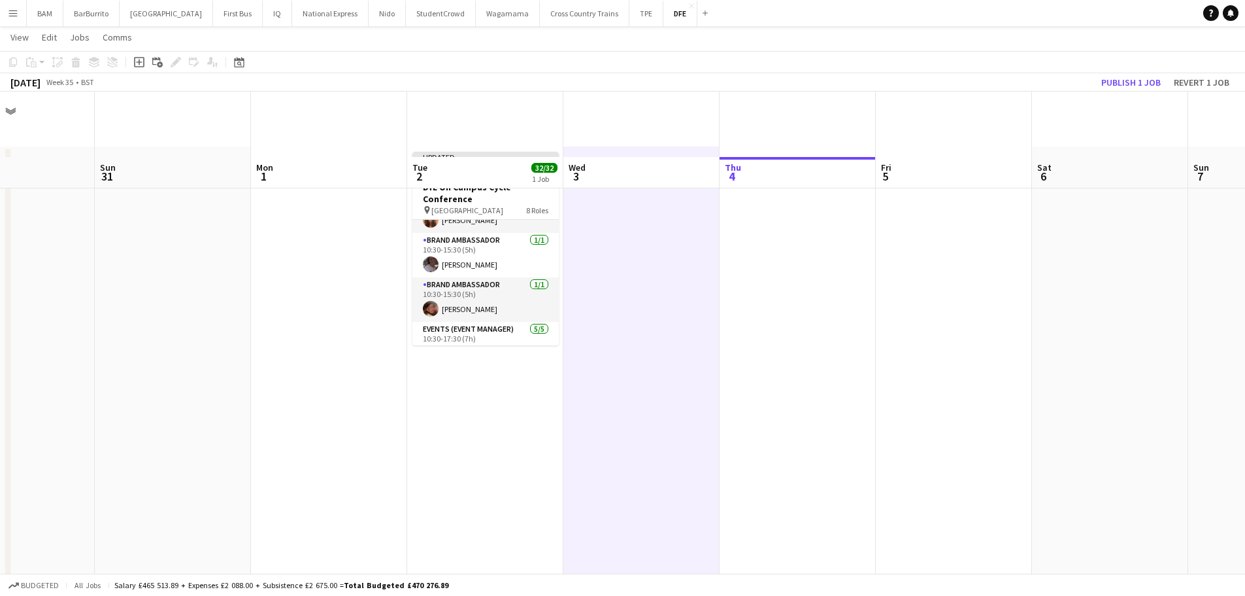
scroll to position [65, 0]
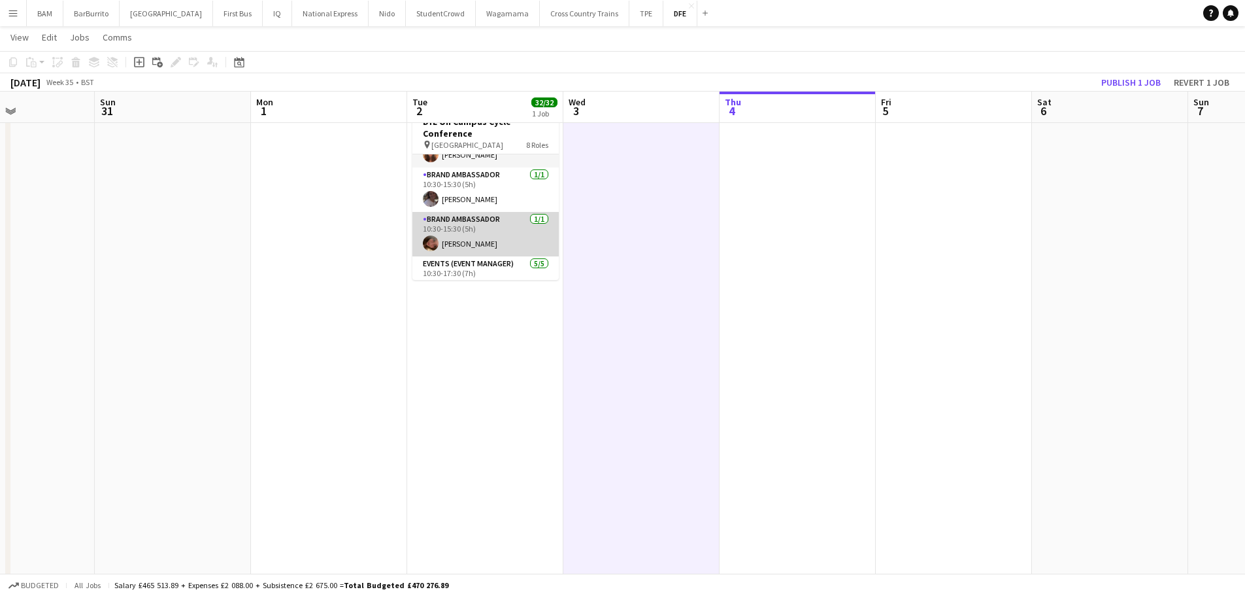
click at [492, 224] on app-card-role "Brand Ambassador 1/1 10:30-15:30 (5h) Ella Marchi" at bounding box center [486, 234] width 146 height 44
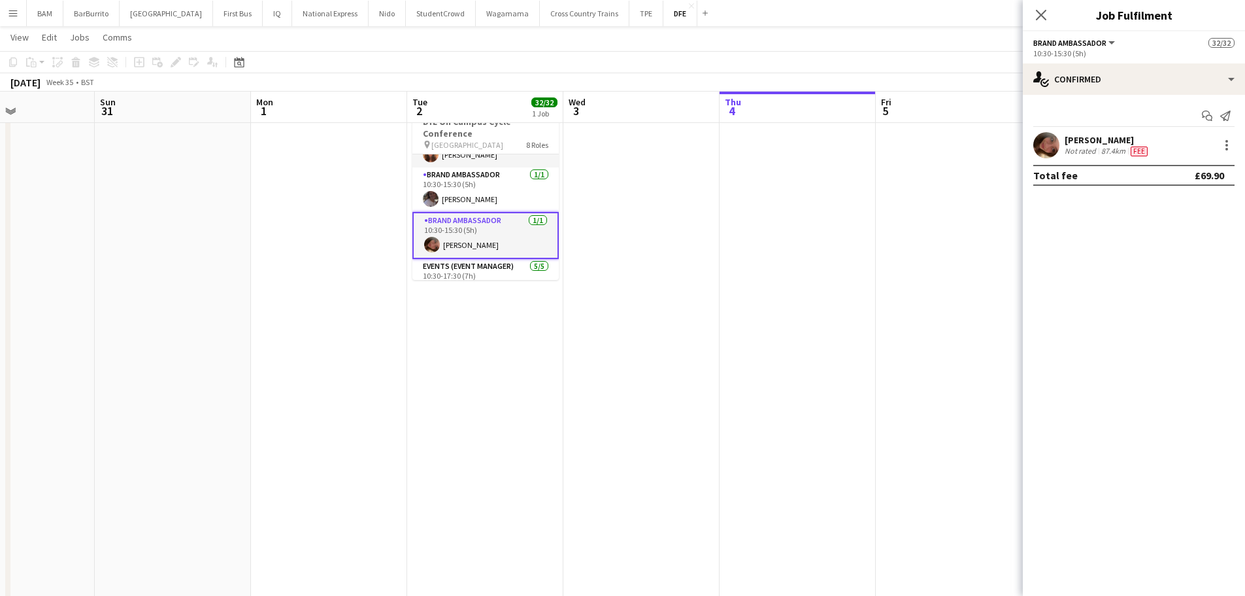
click at [1196, 144] on div "Ella Marchi Not rated 87.4km Fee" at bounding box center [1134, 145] width 222 height 26
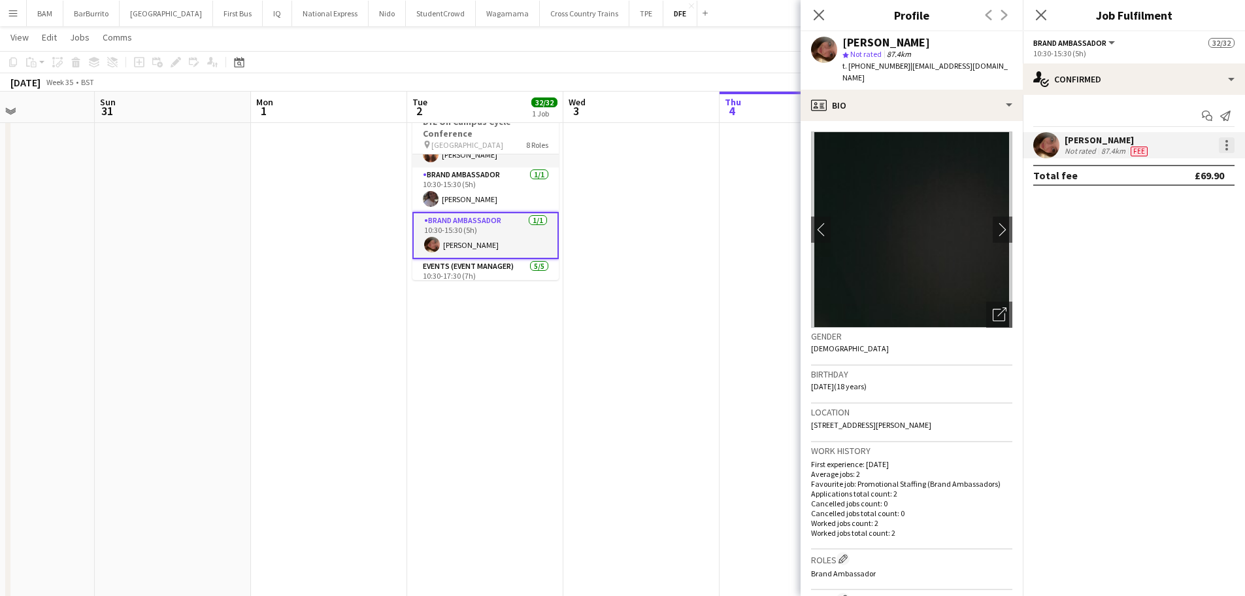
click at [1225, 143] on div at bounding box center [1227, 145] width 16 height 16
click at [1173, 175] on span "Edit fee" at bounding box center [1183, 169] width 81 height 12
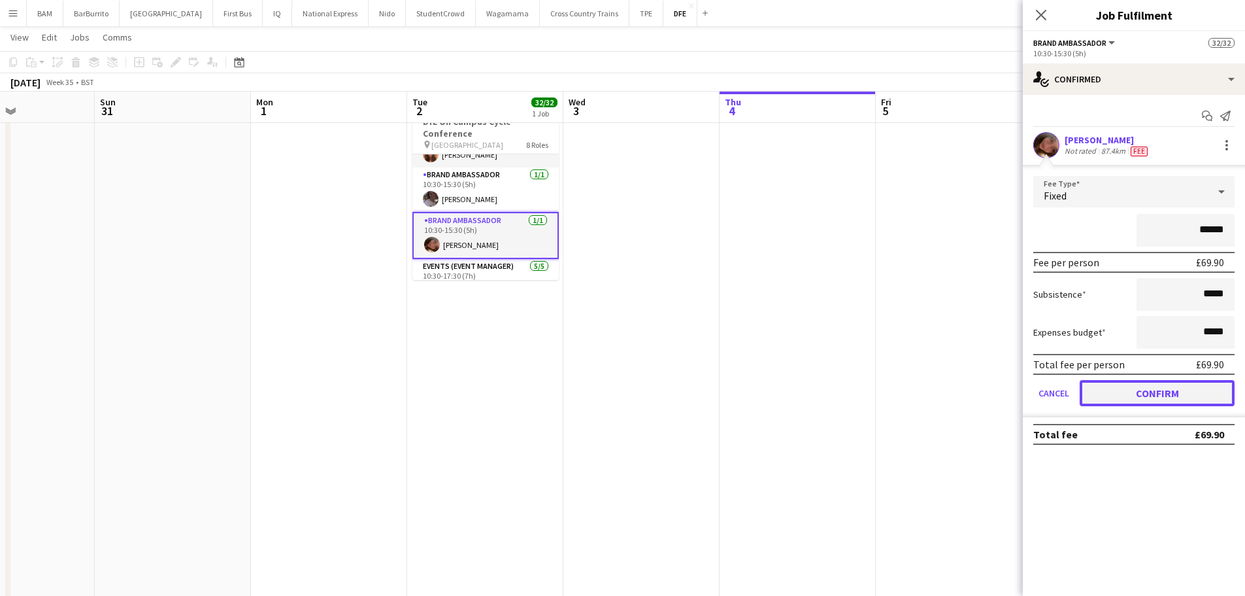
click at [1177, 395] on button "Confirm" at bounding box center [1157, 393] width 155 height 26
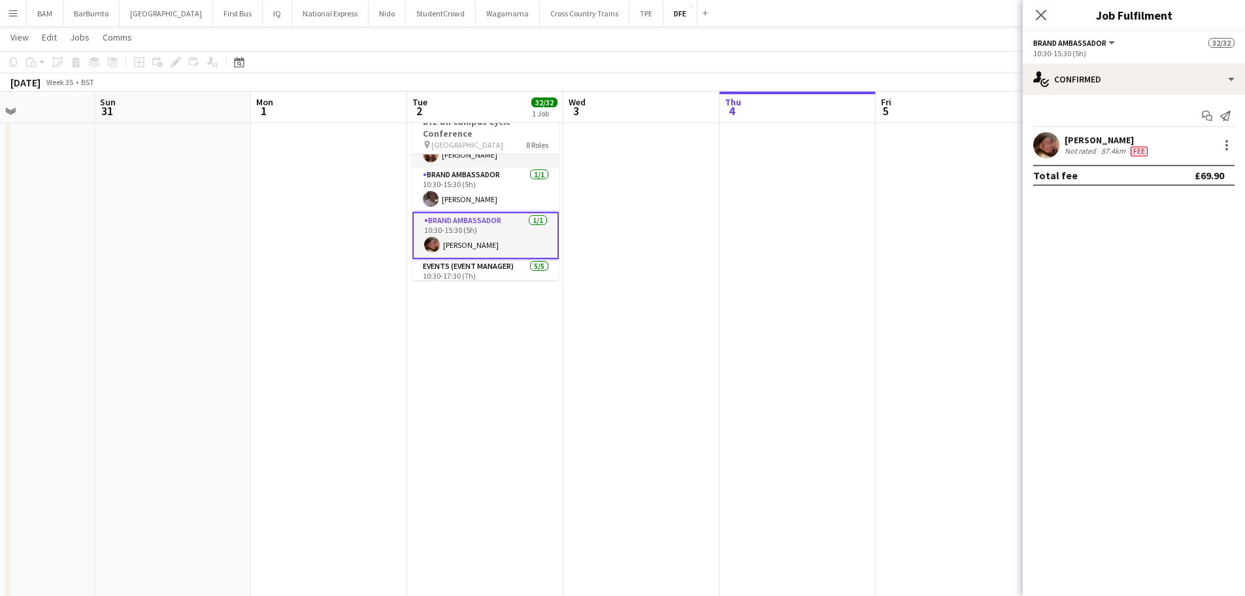
click at [1113, 151] on div "87.4km" at bounding box center [1113, 151] width 29 height 10
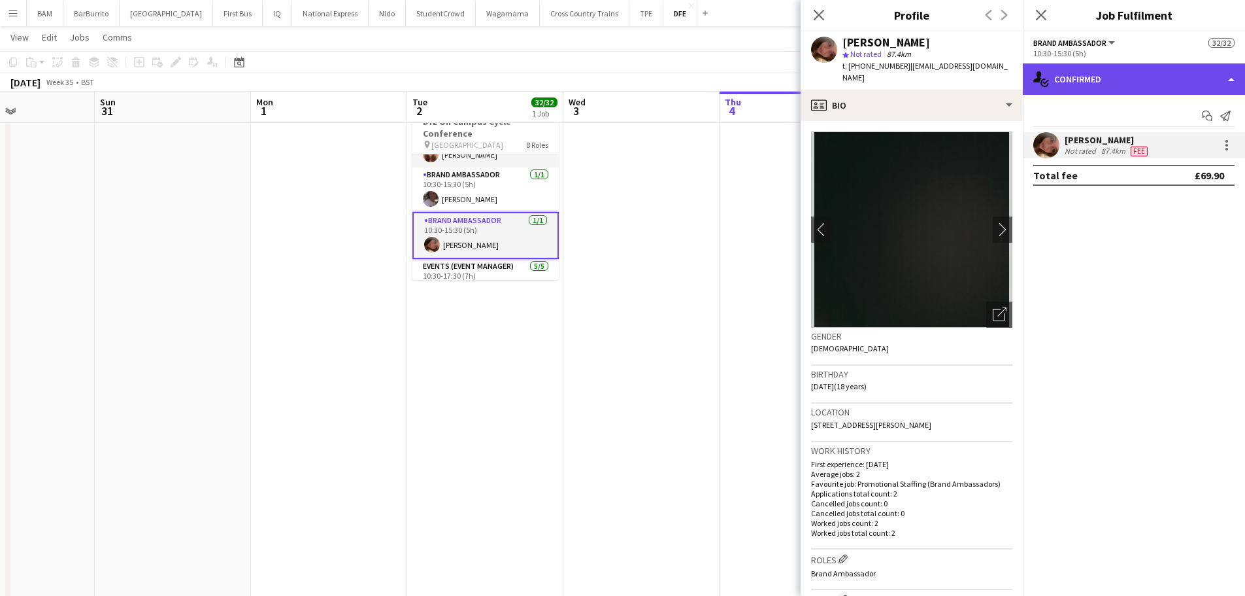
click at [1134, 75] on div "single-neutral-actions-check-2 Confirmed" at bounding box center [1134, 78] width 222 height 31
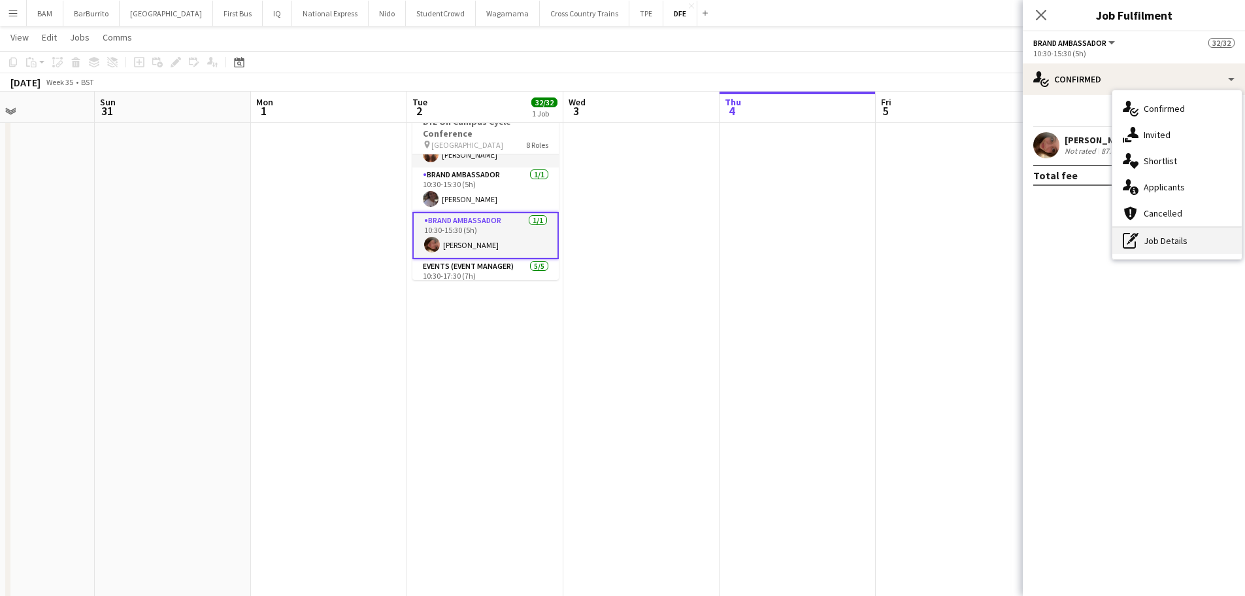
click at [1184, 236] on div "pen-write Job Details" at bounding box center [1177, 241] width 129 height 26
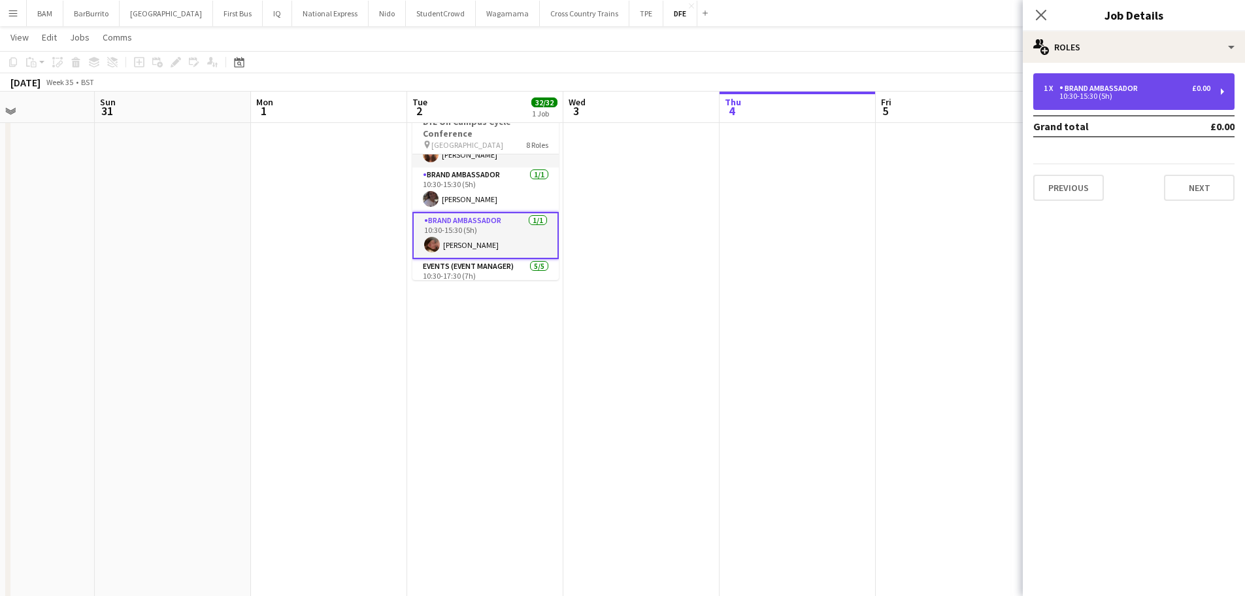
click at [1095, 101] on div "1 x Brand Ambassador £0.00 10:30-15:30 (5h)" at bounding box center [1134, 91] width 201 height 37
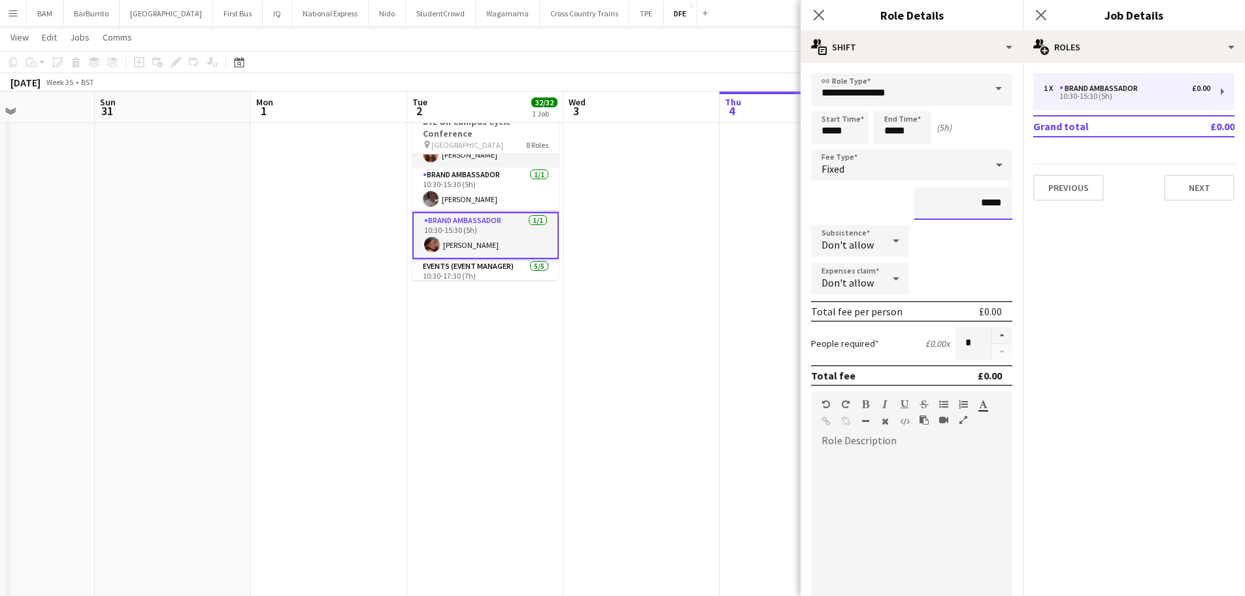
click at [981, 200] on input "*****" at bounding box center [964, 203] width 98 height 33
click at [998, 202] on input "*****" at bounding box center [964, 203] width 98 height 33
type input "**"
type input "******"
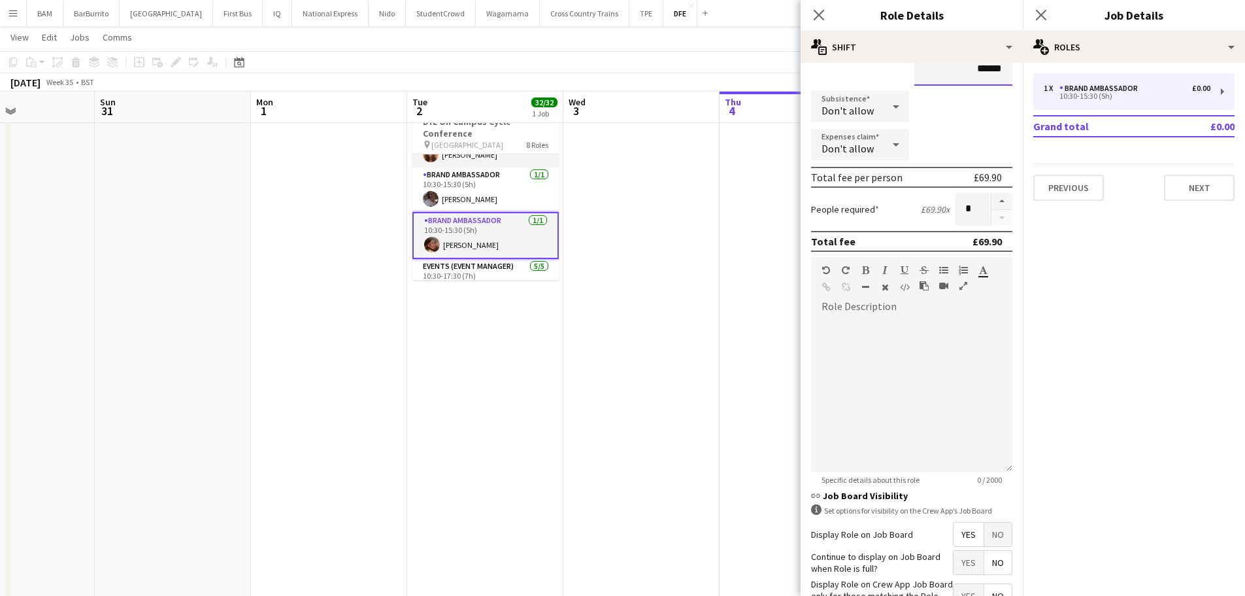
scroll to position [226, 0]
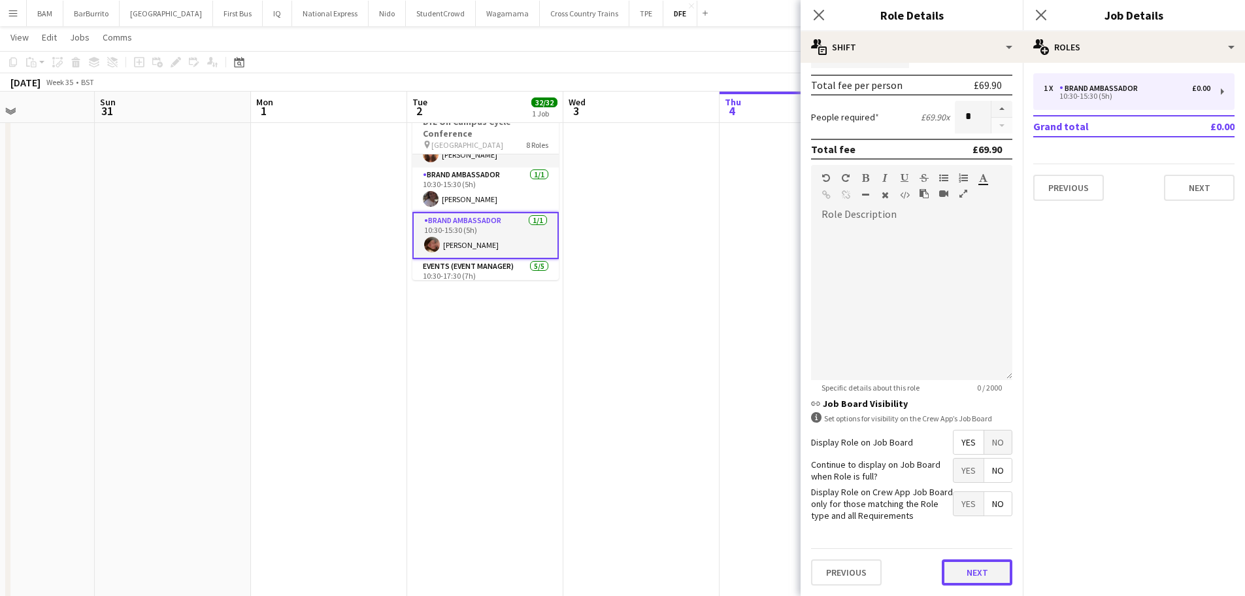
click at [964, 580] on button "Next" at bounding box center [977, 572] width 71 height 26
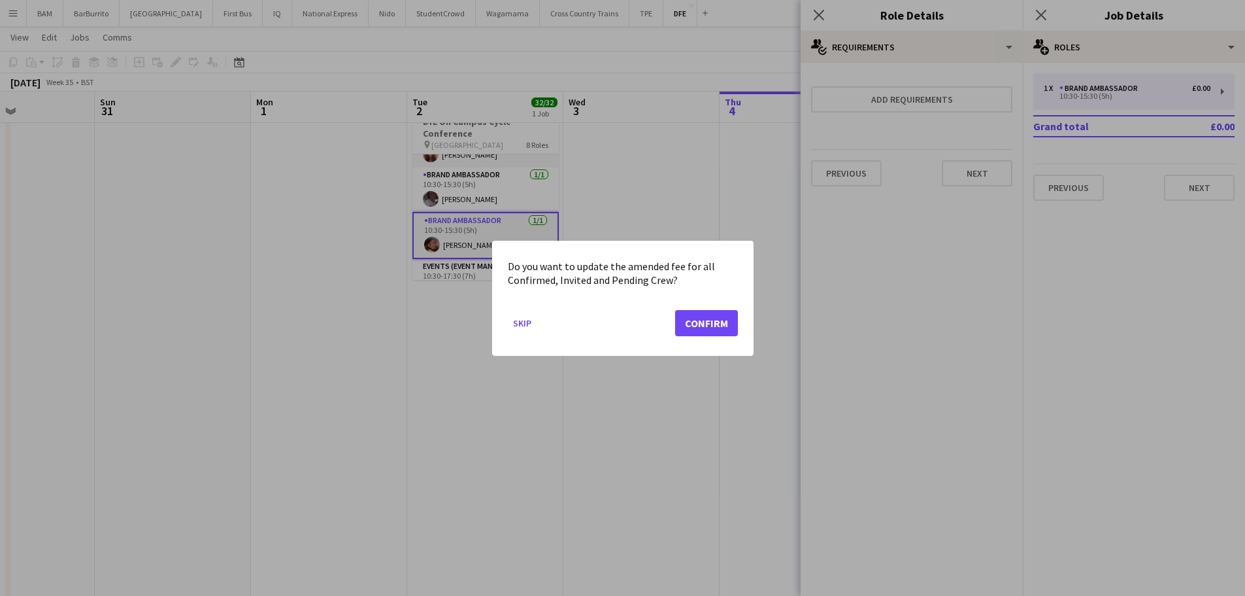
scroll to position [0, 0]
click at [712, 319] on button "Confirm" at bounding box center [706, 322] width 63 height 26
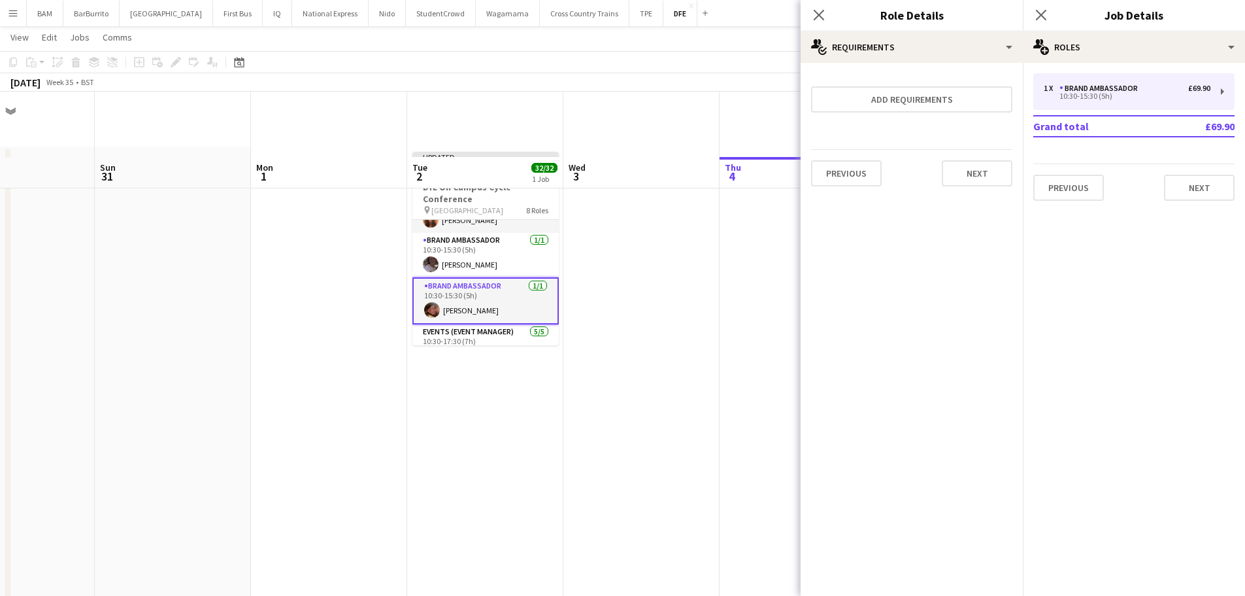
scroll to position [65, 0]
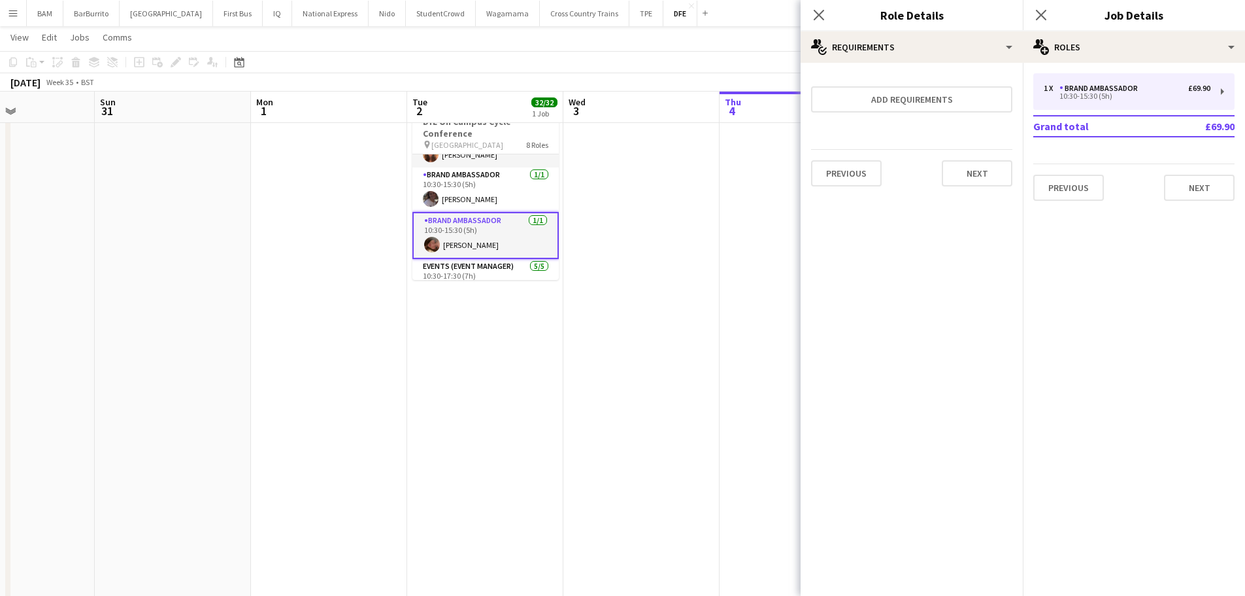
click at [694, 50] on app-page-menu "View Day view expanded Day view collapsed Month view Date picker Jump to [DATE]…" at bounding box center [622, 38] width 1245 height 25
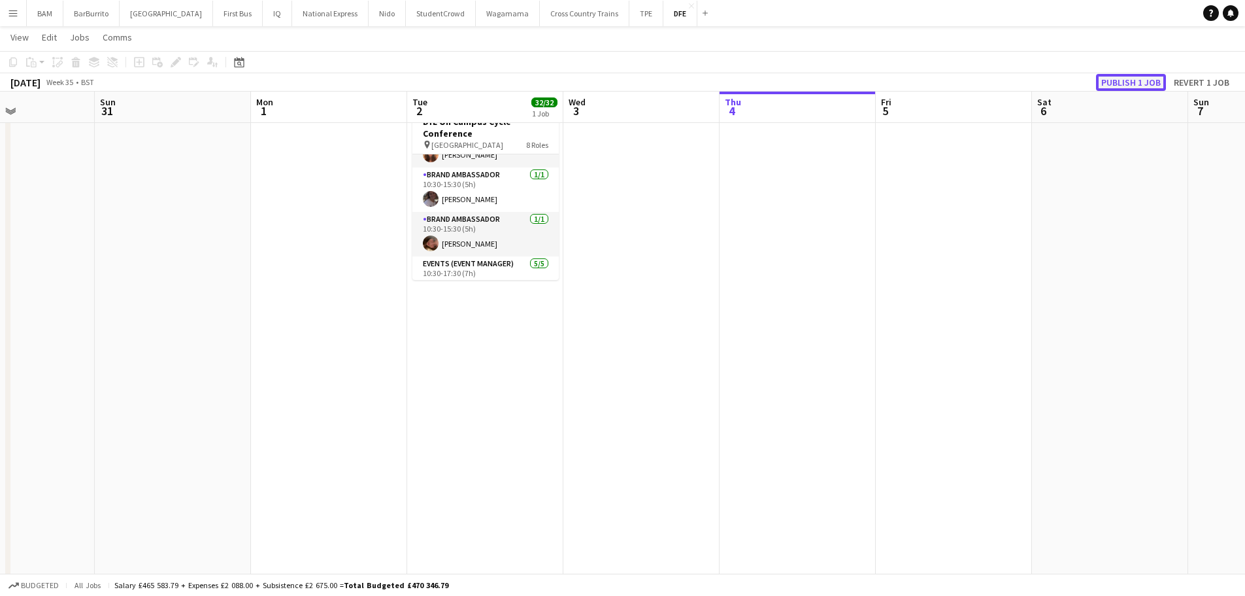
click at [1128, 81] on button "Publish 1 job" at bounding box center [1131, 82] width 70 height 17
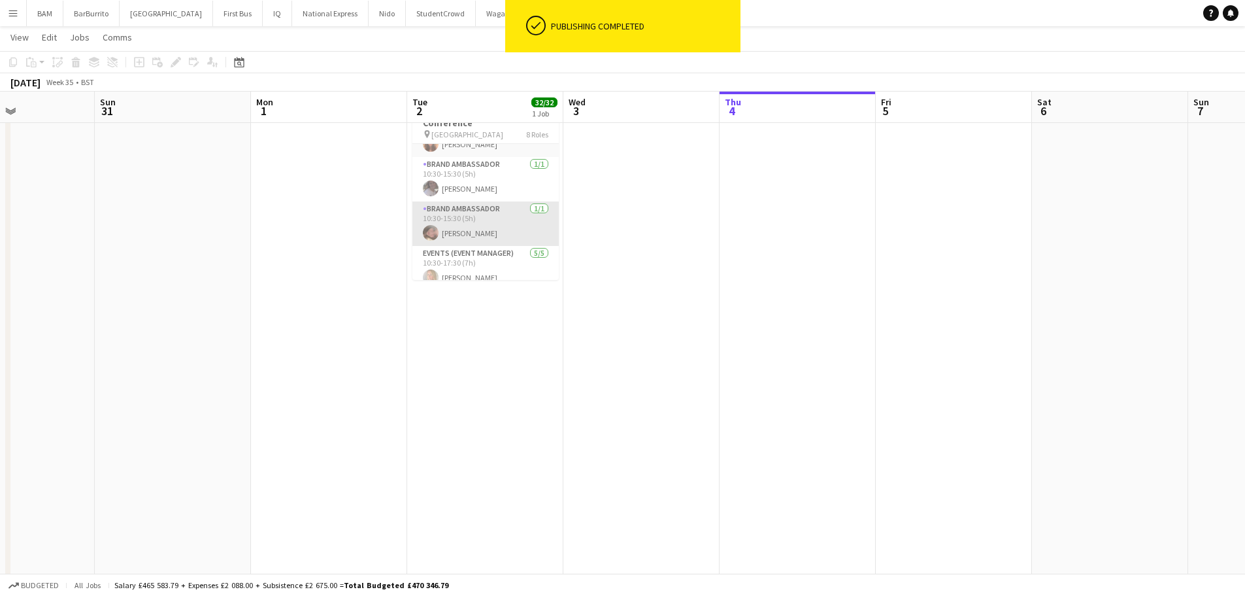
click at [498, 220] on app-card-role "Brand Ambassador 1/1 10:30-15:30 (5h) Ella Marchi" at bounding box center [486, 223] width 146 height 44
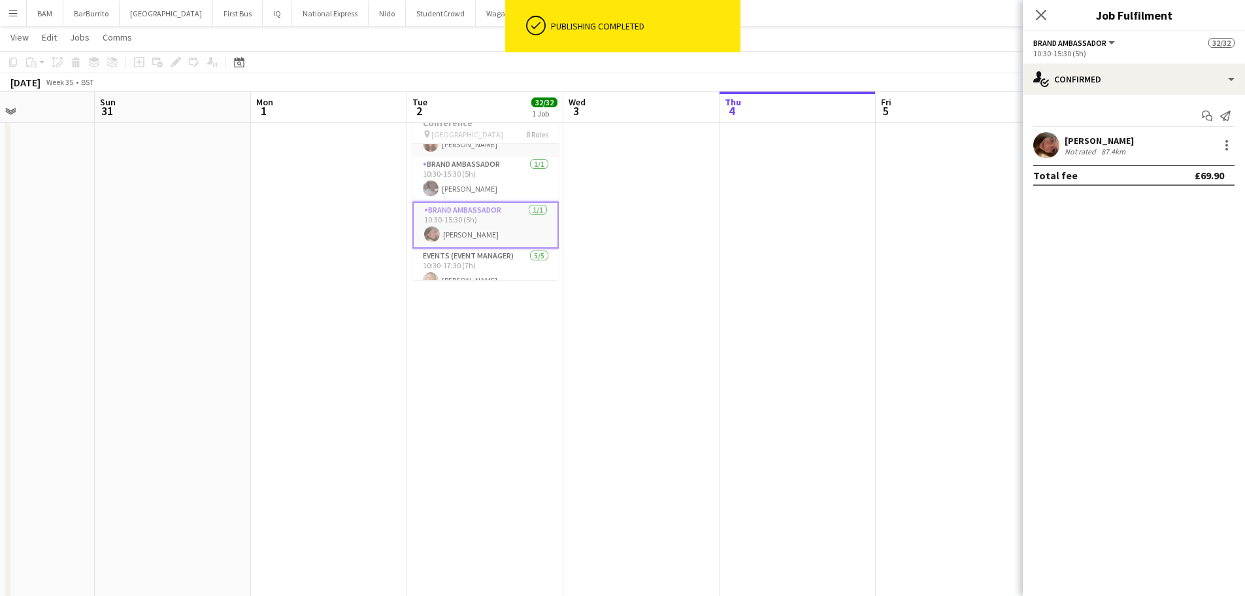
click at [1145, 144] on div "Ella Marchi Not rated 87.4km" at bounding box center [1134, 145] width 222 height 26
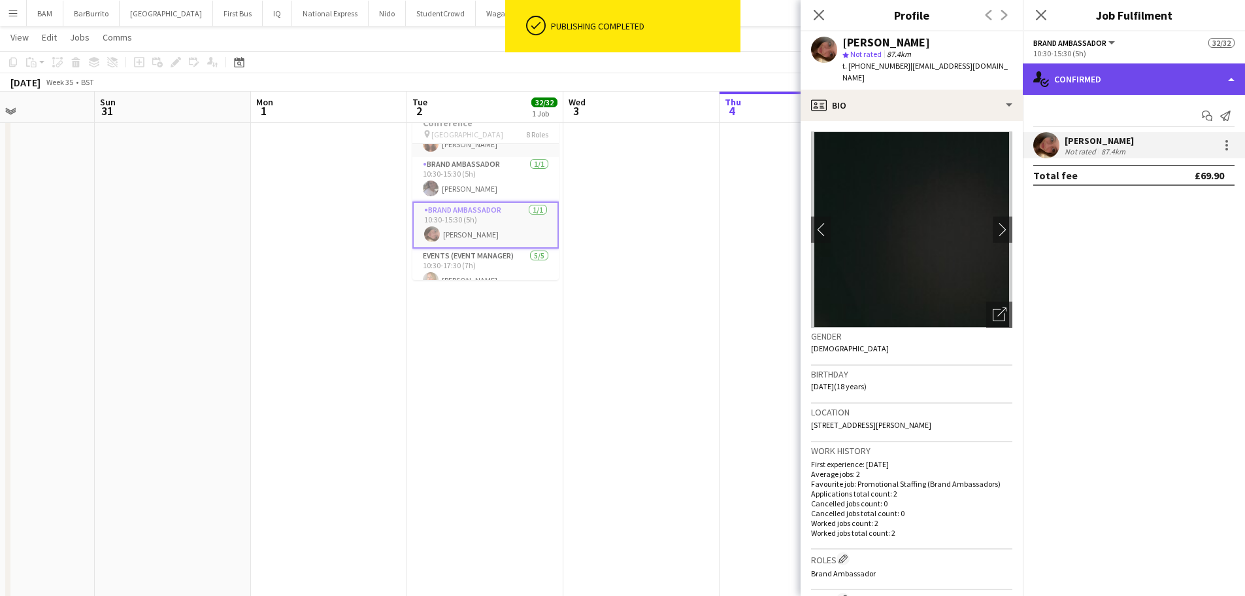
click at [1076, 86] on div "single-neutral-actions-check-2 Confirmed" at bounding box center [1134, 78] width 222 height 31
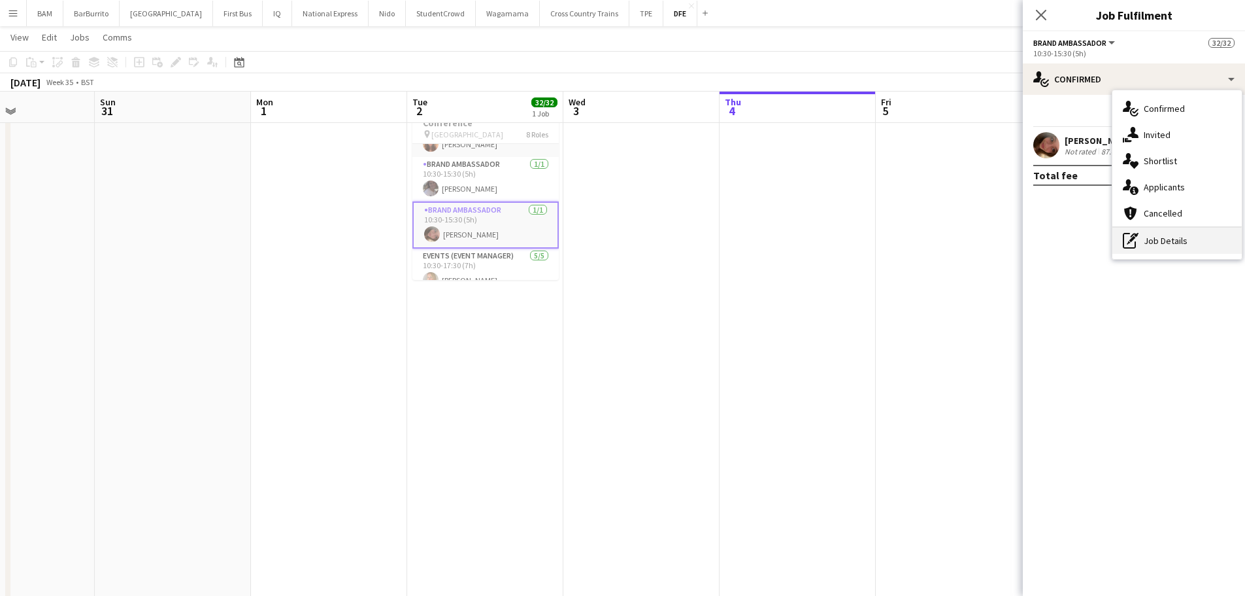
click at [1155, 241] on div "pen-write Job Details" at bounding box center [1177, 241] width 129 height 26
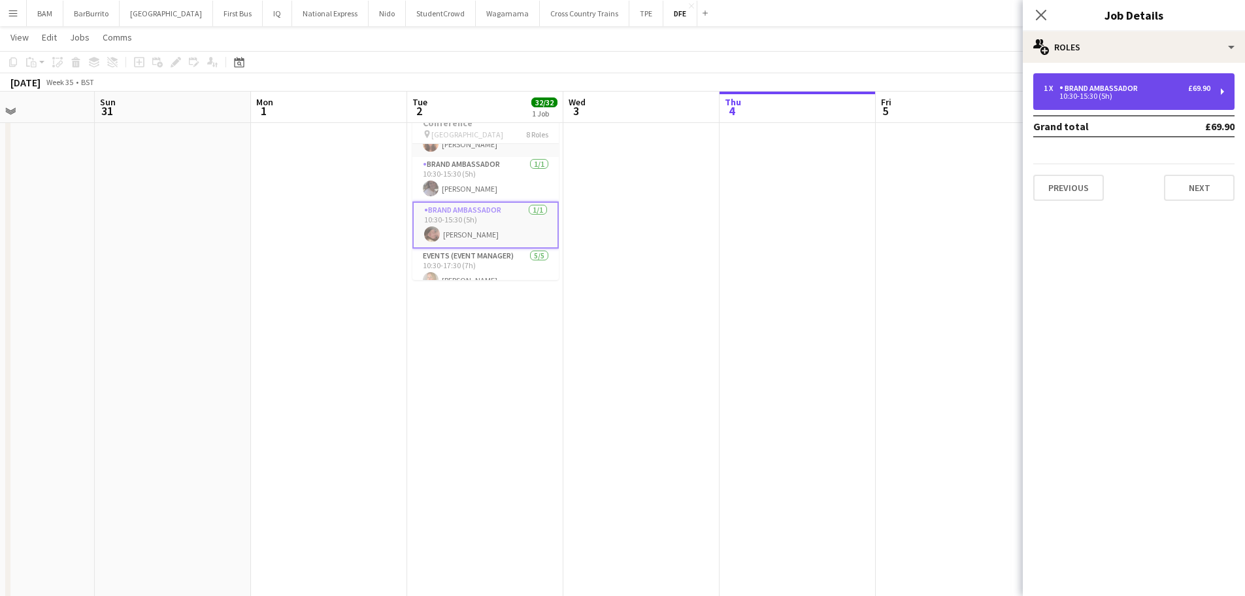
click at [1111, 103] on div "1 x Brand Ambassador £69.90 10:30-15:30 (5h)" at bounding box center [1134, 91] width 201 height 37
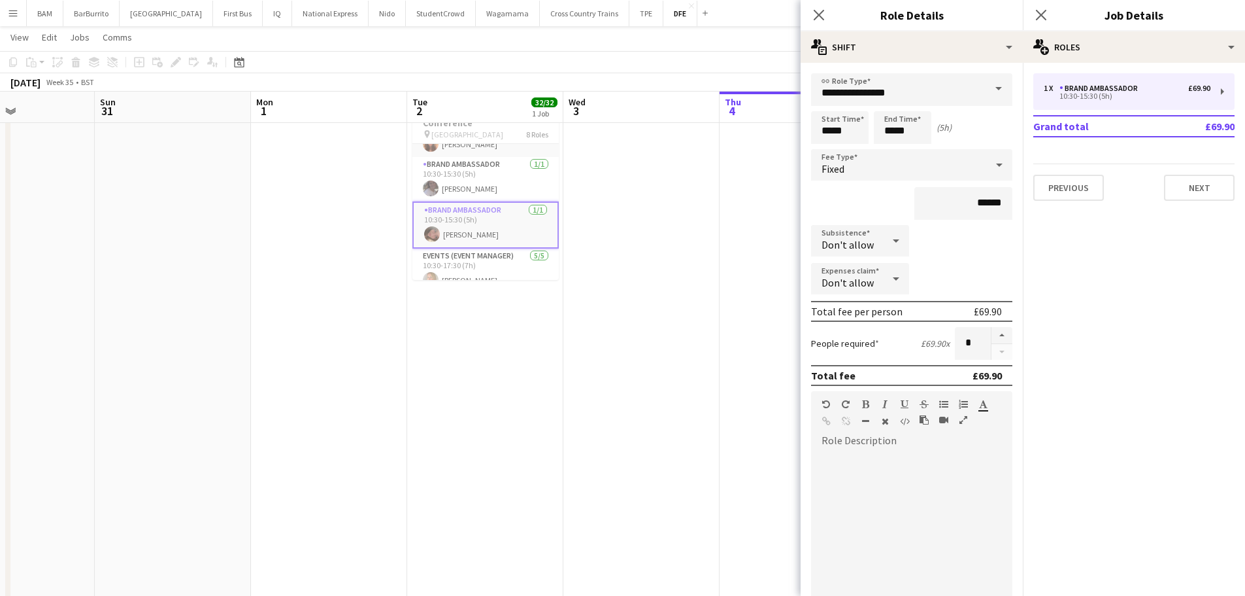
click at [676, 59] on app-toolbar "Copy Paste Paste Ctrl+V Paste with crew Ctrl+Shift+V Paste linked Job [GEOGRAPH…" at bounding box center [622, 62] width 1245 height 22
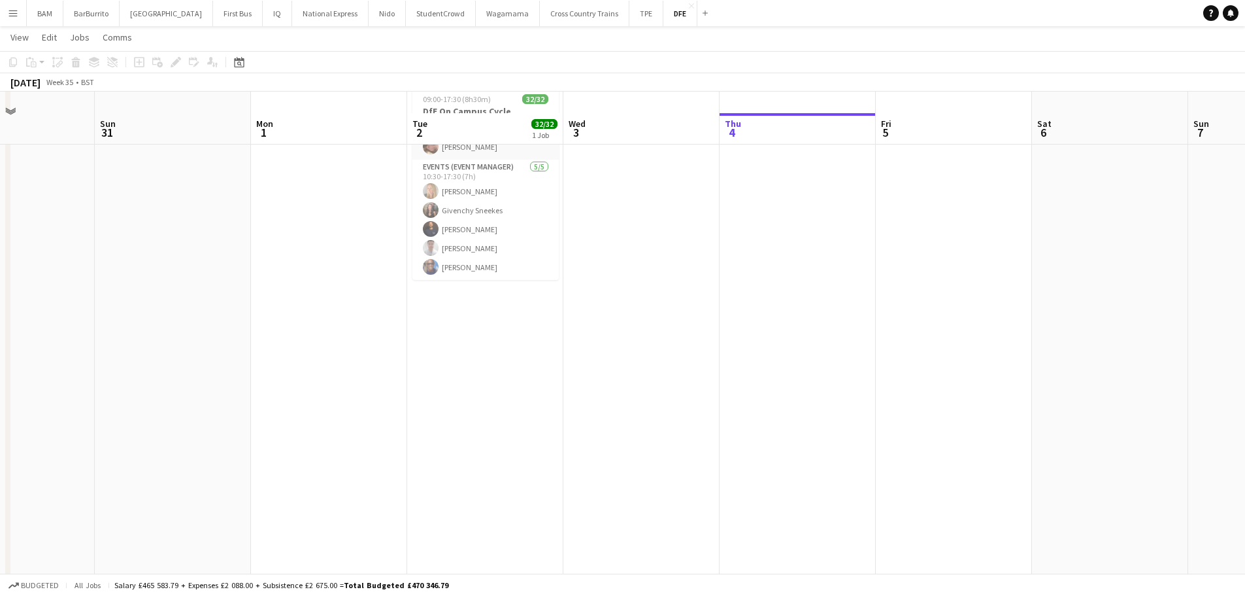
scroll to position [0, 0]
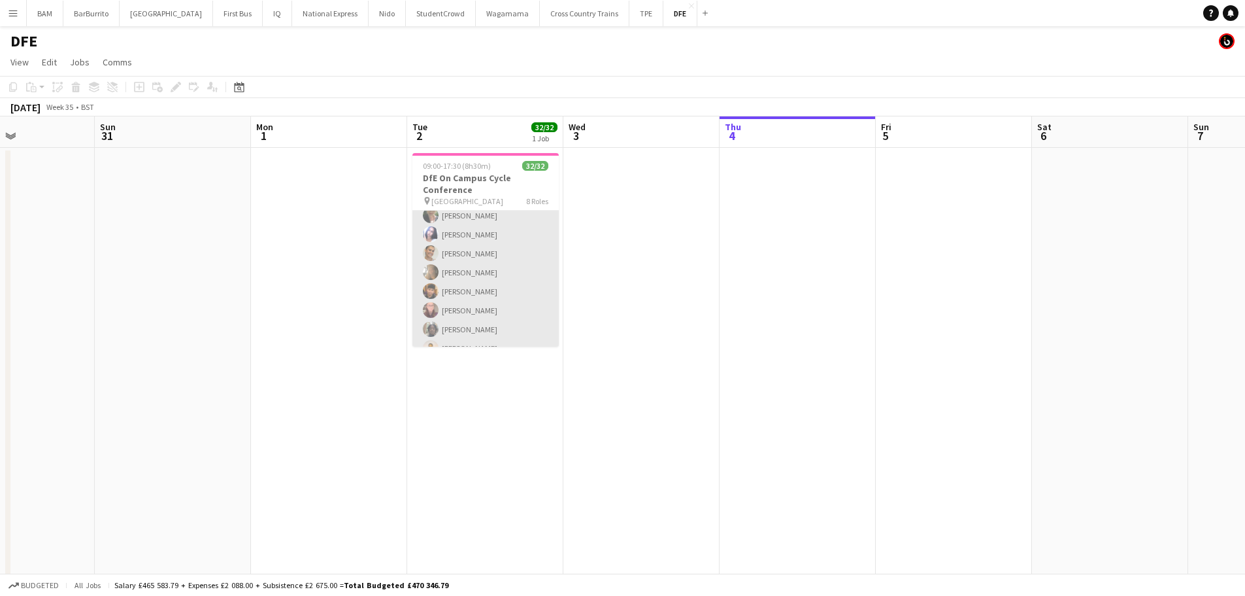
click at [510, 261] on app-card-role "Brand Ambassador 21/21 10:30-15:30 (5h) Cara McGrenaghan Eseosa Abu Hayley Ng O…" at bounding box center [486, 225] width 146 height 424
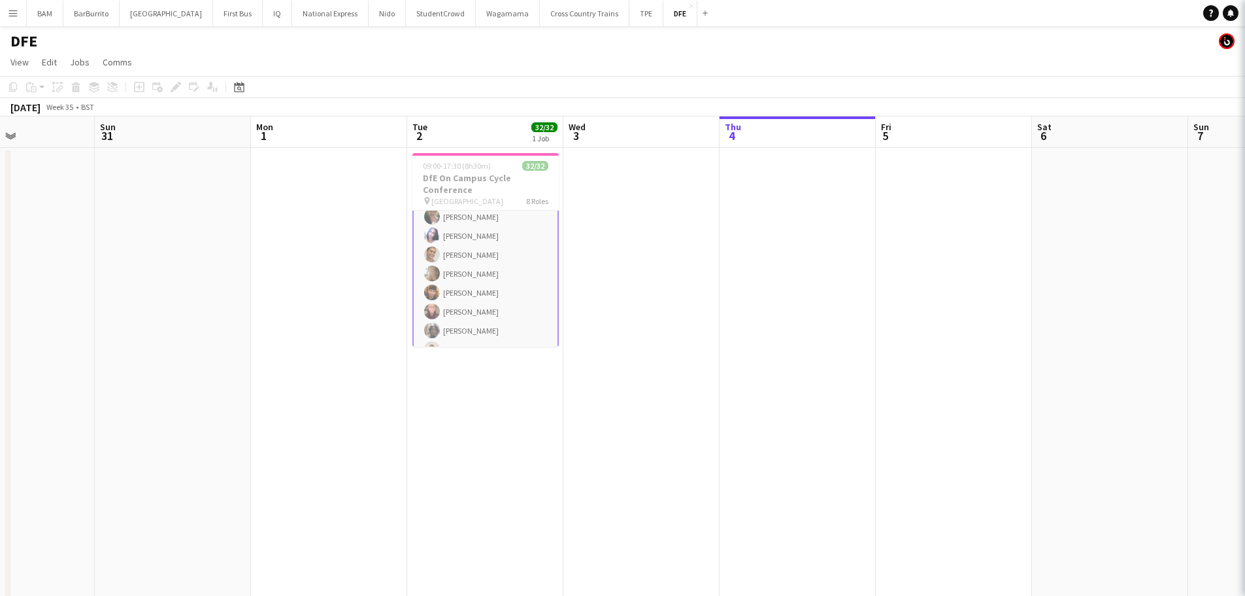
scroll to position [288, 0]
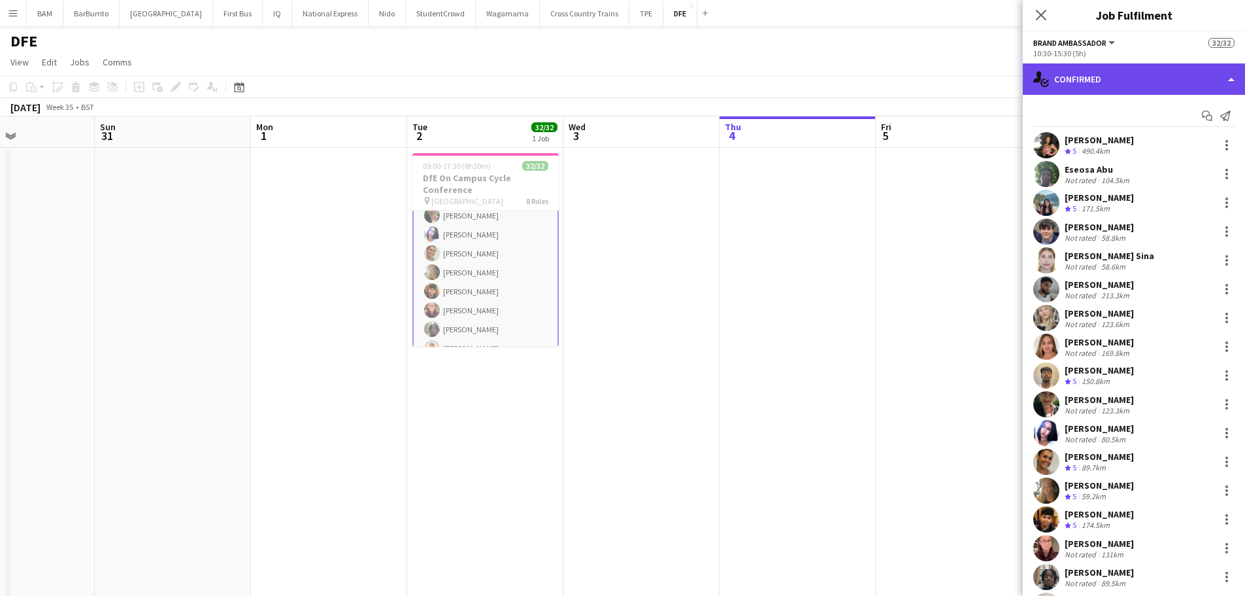
click at [1170, 76] on div "single-neutral-actions-check-2 Confirmed" at bounding box center [1134, 78] width 222 height 31
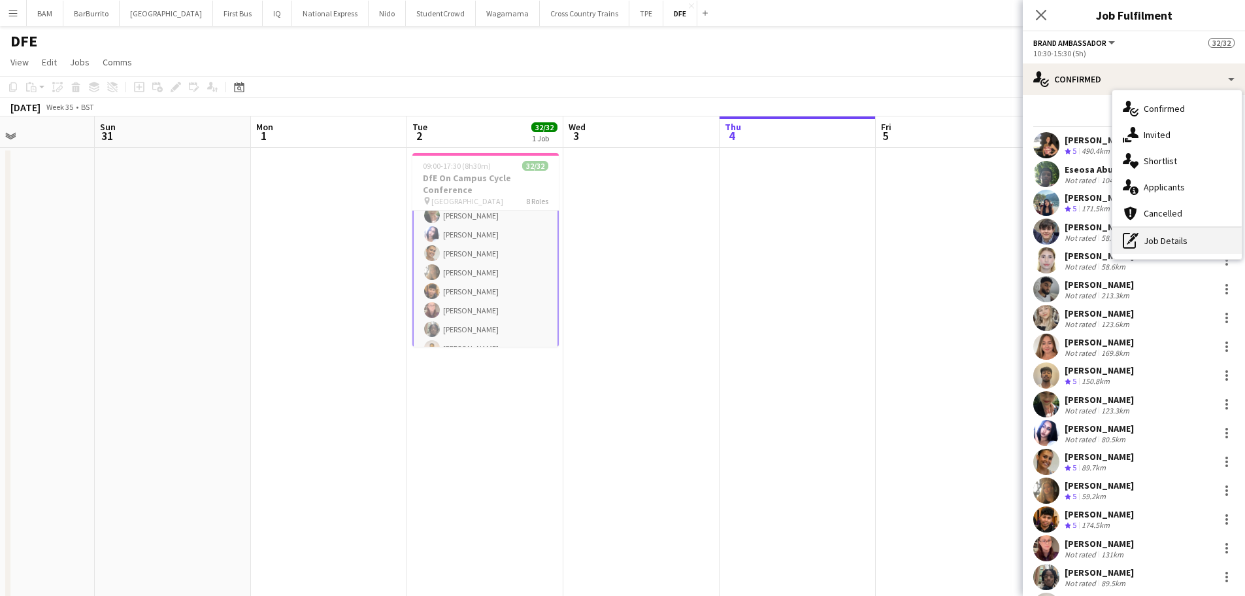
click at [1200, 237] on div "pen-write Job Details" at bounding box center [1177, 241] width 129 height 26
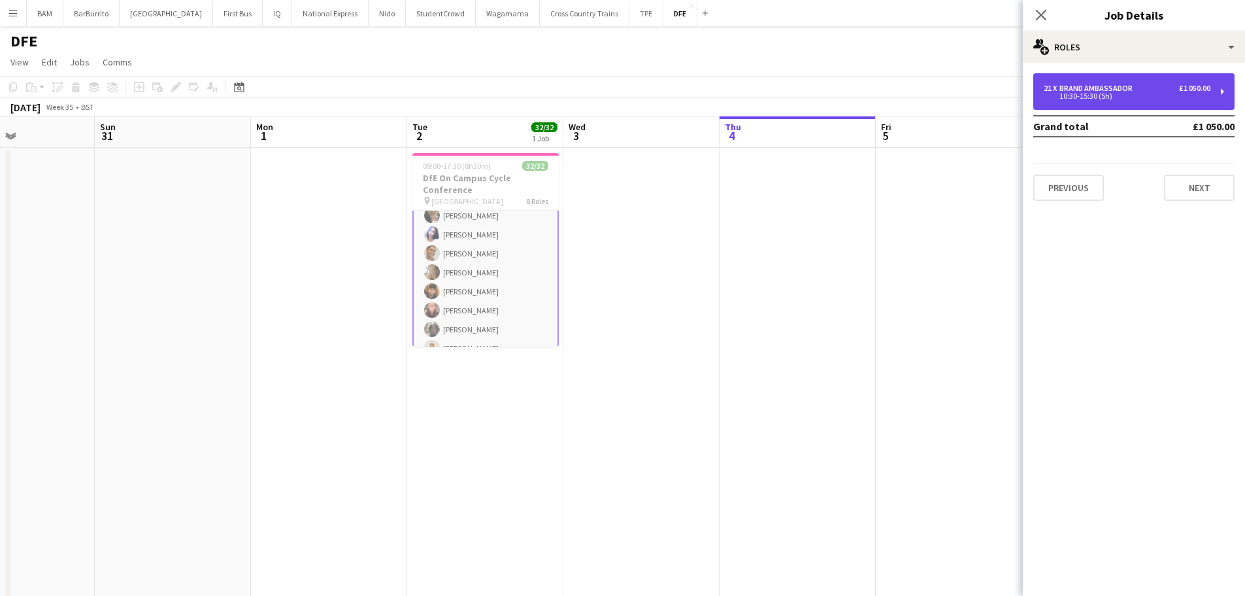
click at [1149, 84] on div "21 x Brand Ambassador £1 050.00" at bounding box center [1127, 88] width 167 height 9
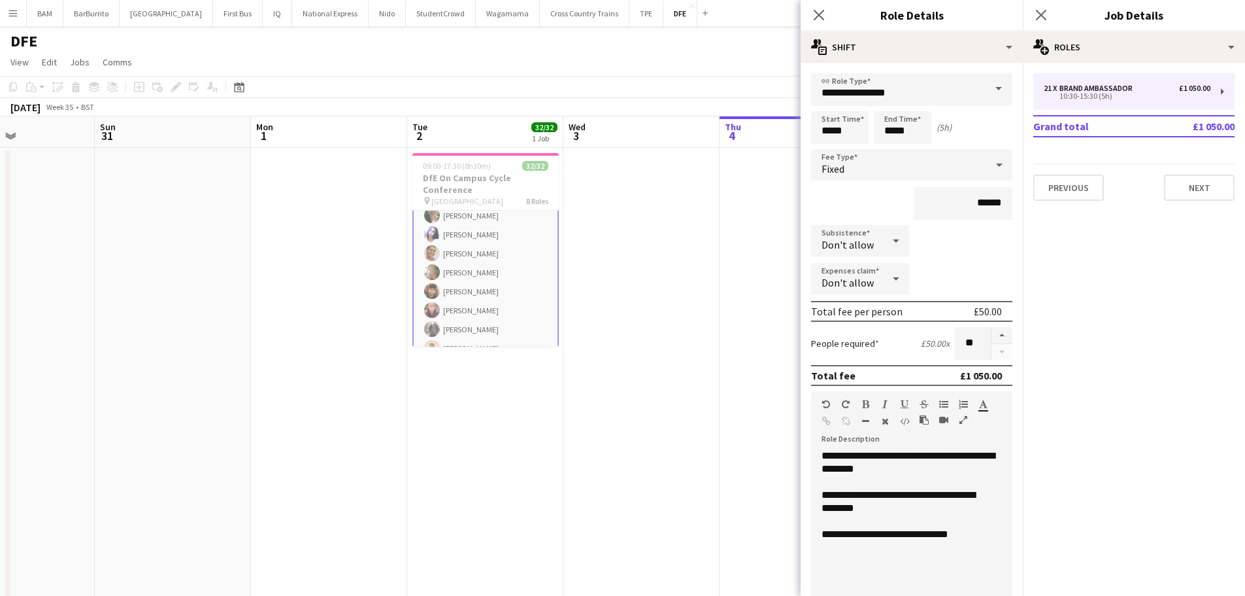
click at [638, 91] on app-toolbar "Copy Paste Paste Ctrl+V Paste with crew Ctrl+Shift+V Paste linked Job [GEOGRAPH…" at bounding box center [622, 87] width 1245 height 22
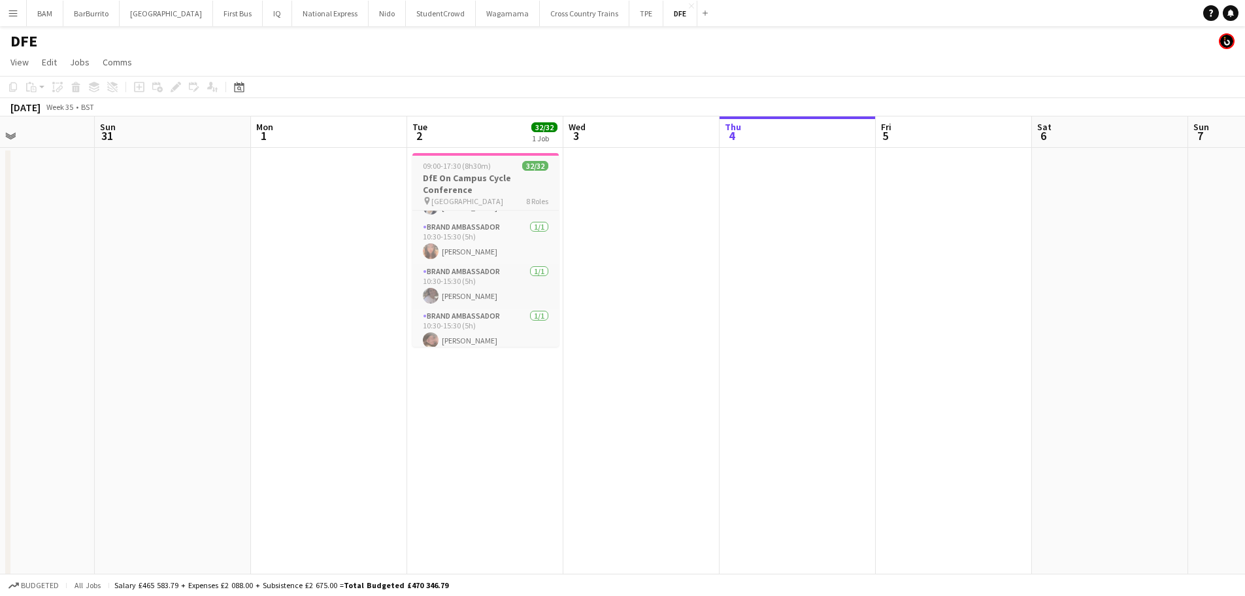
scroll to position [679, 0]
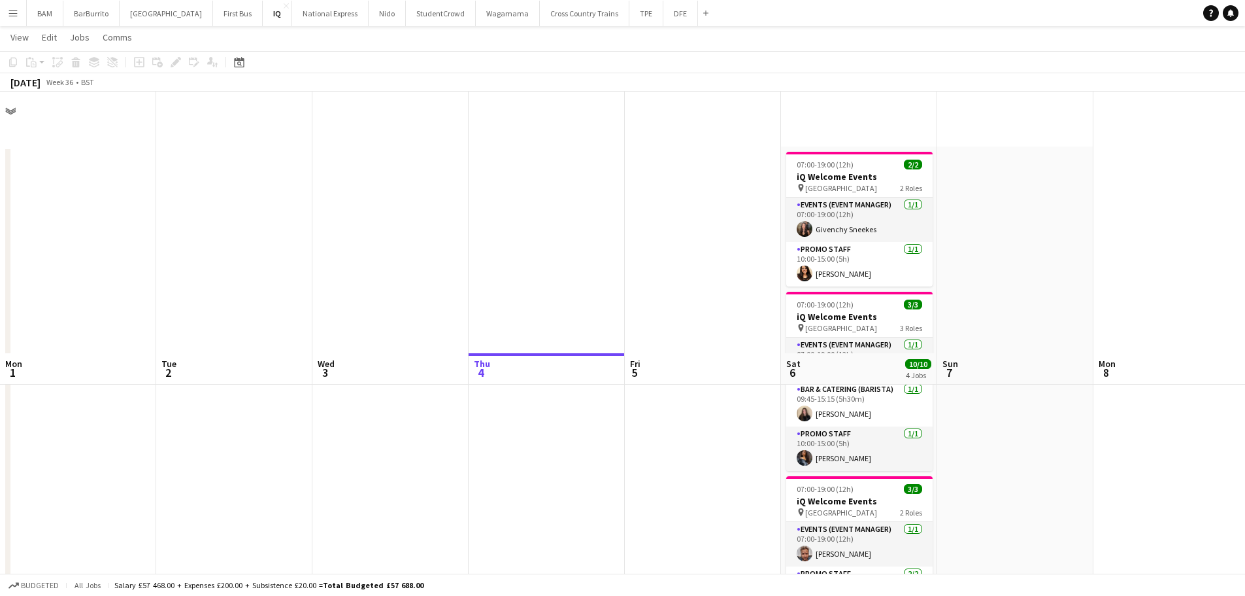
scroll to position [262, 0]
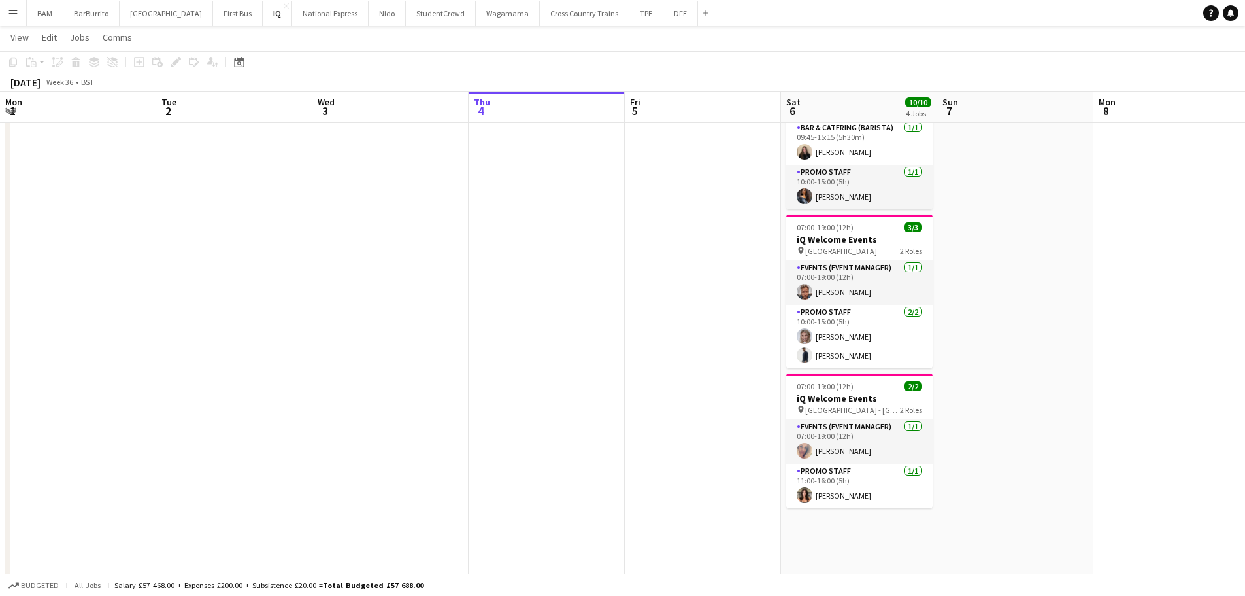
click at [687, 199] on app-calendar-viewport "Mon 1 Tue 2 Wed 3 Thu 4 Fri 5 Sat 6 10/10 4 Jobs Sun 7 Mon 8 Tue 9 Wed 10 Thu 1…" at bounding box center [622, 224] width 1245 height 871
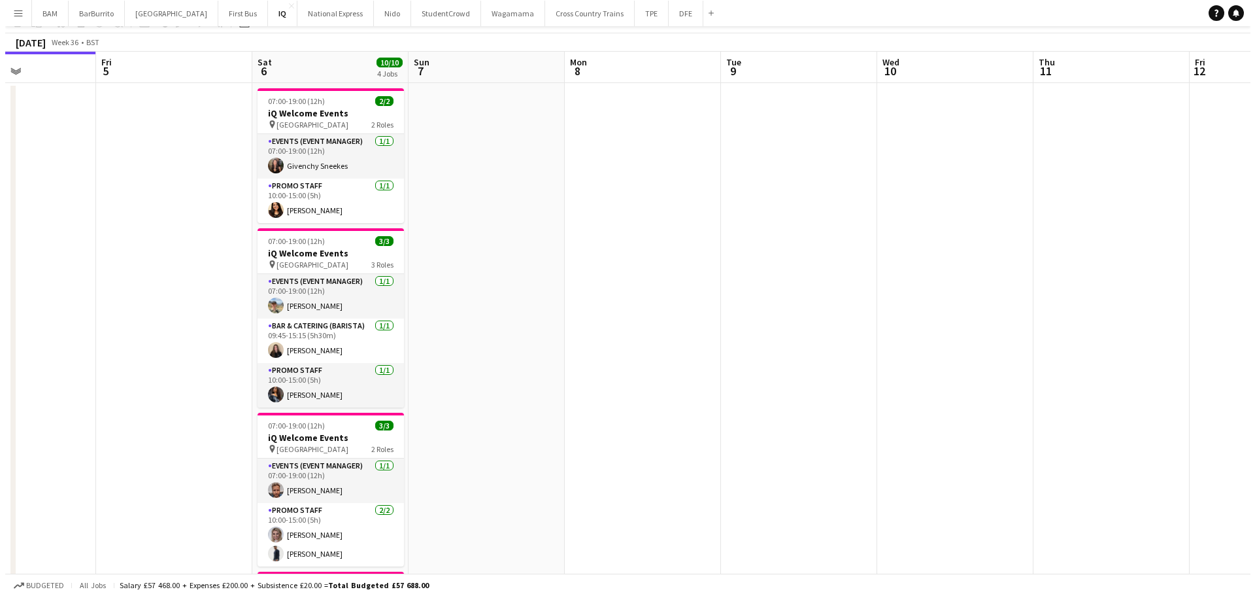
scroll to position [0, 0]
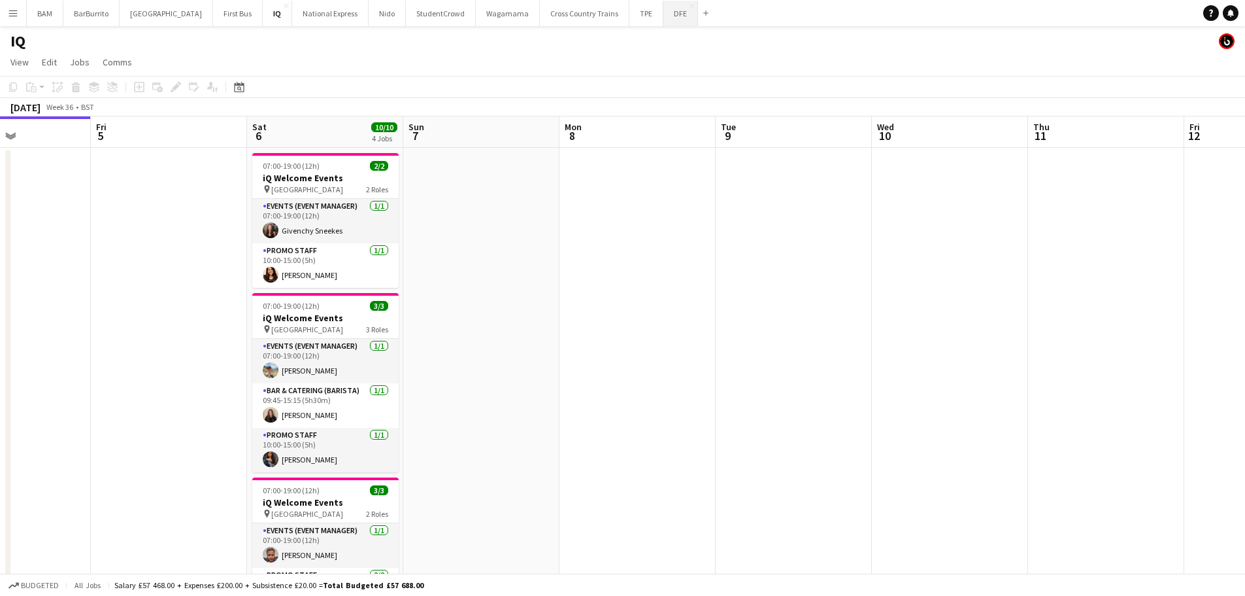
click at [664, 16] on button "DFE Close" at bounding box center [681, 13] width 35 height 25
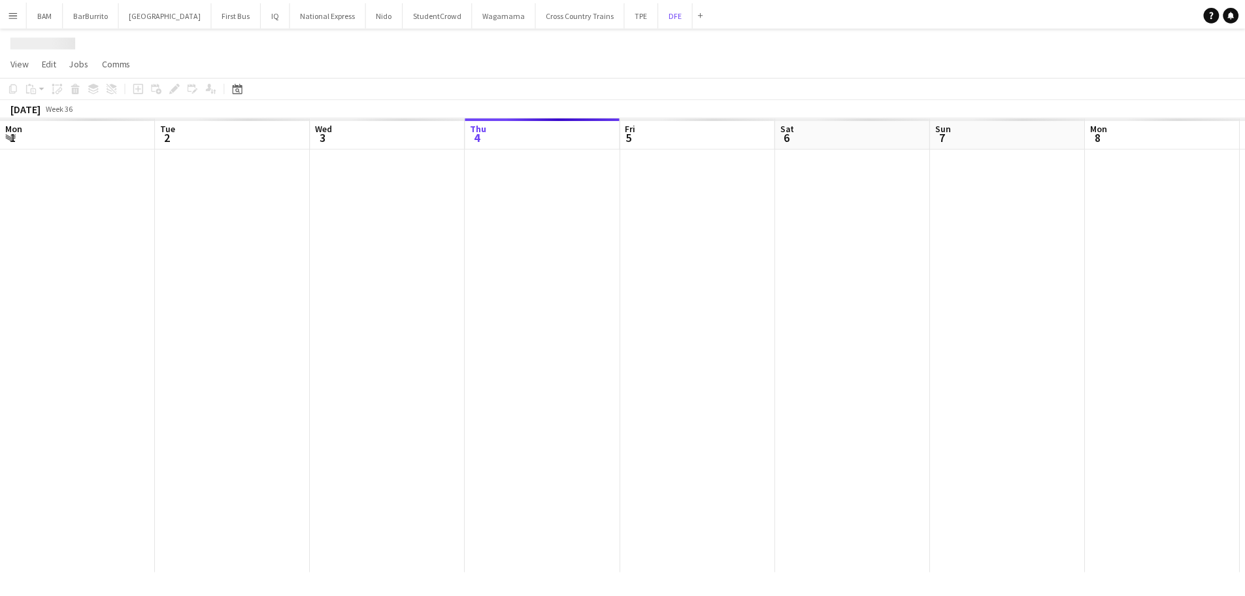
scroll to position [0, 313]
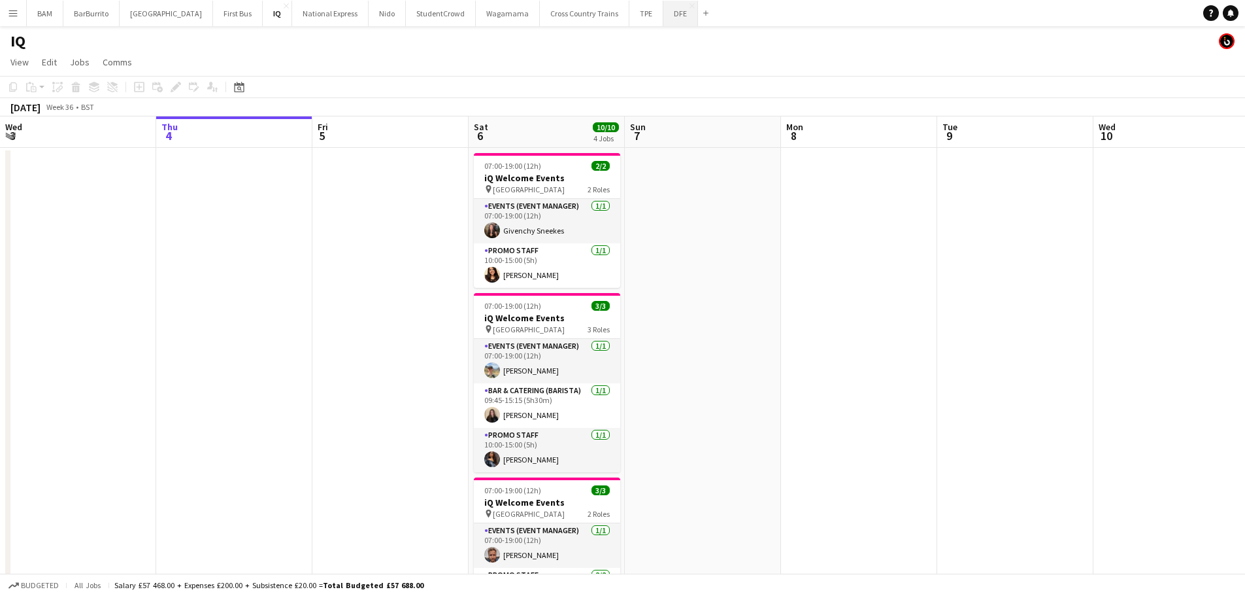
click at [664, 18] on button "DFE Close" at bounding box center [681, 13] width 35 height 25
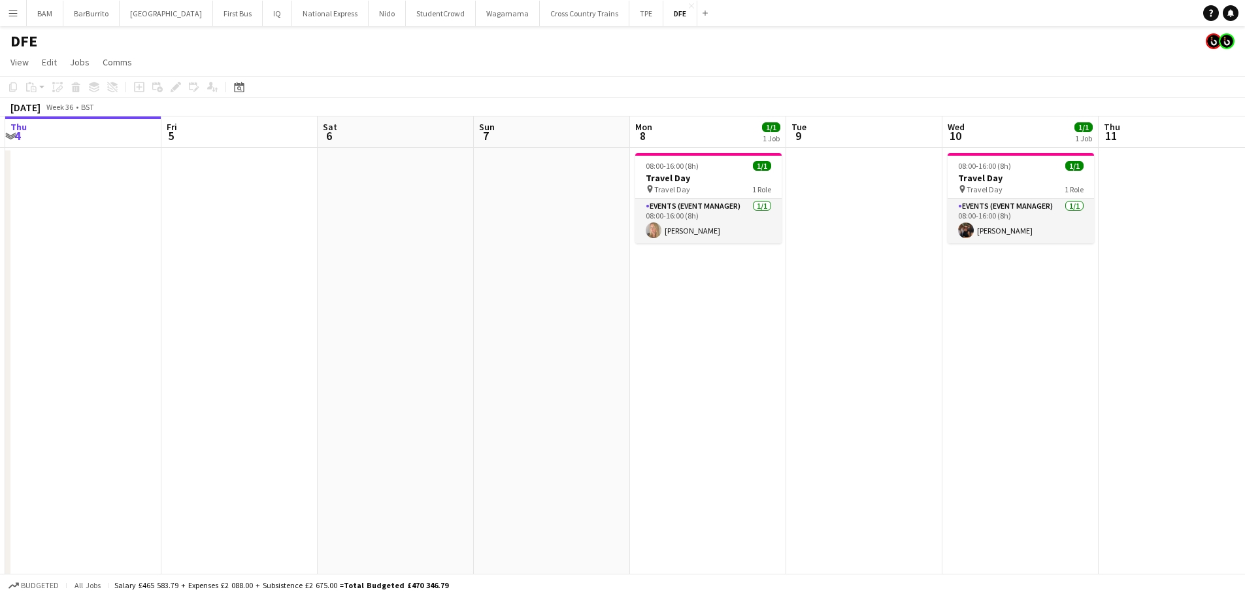
drag, startPoint x: 923, startPoint y: 264, endPoint x: 307, endPoint y: 252, distance: 616.6
click at [297, 257] on app-calendar-viewport "Mon 1 Tue 2 32/32 1 Job Wed 3 Thu 4 Fri 5 Sat 6 Sun 7 Mon 8 1/1 1 Job Tue 9 Wed…" at bounding box center [622, 459] width 1245 height 687
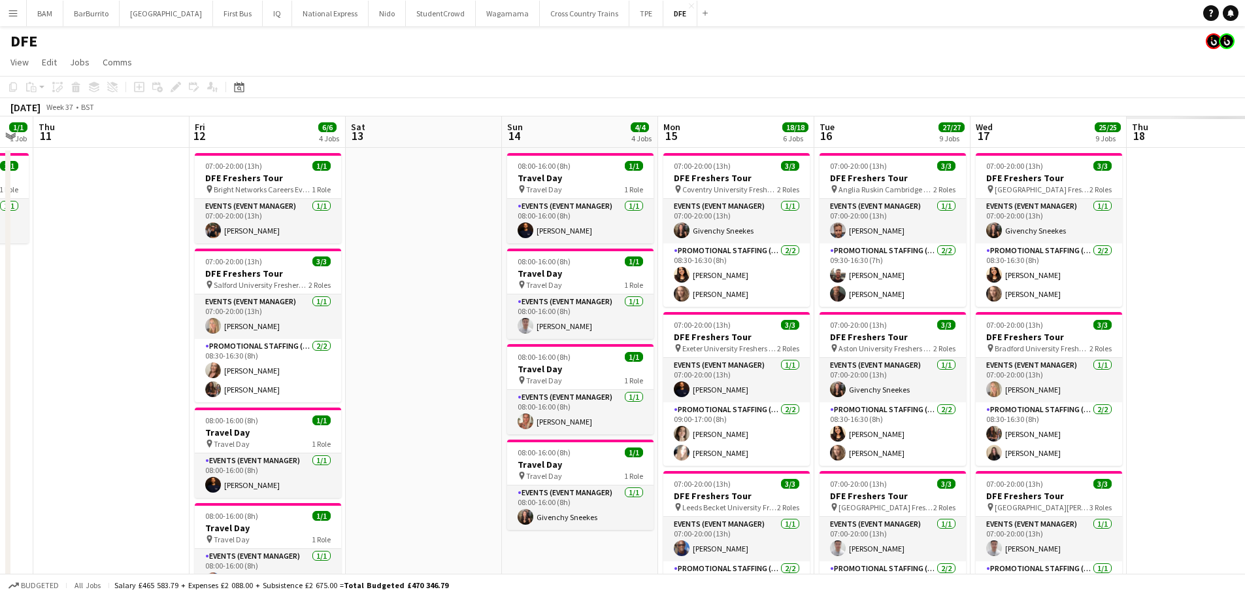
drag, startPoint x: 458, startPoint y: 278, endPoint x: 248, endPoint y: 258, distance: 210.8
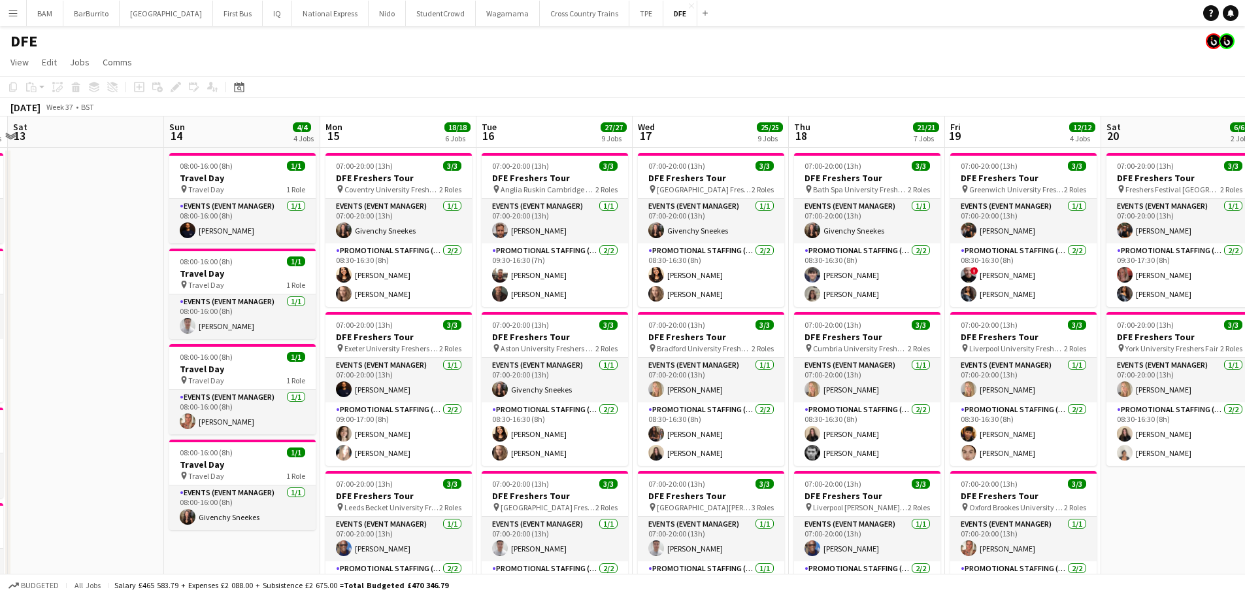
drag, startPoint x: 818, startPoint y: 280, endPoint x: 475, endPoint y: 264, distance: 342.9
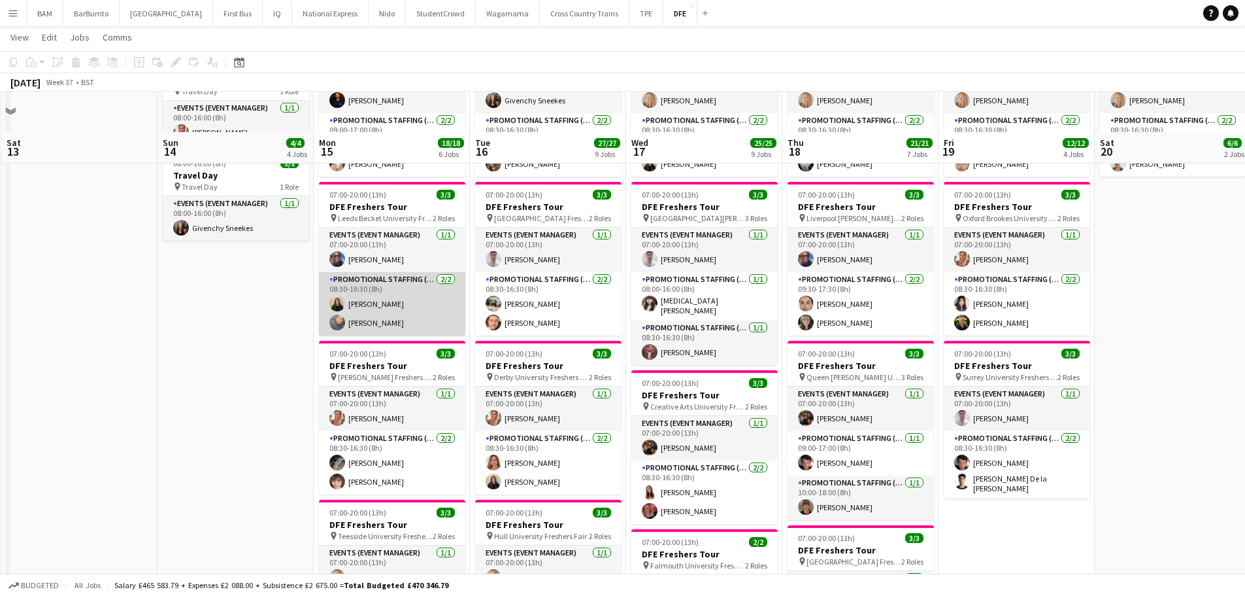
scroll to position [262, 0]
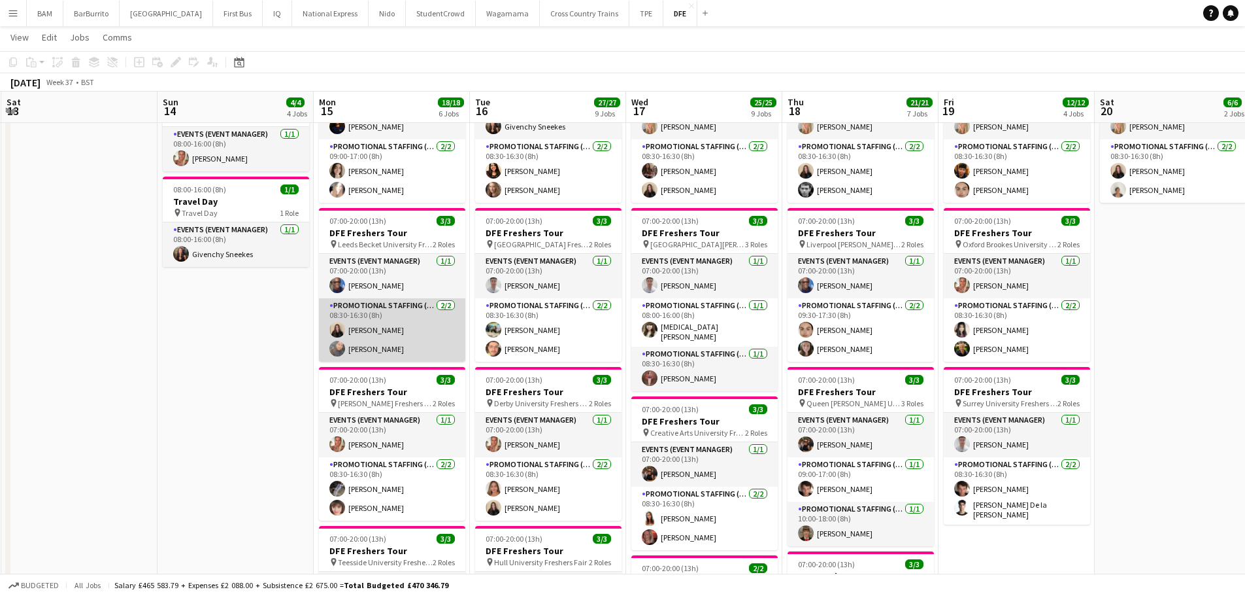
click at [428, 333] on app-card-role "Promotional Staffing (Brand Ambassadors) 2/2 08:30-16:30 (8h) Ione Smith Li-Qua…" at bounding box center [392, 329] width 146 height 63
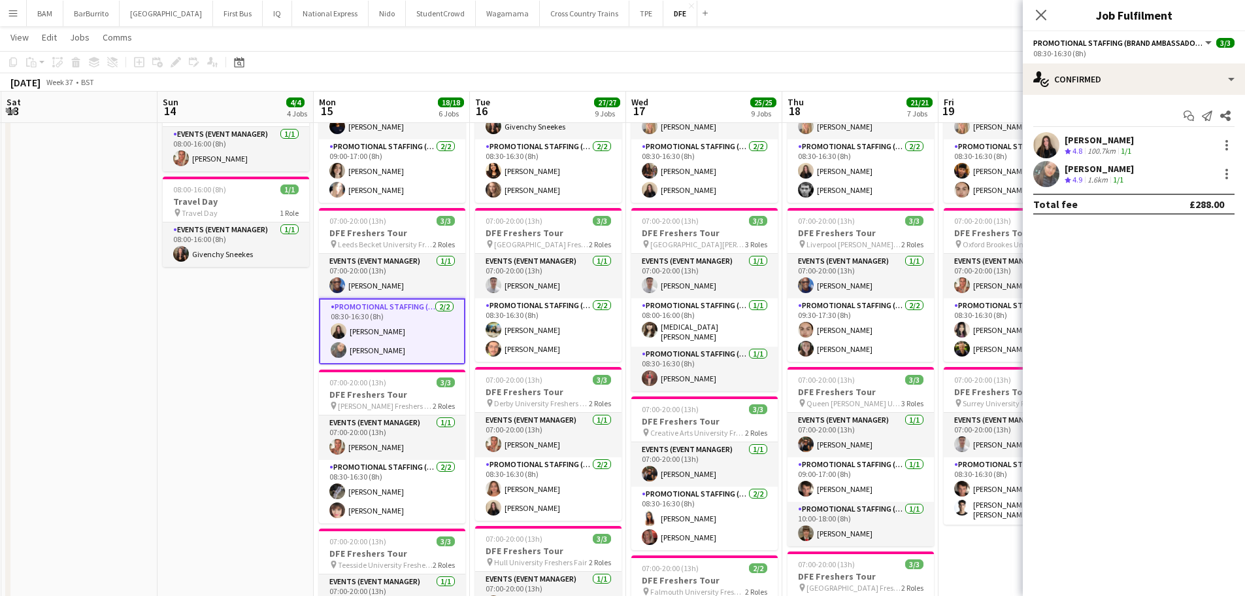
click at [1132, 151] on app-skills-label "1/1" at bounding box center [1126, 151] width 10 height 10
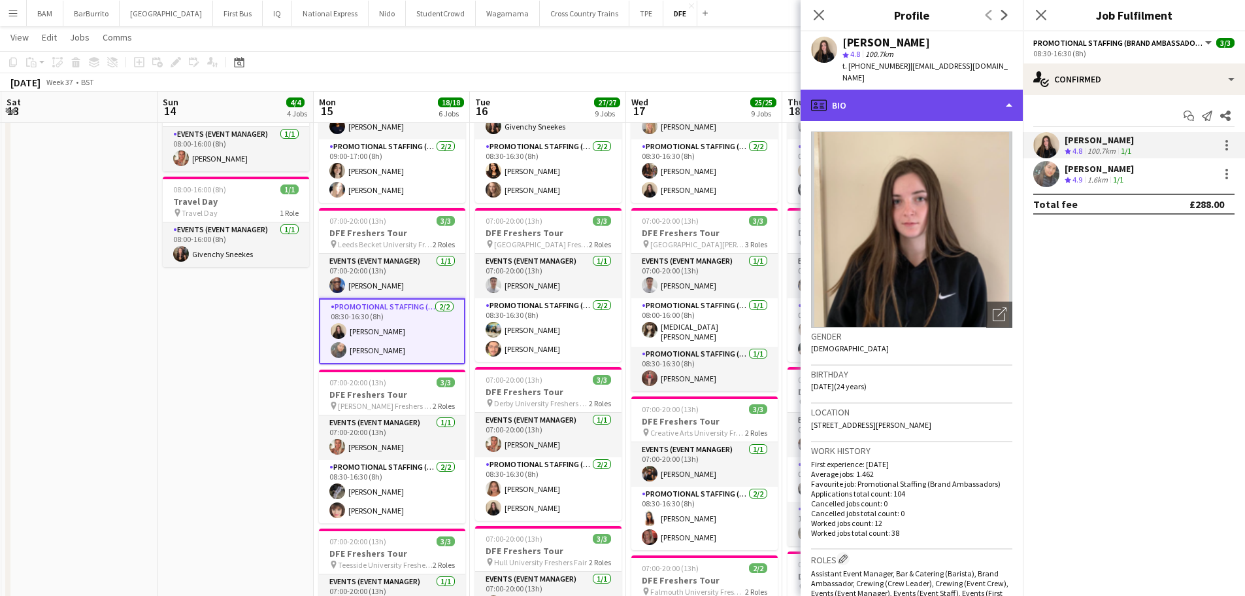
click at [990, 91] on div "profile Bio" at bounding box center [912, 105] width 222 height 31
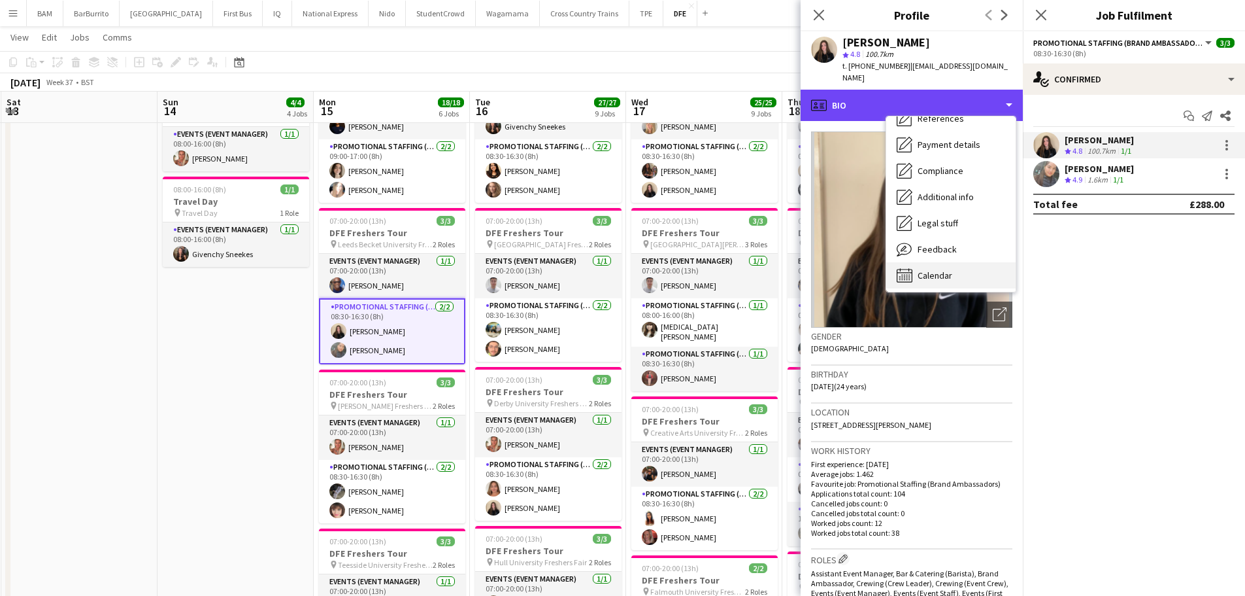
scroll to position [149, 0]
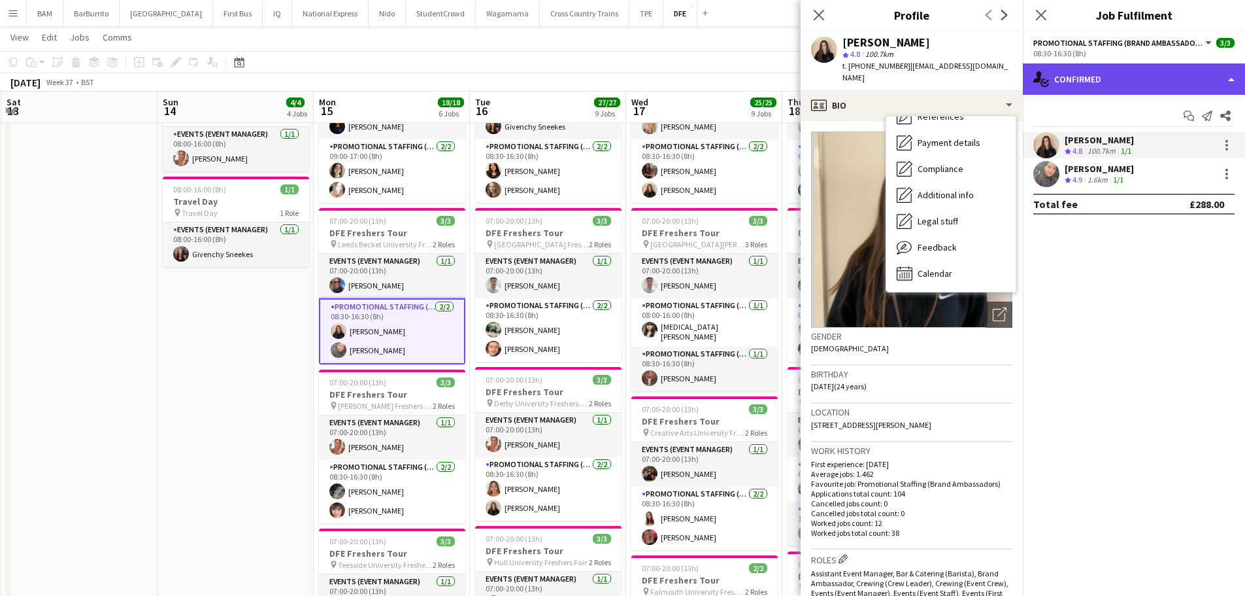
click at [1111, 82] on div "single-neutral-actions-check-2 Confirmed" at bounding box center [1134, 78] width 222 height 31
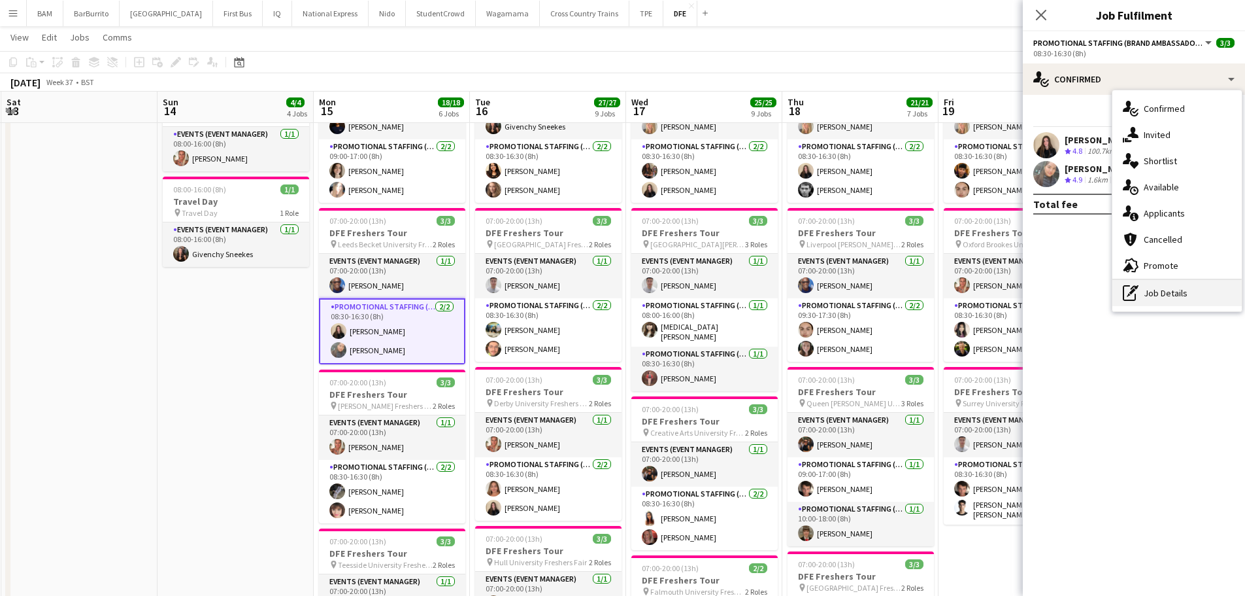
click at [1178, 290] on div "pen-write Job Details" at bounding box center [1177, 293] width 129 height 26
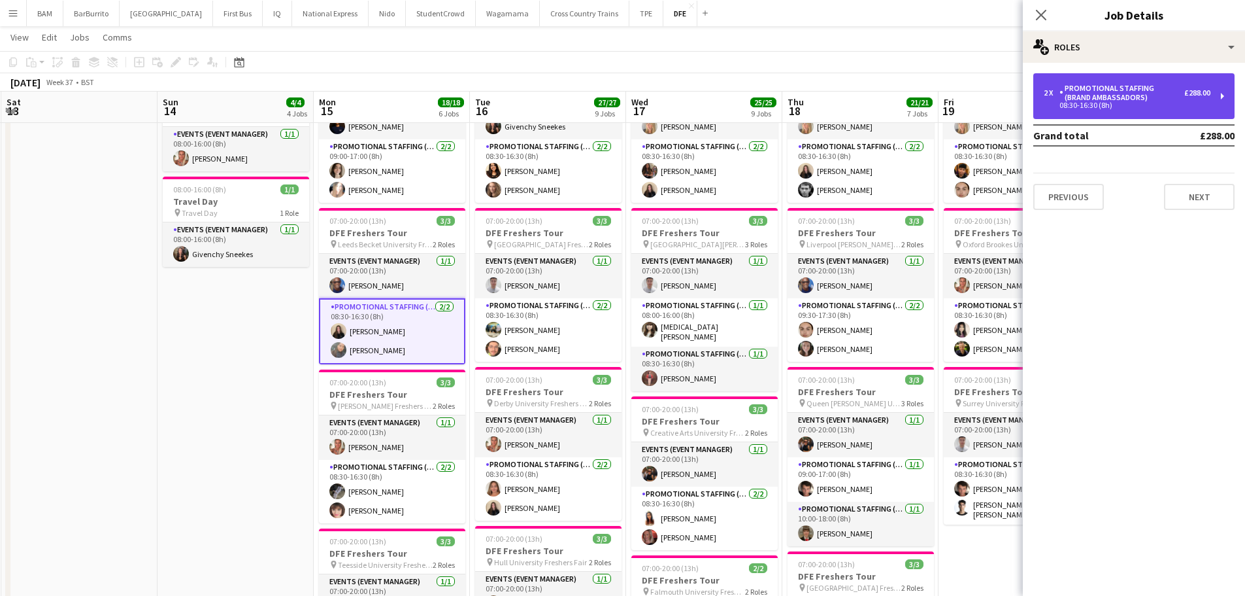
click at [1092, 105] on div "08:30-16:30 (8h)" at bounding box center [1127, 105] width 167 height 7
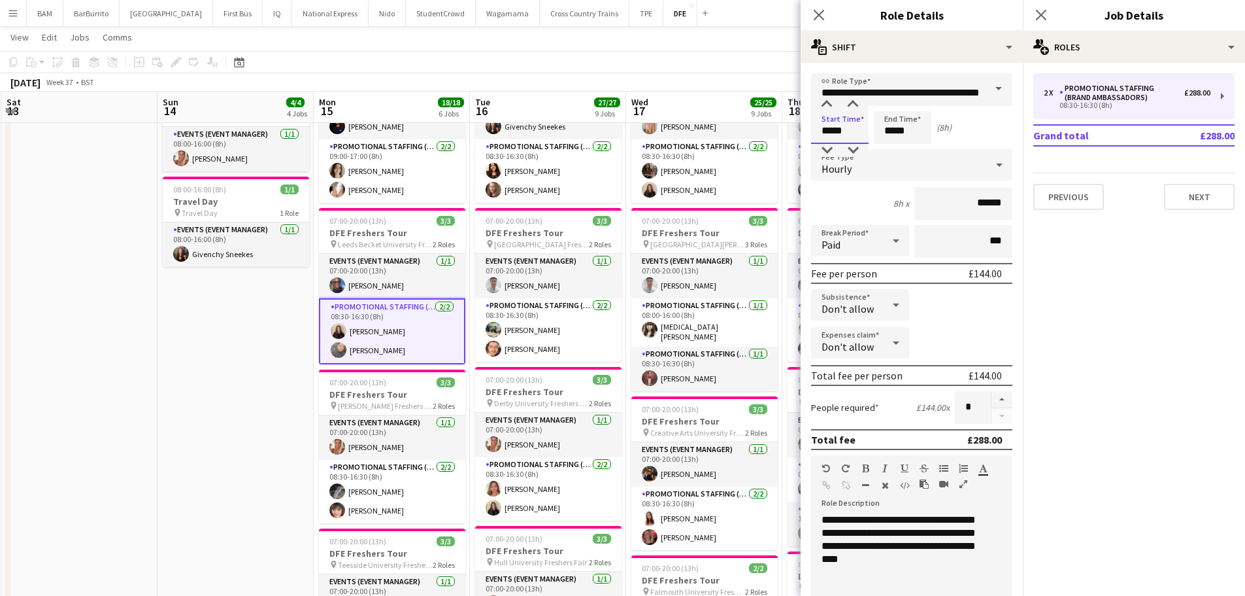
click at [841, 126] on input "*****" at bounding box center [840, 127] width 58 height 33
click at [832, 148] on div at bounding box center [827, 150] width 26 height 13
click at [834, 107] on div at bounding box center [827, 104] width 26 height 13
type input "*****"
click at [834, 107] on div at bounding box center [827, 104] width 26 height 13
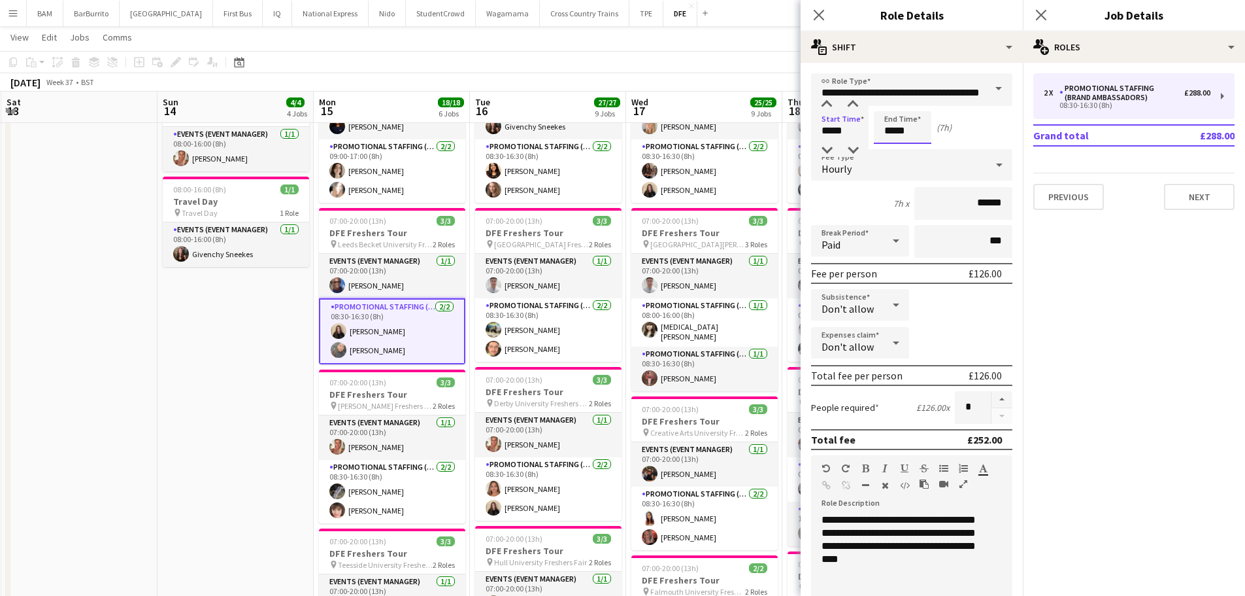
click at [897, 131] on input "*****" at bounding box center [903, 127] width 58 height 33
click at [893, 104] on div at bounding box center [890, 104] width 26 height 13
type input "*****"
click at [895, 148] on div at bounding box center [890, 150] width 26 height 13
click at [979, 139] on div "Start Time ***** End Time ***** (7h)" at bounding box center [911, 127] width 201 height 33
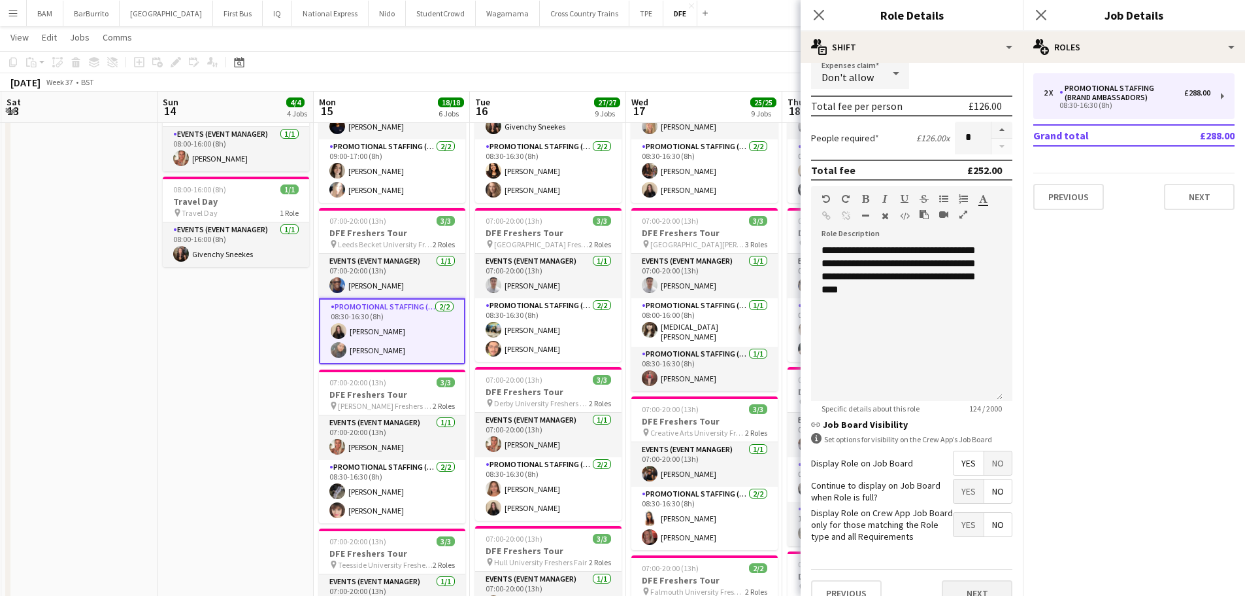
scroll to position [290, 0]
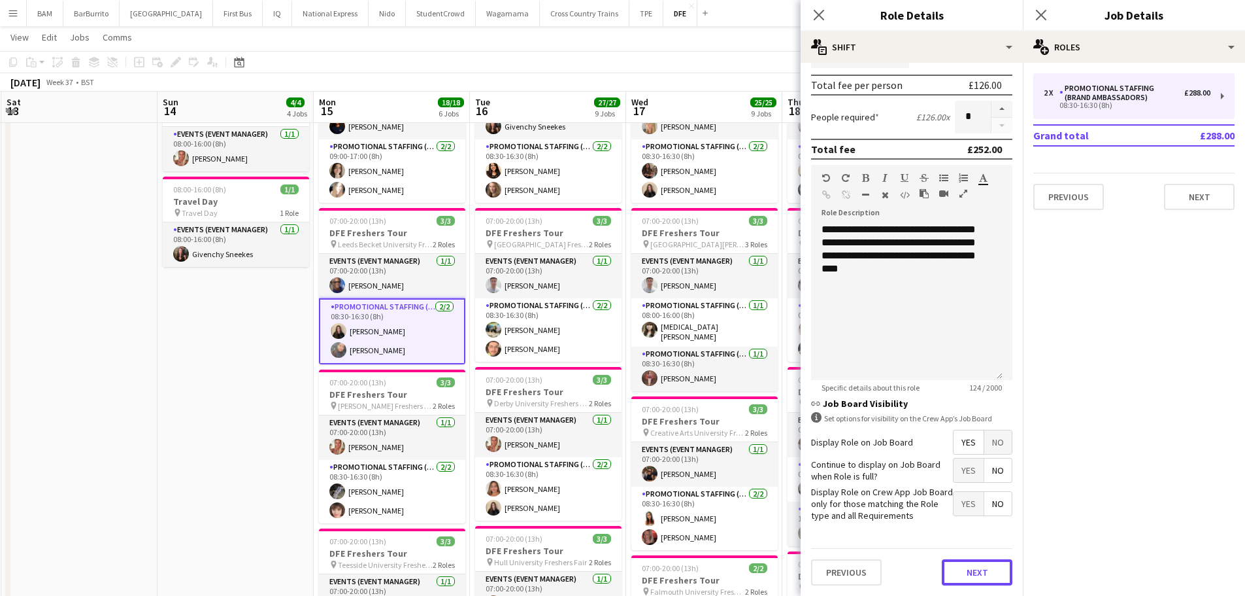
click at [970, 572] on button "Next" at bounding box center [977, 572] width 71 height 26
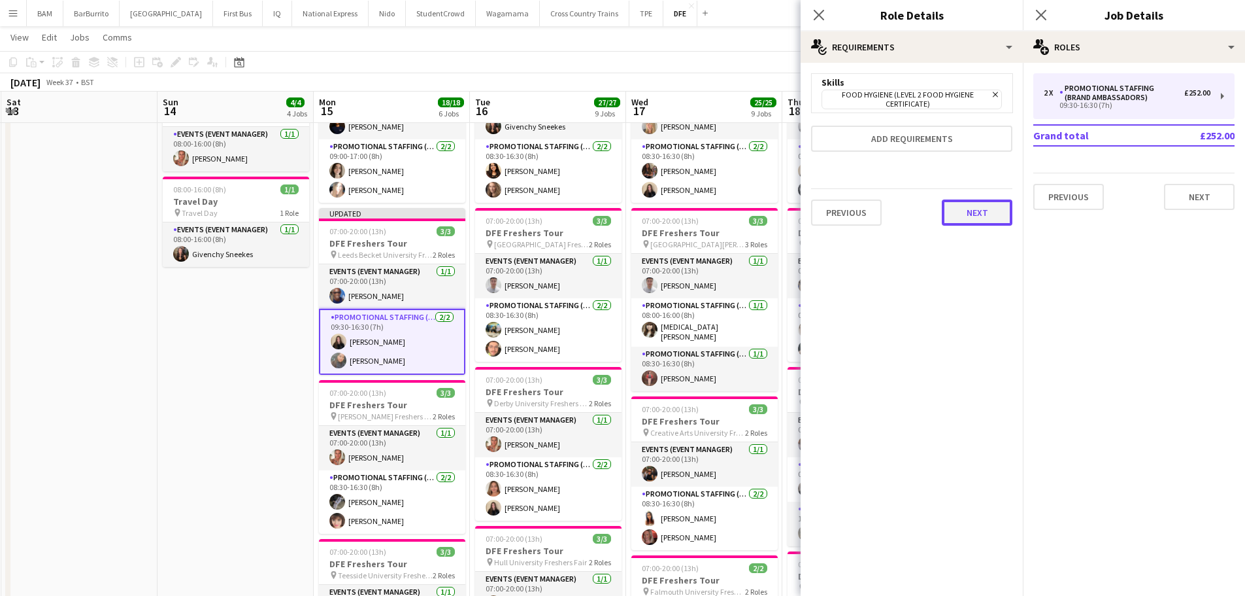
click at [977, 212] on button "Next" at bounding box center [977, 212] width 71 height 26
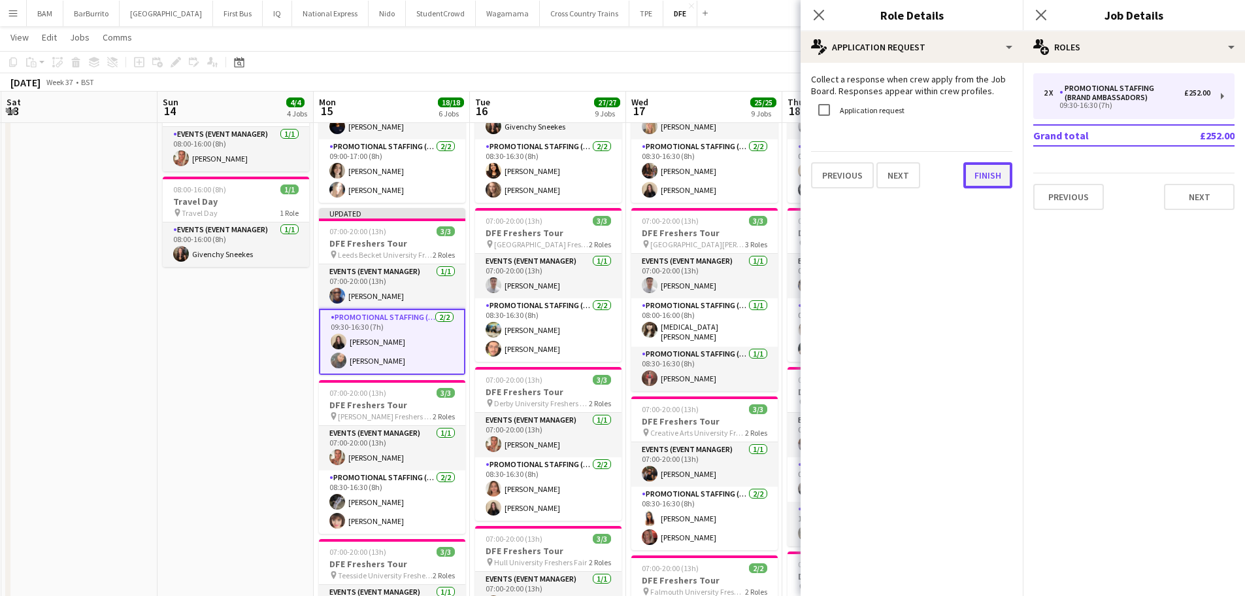
click at [992, 182] on button "Finish" at bounding box center [988, 175] width 49 height 26
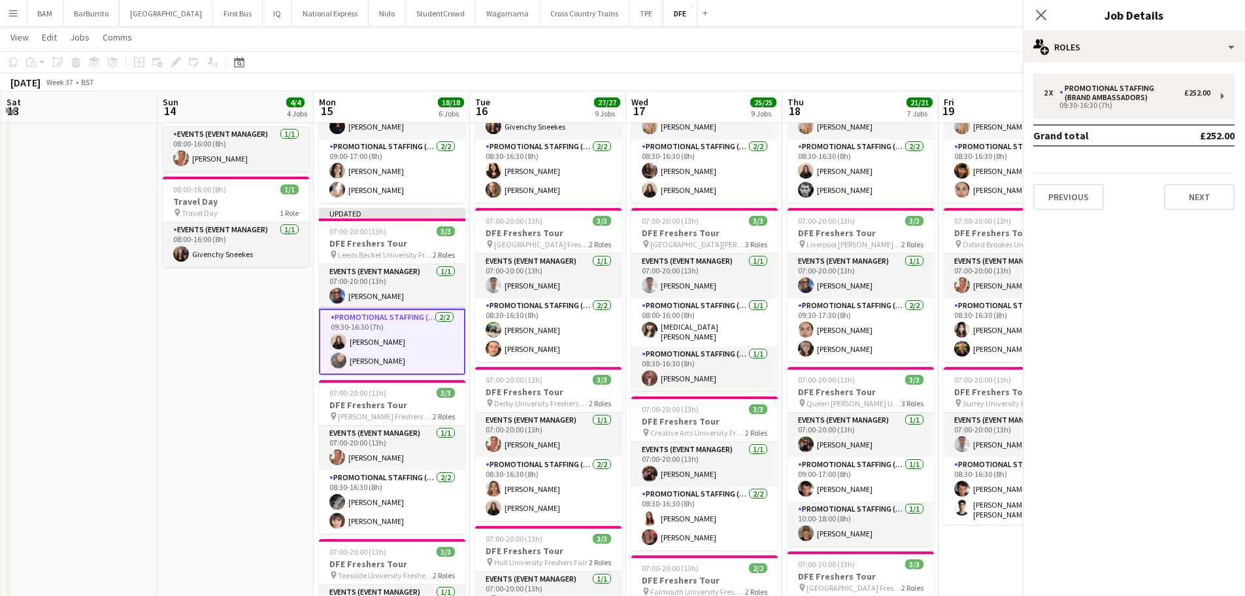
click at [677, 86] on div "September 2025 Week 37 • BST Publish 1 job Revert 1 job" at bounding box center [622, 82] width 1245 height 18
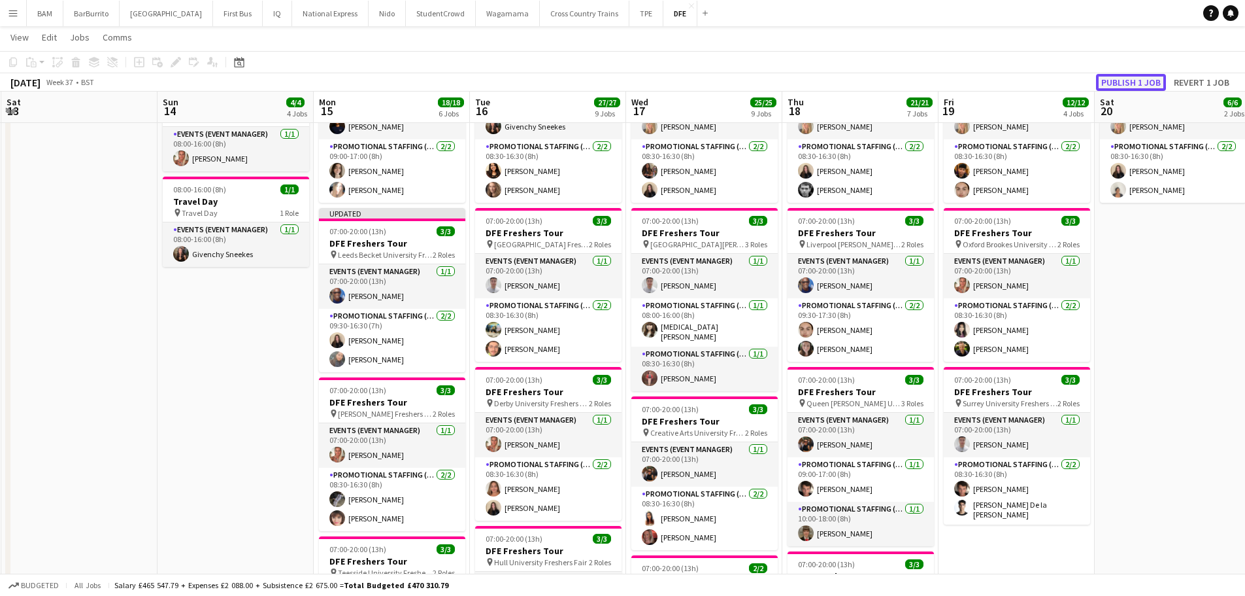
click at [1122, 84] on button "Publish 1 job" at bounding box center [1131, 82] width 70 height 17
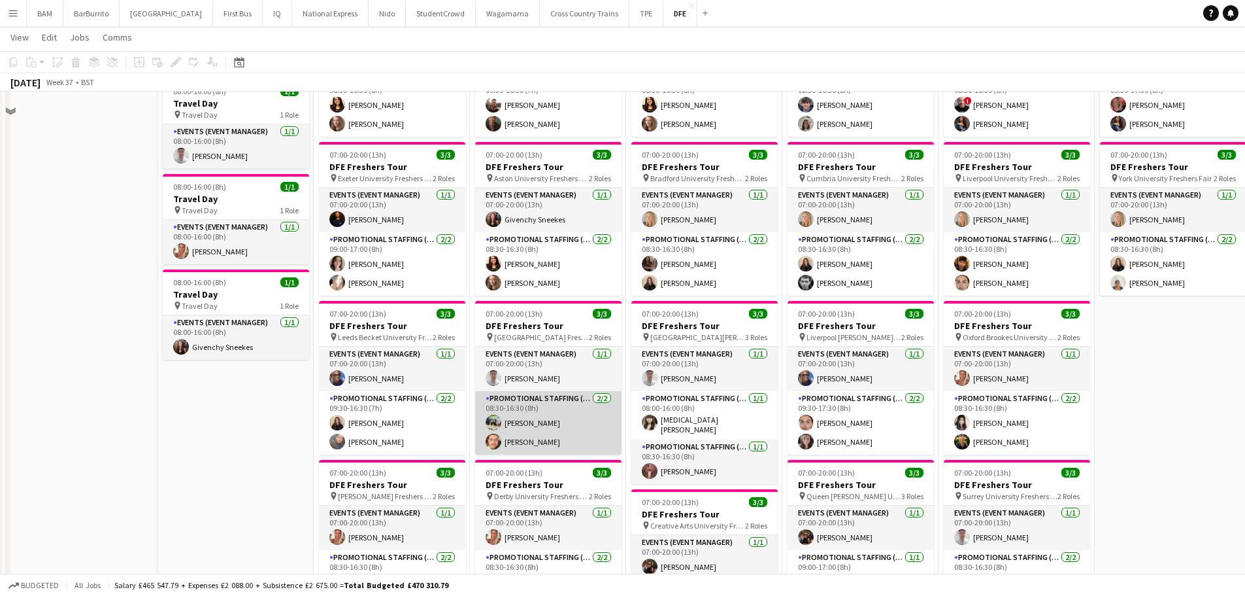
scroll to position [131, 0]
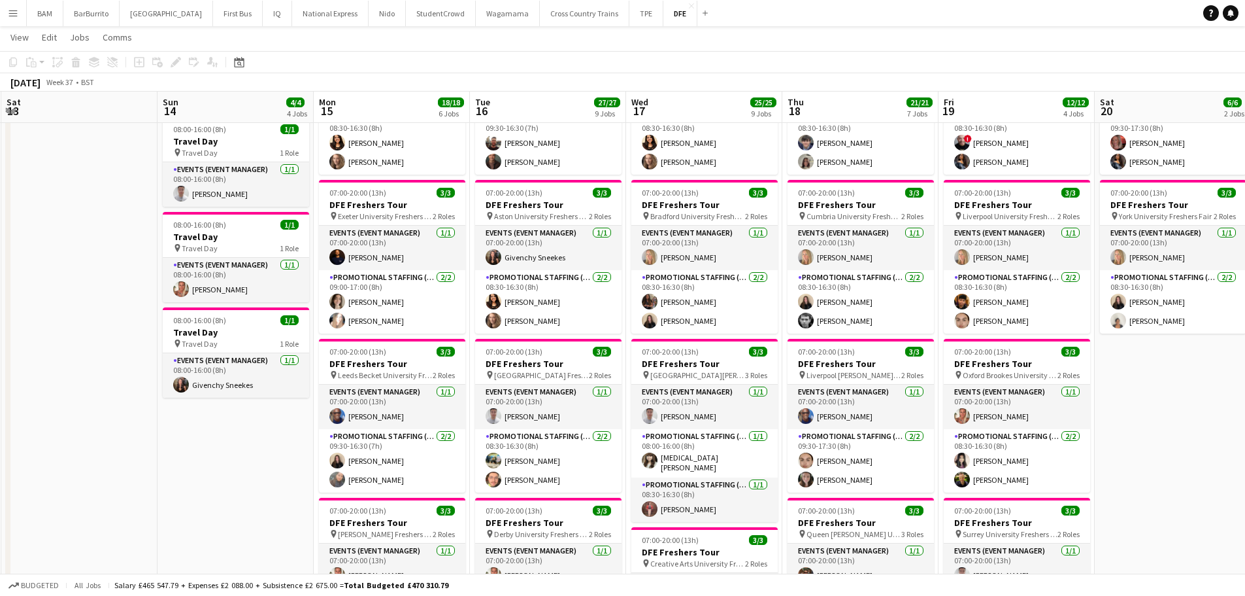
click at [398, 82] on div "[DATE] Week 37 • BST" at bounding box center [622, 82] width 1245 height 18
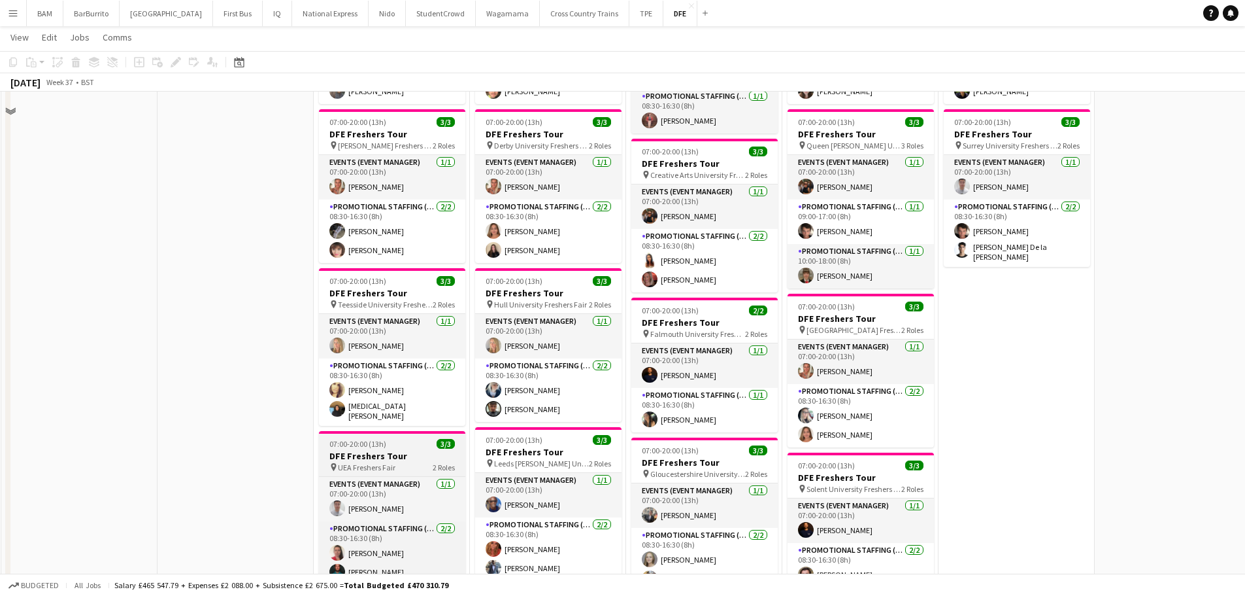
scroll to position [523, 0]
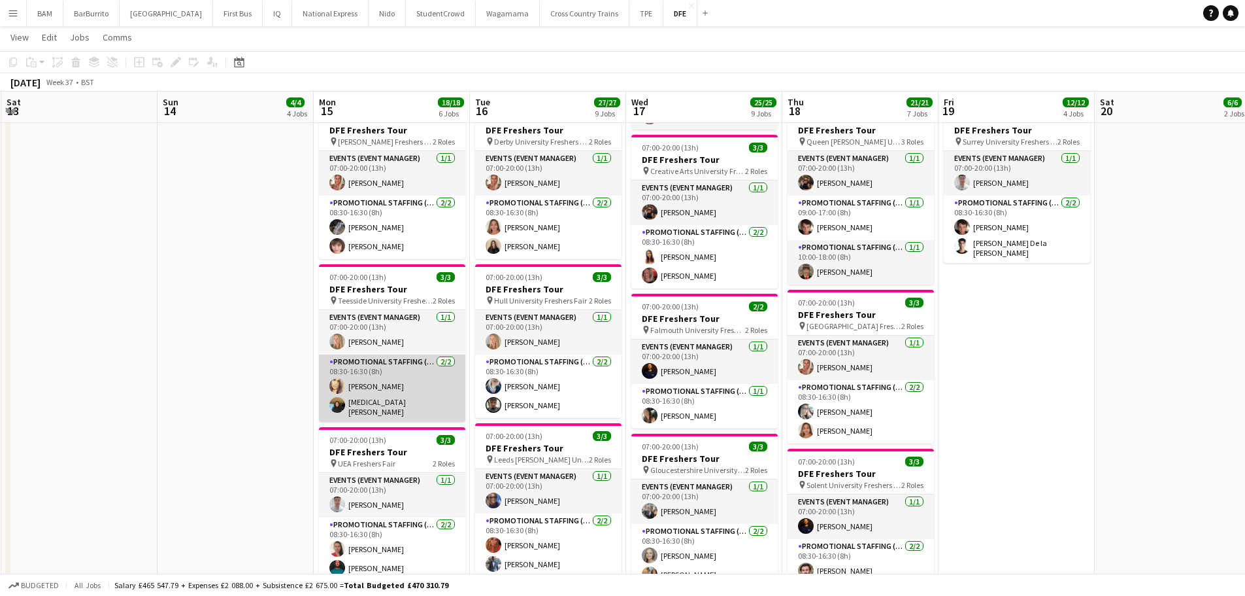
click at [423, 384] on app-card-role "Promotional Staffing (Brand Ambassadors) 2/2 08:30-16:30 (8h) Stephanie Hipkin …" at bounding box center [392, 387] width 146 height 67
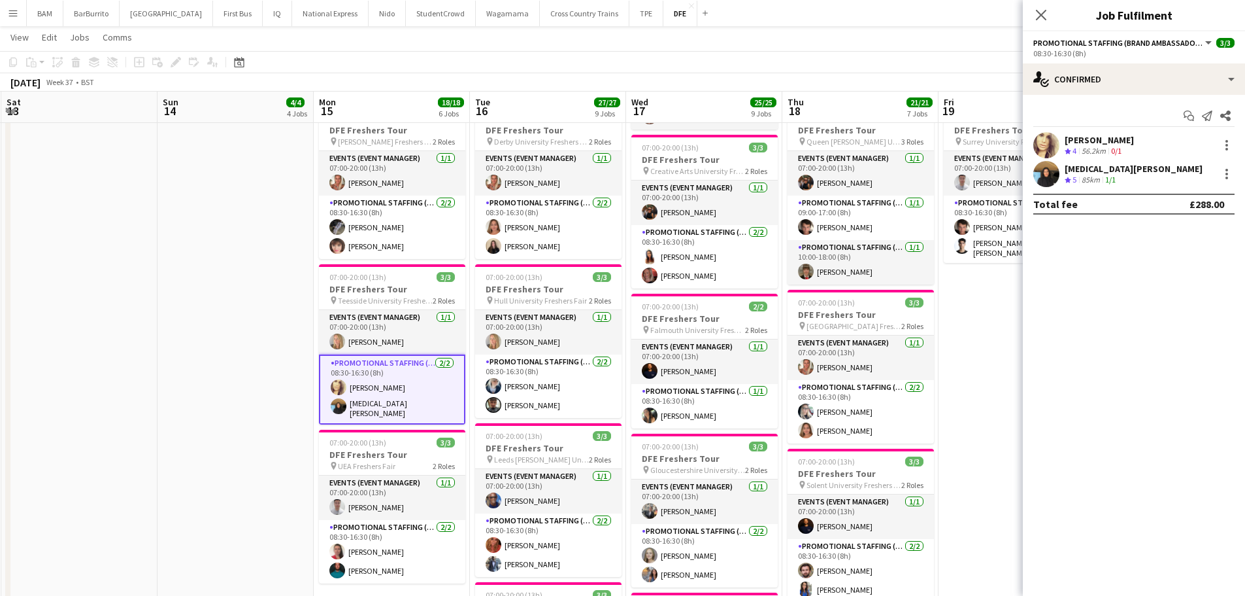
click at [1166, 136] on div "Stephanie Hipkin Crew rating 4 56.2km 0/1" at bounding box center [1134, 145] width 222 height 26
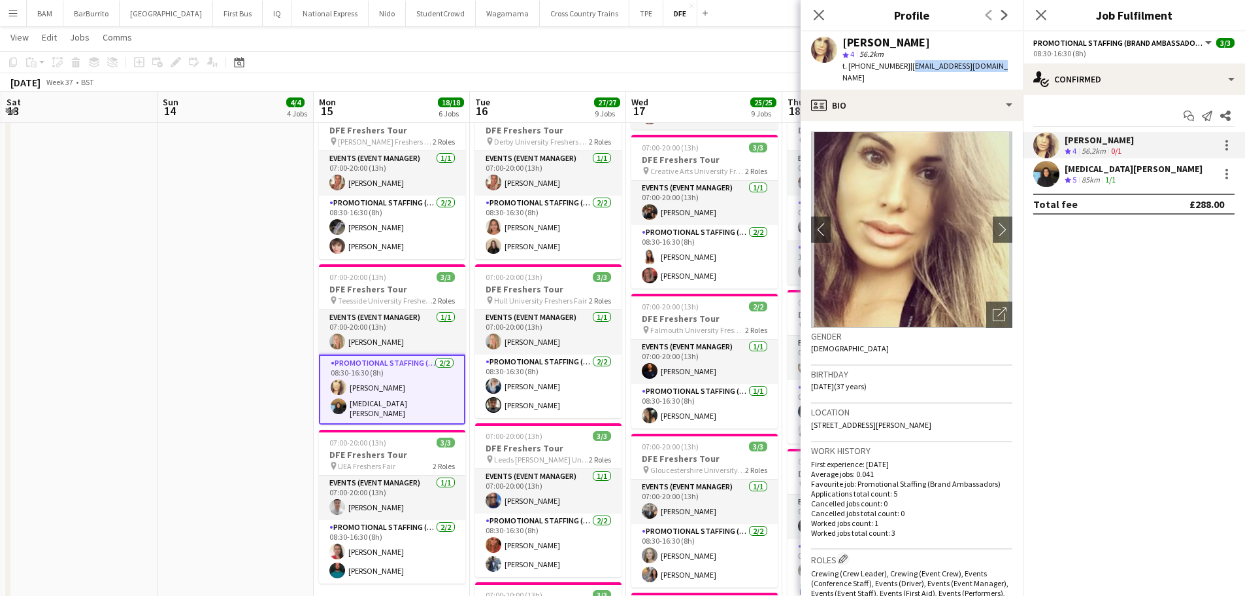
drag, startPoint x: 904, startPoint y: 67, endPoint x: 991, endPoint y: 65, distance: 87.0
click at [991, 65] on div "Stephanie Hipkin star 4 56.2km t. +447825744990 | s_hipkin@hotmail.co.uk" at bounding box center [912, 60] width 222 height 58
copy span "s_hipkin@hotmail.co.uk"
click at [1092, 163] on div "[MEDICAL_DATA][PERSON_NAME]" at bounding box center [1134, 169] width 138 height 12
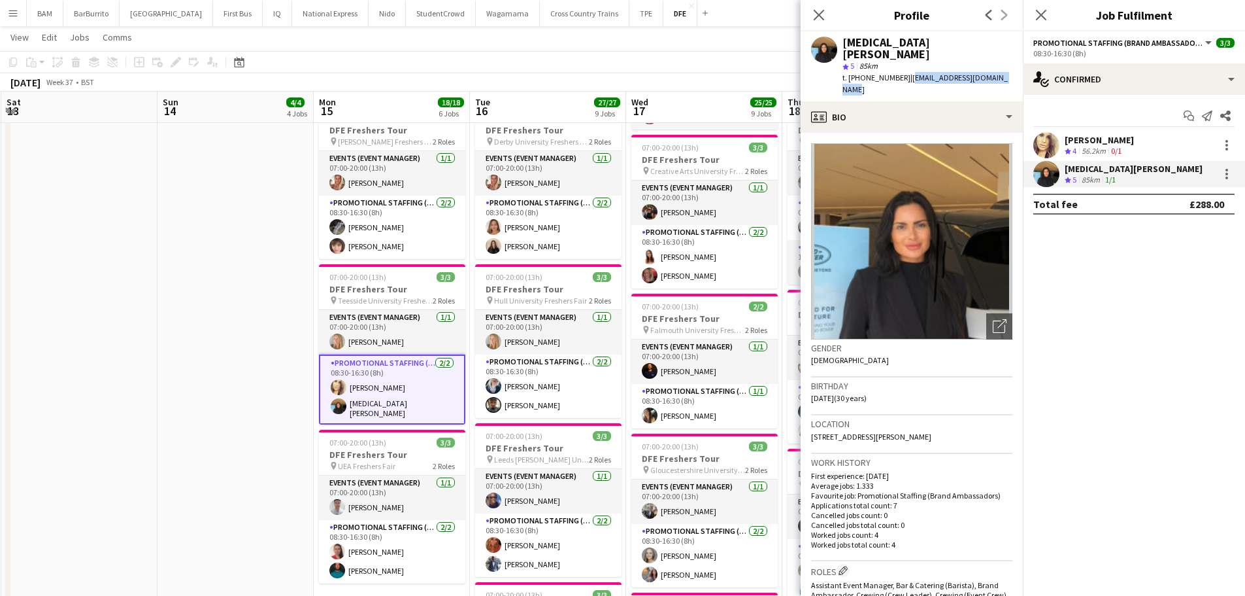
drag, startPoint x: 905, startPoint y: 65, endPoint x: 1008, endPoint y: 65, distance: 103.3
click at [1008, 65] on div "Yasmin Niksaz star 5 85km t. +447753189491 | yasminniksaz@hotmail.co.uk" at bounding box center [912, 66] width 222 height 70
copy span "yasminniksaz@hotmail.co.uk"
click at [382, 50] on app-page-menu "View Day view expanded Day view collapsed Month view Date picker Jump to [DATE]…" at bounding box center [622, 38] width 1245 height 25
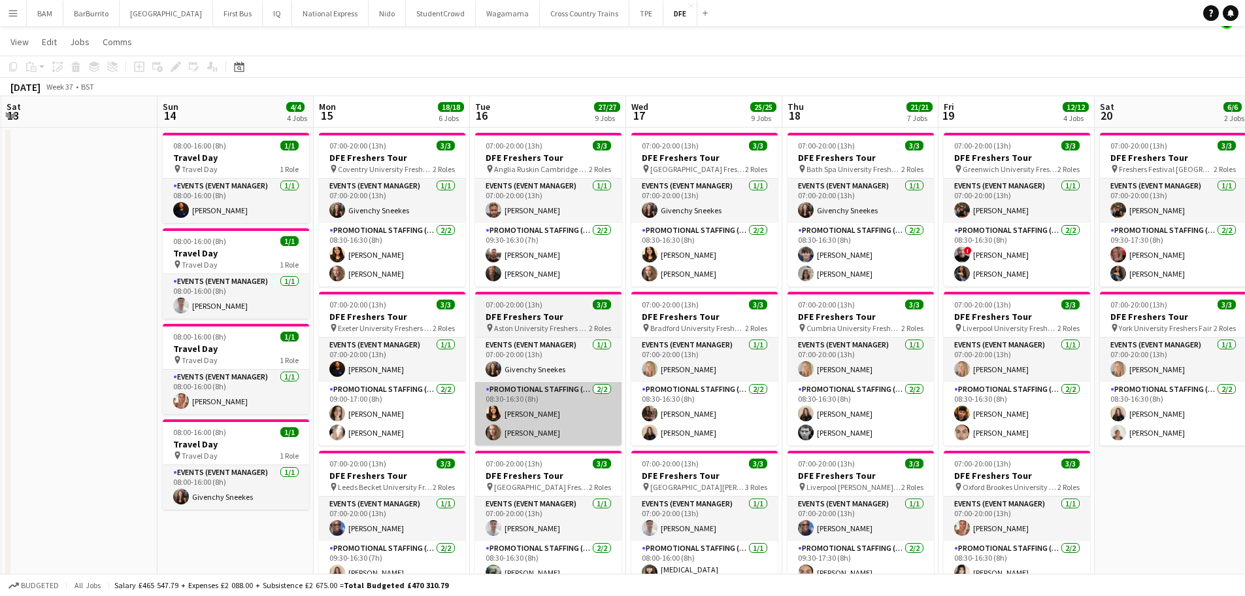
scroll to position [0, 0]
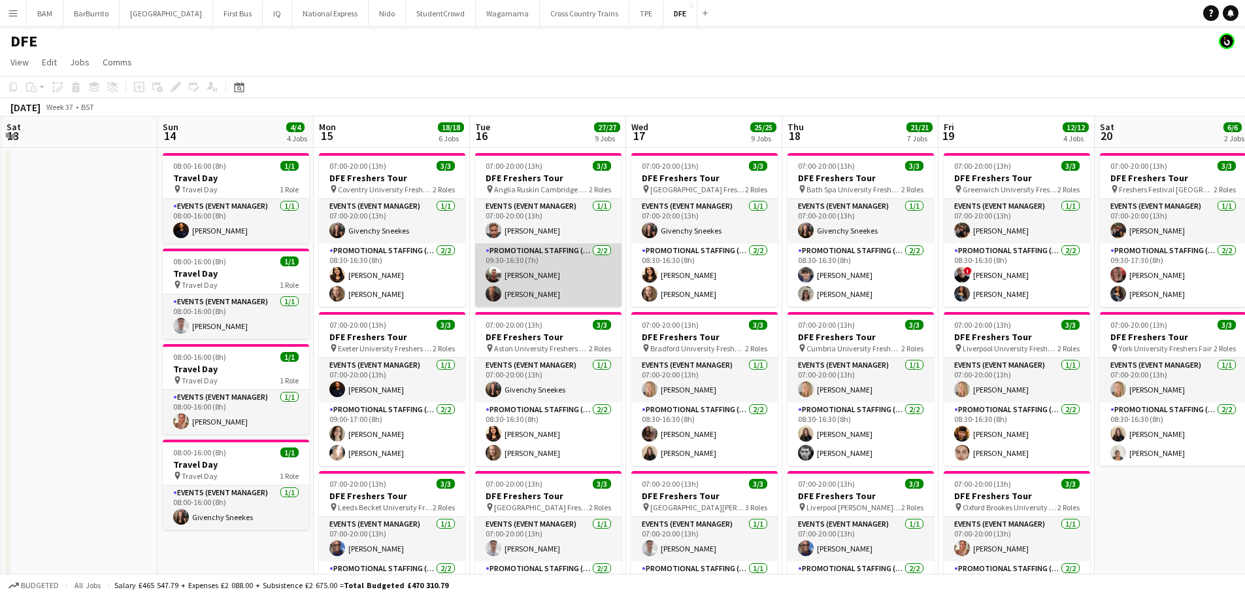
click at [585, 281] on app-card-role "Promotional Staffing (Brand Ambassadors) 2/2 09:30-16:30 (7h) Henry Blane Colin…" at bounding box center [548, 274] width 146 height 63
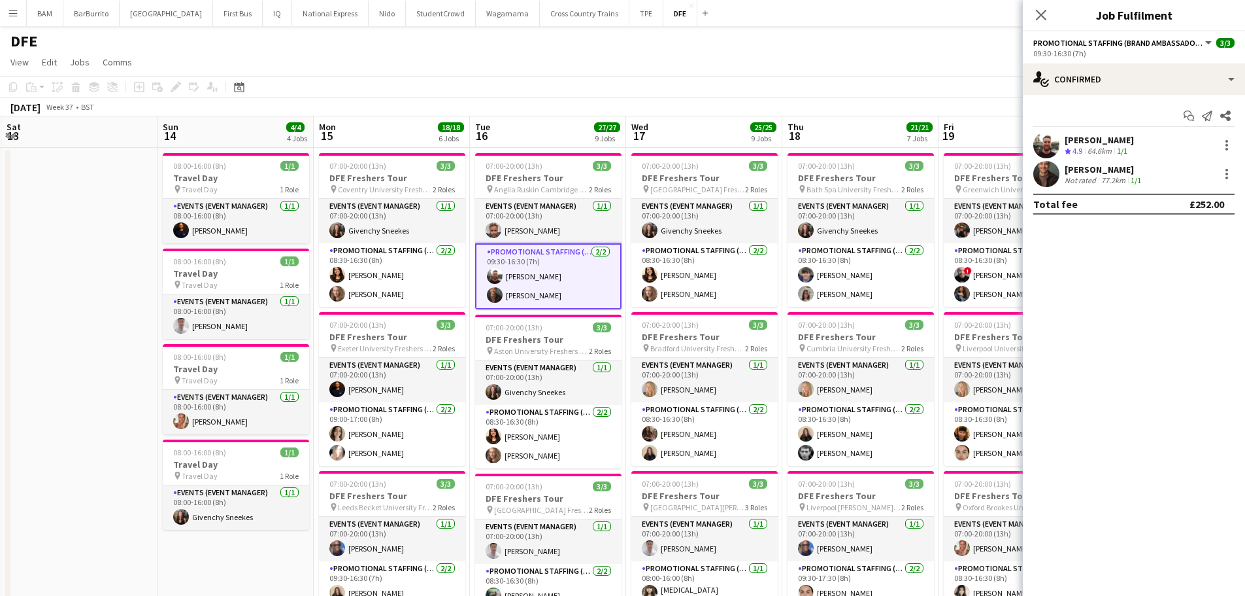
click at [1094, 143] on div "[PERSON_NAME]" at bounding box center [1099, 140] width 69 height 12
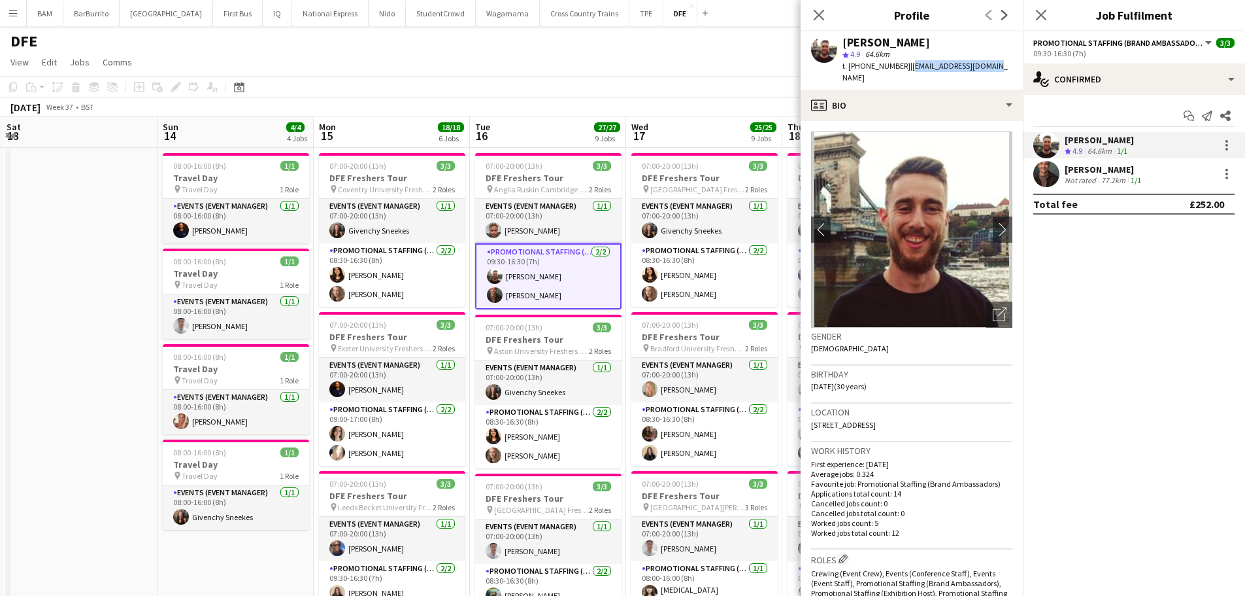
drag, startPoint x: 905, startPoint y: 65, endPoint x: 989, endPoint y: 67, distance: 83.0
click at [989, 67] on div "Henry Blane star 4.9 64.6km t. +447982867809 | hnmalcolm@yahoo.co.uk" at bounding box center [912, 60] width 222 height 58
copy span "hnmalcolm@yahoo.co.uk"
click at [1142, 171] on div "[PERSON_NAME]" at bounding box center [1104, 169] width 79 height 12
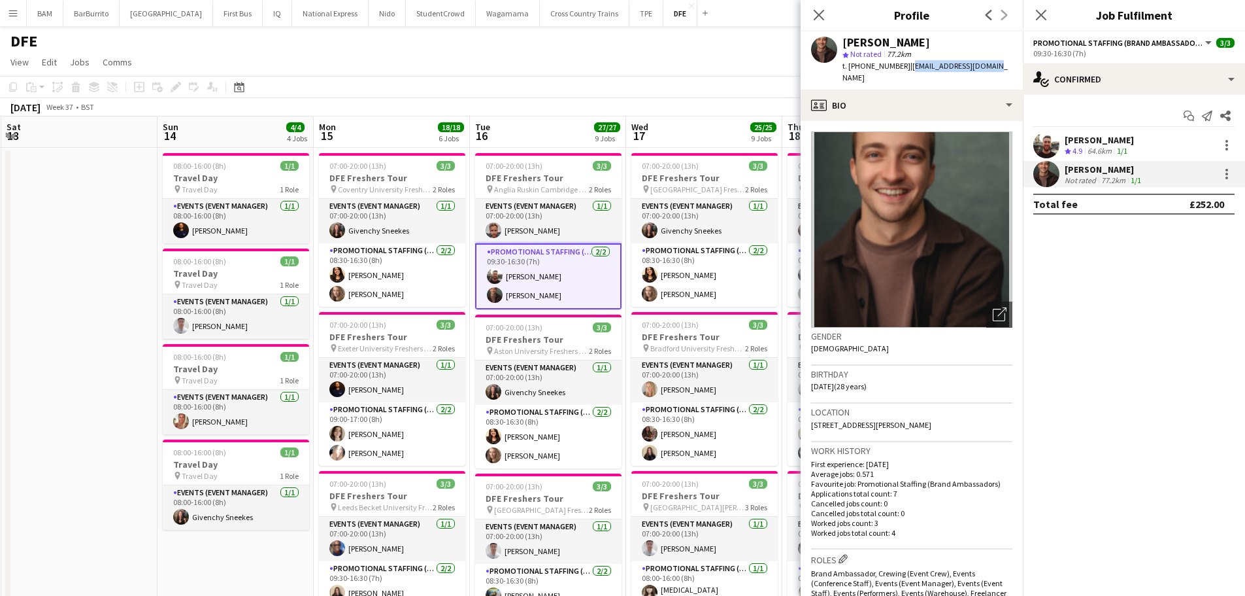
drag, startPoint x: 904, startPoint y: 65, endPoint x: 994, endPoint y: 65, distance: 90.2
click at [994, 65] on div "Colin Marshall star Not rated 77.2km t. +447951544517 | colindmarshall@me.com" at bounding box center [912, 60] width 222 height 58
copy span "colindmarshall@me.com"
click at [1141, 137] on div "Henry Blane Crew rating 4.9 64.6km 1/1" at bounding box center [1134, 145] width 222 height 26
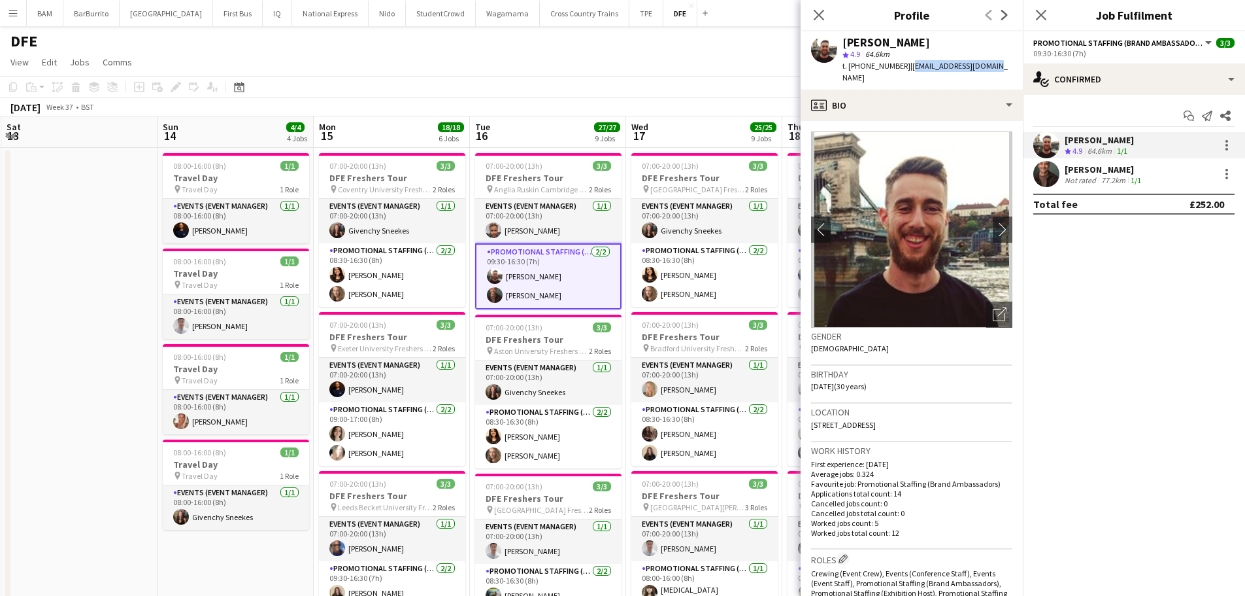
drag, startPoint x: 907, startPoint y: 65, endPoint x: 994, endPoint y: 67, distance: 87.6
click at [994, 67] on div "Henry Blane star 4.9 64.6km t. +447982867809 | hnmalcolm@yahoo.co.uk" at bounding box center [912, 60] width 222 height 58
copy span "hnmalcolm@yahoo.co.uk"
click at [1123, 177] on div "77.2km" at bounding box center [1113, 180] width 29 height 10
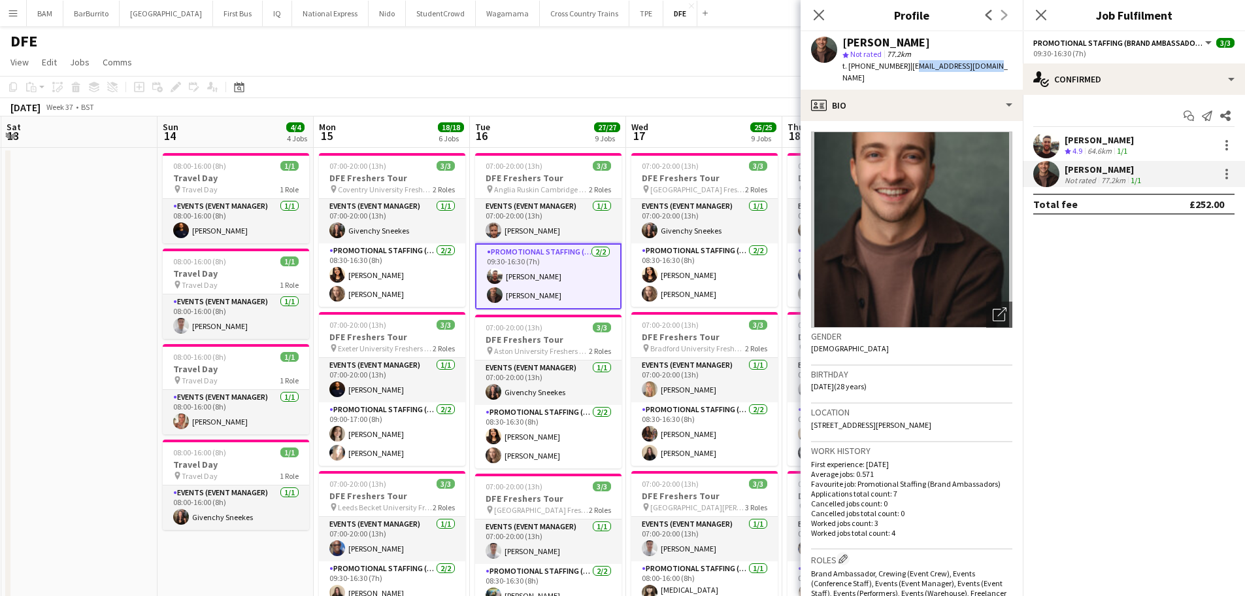
drag, startPoint x: 907, startPoint y: 66, endPoint x: 995, endPoint y: 69, distance: 88.3
click at [995, 69] on div "Colin Marshall star Not rated 77.2km t. +447951544517 | colindmarshall@me.com" at bounding box center [912, 60] width 222 height 58
click at [983, 67] on span "| colindmarshall@me.com" at bounding box center [925, 72] width 165 height 22
drag, startPoint x: 987, startPoint y: 67, endPoint x: 1102, endPoint y: 99, distance: 119.6
click at [911, 72] on div "Colin Marshall star Not rated 77.2km t. +447951544517 | colindmarshall@me.com" at bounding box center [912, 60] width 222 height 58
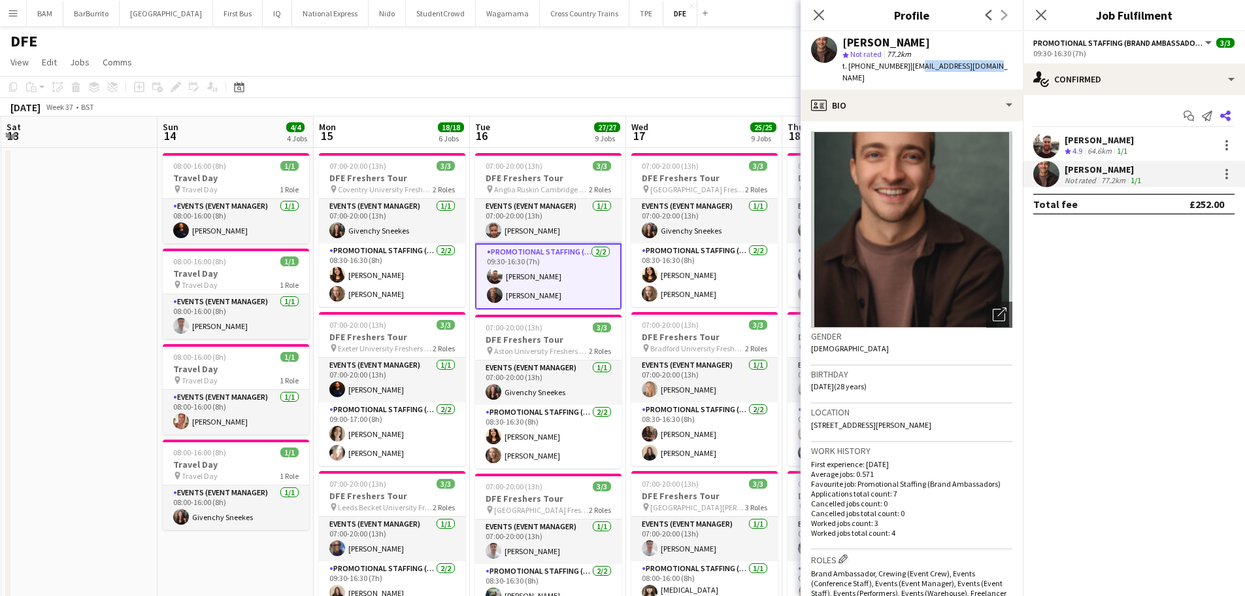
copy span "lindmarshall@me.com"
click at [992, 60] on div "Colin Marshall star Not rated 77.2km t. +447951544517 | colindmarshall@me.com" at bounding box center [912, 60] width 222 height 58
drag, startPoint x: 990, startPoint y: 67, endPoint x: 905, endPoint y: 69, distance: 84.3
click at [905, 69] on div "Colin Marshall star Not rated 77.2km t. +447951544517 | colindmarshall@me.com" at bounding box center [912, 60] width 222 height 58
copy span "colindmarshall@me.com"
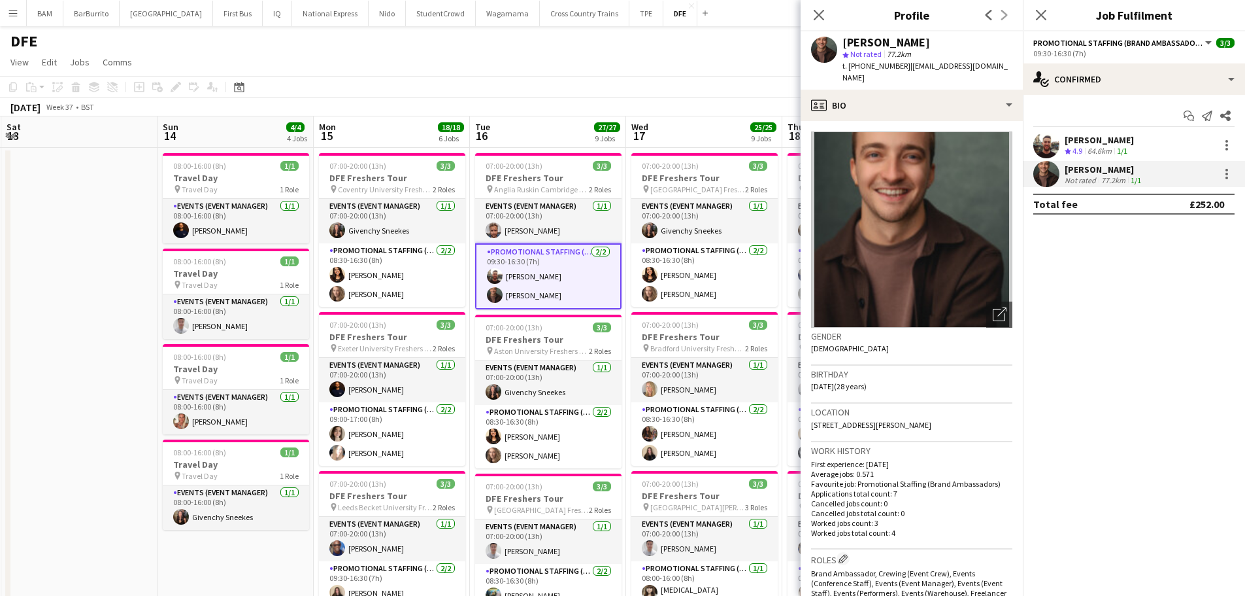
click at [601, 93] on app-toolbar "Copy Paste Paste Ctrl+V Paste with crew Ctrl+Shift+V Paste linked Job [GEOGRAPH…" at bounding box center [622, 87] width 1245 height 22
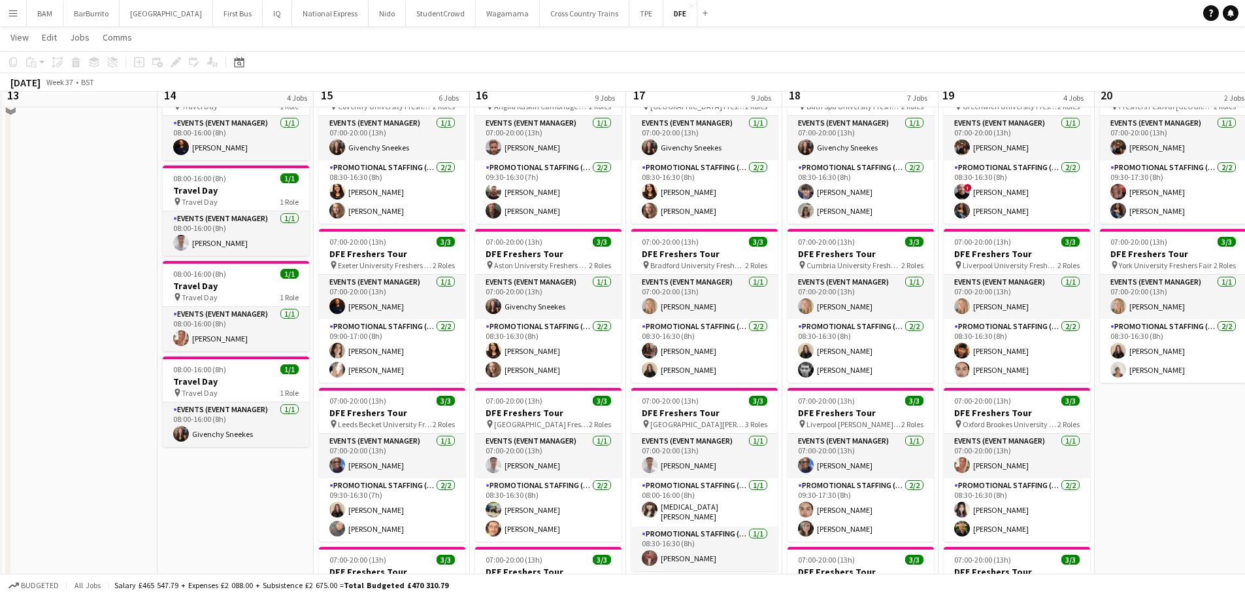
scroll to position [196, 0]
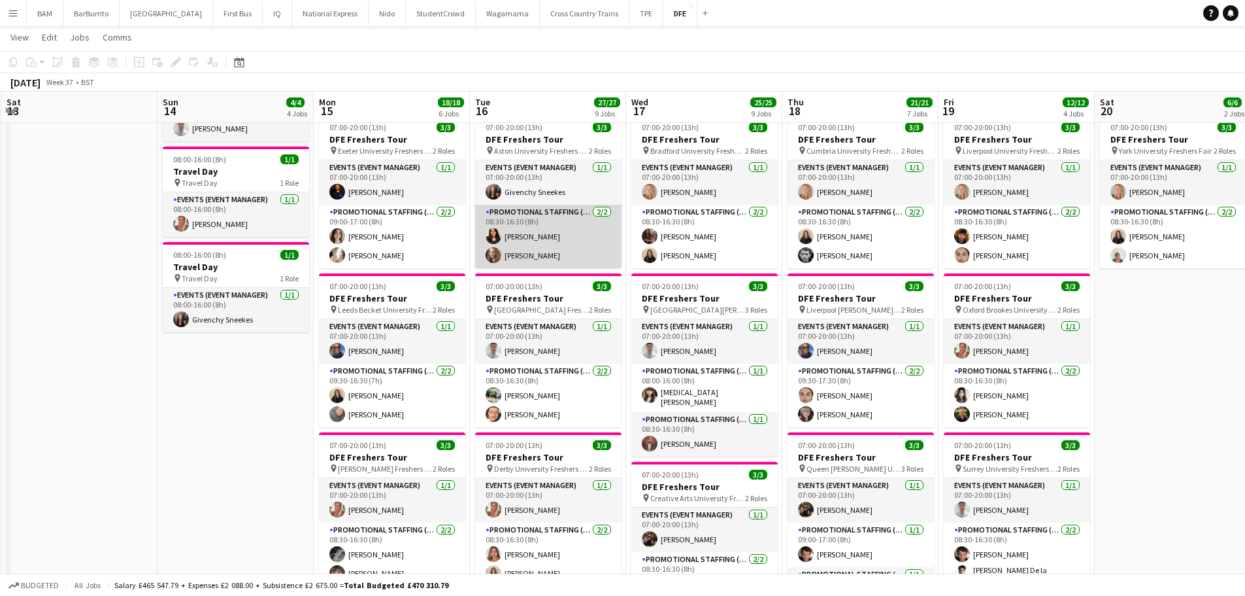
click at [595, 237] on app-card-role "Promotional Staffing (Brand Ambassadors) 2/2 08:30-16:30 (8h) kiren chanchal Cr…" at bounding box center [548, 236] width 146 height 63
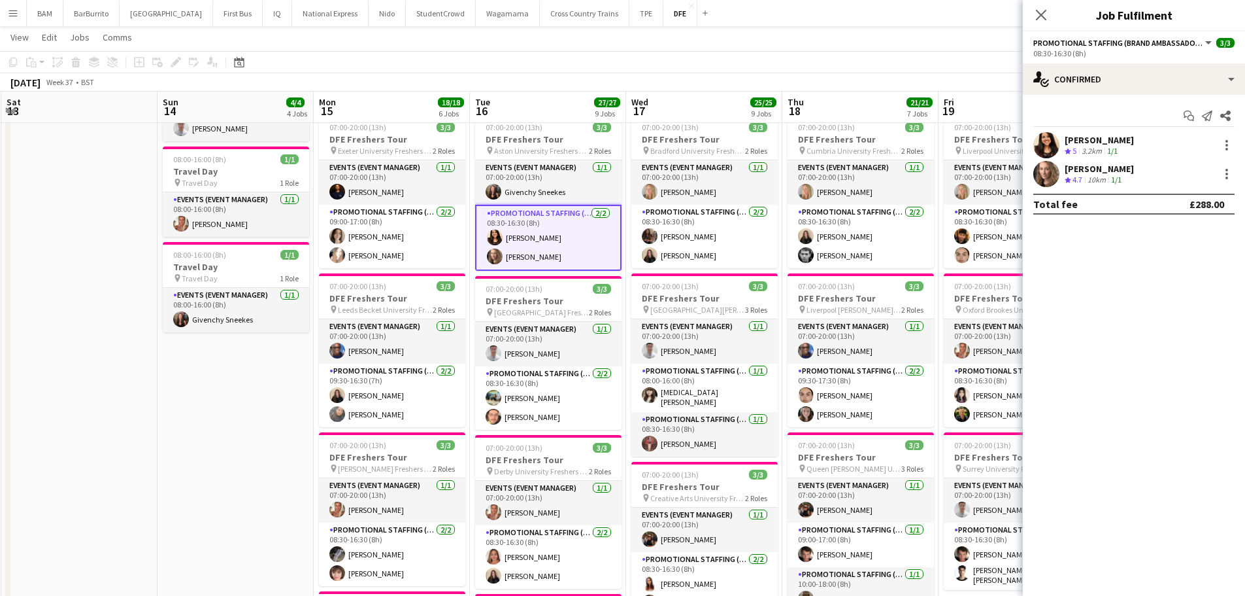
click at [1135, 141] on div "kiren chanchal Crew rating 5 3.2km 1/1" at bounding box center [1134, 145] width 222 height 26
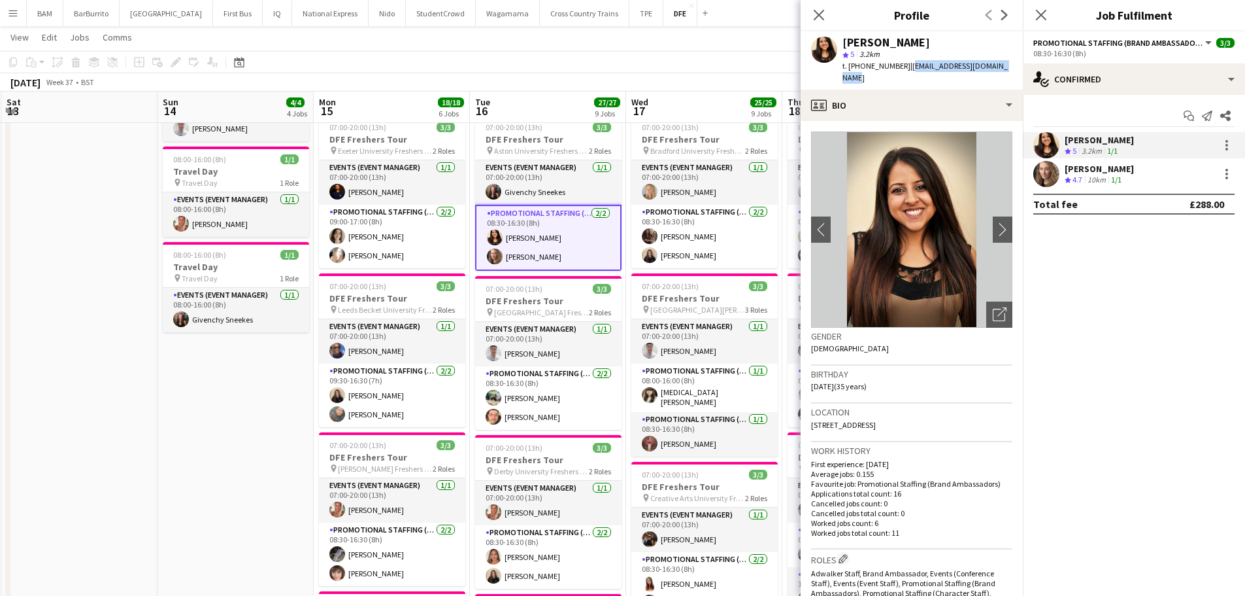
drag, startPoint x: 905, startPoint y: 67, endPoint x: 1009, endPoint y: 67, distance: 104.6
click at [1009, 67] on div "kiren chanchal star 5 3.2km t. +447720776532 | kirenchanchal@workmail.com" at bounding box center [912, 60] width 222 height 58
copy span "kirenchanchal@workmail.com"
click at [1119, 178] on app-skills-label "1/1" at bounding box center [1116, 180] width 10 height 10
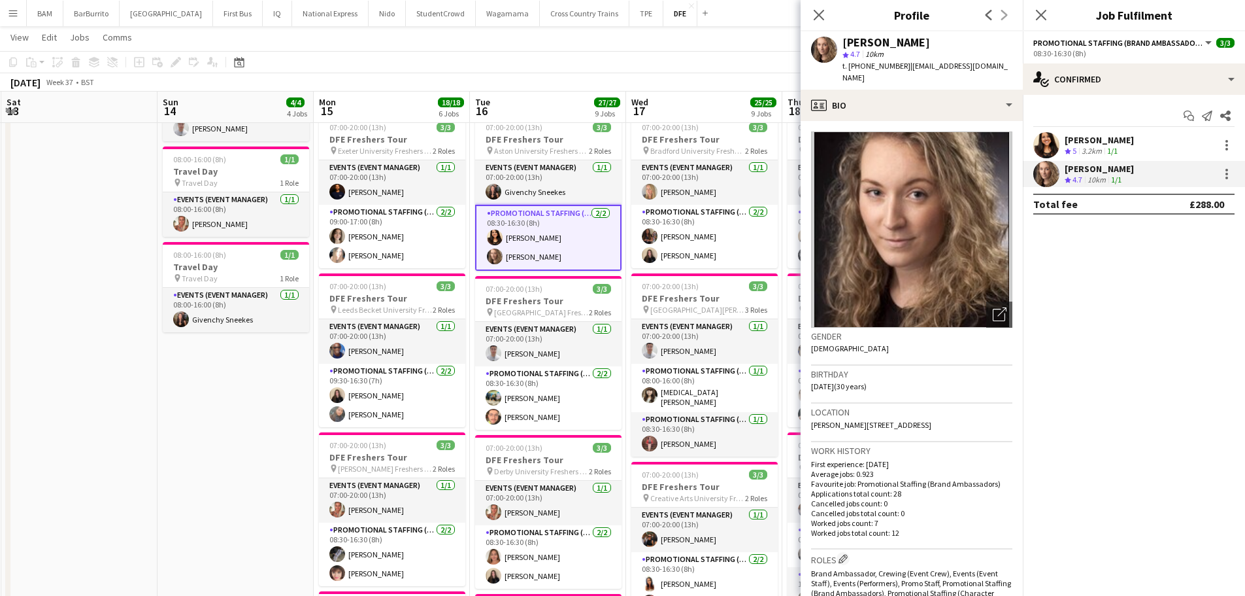
drag, startPoint x: 904, startPoint y: 67, endPoint x: 1015, endPoint y: 66, distance: 110.5
click at [1015, 66] on div "Crystal Parkes star 4.7 10km t. +447701342865 | crystal_h.parkes@hotmail.co.uk" at bounding box center [912, 60] width 222 height 58
copy span "crystal_h.parkes@hotmail.co.uk"
click at [380, 65] on app-toolbar "Copy Paste Paste Ctrl+V Paste with crew Ctrl+Shift+V Paste linked Job [GEOGRAPH…" at bounding box center [622, 62] width 1245 height 22
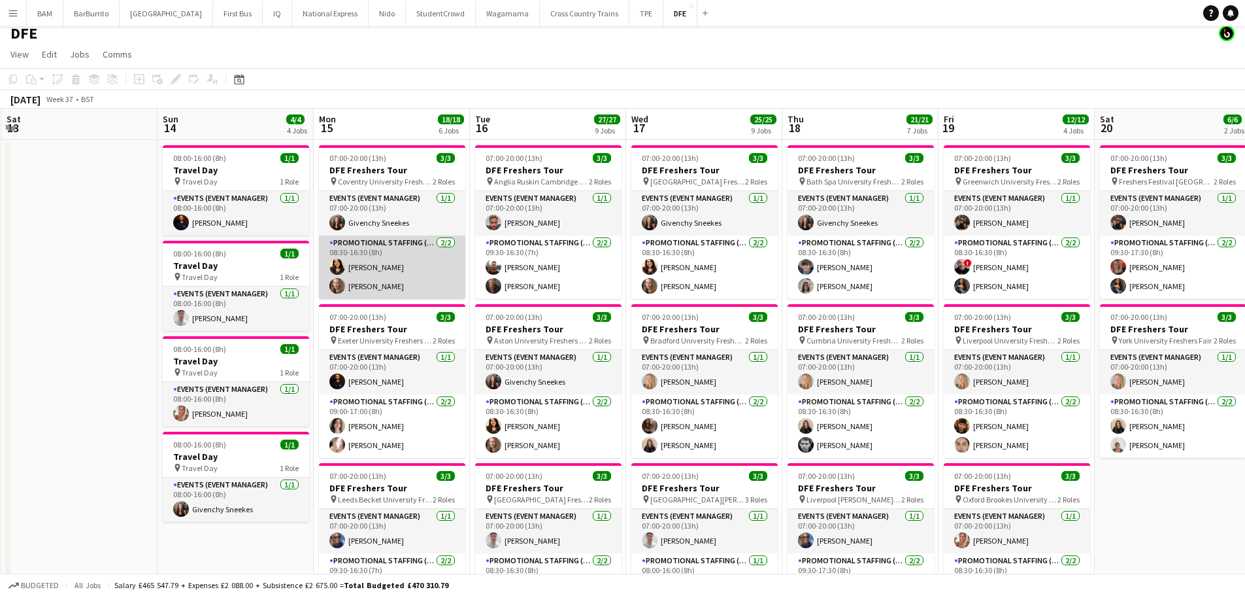
scroll to position [0, 0]
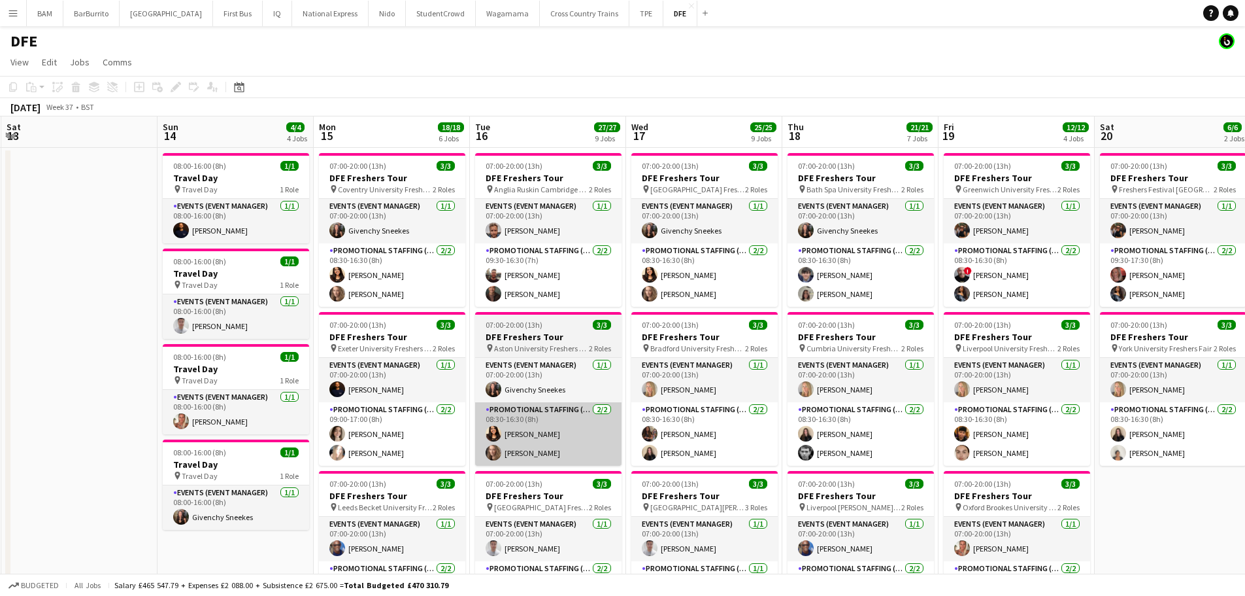
click at [406, 439] on app-card-role "Promotional Staffing (Brand Ambassadors) 2/2 09:00-17:00 (8h) Louisa Staniland …" at bounding box center [392, 433] width 146 height 63
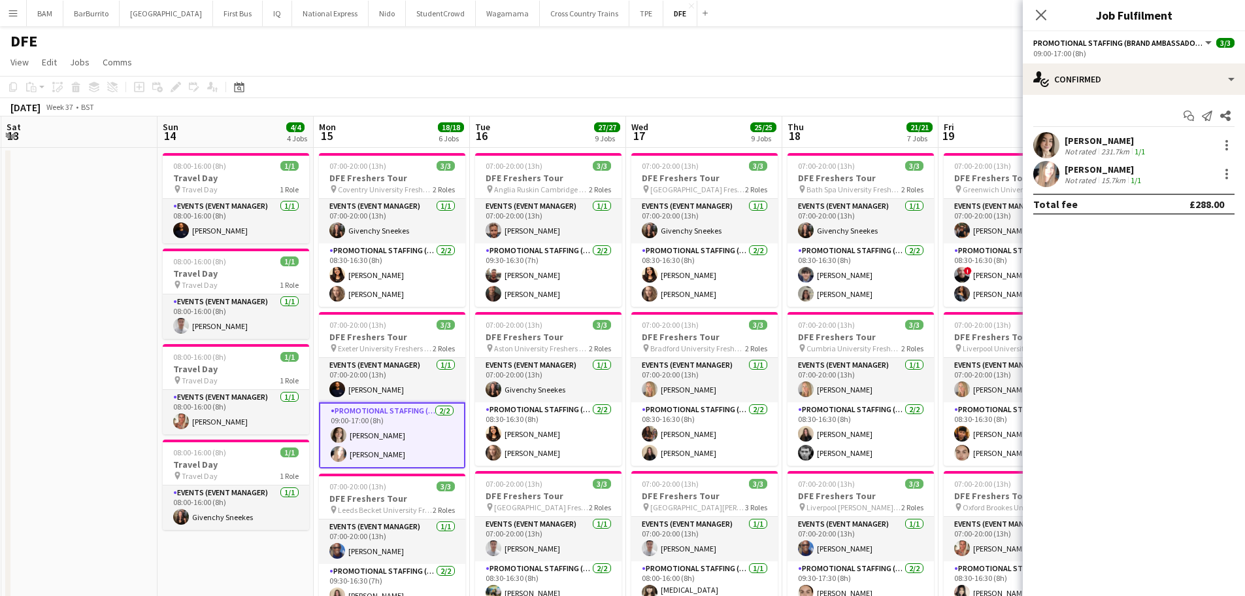
click at [1177, 166] on div "Kirsty Macdonald Not rated 15.7km 1/1" at bounding box center [1134, 174] width 222 height 26
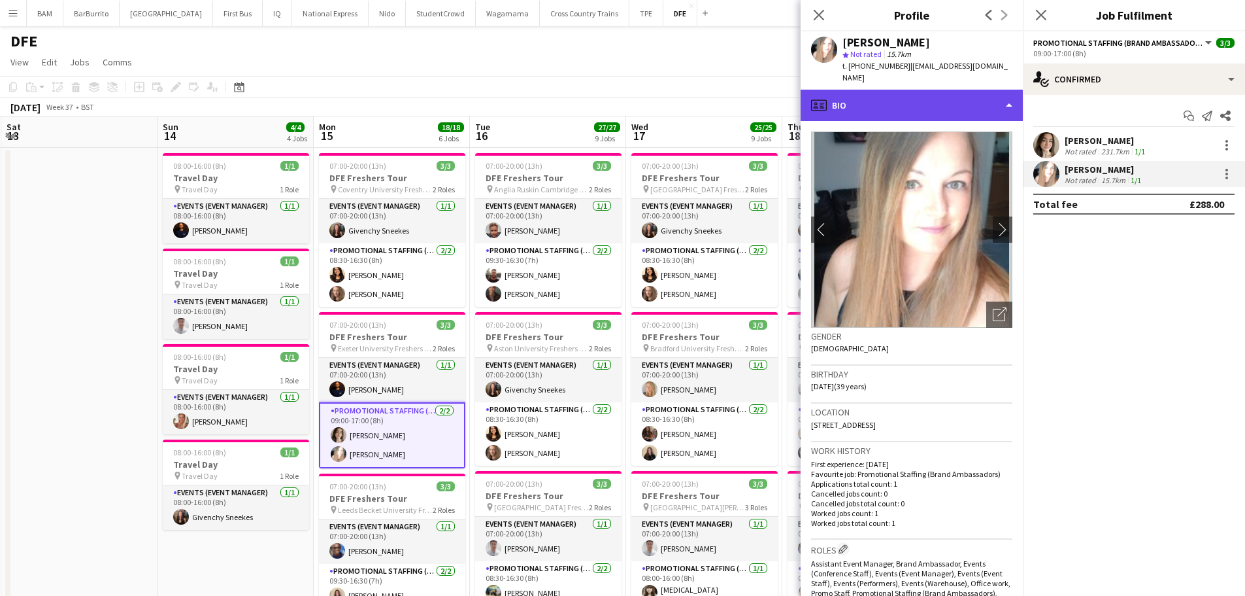
click at [974, 90] on div "profile Bio" at bounding box center [912, 105] width 222 height 31
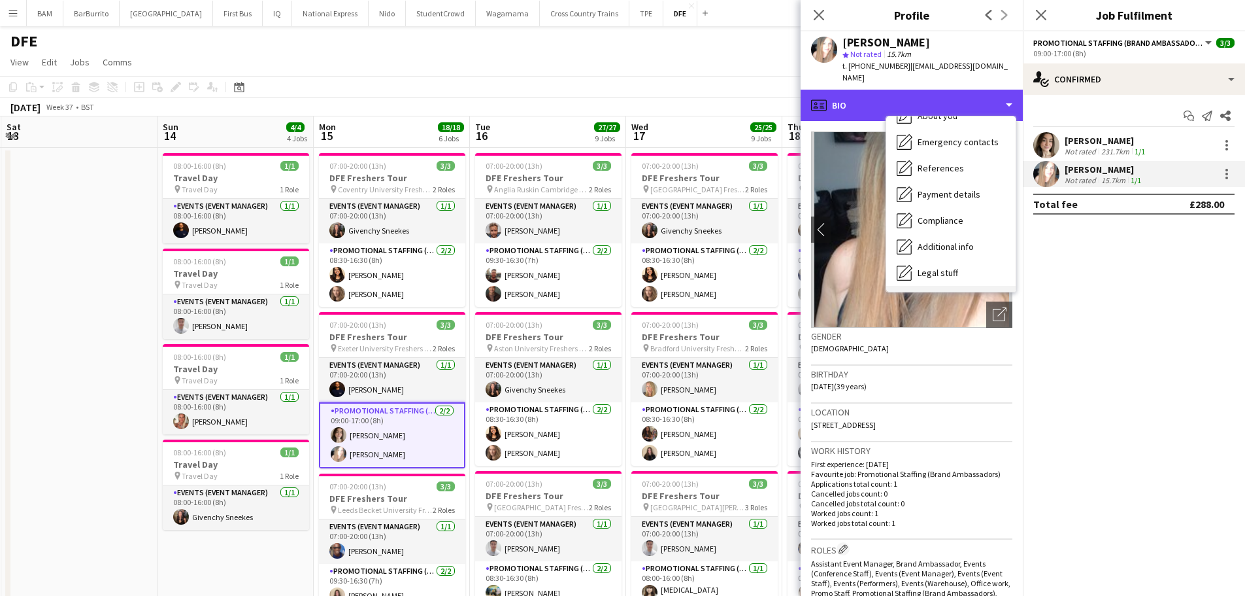
scroll to position [149, 0]
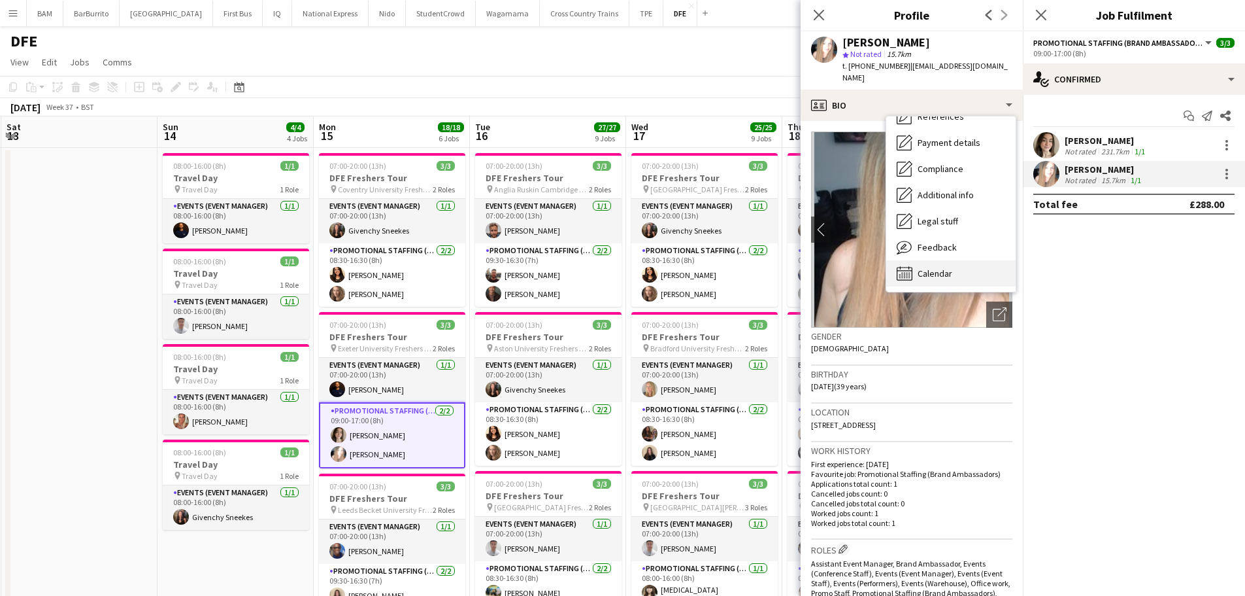
click at [964, 260] on div "Calendar Calendar" at bounding box center [951, 273] width 129 height 26
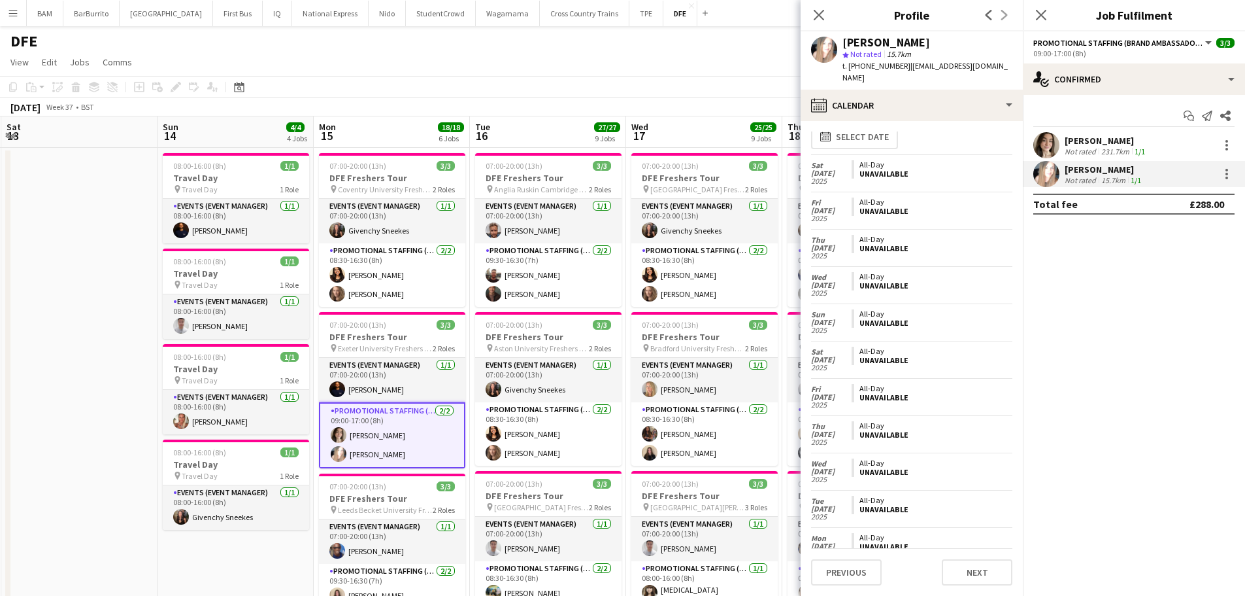
scroll to position [0, 0]
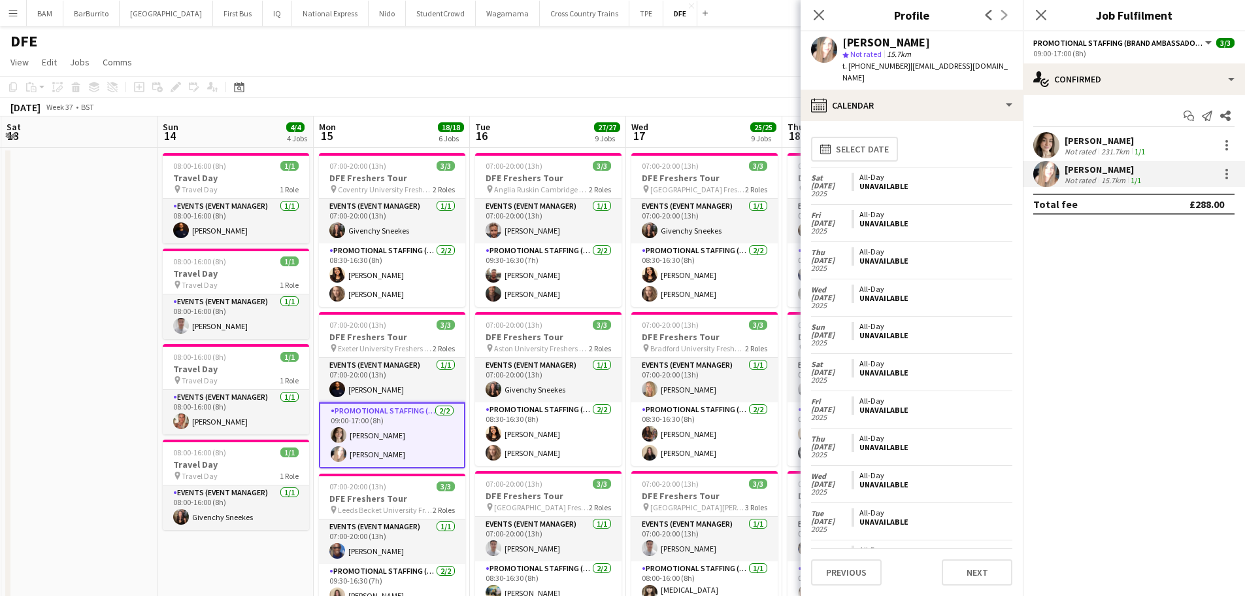
click at [815, 5] on div "Close pop-in" at bounding box center [819, 15] width 37 height 30
click at [820, 12] on icon "Close pop-in" at bounding box center [819, 14] width 12 height 12
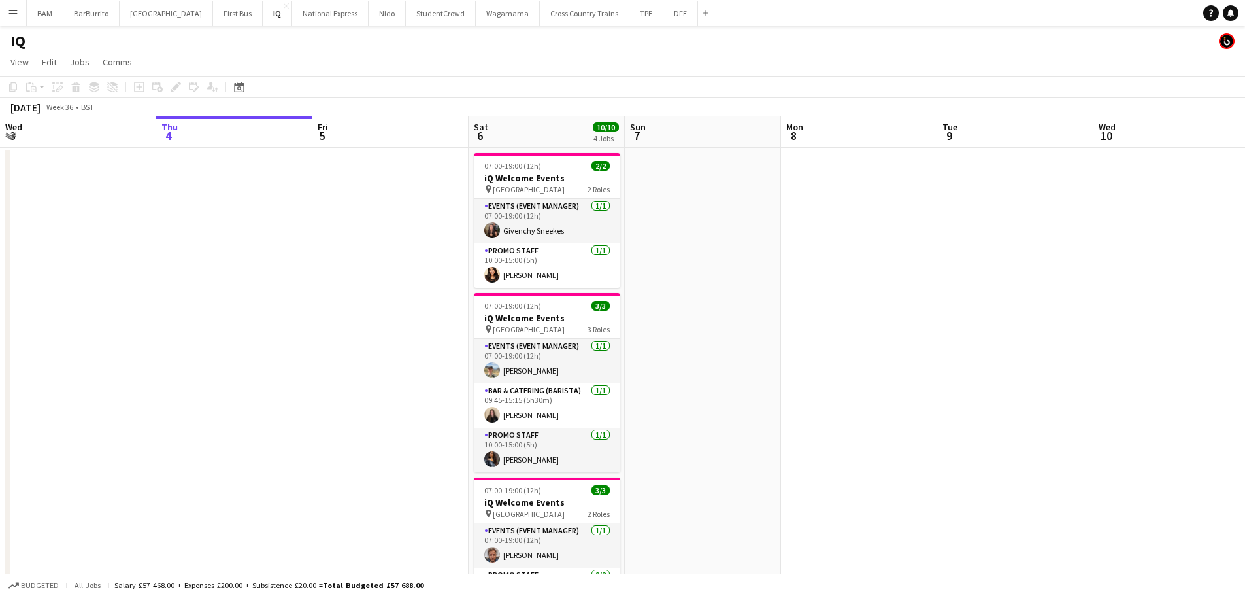
drag, startPoint x: 694, startPoint y: 208, endPoint x: 487, endPoint y: 196, distance: 207.6
click at [238, 193] on app-calendar-viewport "Mon 1 Tue 2 Wed 3 Thu 4 Fri 5 Sat 6 10/10 4 Jobs Sun 7 Mon 8 Tue 9 Wed 10 Thu 1…" at bounding box center [622, 519] width 1245 height 807
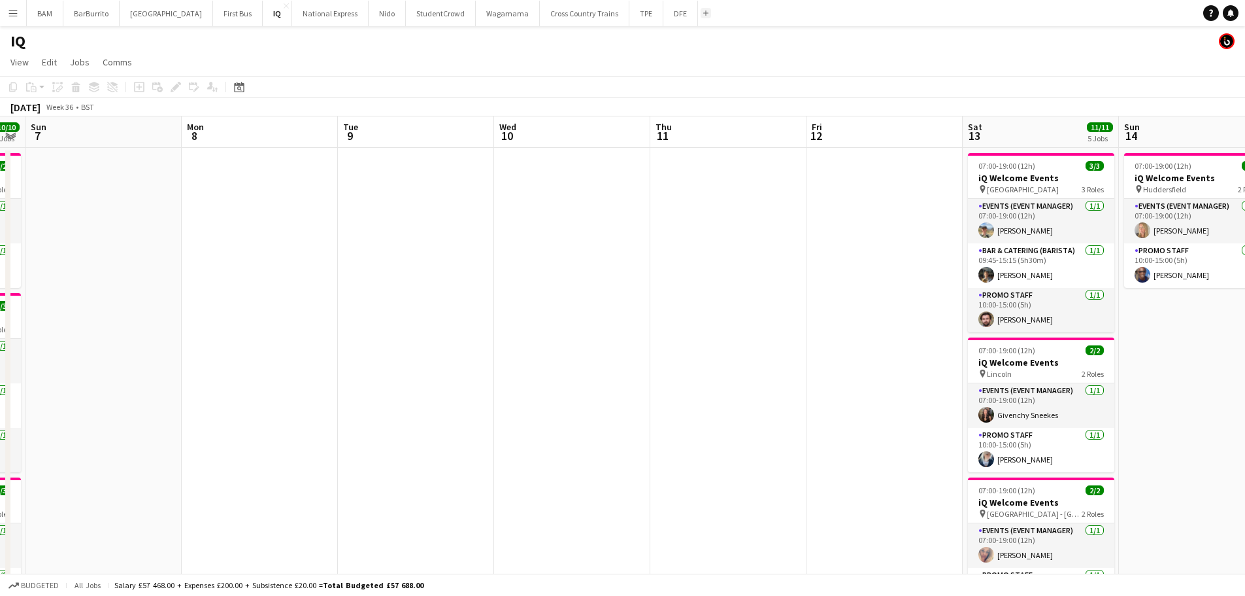
click at [701, 17] on button "Add" at bounding box center [706, 13] width 10 height 10
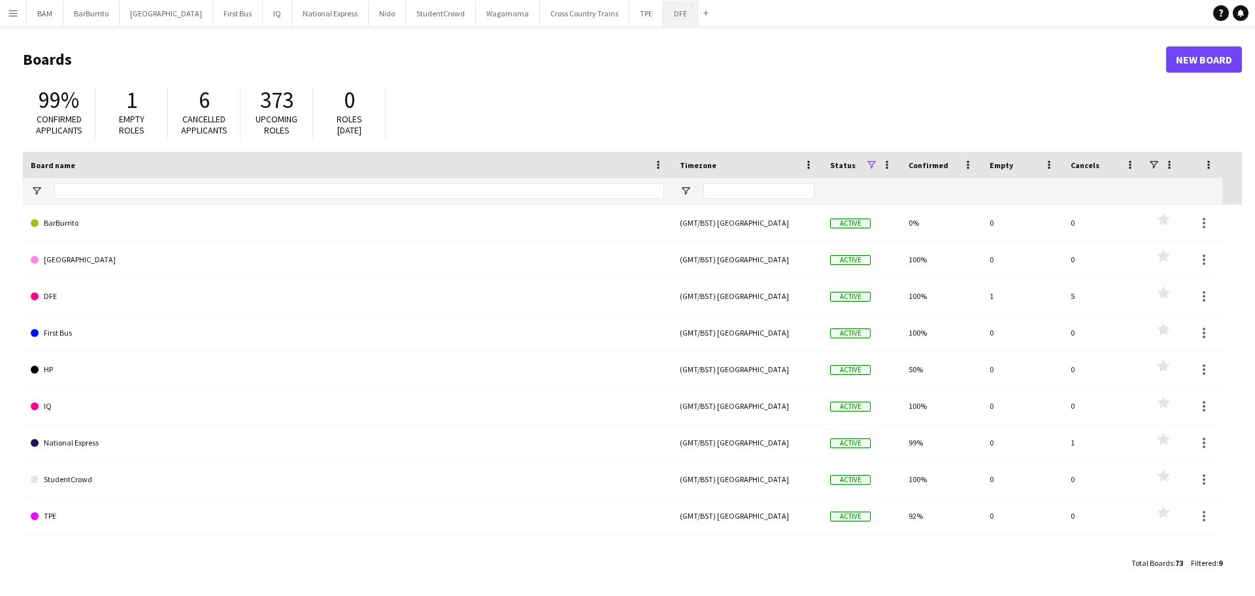
click at [664, 15] on button "DFE Close" at bounding box center [681, 13] width 35 height 25
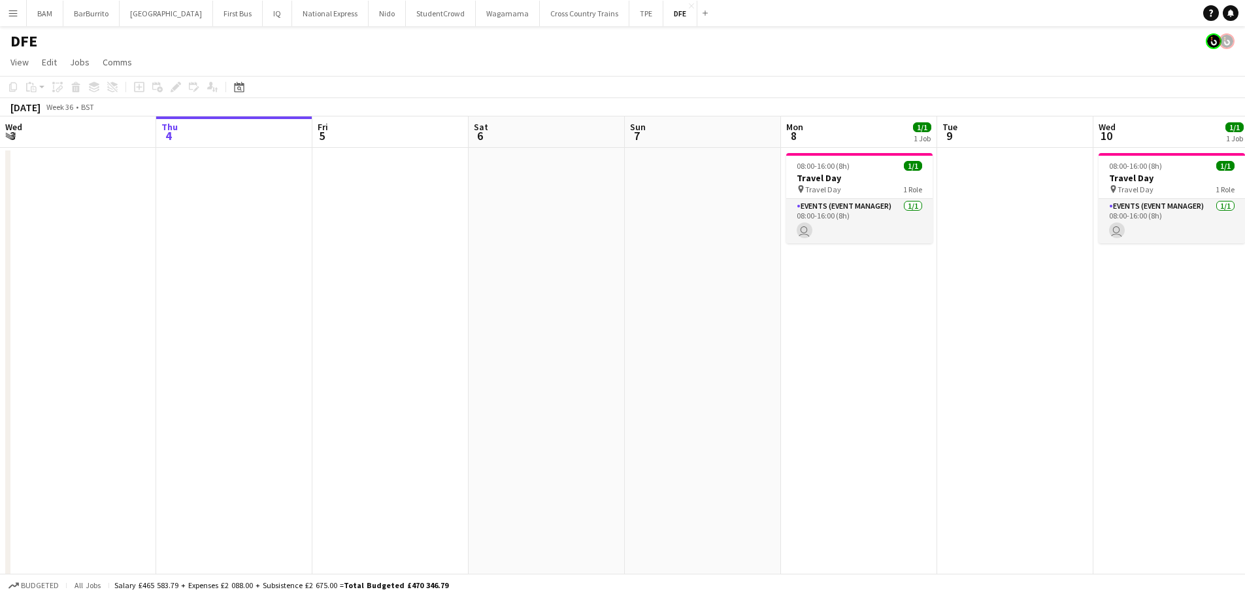
click at [482, 250] on app-calendar-viewport "Mon 1 Tue 2 32/32 1 Job Wed 3 Thu 4 Fri 5 Sat 6 Sun 7 Mon 8 1/1 1 Job Tue 9 Wed…" at bounding box center [622, 459] width 1245 height 687
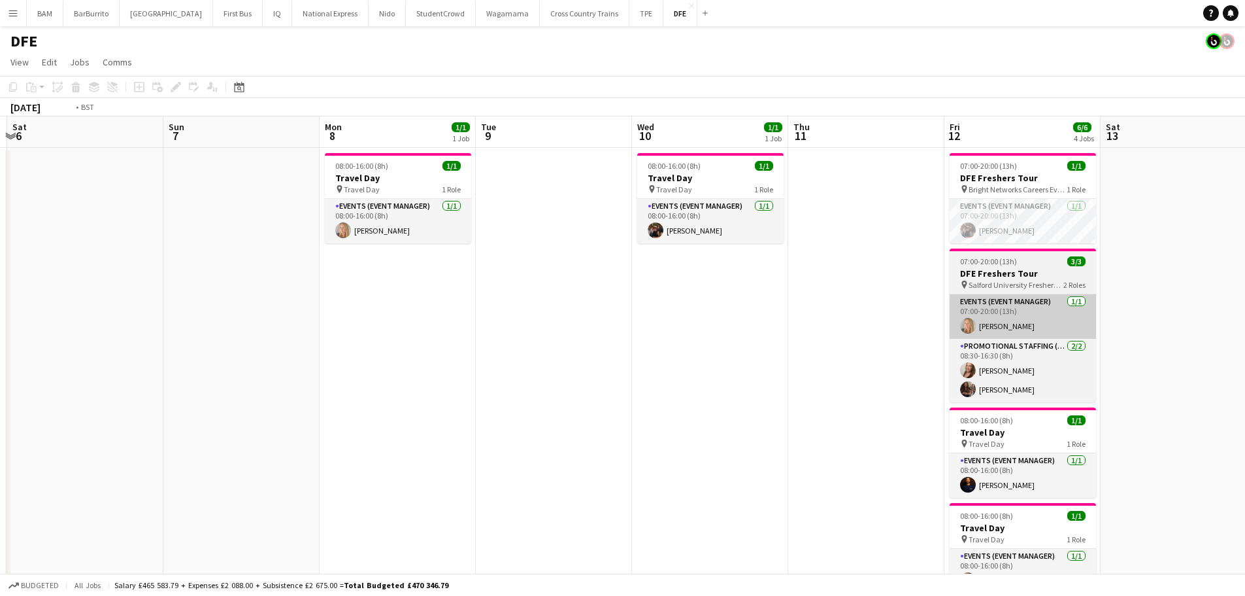
drag, startPoint x: 860, startPoint y: 314, endPoint x: 588, endPoint y: 302, distance: 272.2
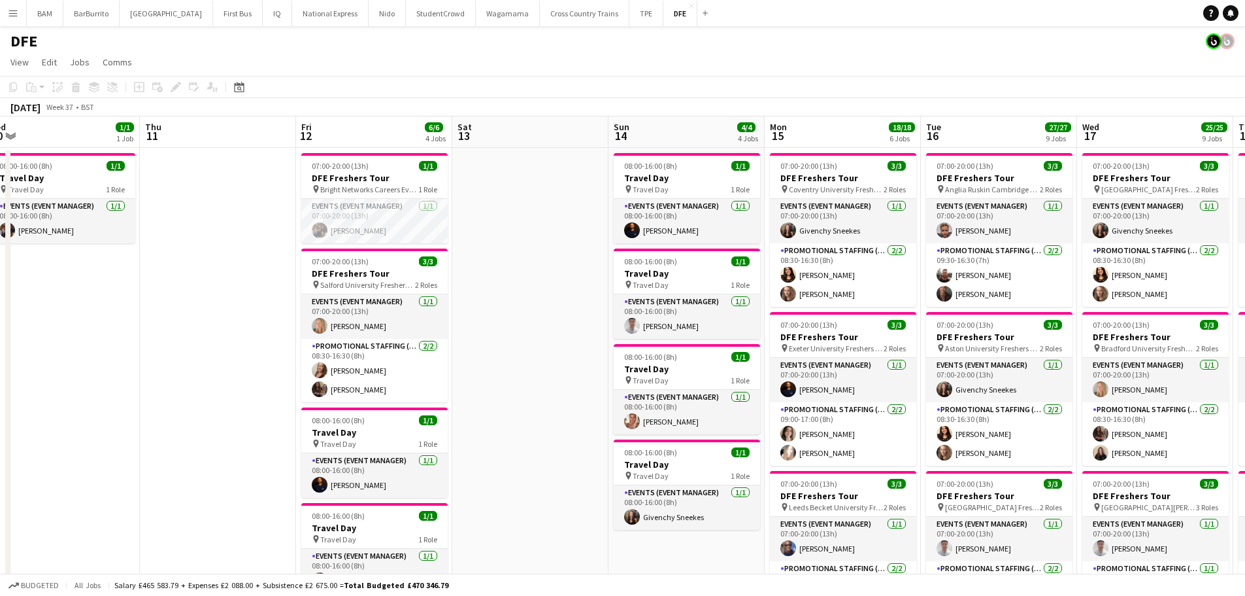
scroll to position [0, 444]
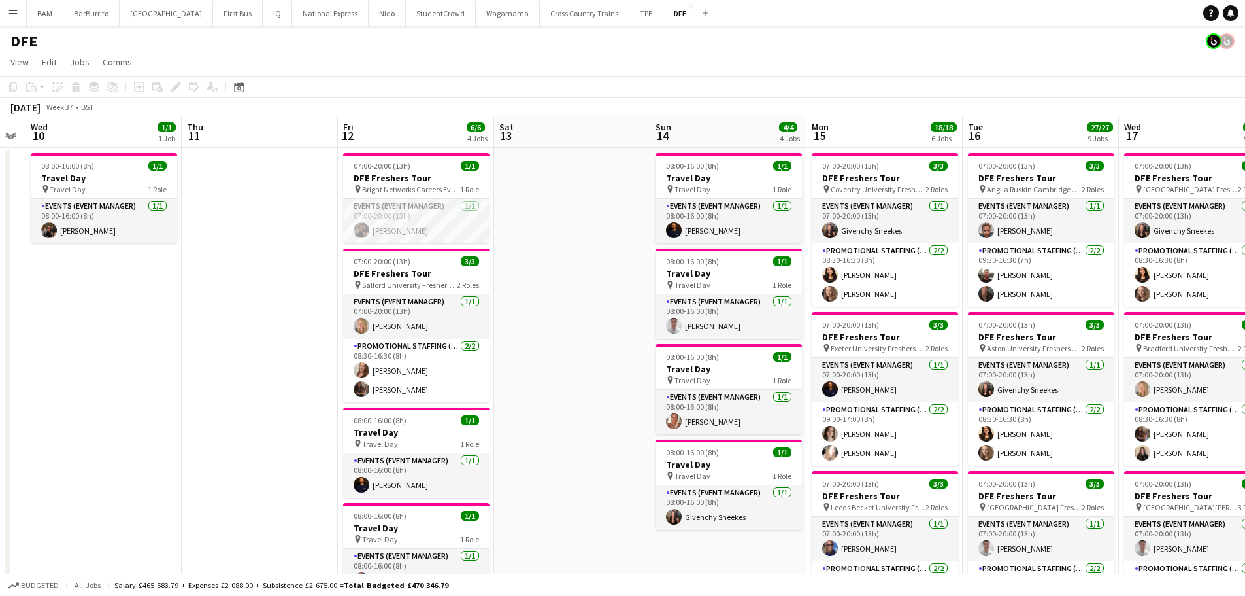
drag, startPoint x: 761, startPoint y: 257, endPoint x: 476, endPoint y: 237, distance: 285.8
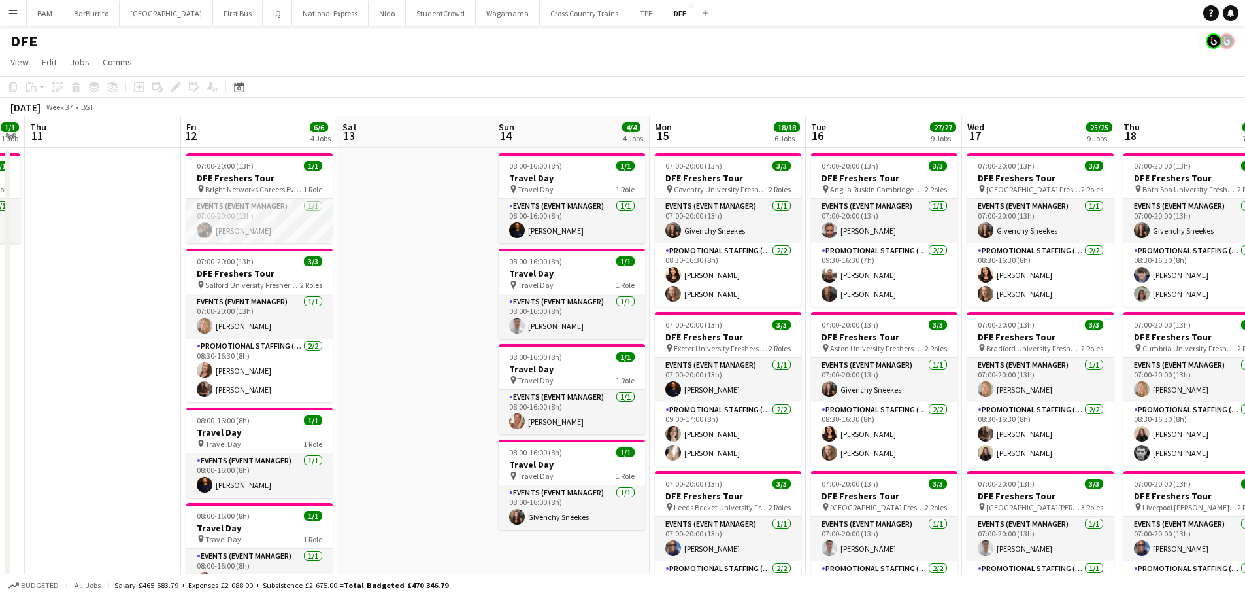
click at [672, 95] on app-toolbar "Copy Paste Paste Ctrl+V Paste with crew Ctrl+Shift+V Paste linked Job [GEOGRAPH…" at bounding box center [622, 87] width 1245 height 22
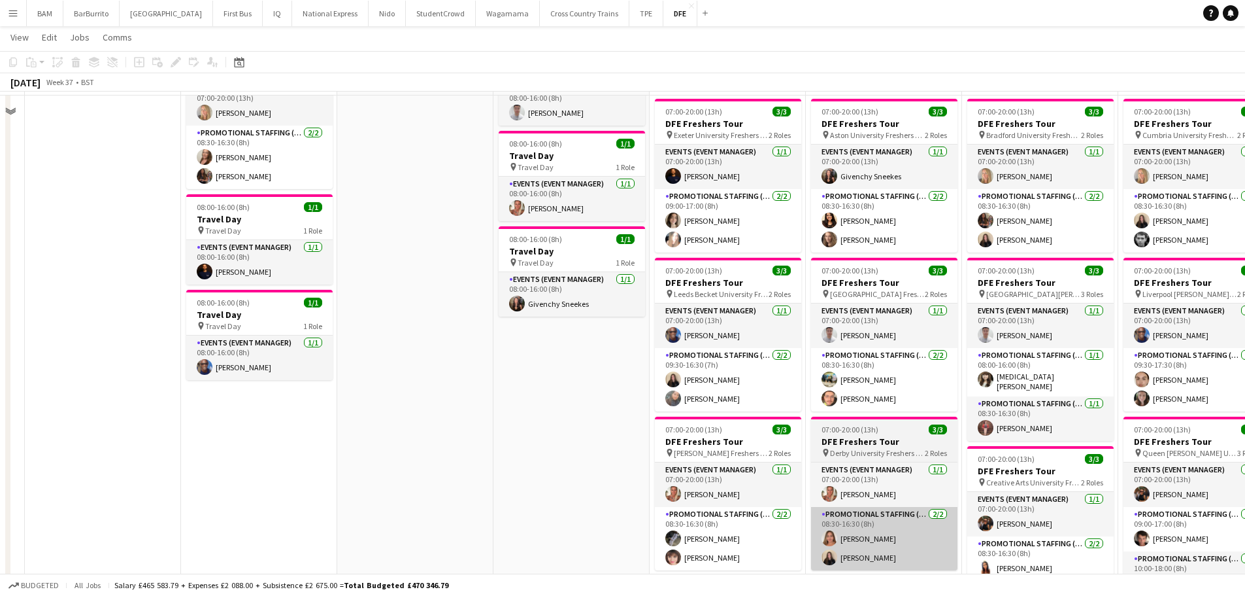
scroll to position [327, 0]
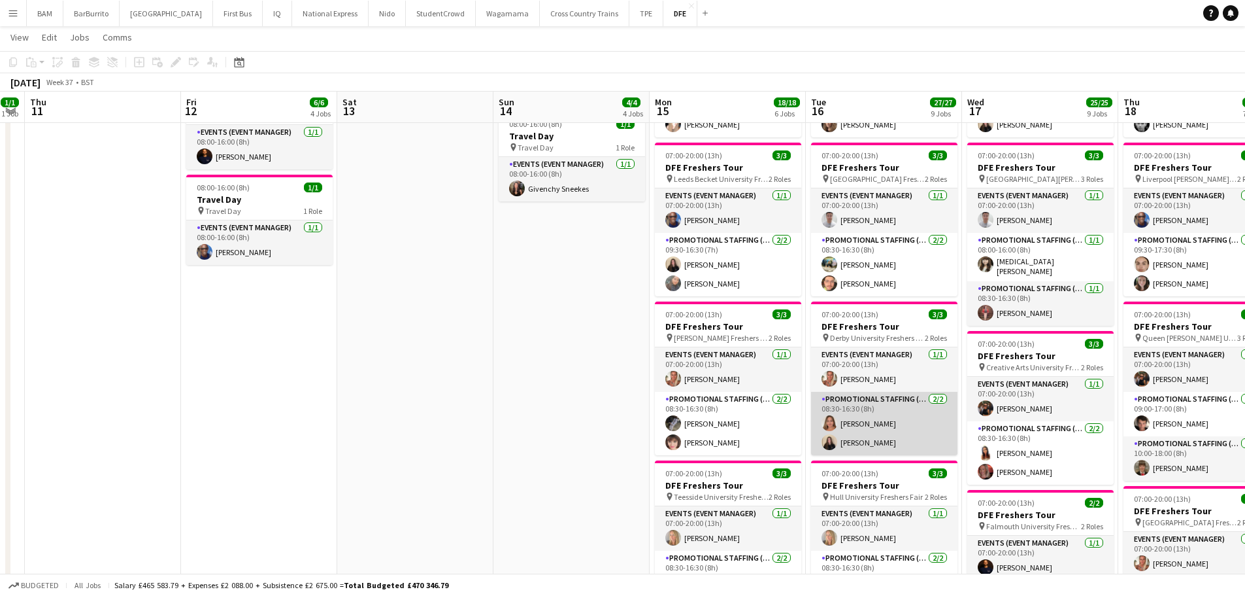
click at [893, 431] on app-card-role "Promotional Staffing (Brand Ambassadors) [DATE] 08:30-16:30 (8h) [PERSON_NAME] …" at bounding box center [884, 423] width 146 height 63
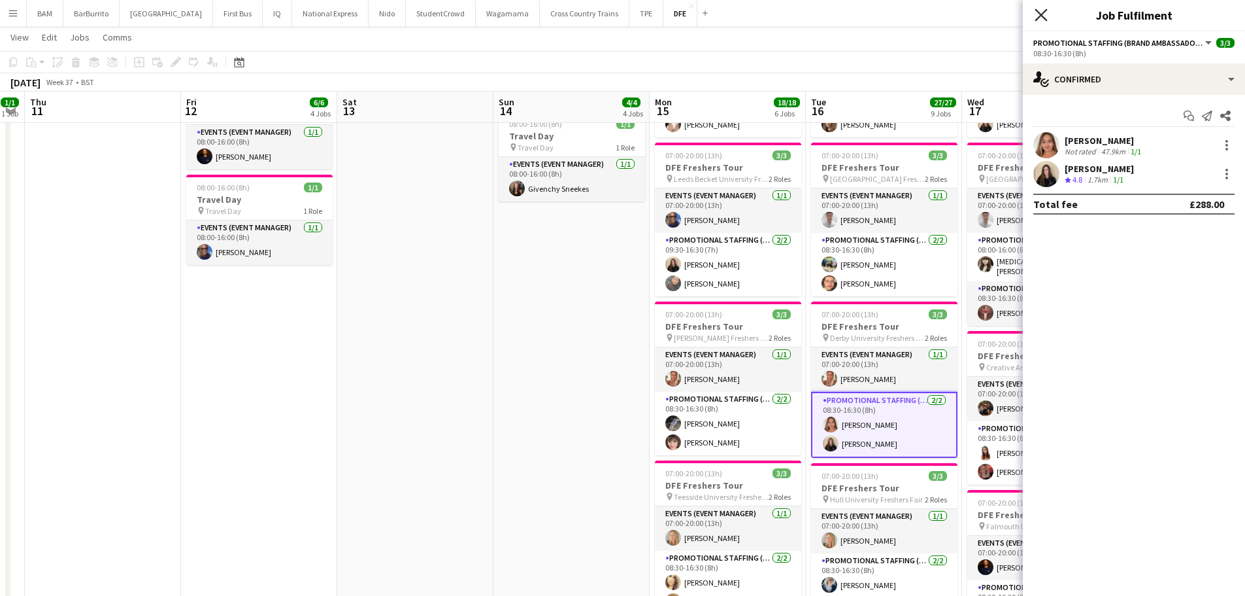
click at [1045, 8] on app-icon "Close pop-in" at bounding box center [1041, 15] width 19 height 19
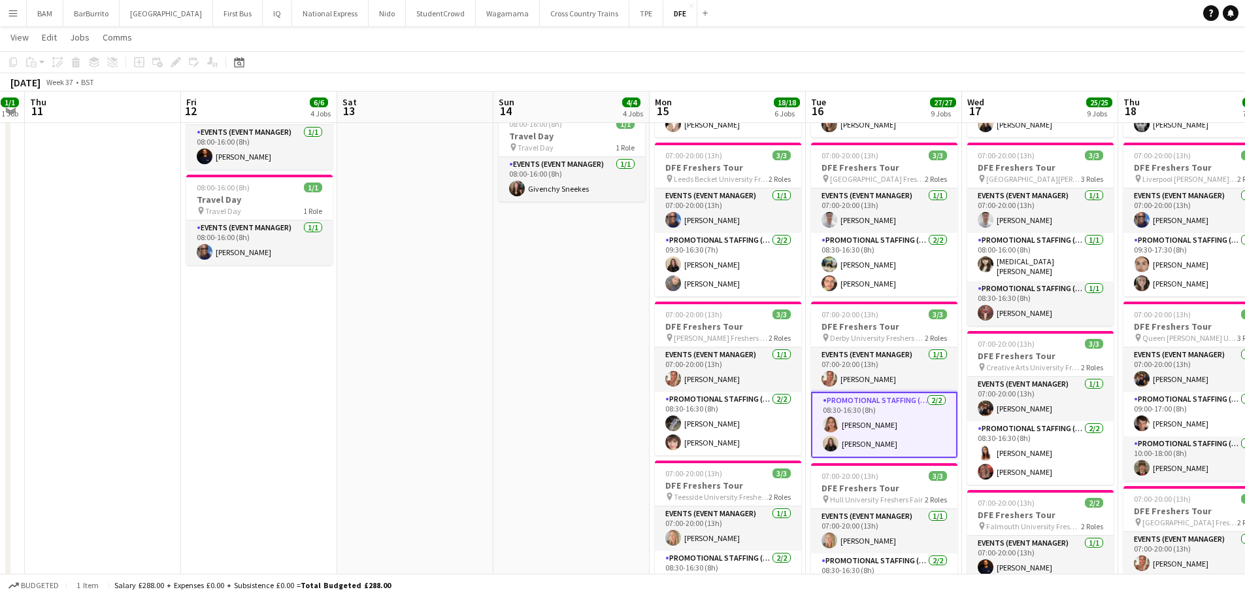
click at [883, 440] on app-card-role "Promotional Staffing (Brand Ambassadors) [DATE] 08:30-16:30 (8h) [PERSON_NAME] …" at bounding box center [884, 425] width 146 height 66
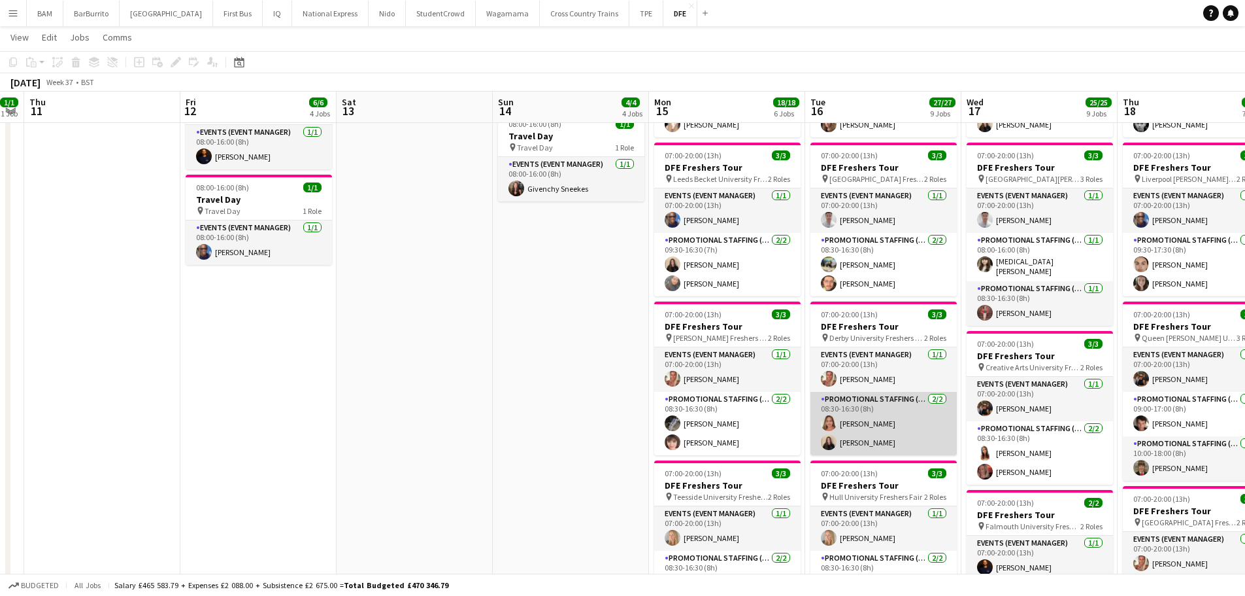
drag, startPoint x: 890, startPoint y: 431, endPoint x: 900, endPoint y: 424, distance: 11.2
click at [891, 431] on app-card-role "Promotional Staffing (Brand Ambassadors) [DATE] 08:30-16:30 (8h) [PERSON_NAME] …" at bounding box center [884, 423] width 146 height 63
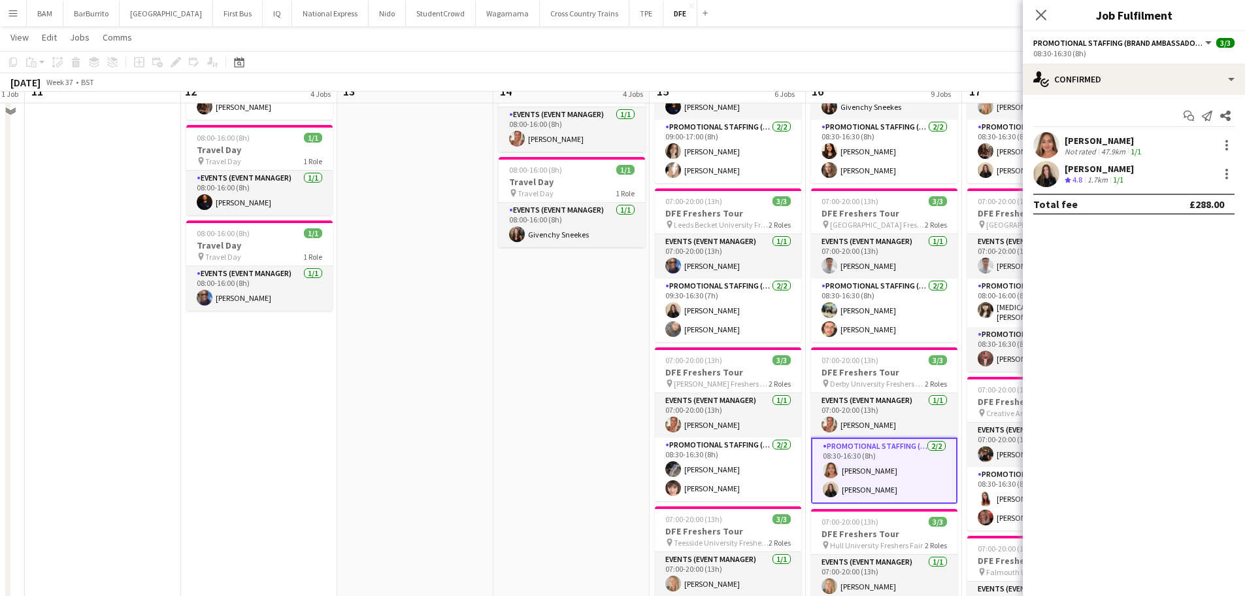
scroll to position [262, 0]
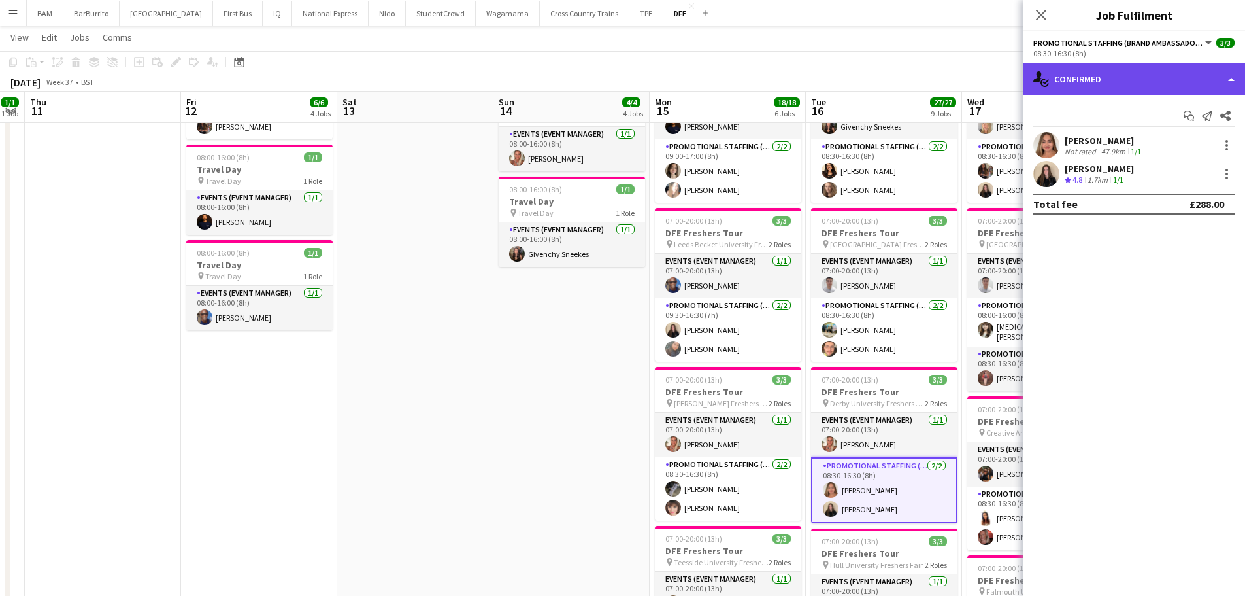
click at [1116, 80] on div "single-neutral-actions-check-2 Confirmed" at bounding box center [1134, 78] width 222 height 31
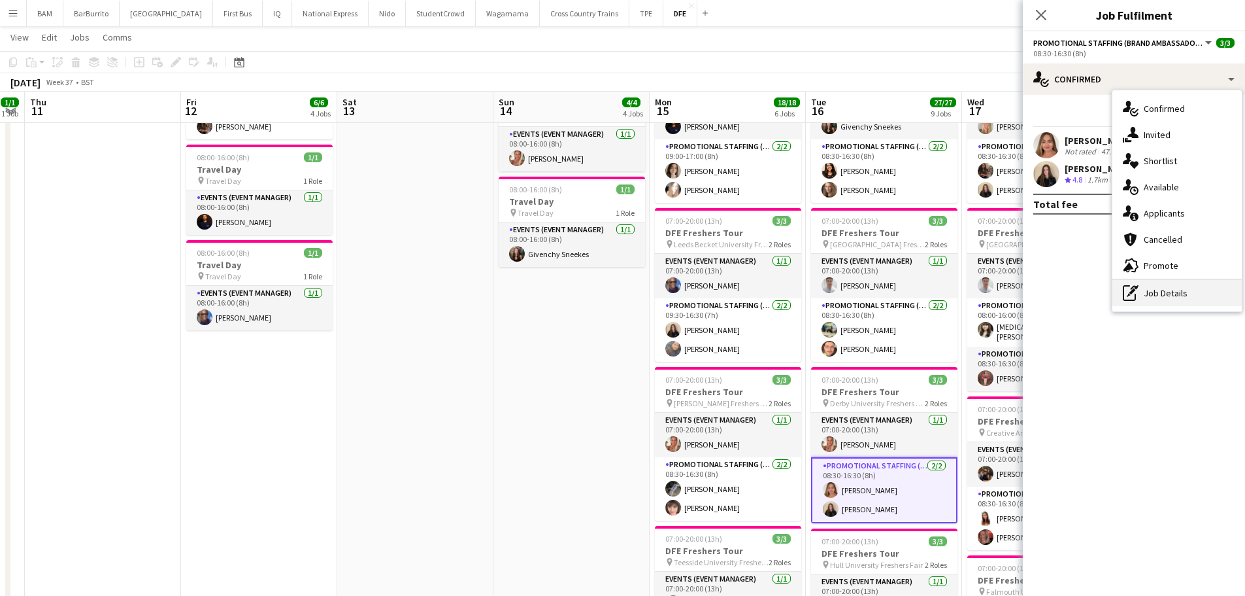
click at [1174, 299] on div "pen-write Job Details" at bounding box center [1177, 293] width 129 height 26
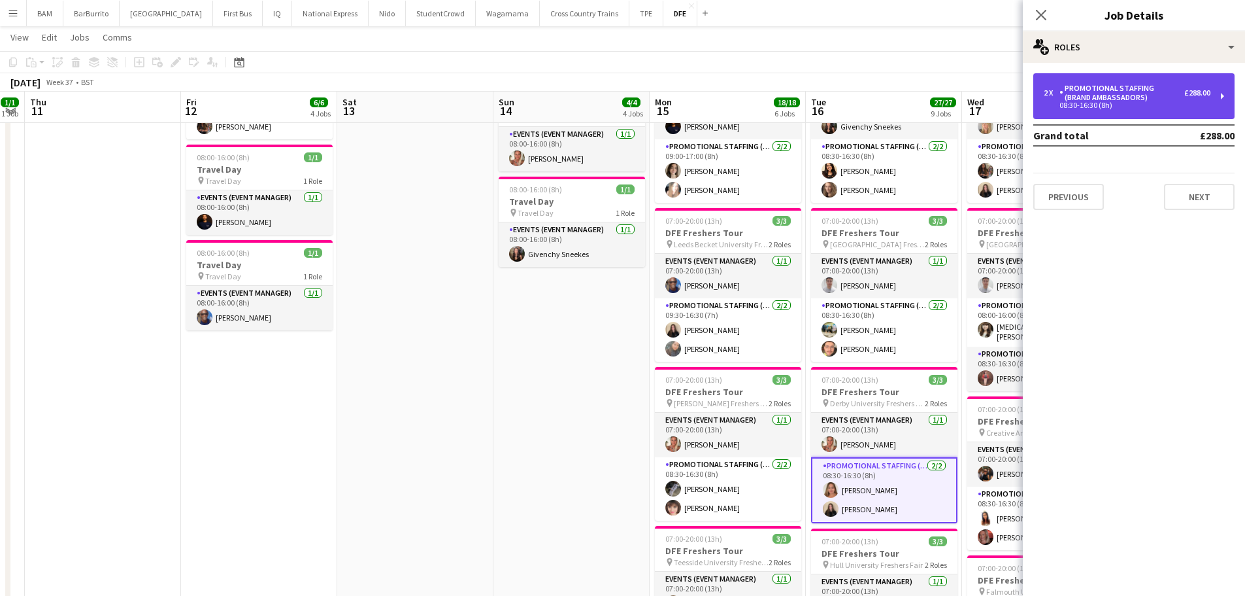
click at [1176, 107] on div "08:30-16:30 (8h)" at bounding box center [1127, 105] width 167 height 7
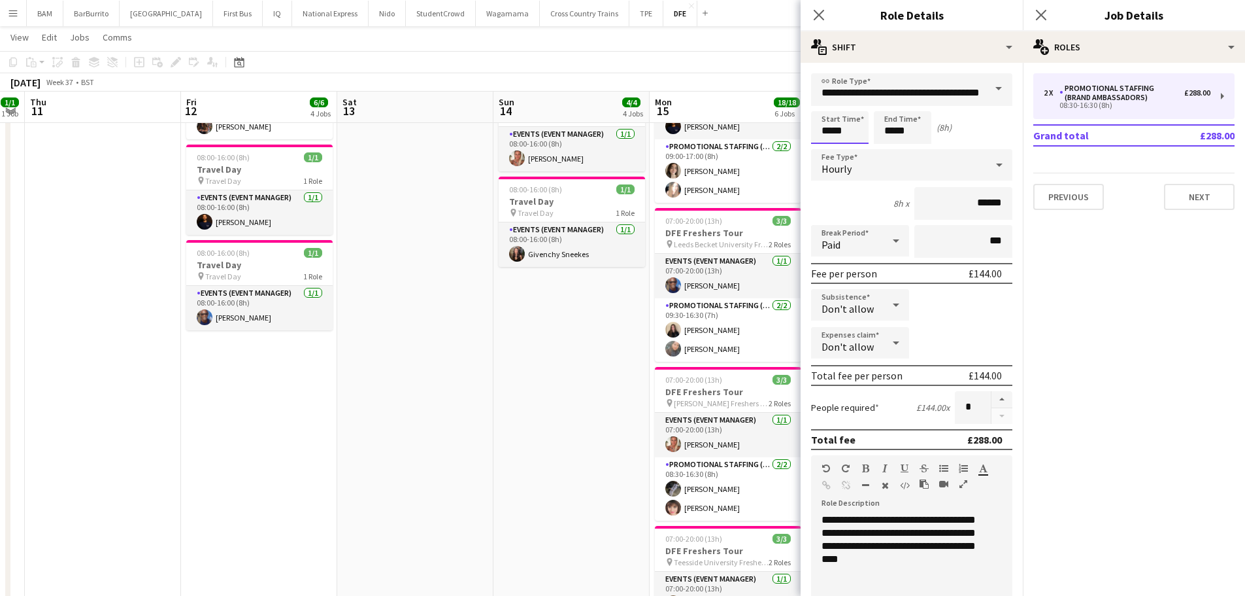
click at [842, 141] on input "*****" at bounding box center [840, 127] width 58 height 33
click at [827, 99] on div at bounding box center [827, 104] width 26 height 13
click at [852, 151] on div at bounding box center [853, 150] width 26 height 13
type input "*****"
click at [852, 151] on div at bounding box center [853, 150] width 26 height 13
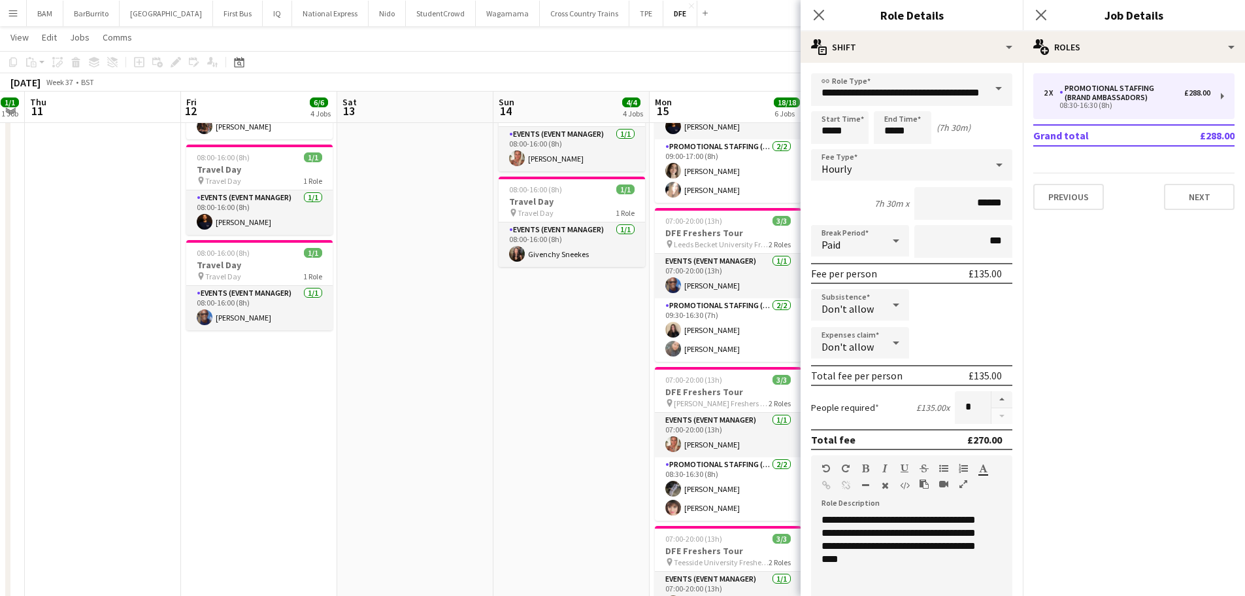
click at [779, 78] on div "[DATE] Week 37 • BST" at bounding box center [622, 82] width 1245 height 18
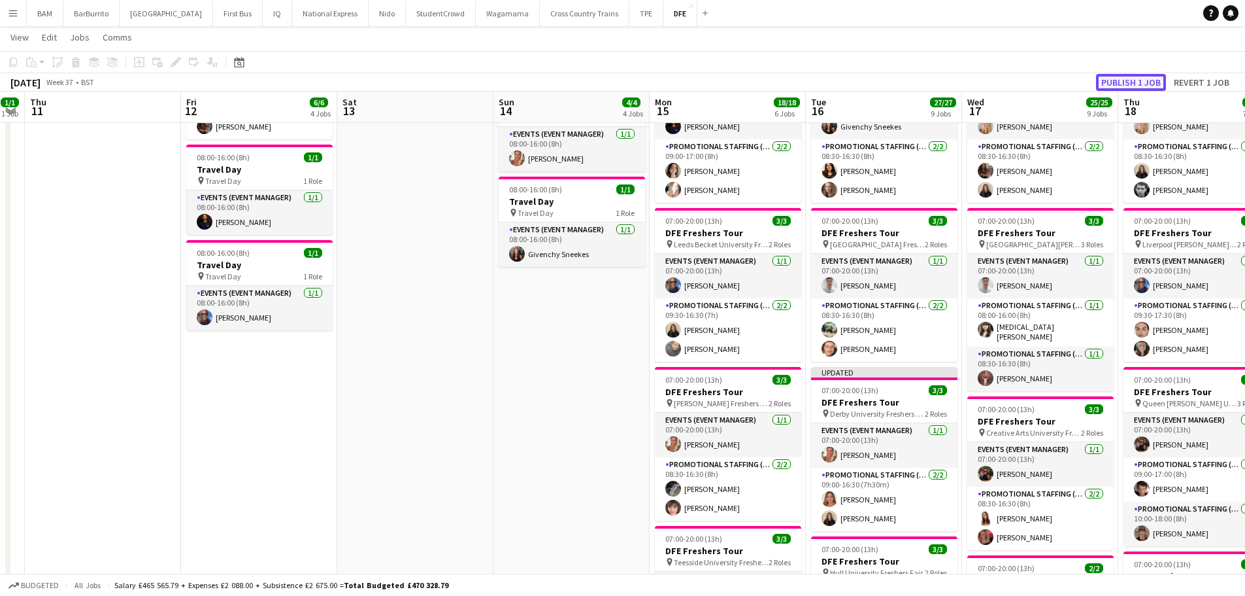
click at [1124, 84] on button "Publish 1 job" at bounding box center [1131, 82] width 70 height 17
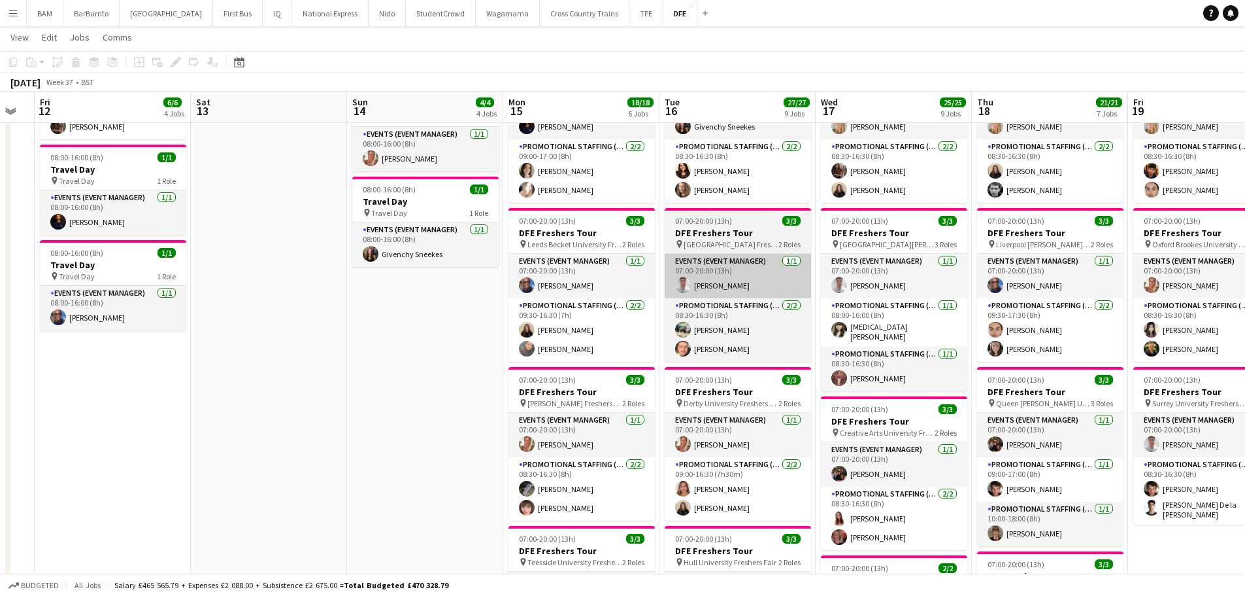
scroll to position [0, 398]
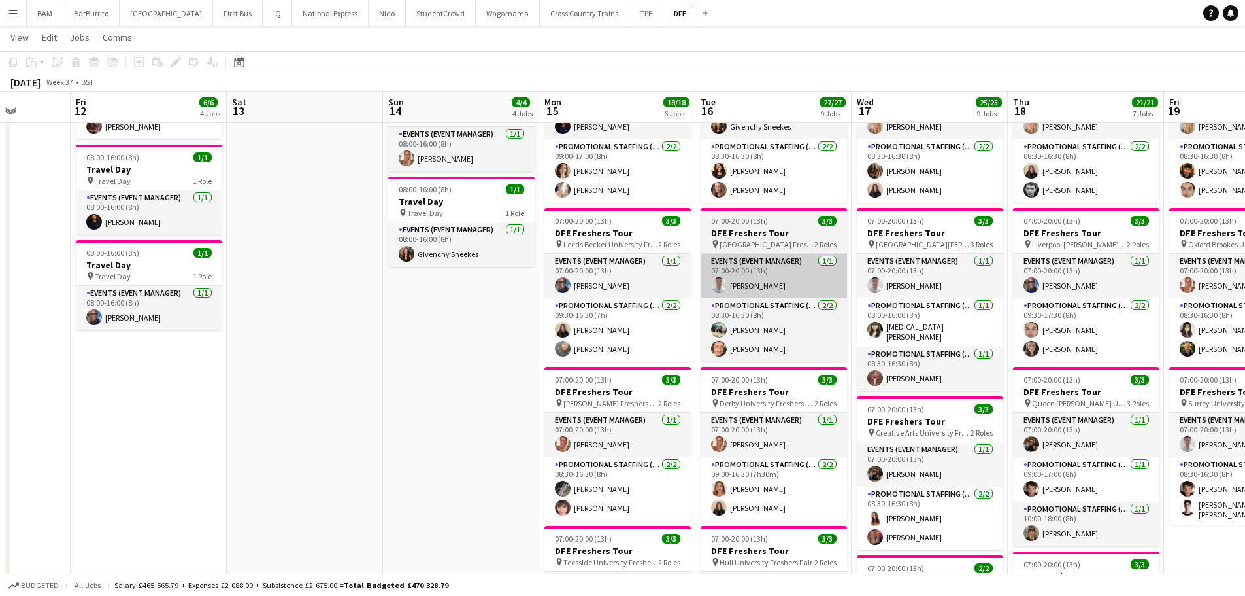
drag, startPoint x: 834, startPoint y: 276, endPoint x: 577, endPoint y: 276, distance: 257.6
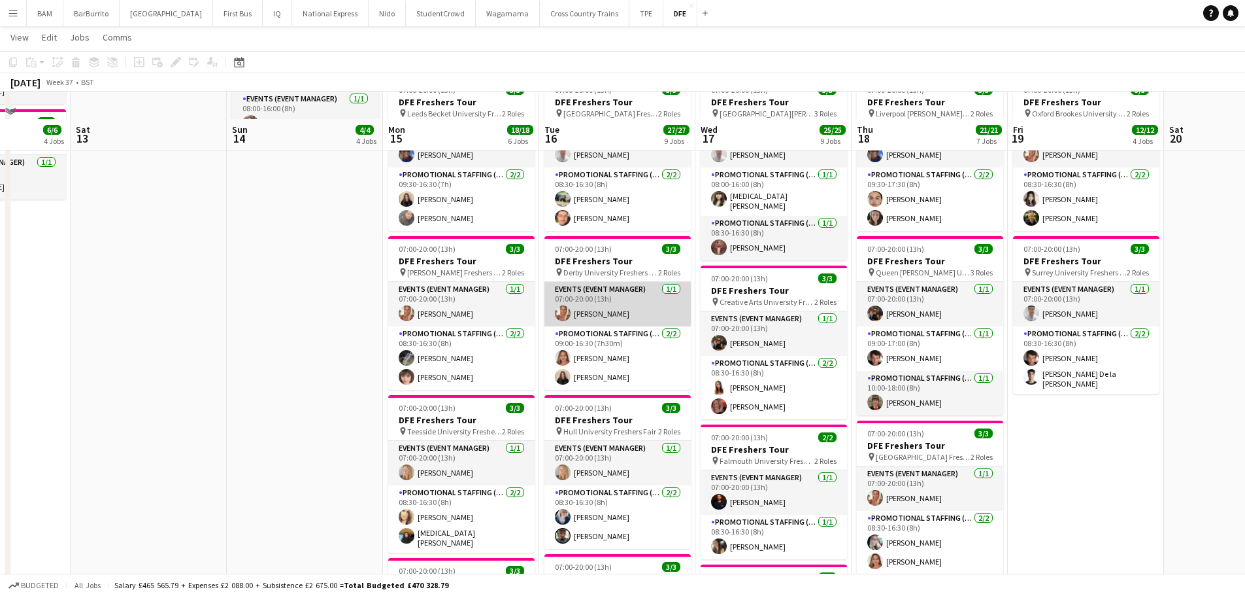
scroll to position [523, 0]
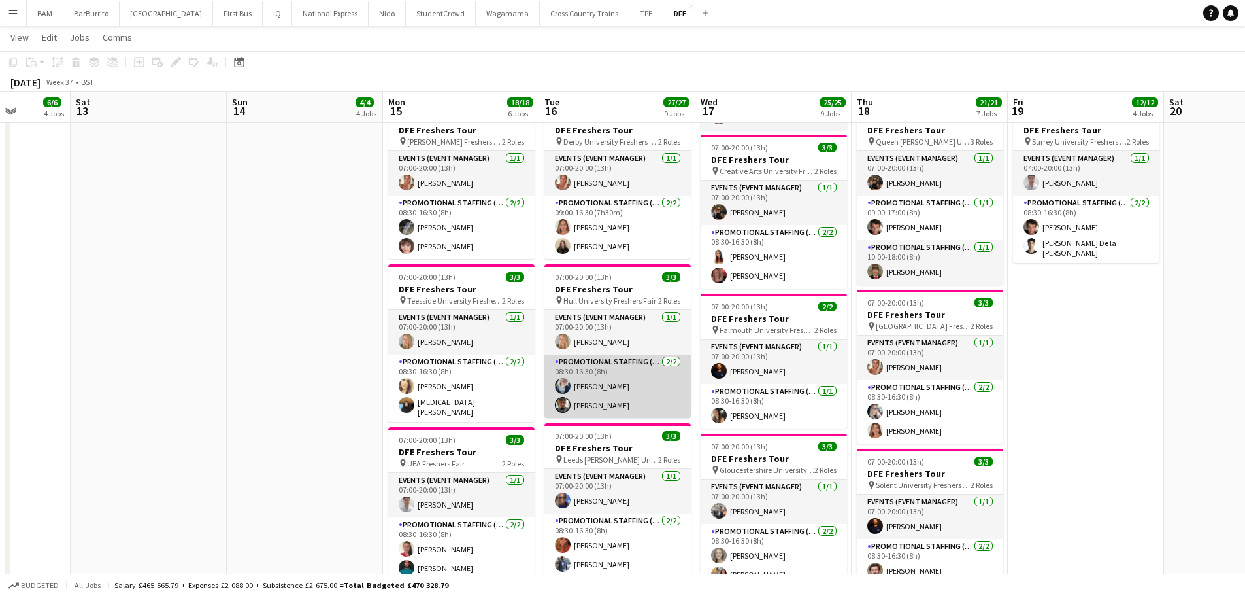
click at [658, 400] on app-card-role "Promotional Staffing (Brand Ambassadors) [DATE] 08:30-16:30 (8h) [PERSON_NAME] …" at bounding box center [618, 385] width 146 height 63
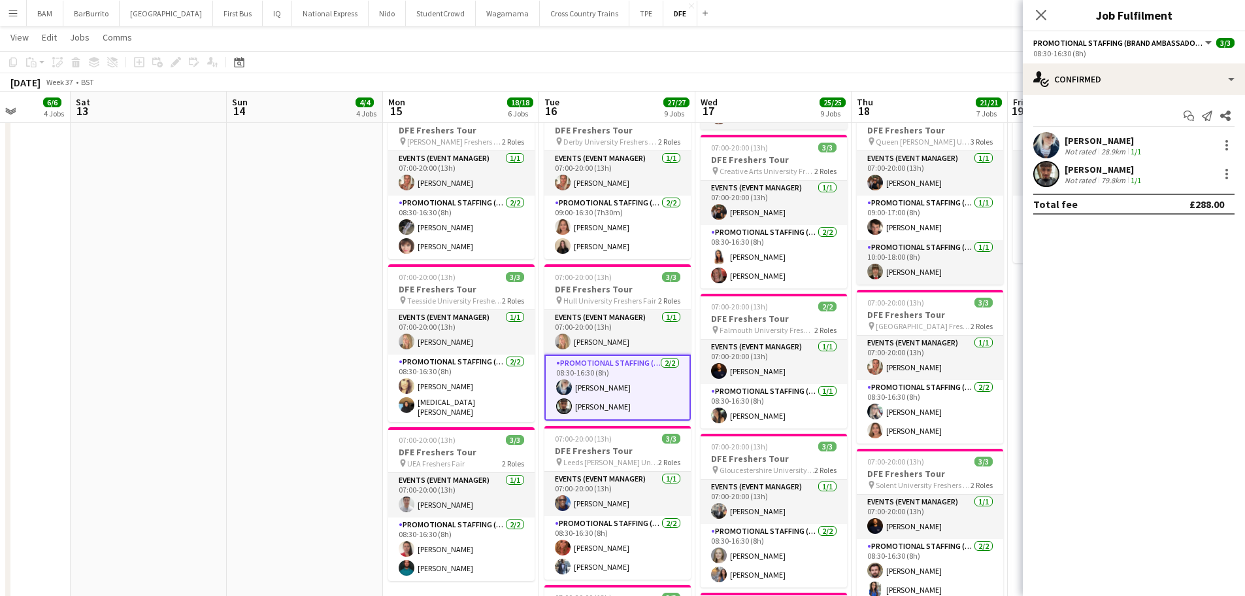
click at [1168, 138] on div "[PERSON_NAME] Not rated 28.9km 1/1" at bounding box center [1134, 145] width 222 height 26
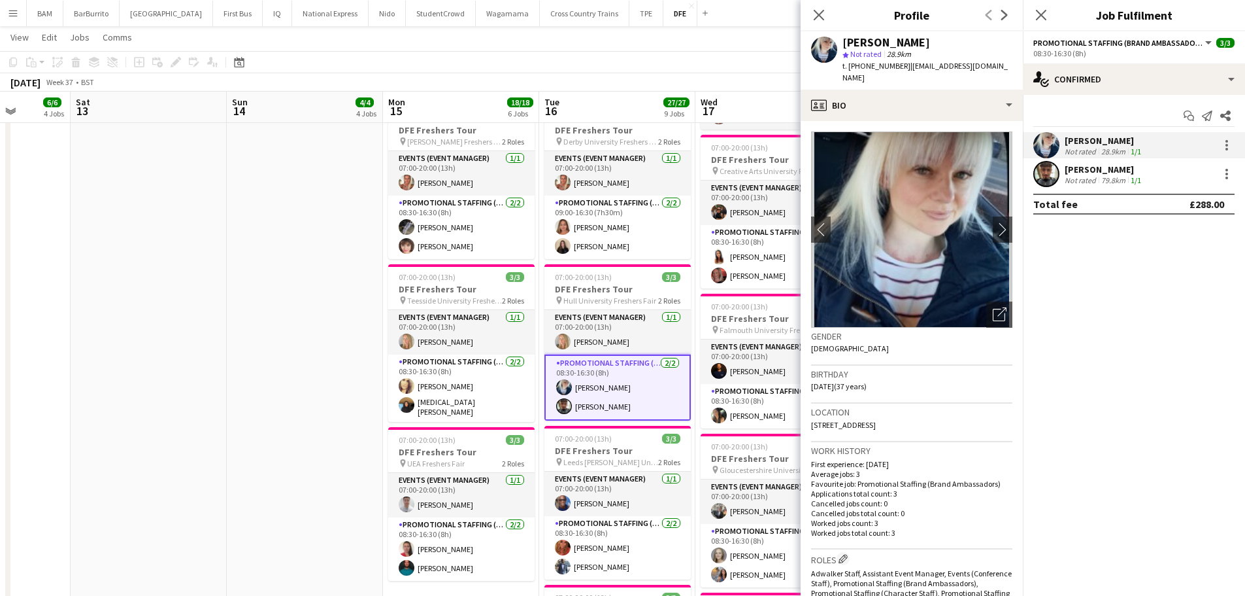
drag, startPoint x: 909, startPoint y: 65, endPoint x: 970, endPoint y: 77, distance: 61.4
click at [970, 77] on div "t. [PHONE_NUMBER] | [PERSON_NAME][EMAIL_ADDRESS][DOMAIN_NAME]" at bounding box center [928, 72] width 170 height 24
copy span "[EMAIL_ADDRESS][DOMAIN_NAME]"
click at [1081, 182] on div "Not rated" at bounding box center [1082, 180] width 34 height 10
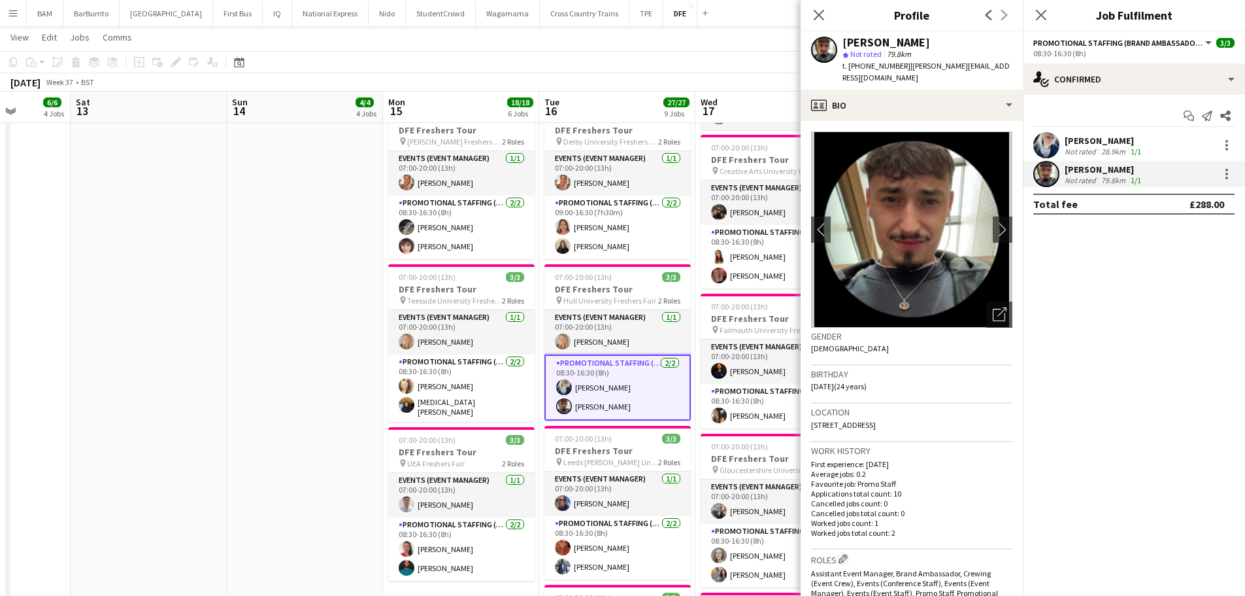
drag, startPoint x: 858, startPoint y: 42, endPoint x: 953, endPoint y: 42, distance: 94.1
click at [953, 42] on div "[PERSON_NAME]" at bounding box center [928, 43] width 170 height 12
click at [921, 71] on div "t. [PHONE_NUMBER] | [PERSON_NAME][EMAIL_ADDRESS][DOMAIN_NAME]" at bounding box center [928, 72] width 170 height 24
drag, startPoint x: 904, startPoint y: 65, endPoint x: 1245, endPoint y: 99, distance: 343.5
click at [941, 84] on div "[PERSON_NAME] star Not rated 79.8km t. [PHONE_NUMBER] | [PERSON_NAME][EMAIL_ADD…" at bounding box center [912, 60] width 222 height 58
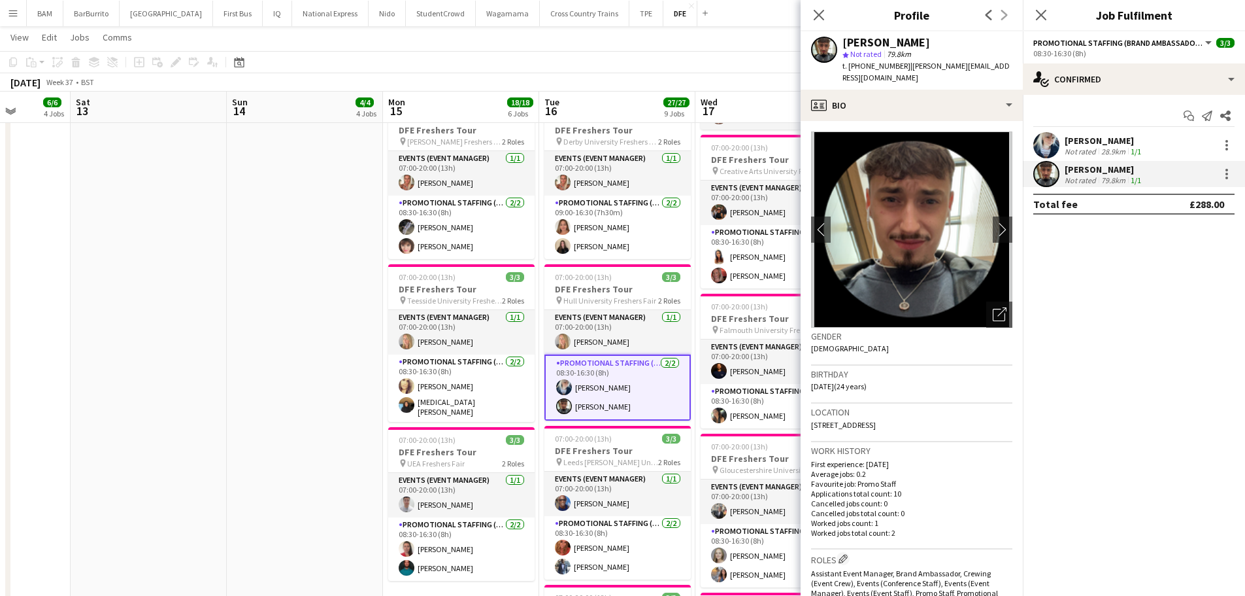
copy span "[PERSON_NAME][EMAIL_ADDRESS][DOMAIN_NAME]"
click at [818, 5] on div "Close pop-in" at bounding box center [819, 15] width 37 height 30
click at [817, 14] on icon "Close pop-in" at bounding box center [819, 14] width 12 height 12
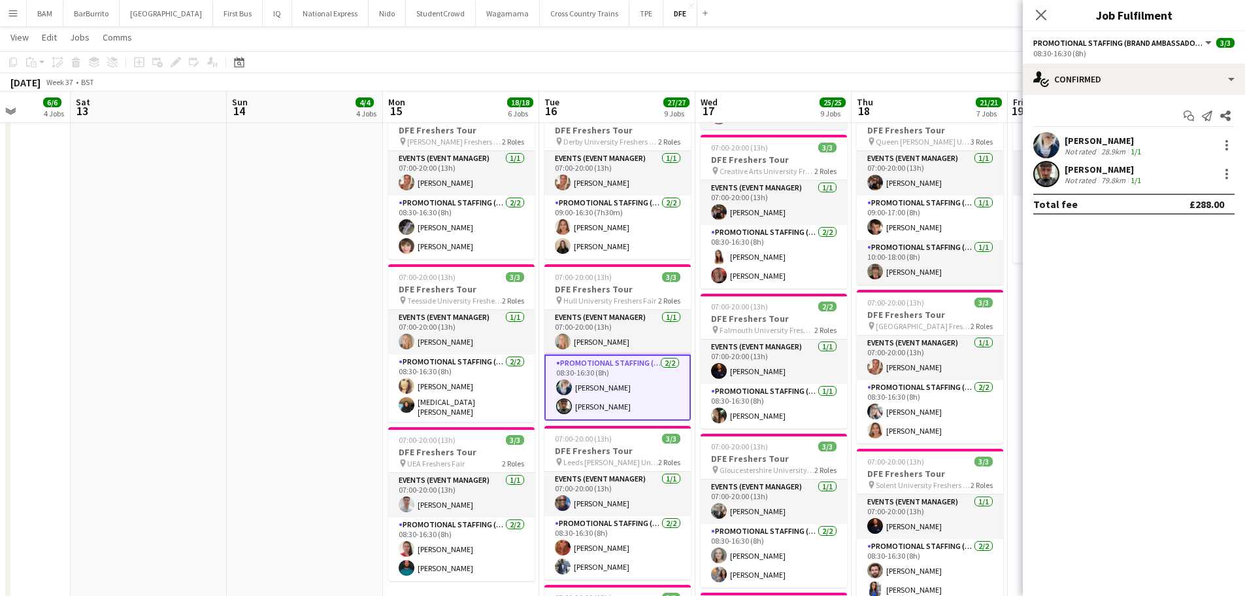
click at [752, 43] on app-page-menu "View Day view expanded Day view collapsed Month view Date picker Jump to [DATE]…" at bounding box center [622, 38] width 1245 height 25
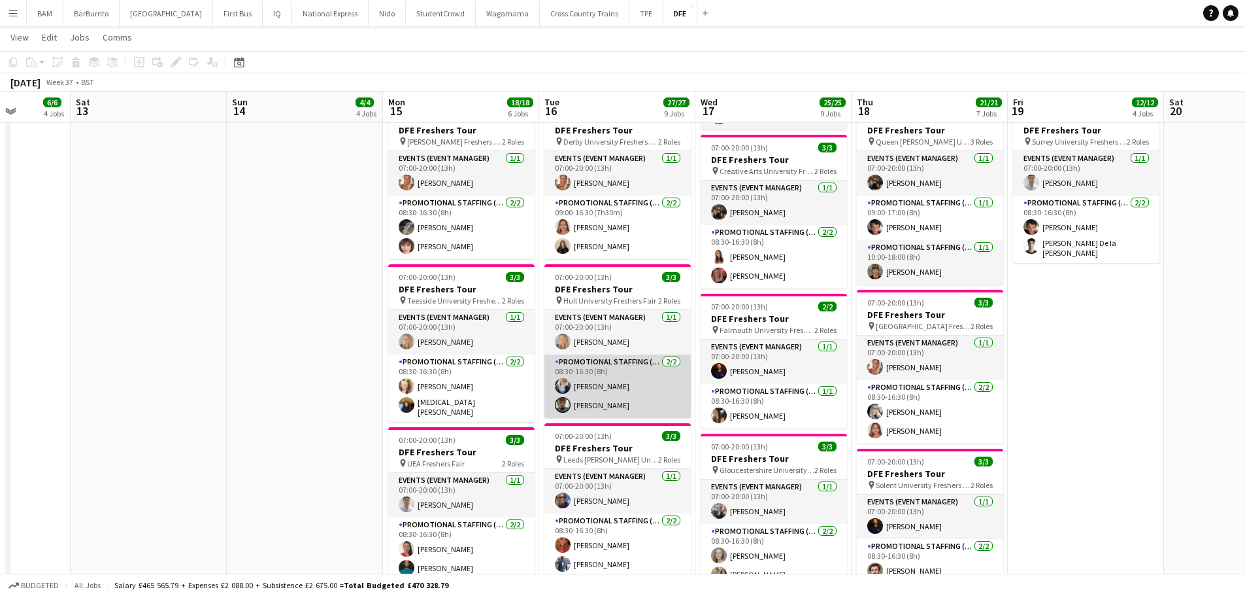
drag, startPoint x: 621, startPoint y: 393, endPoint x: 652, endPoint y: 387, distance: 31.9
click at [622, 393] on app-card-role "Promotional Staffing (Brand Ambassadors) [DATE] 08:30-16:30 (8h) [PERSON_NAME] …" at bounding box center [618, 385] width 146 height 63
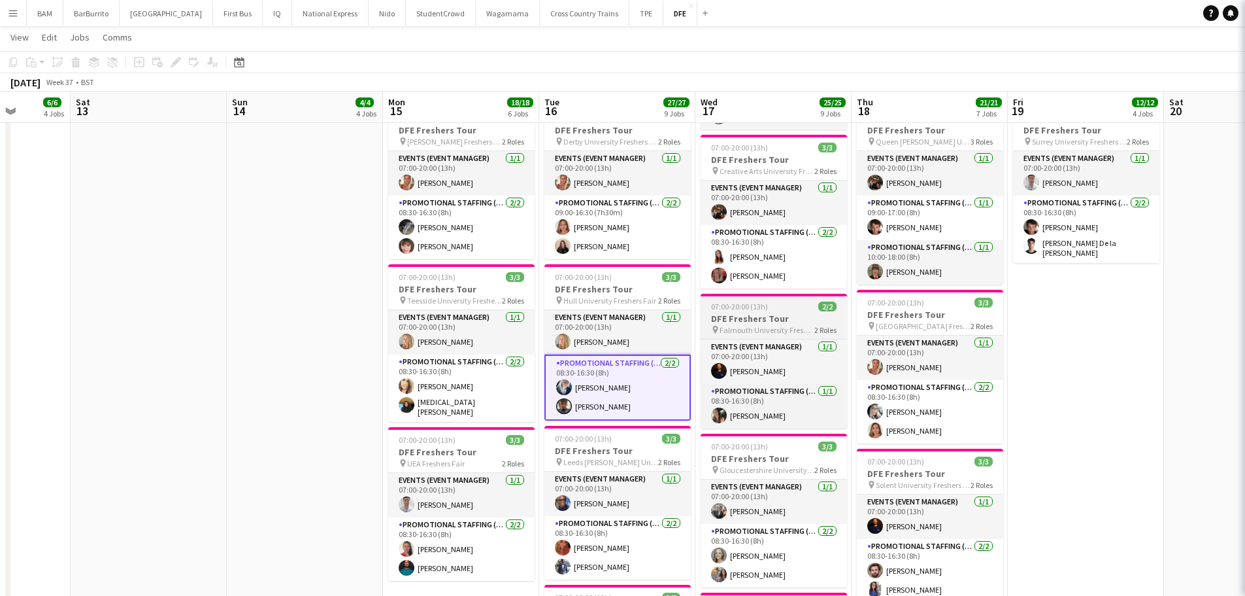
scroll to position [0, 397]
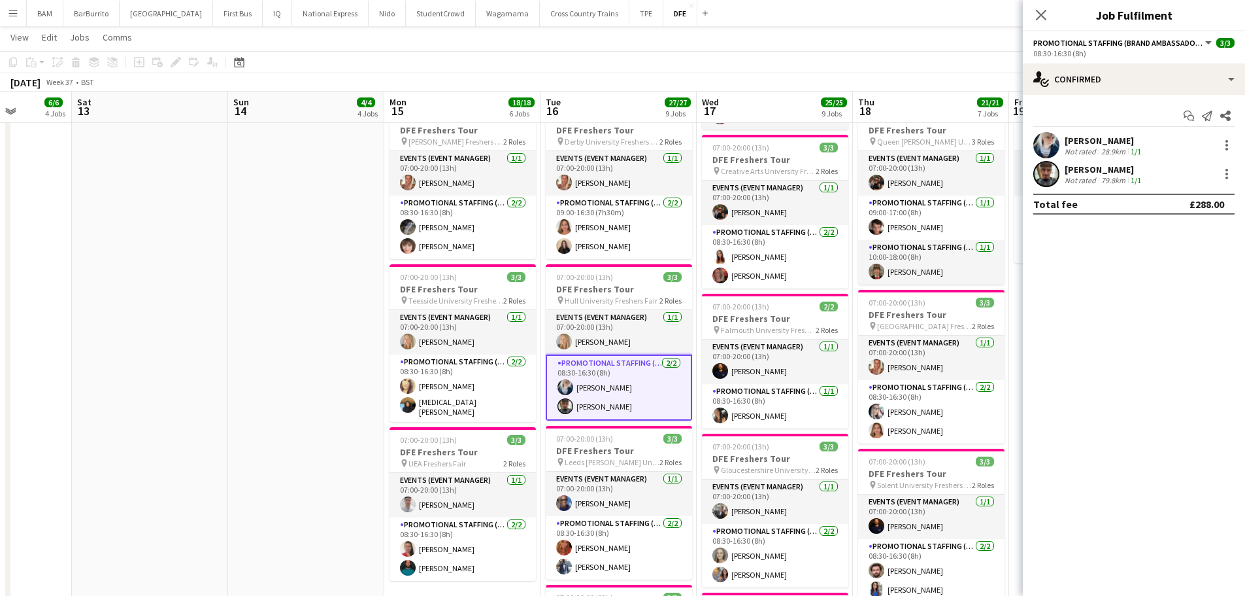
click at [1111, 143] on div "[PERSON_NAME]" at bounding box center [1104, 141] width 79 height 12
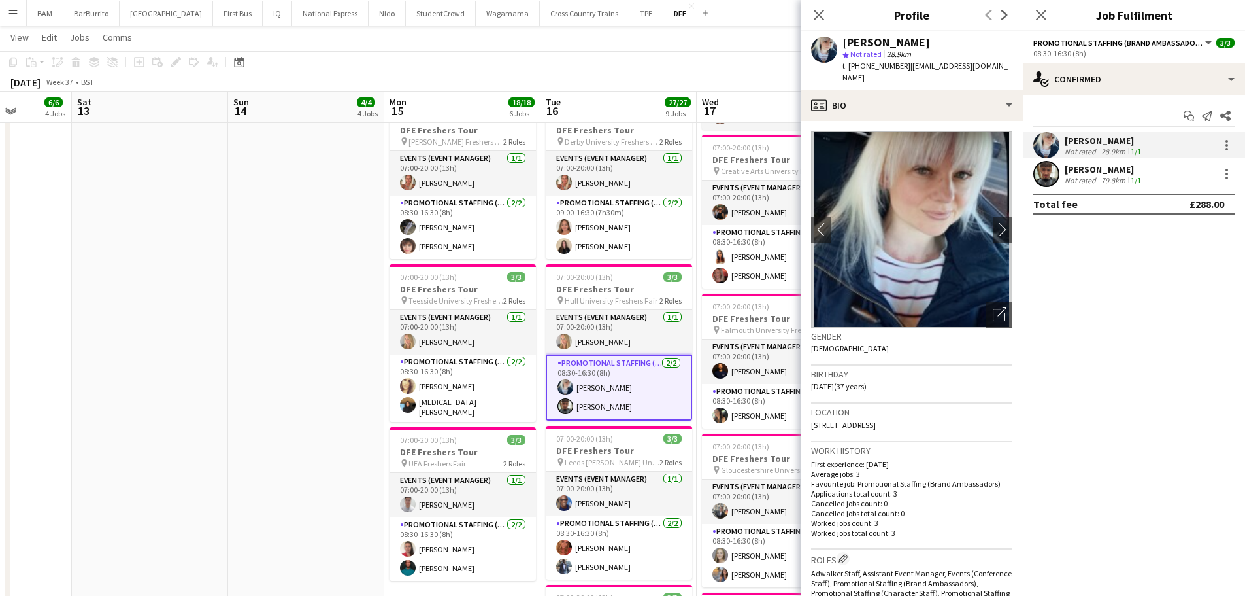
drag, startPoint x: 910, startPoint y: 67, endPoint x: 1254, endPoint y: 123, distance: 348.4
click at [959, 87] on div "[PERSON_NAME] star Not rated 28.9km t. [PHONE_NUMBER] | [PERSON_NAME][EMAIL_ADD…" at bounding box center [912, 60] width 222 height 58
copy span "[EMAIL_ADDRESS][DOMAIN_NAME]"
click at [1094, 175] on div "Not rated" at bounding box center [1082, 180] width 34 height 10
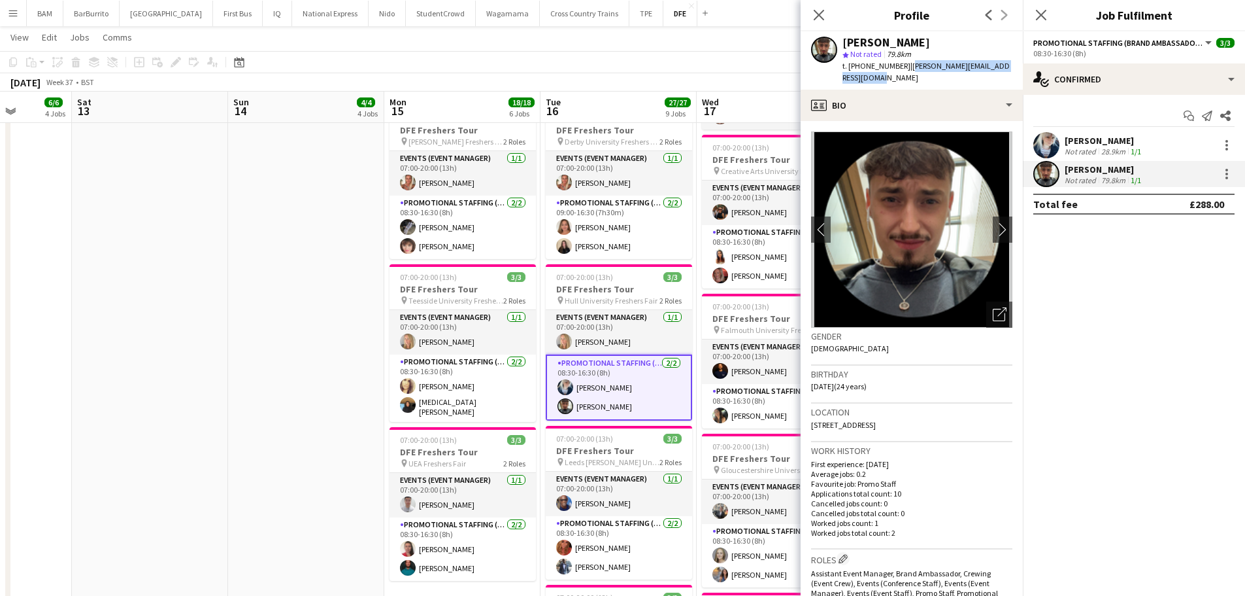
drag, startPoint x: 906, startPoint y: 65, endPoint x: 927, endPoint y: 82, distance: 27.0
click at [927, 82] on div "t. [PHONE_NUMBER] | [PERSON_NAME][EMAIL_ADDRESS][DOMAIN_NAME]" at bounding box center [928, 72] width 170 height 24
copy span "[PERSON_NAME][EMAIL_ADDRESS][DOMAIN_NAME]"
click at [813, 15] on app-icon "Close pop-in" at bounding box center [819, 15] width 19 height 19
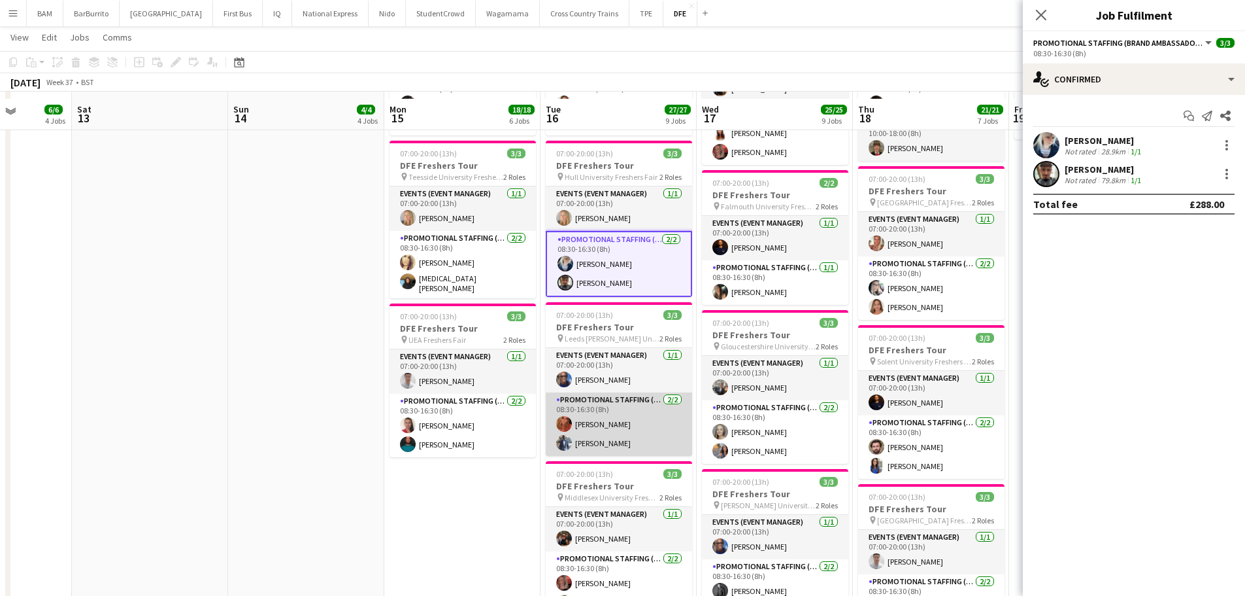
scroll to position [654, 0]
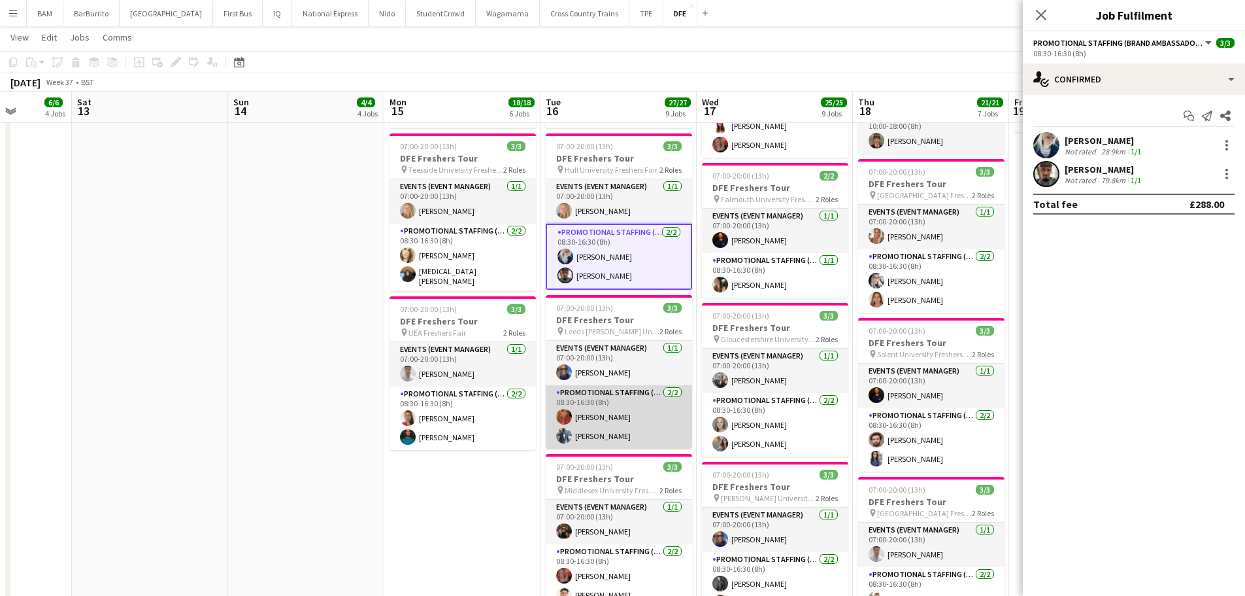
click at [647, 419] on app-card-role "Promotional Staffing (Brand Ambassadors) [DATE] 08:30-16:30 (8h) [PERSON_NAME] …" at bounding box center [619, 416] width 146 height 63
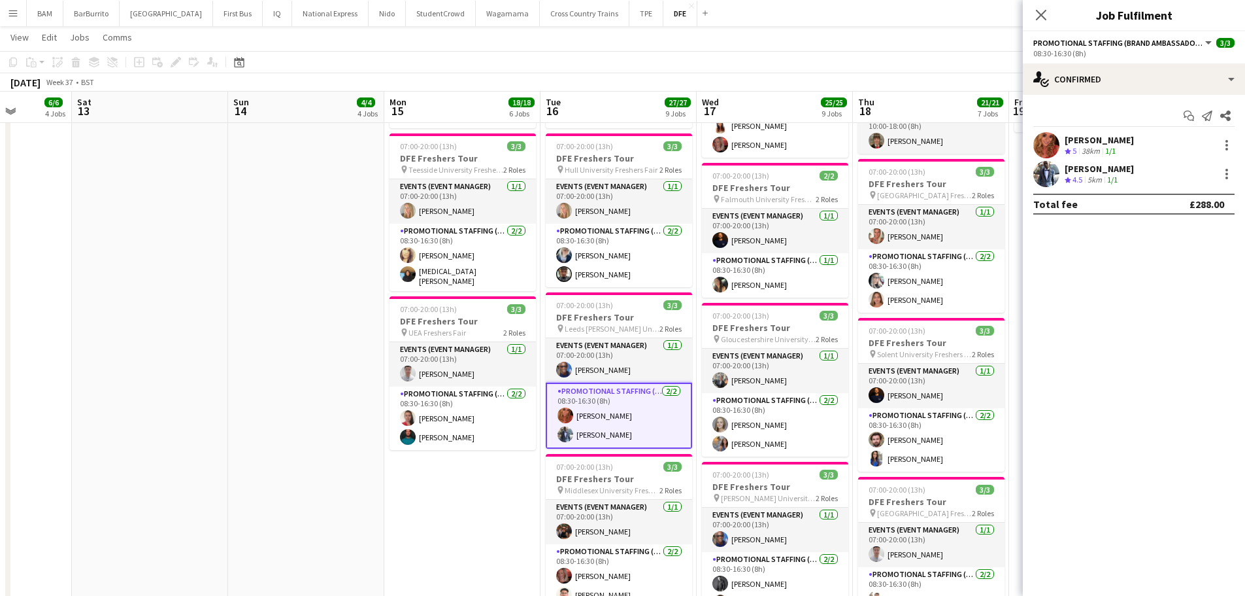
click at [1158, 146] on div "[PERSON_NAME] Crew rating 5 38km 1/1" at bounding box center [1134, 145] width 222 height 26
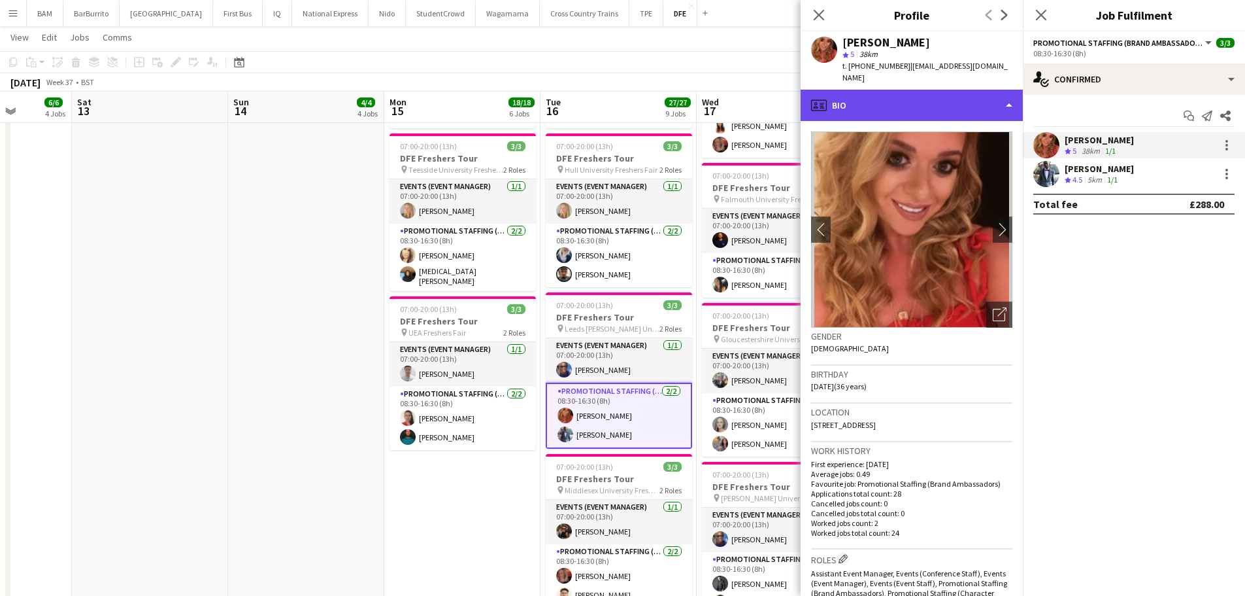
click at [945, 90] on div "profile Bio" at bounding box center [912, 105] width 222 height 31
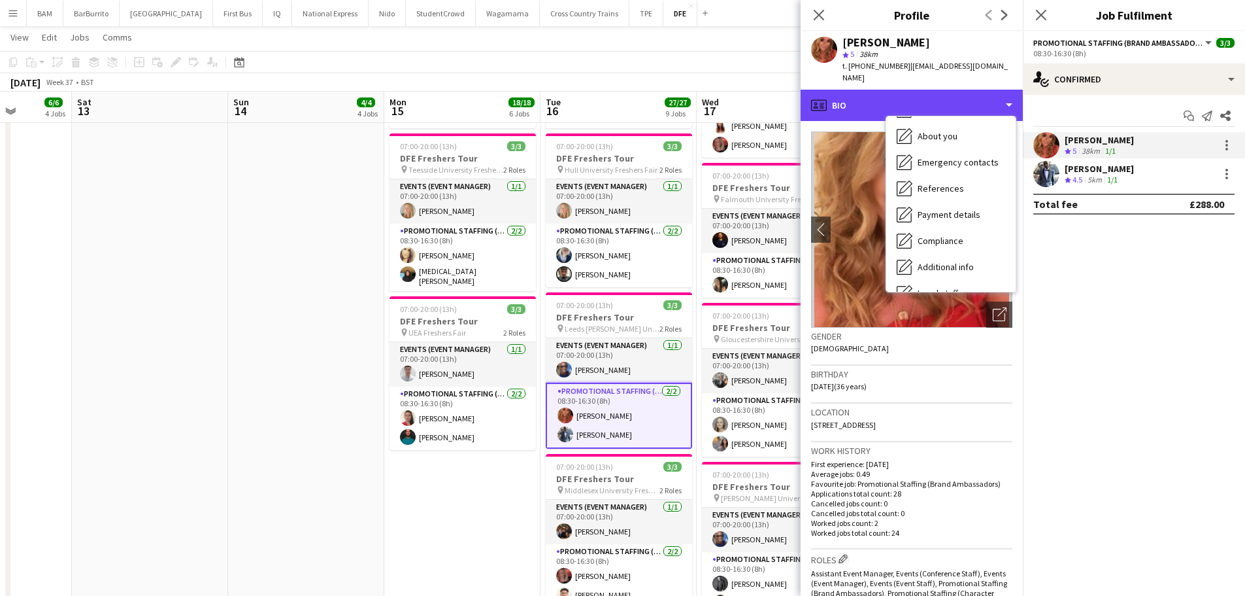
scroll to position [149, 0]
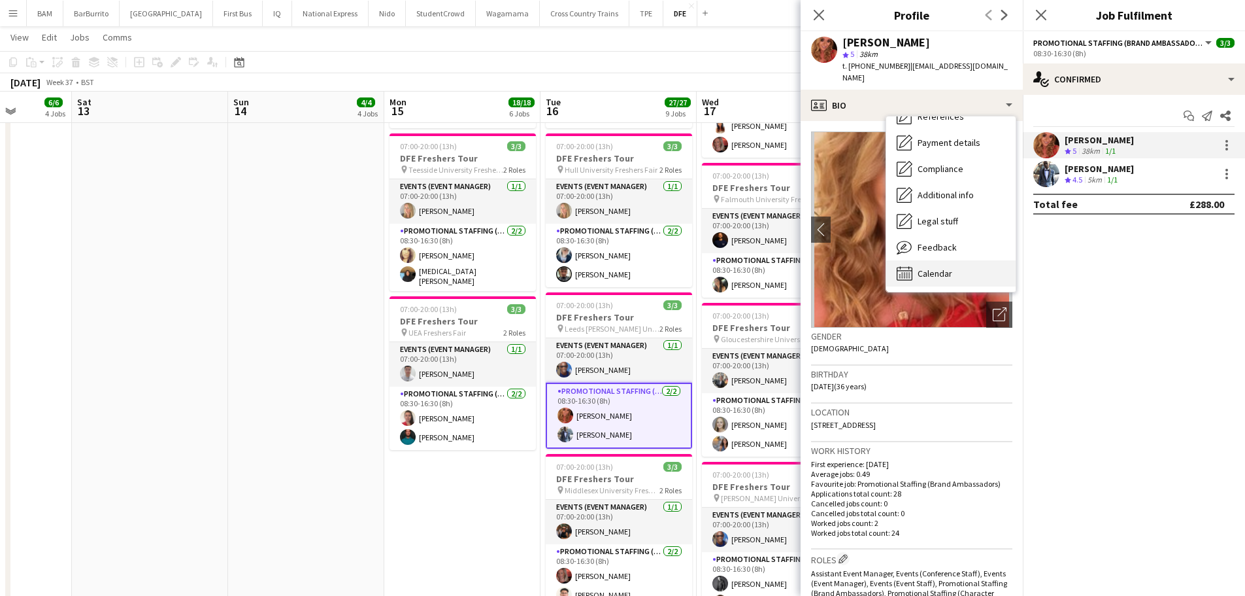
click at [964, 260] on div "Calendar Calendar" at bounding box center [951, 273] width 129 height 26
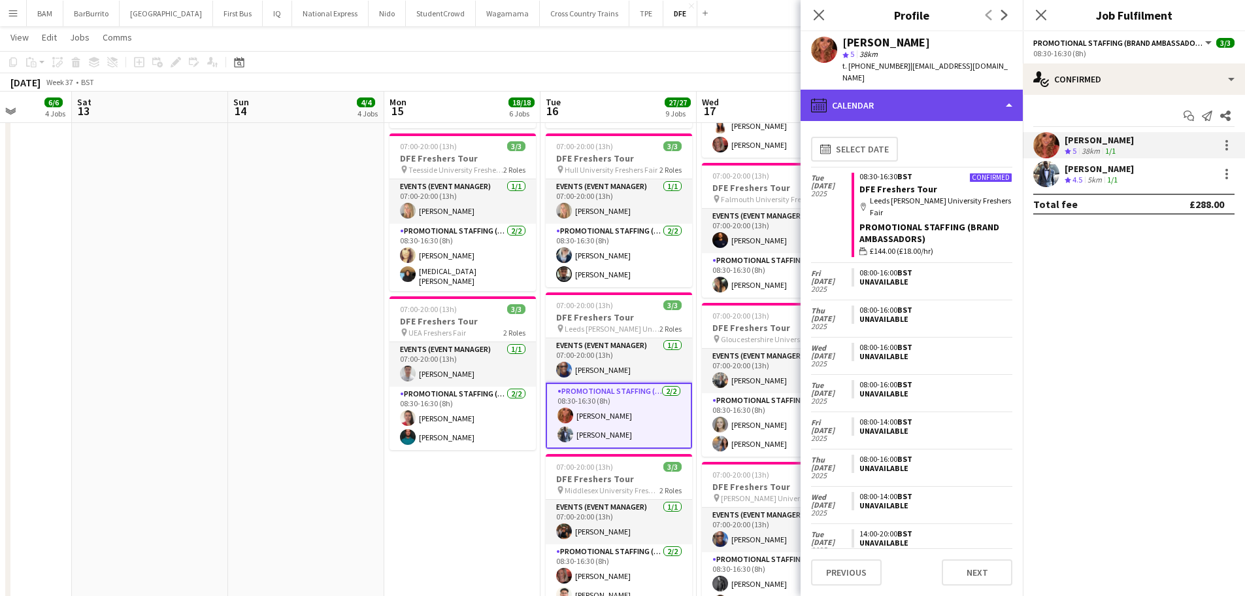
click at [939, 90] on div "calendar-full Calendar" at bounding box center [912, 105] width 222 height 31
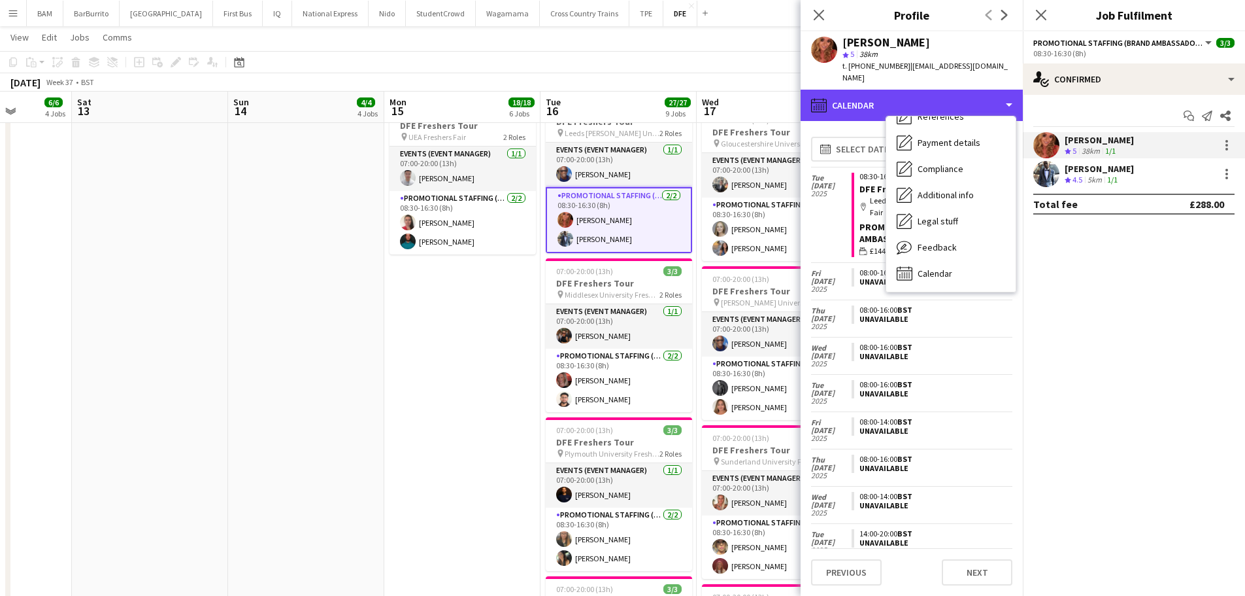
scroll to position [850, 0]
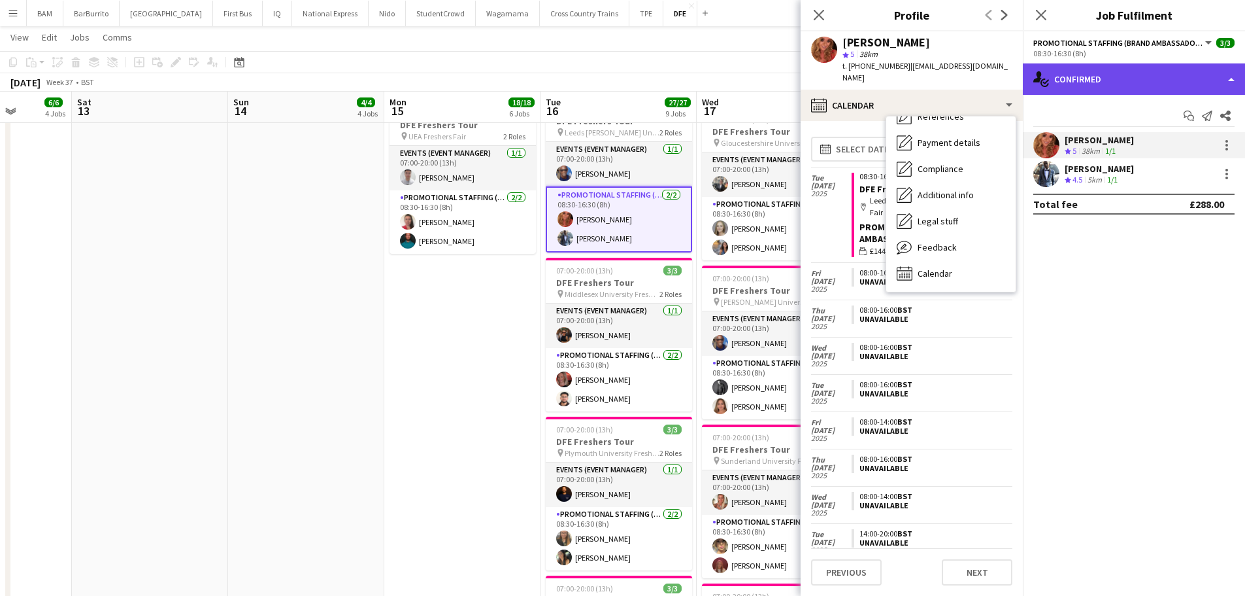
click at [1089, 73] on div "single-neutral-actions-check-2 Confirmed" at bounding box center [1134, 78] width 222 height 31
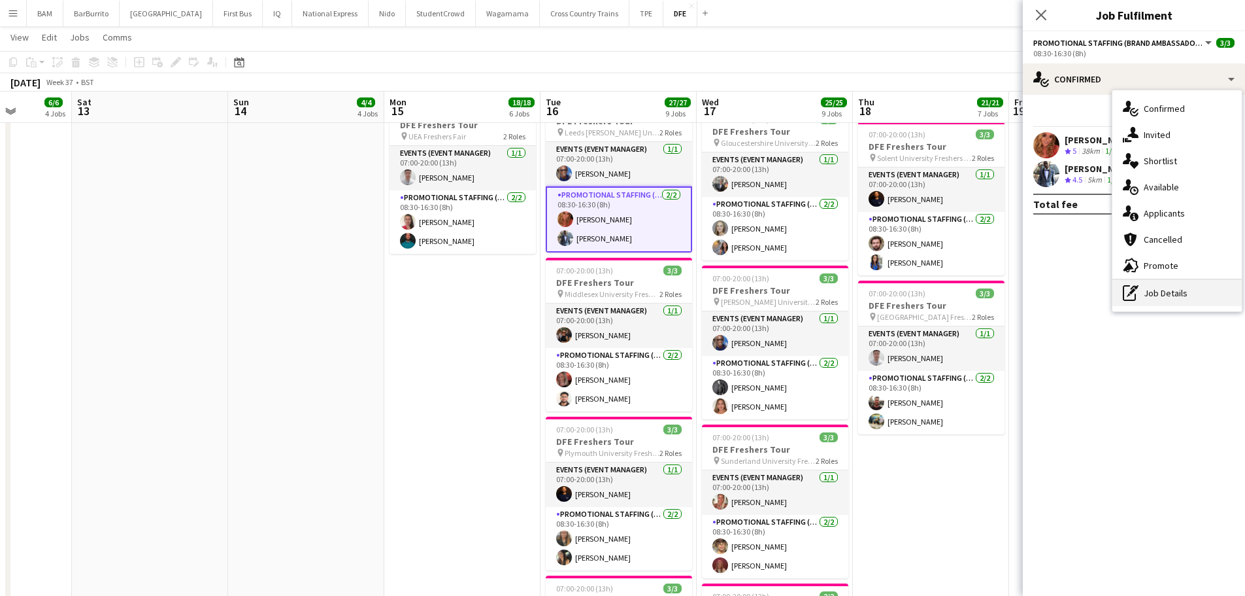
click at [1191, 295] on div "pen-write Job Details" at bounding box center [1177, 293] width 129 height 26
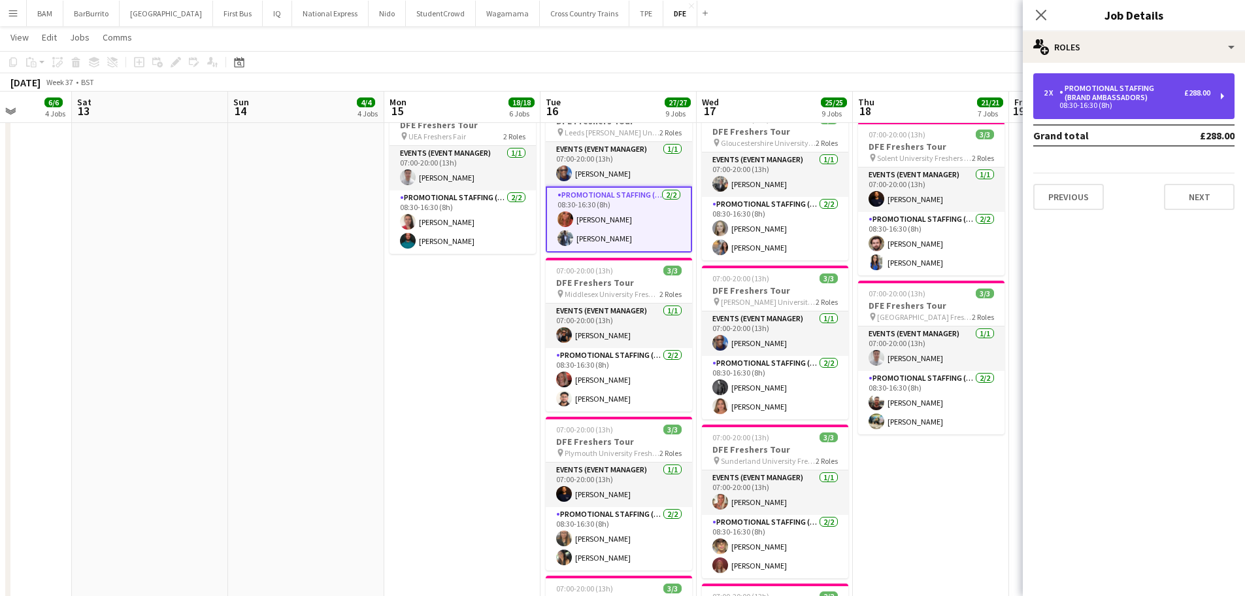
click at [1100, 86] on div "Promotional Staffing (Brand Ambassadors)" at bounding box center [1122, 93] width 125 height 18
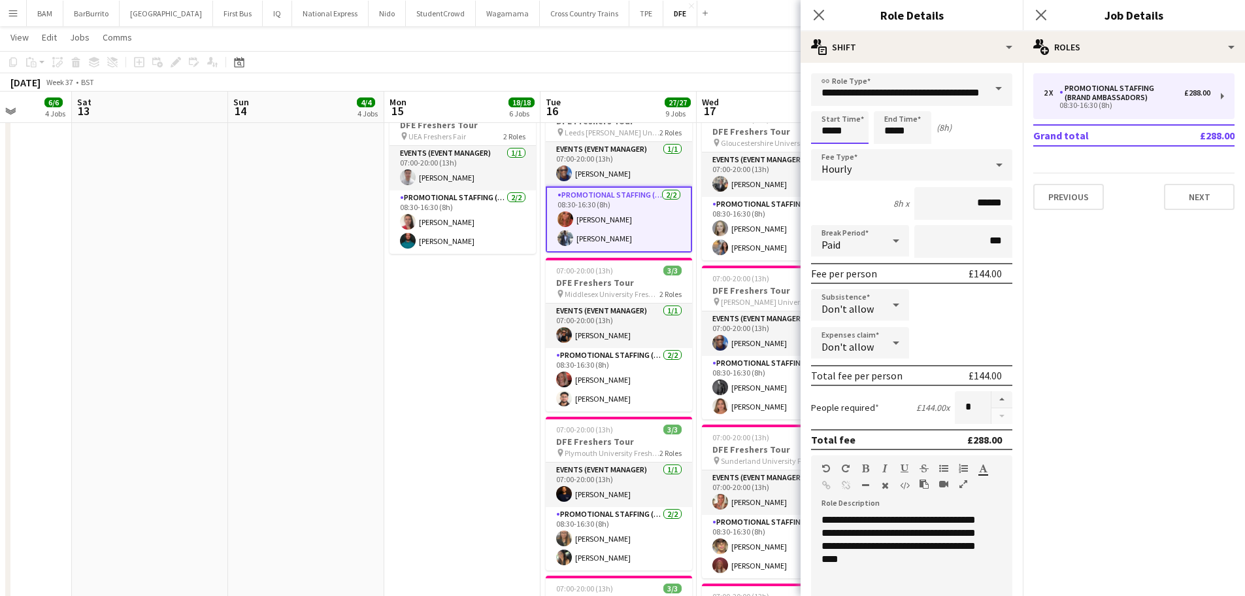
click at [849, 127] on input "*****" at bounding box center [840, 127] width 58 height 33
click at [822, 102] on div at bounding box center [827, 104] width 26 height 13
click at [857, 151] on div at bounding box center [853, 150] width 26 height 13
type input "*****"
click at [861, 149] on div at bounding box center [853, 150] width 26 height 13
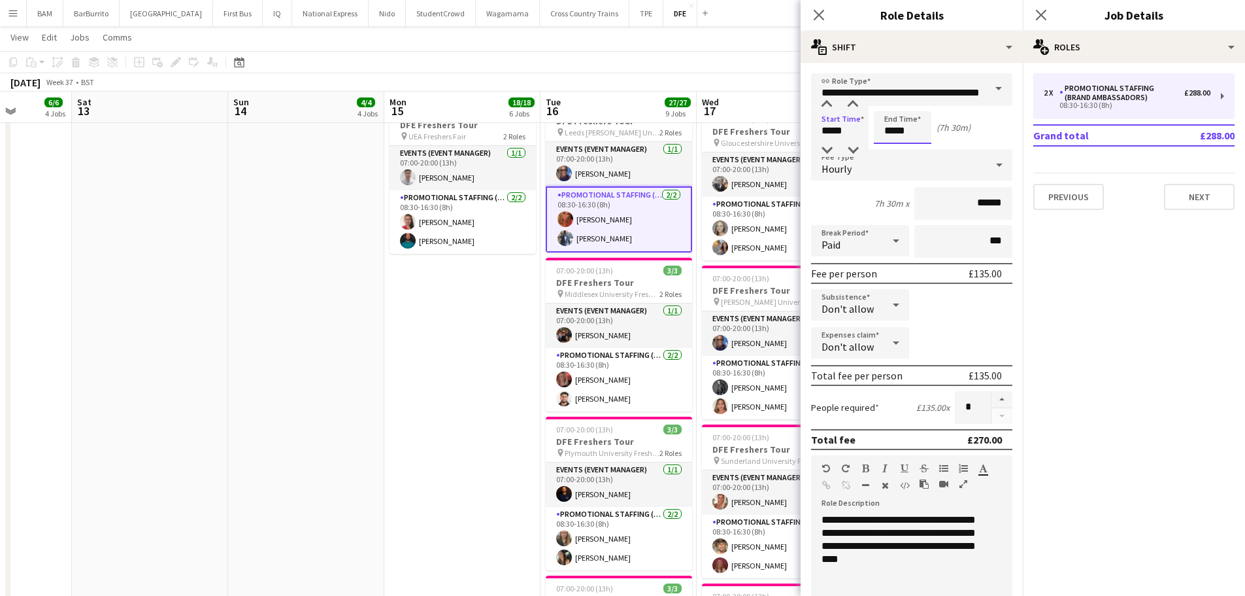
click at [904, 140] on input "*****" at bounding box center [903, 127] width 58 height 33
click at [741, 71] on app-toolbar "Copy Paste Paste Ctrl+V Paste with crew Ctrl+Shift+V Paste linked Job [GEOGRAPH…" at bounding box center [622, 62] width 1245 height 22
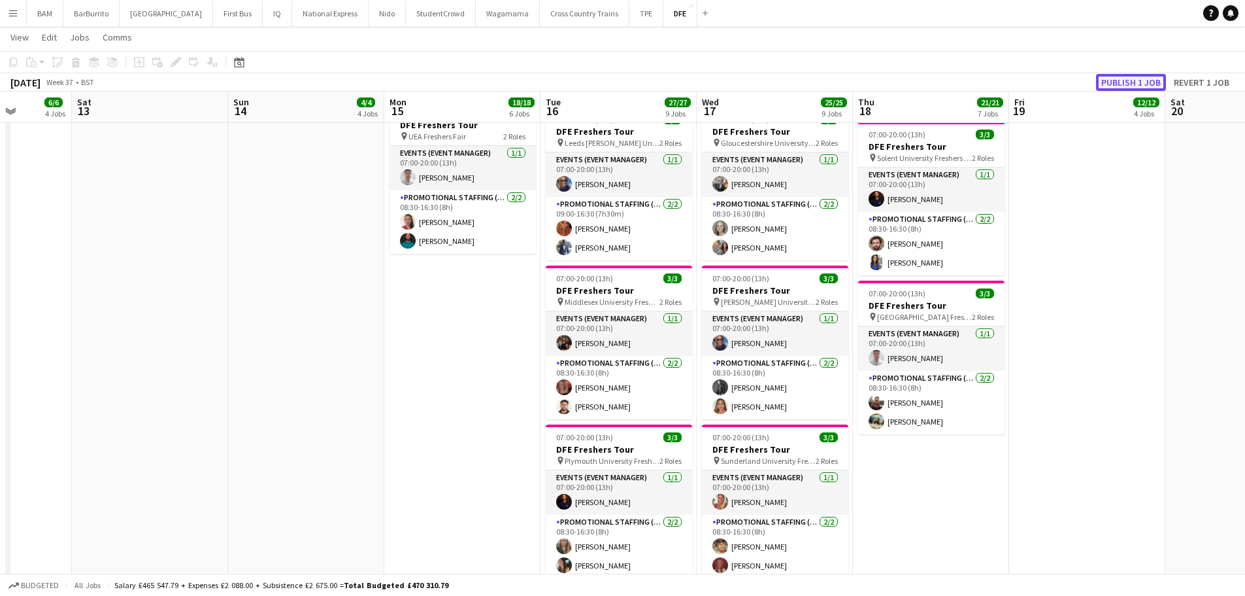
click at [1145, 80] on button "Publish 1 job" at bounding box center [1131, 82] width 70 height 17
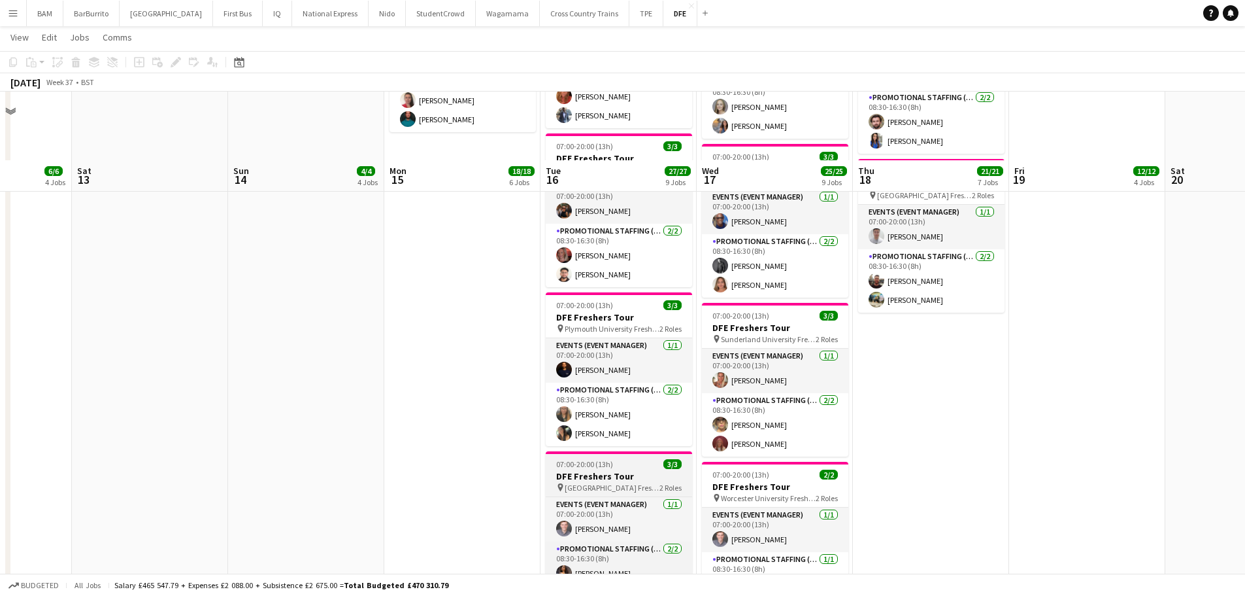
scroll to position [1046, 0]
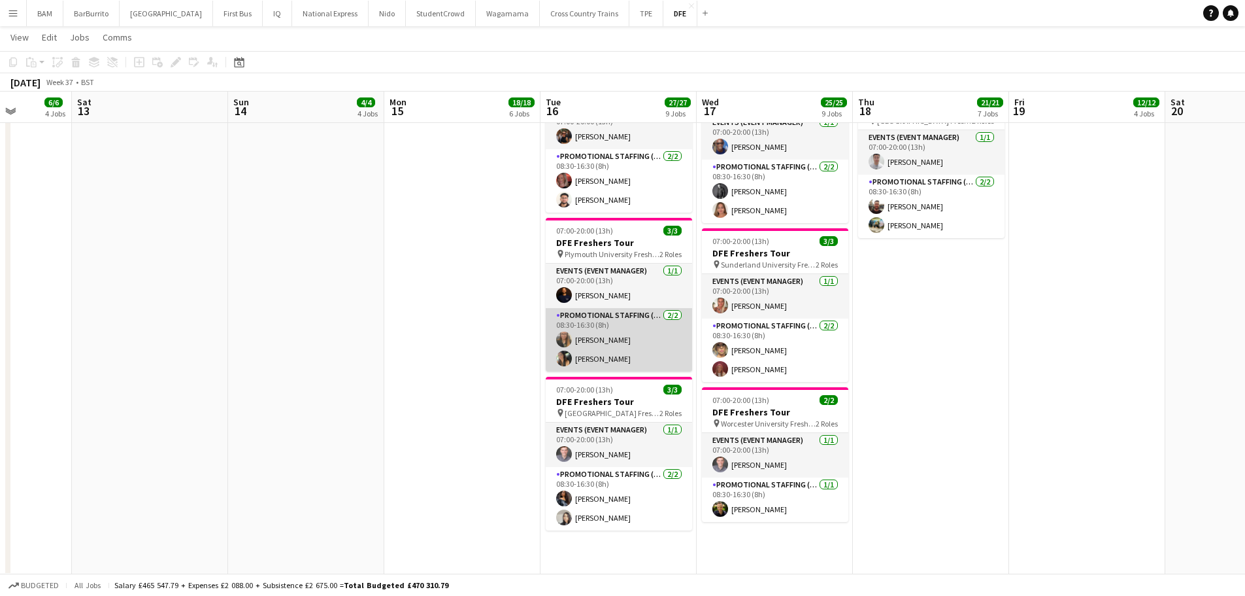
click at [641, 346] on app-card-role "Promotional Staffing (Brand Ambassadors) [DATE] 08:30-16:30 (8h) [PERSON_NAME] …" at bounding box center [619, 339] width 146 height 63
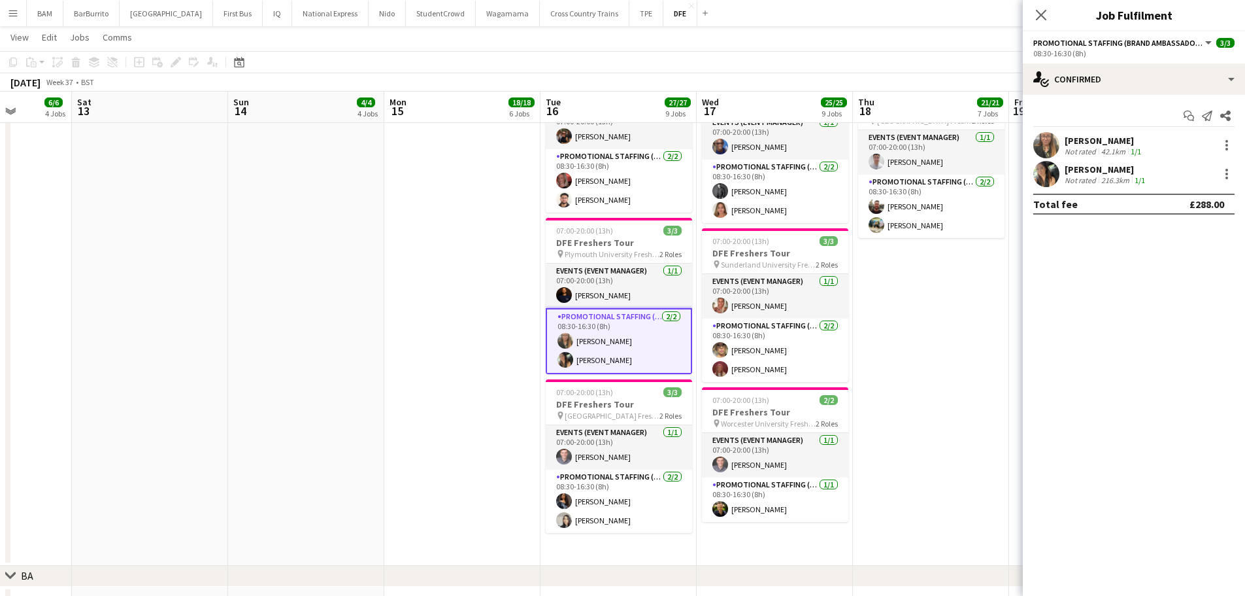
click at [1070, 142] on div "[PERSON_NAME]" at bounding box center [1104, 141] width 79 height 12
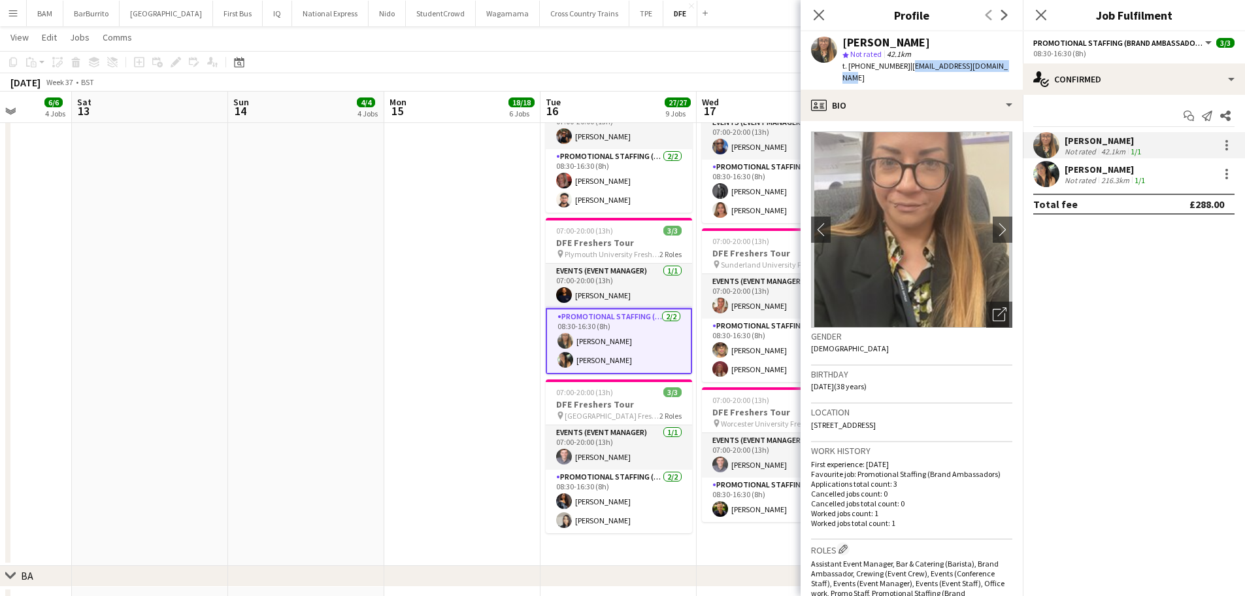
drag, startPoint x: 904, startPoint y: 68, endPoint x: 1012, endPoint y: 68, distance: 107.9
click at [1012, 68] on app-profile-header "[PERSON_NAME] star Not rated 42.1km t. [PHONE_NUMBER] | [EMAIL_ADDRESS][DOMAIN_…" at bounding box center [912, 60] width 222 height 58
copy span "[EMAIL_ADDRESS][DOMAIN_NAME]"
drag, startPoint x: 1138, startPoint y: 177, endPoint x: 1093, endPoint y: 177, distance: 44.5
click at [1138, 177] on app-skills-label "1/1" at bounding box center [1140, 180] width 10 height 10
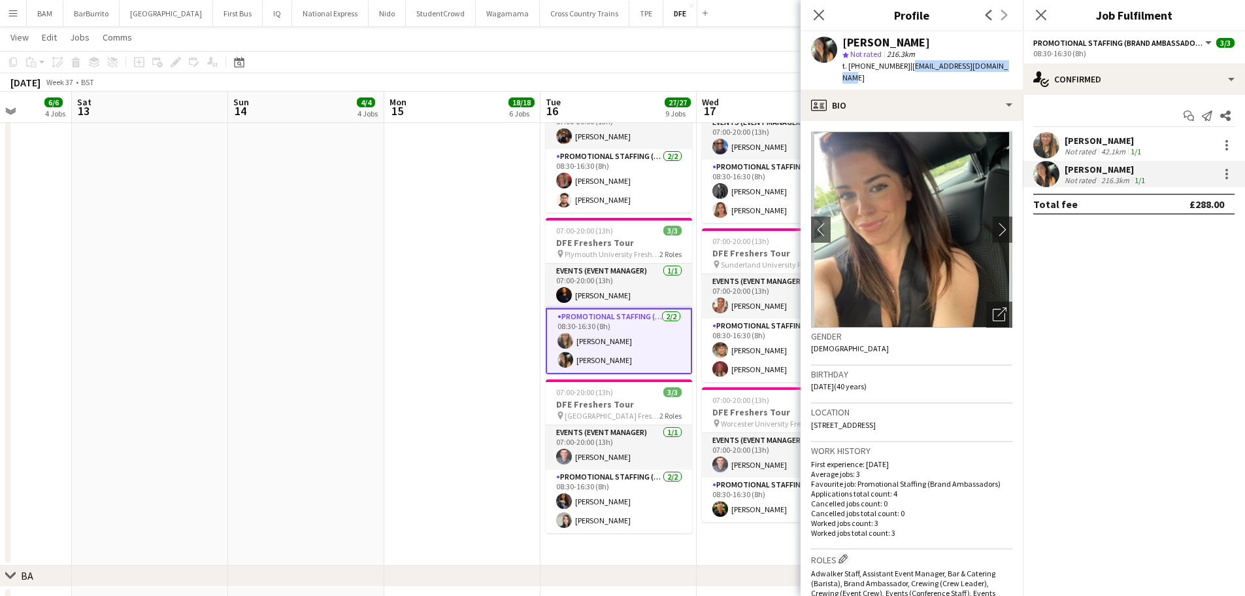
drag, startPoint x: 907, startPoint y: 66, endPoint x: 1009, endPoint y: 68, distance: 102.0
click at [1009, 68] on div "[PERSON_NAME] star Not rated 216.3km t. [PHONE_NUMBER] | [EMAIL_ADDRESS][DOMAIN…" at bounding box center [912, 60] width 222 height 58
copy span "[EMAIL_ADDRESS][DOMAIN_NAME]"
drag, startPoint x: 647, startPoint y: 275, endPoint x: 853, endPoint y: 263, distance: 206.2
click at [647, 275] on app-card-role "Events (Event Manager) [DATE] 07:00-20:00 (13h) [PERSON_NAME]" at bounding box center [619, 285] width 146 height 44
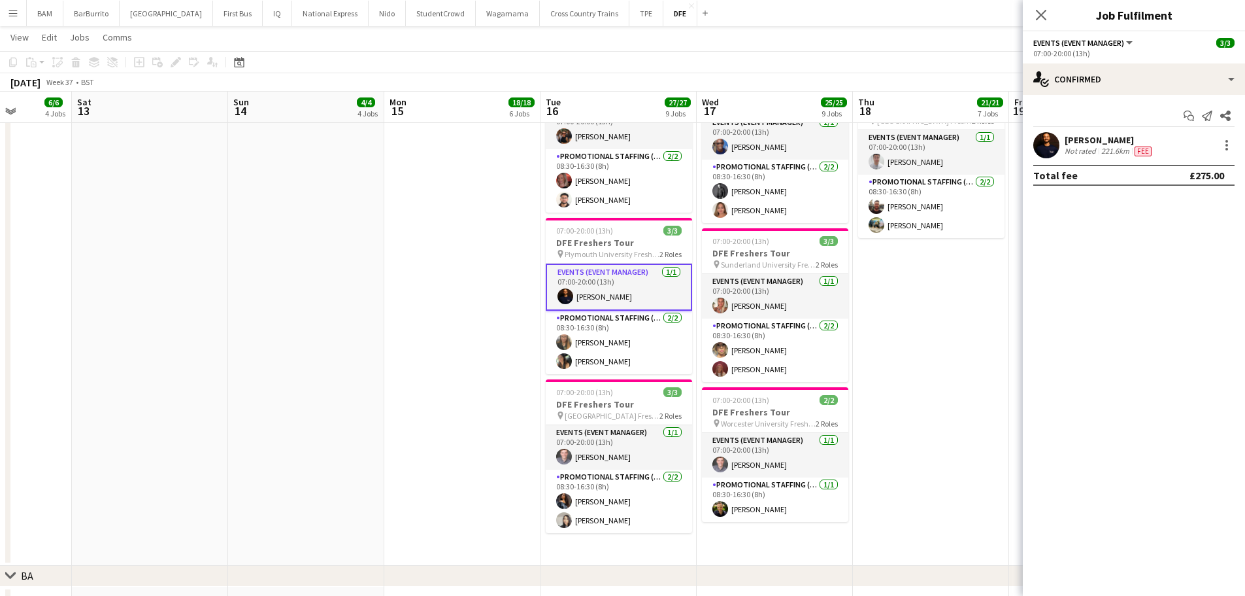
click at [1095, 137] on div "[PERSON_NAME]" at bounding box center [1110, 140] width 90 height 12
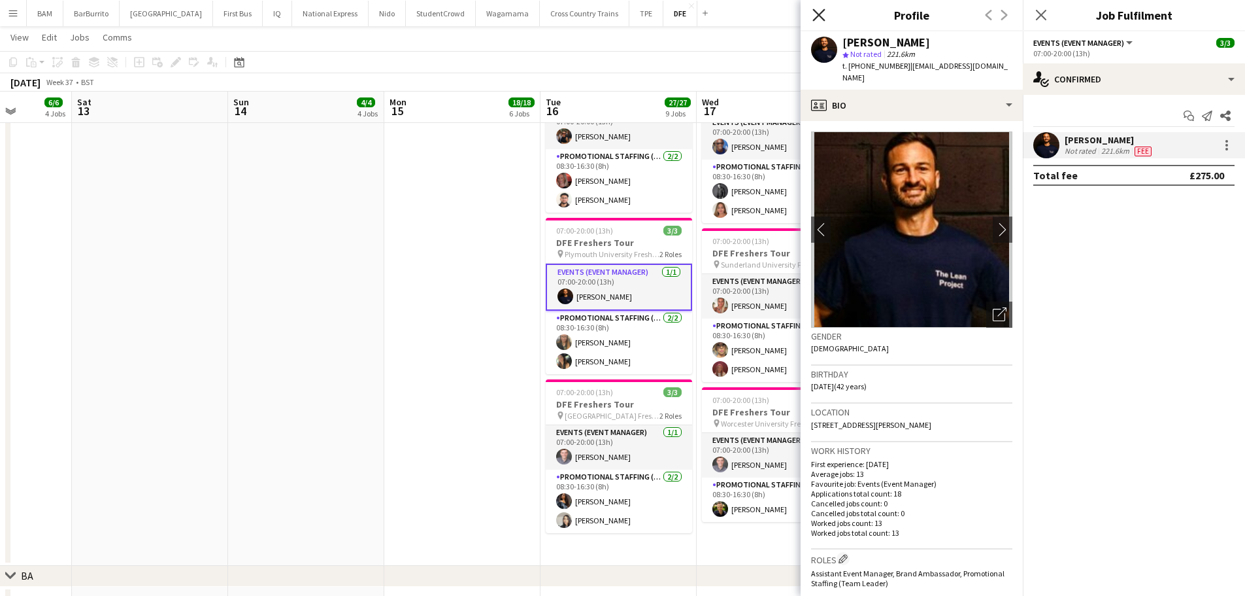
click at [820, 12] on icon "Close pop-in" at bounding box center [819, 14] width 12 height 12
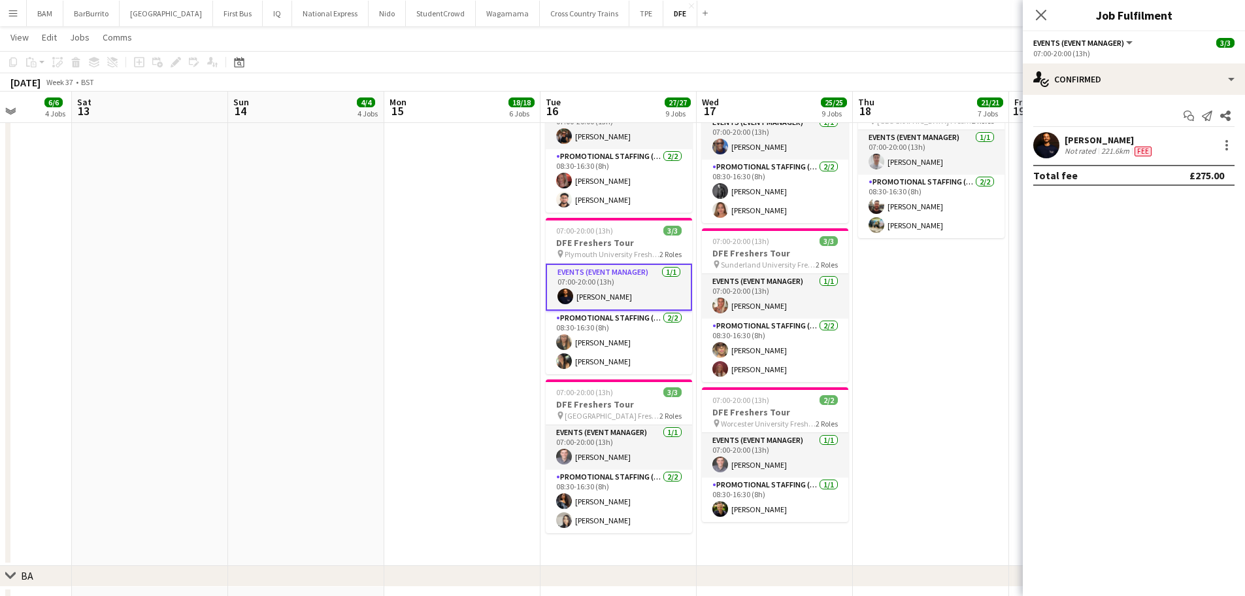
click at [771, 45] on app-page-menu "View Day view expanded Day view collapsed Month view Date picker Jump to [DATE]…" at bounding box center [622, 38] width 1245 height 25
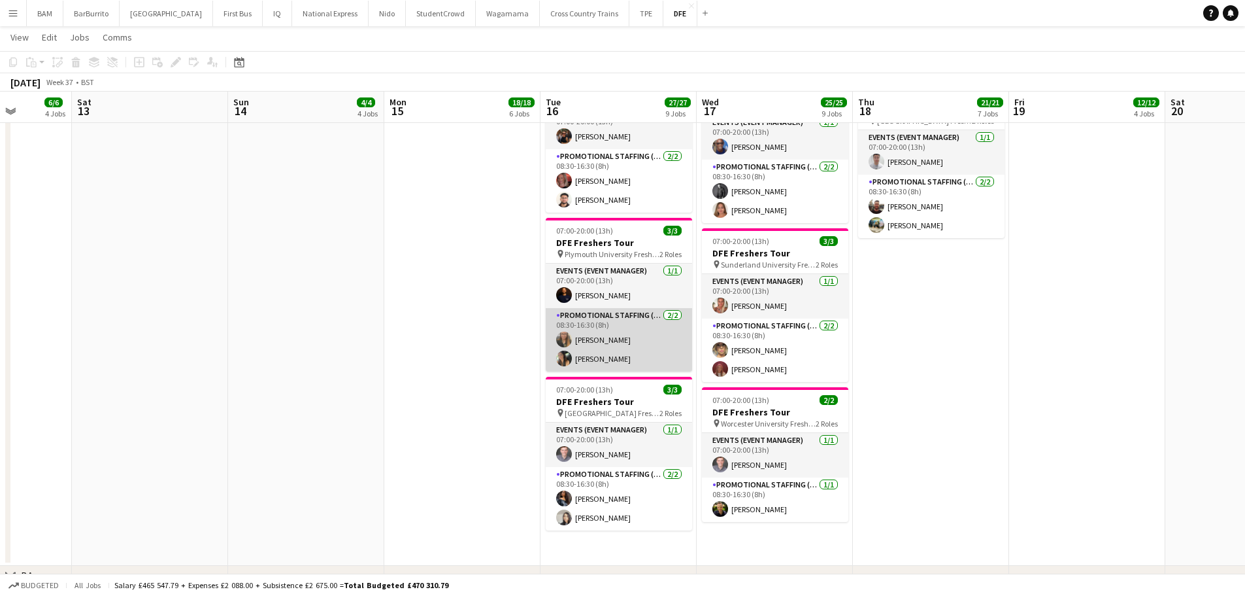
click at [626, 341] on app-card-role "Promotional Staffing (Brand Ambassadors) [DATE] 08:30-16:30 (8h) [PERSON_NAME] …" at bounding box center [619, 339] width 146 height 63
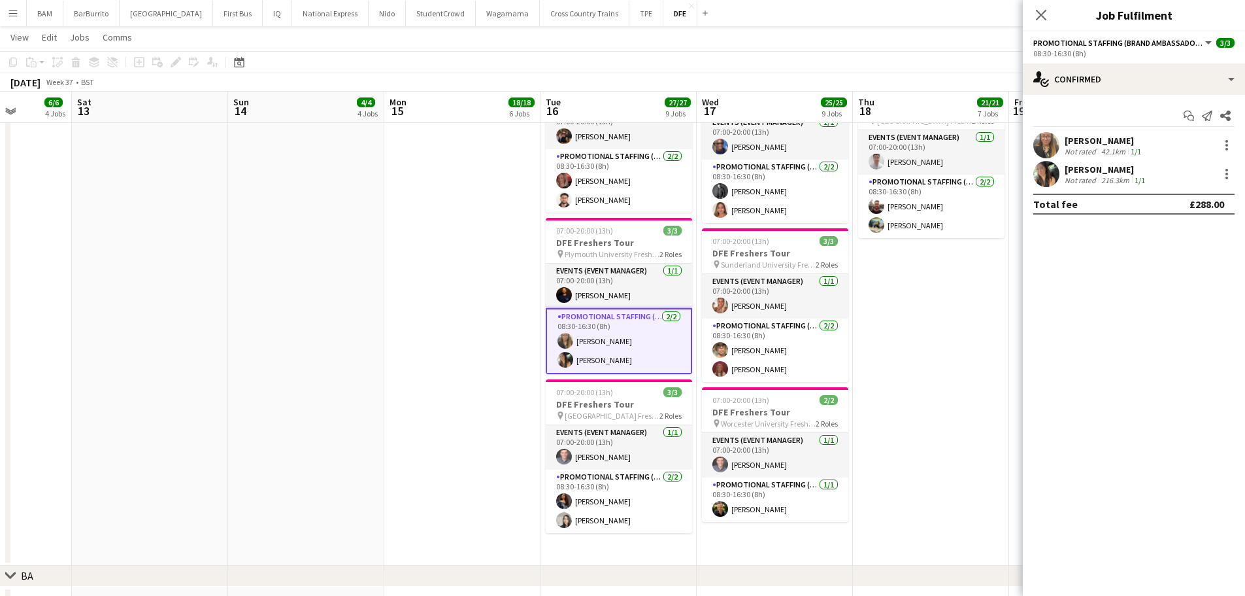
click at [1079, 143] on div "[PERSON_NAME]" at bounding box center [1104, 141] width 79 height 12
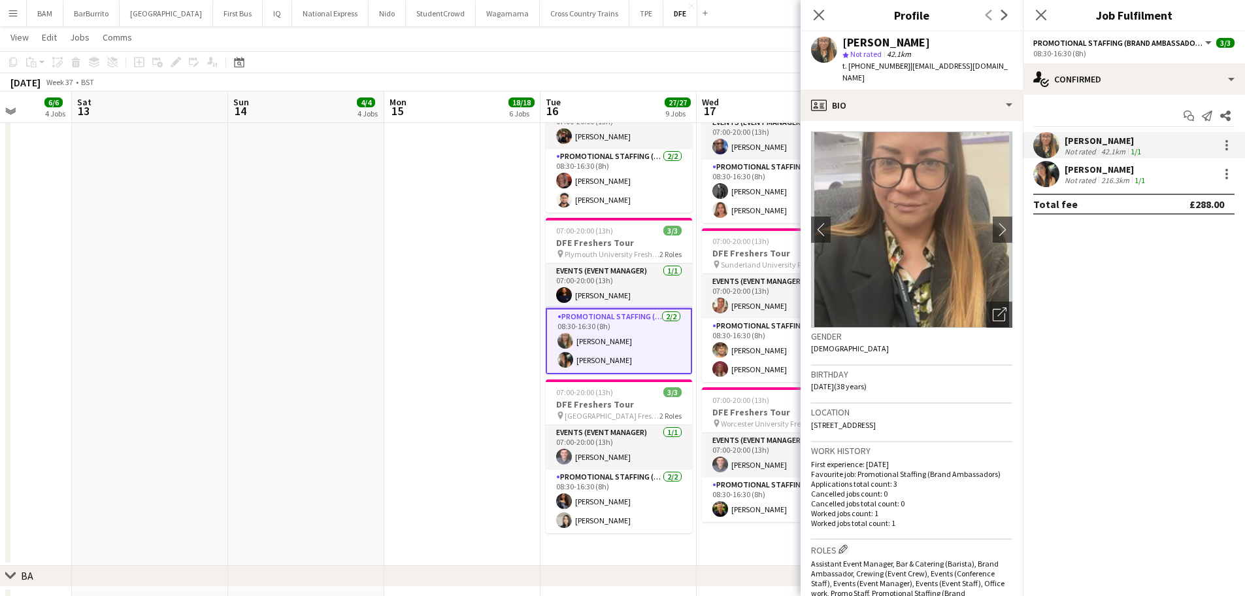
click at [1101, 173] on div "[PERSON_NAME]" at bounding box center [1106, 169] width 83 height 12
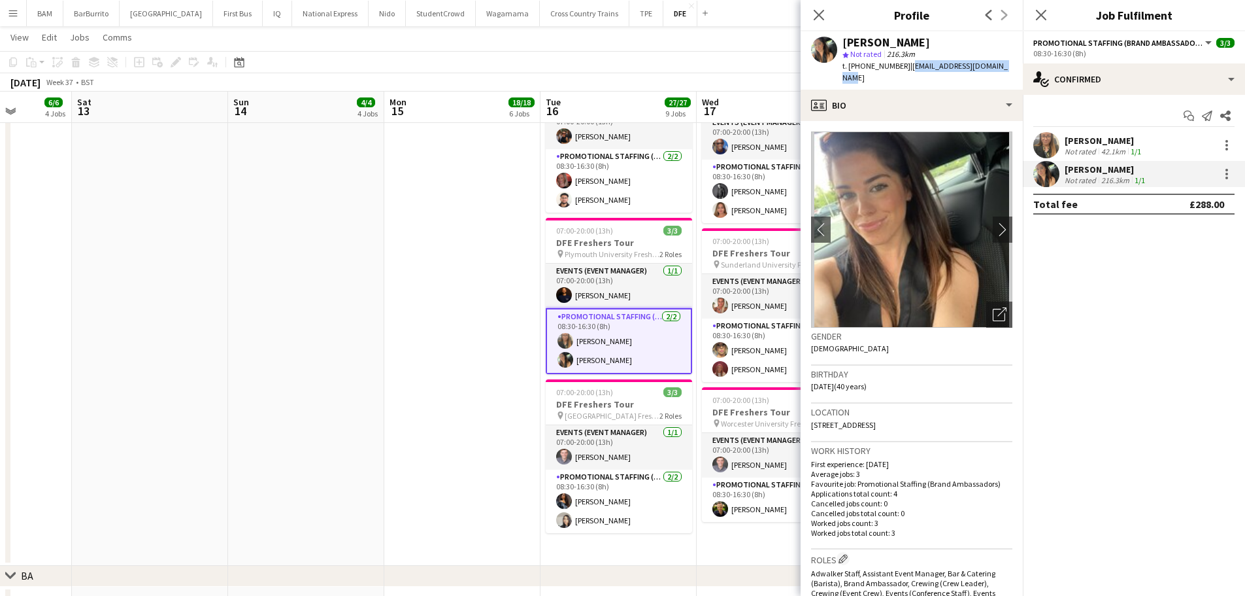
drag, startPoint x: 1003, startPoint y: 68, endPoint x: 905, endPoint y: 70, distance: 98.1
click at [905, 70] on div "[PERSON_NAME] star Not rated 216.3km t. [PHONE_NUMBER] | [EMAIL_ADDRESS][DOMAIN…" at bounding box center [912, 60] width 222 height 58
copy span "[EMAIL_ADDRESS][DOMAIN_NAME]"
click at [820, 21] on app-icon "Close pop-in" at bounding box center [819, 15] width 19 height 19
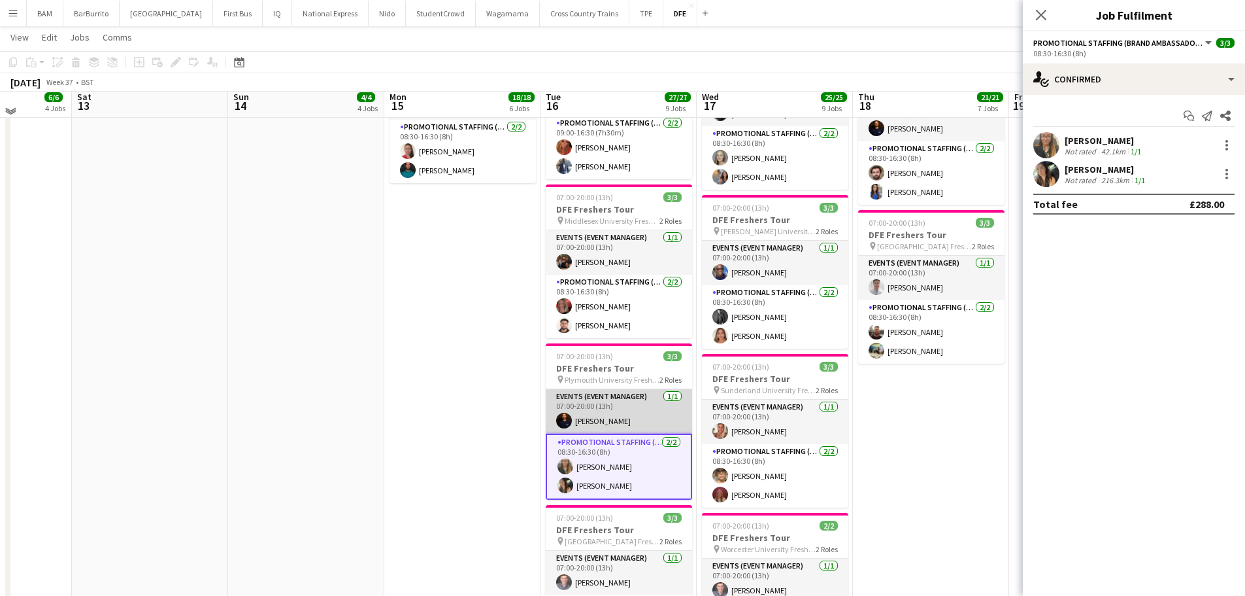
scroll to position [915, 0]
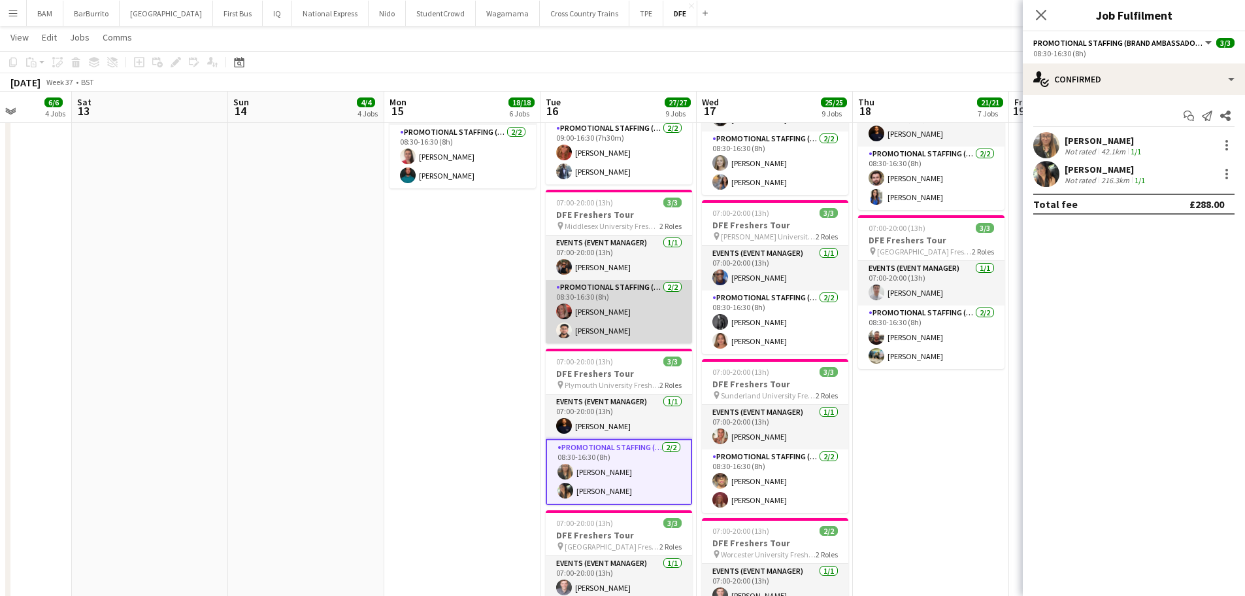
click at [632, 321] on app-card-role "Promotional Staffing (Brand Ambassadors) [DATE] 08:30-16:30 (8h) [PERSON_NAME] …" at bounding box center [619, 311] width 146 height 63
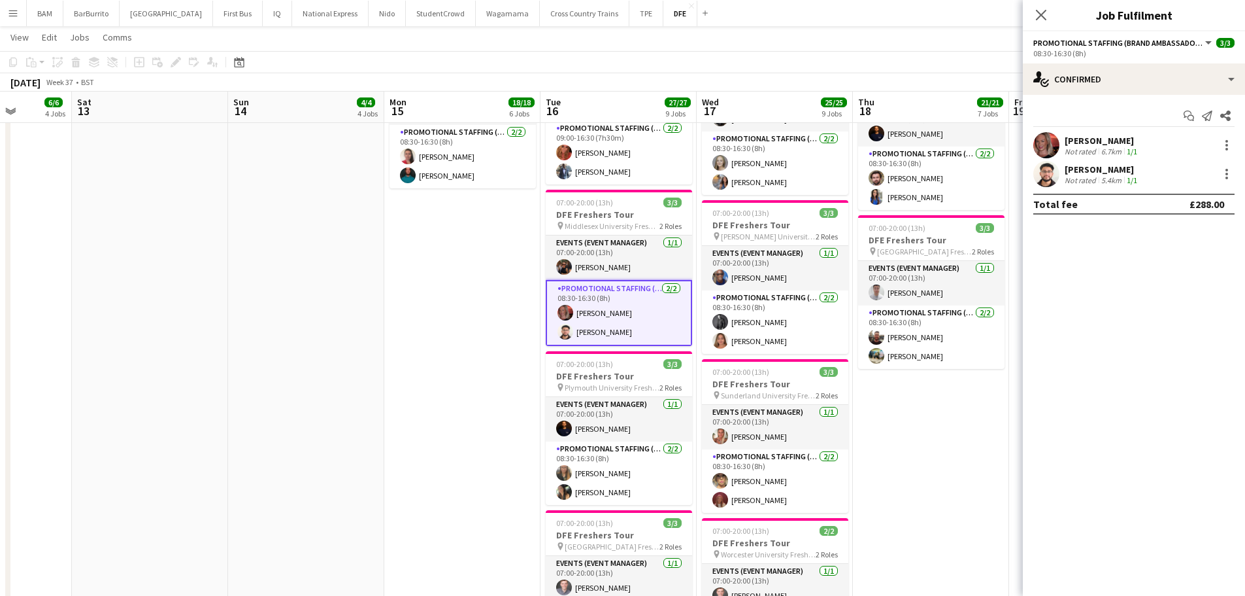
click at [1100, 148] on div "6.7km" at bounding box center [1111, 151] width 25 height 10
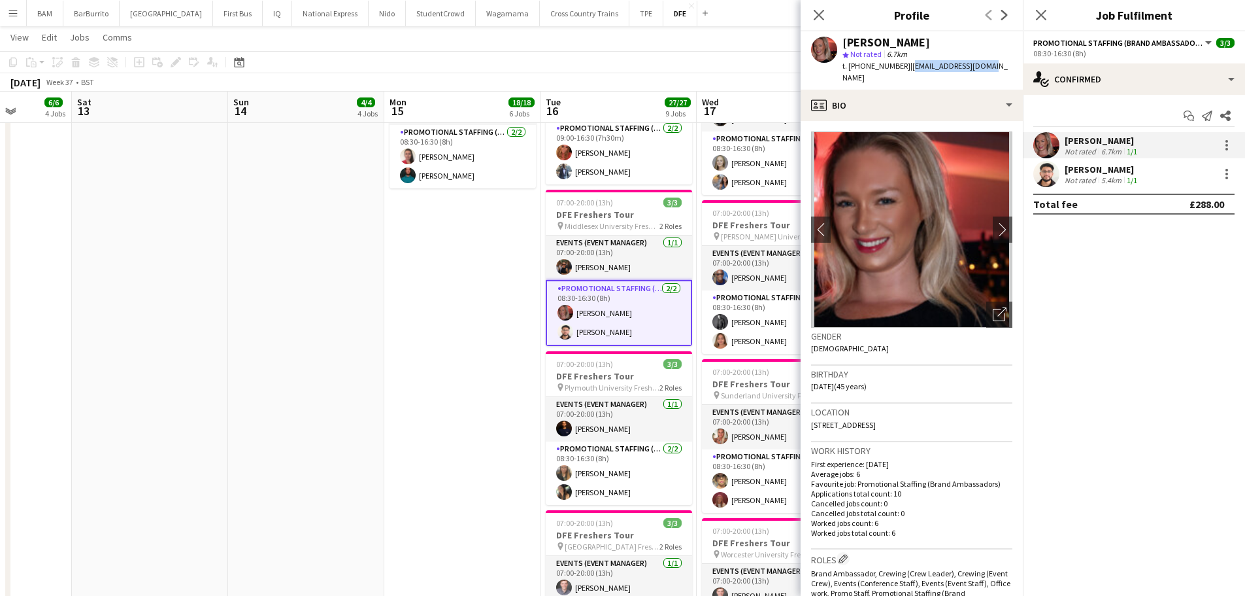
drag, startPoint x: 905, startPoint y: 65, endPoint x: 983, endPoint y: 65, distance: 77.1
click at [983, 65] on div "[PERSON_NAME] star Not rated 6.7km t. [PHONE_NUMBER] | [EMAIL_ADDRESS][DOMAIN_N…" at bounding box center [912, 60] width 222 height 58
copy span "[EMAIL_ADDRESS][DOMAIN_NAME]"
click at [1087, 180] on div "Not rated" at bounding box center [1082, 180] width 34 height 10
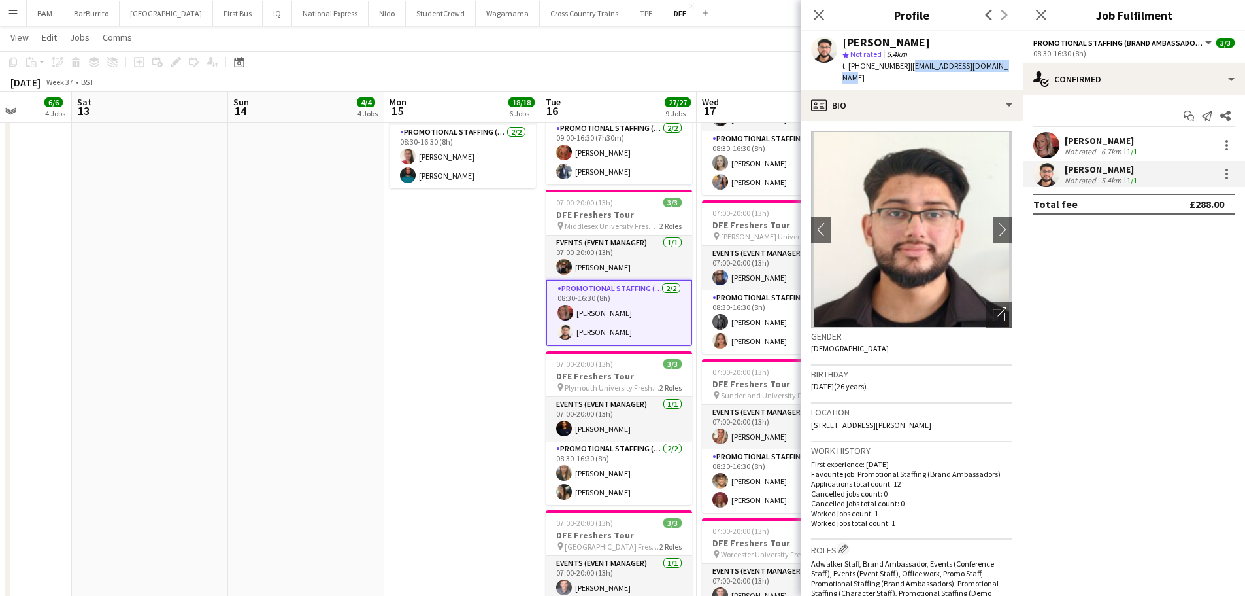
drag, startPoint x: 904, startPoint y: 67, endPoint x: 1004, endPoint y: 65, distance: 100.0
click at [1004, 65] on div "[PERSON_NAME] star Not rated 5.4km t. [PHONE_NUMBER] | [EMAIL_ADDRESS][DOMAIN_N…" at bounding box center [912, 60] width 222 height 58
copy span "[EMAIL_ADDRESS][DOMAIN_NAME]"
click at [826, 12] on app-icon "Close pop-in" at bounding box center [819, 15] width 19 height 19
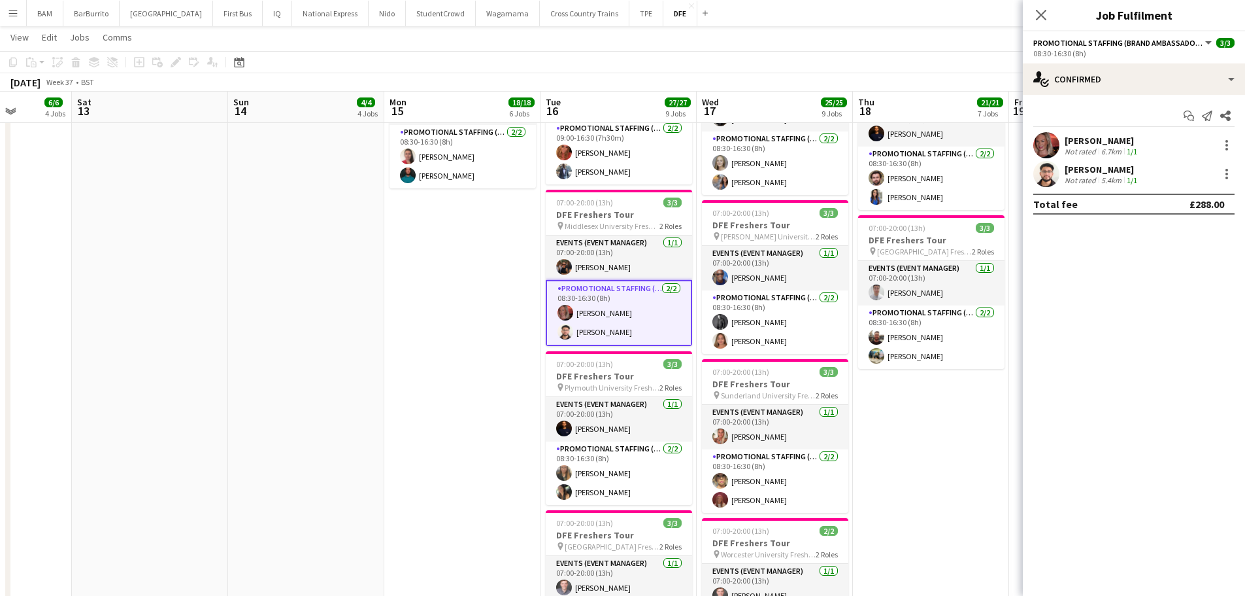
click at [746, 31] on app-page-menu "View Day view expanded Day view collapsed Month view Date picker Jump to [DATE]…" at bounding box center [622, 38] width 1245 height 25
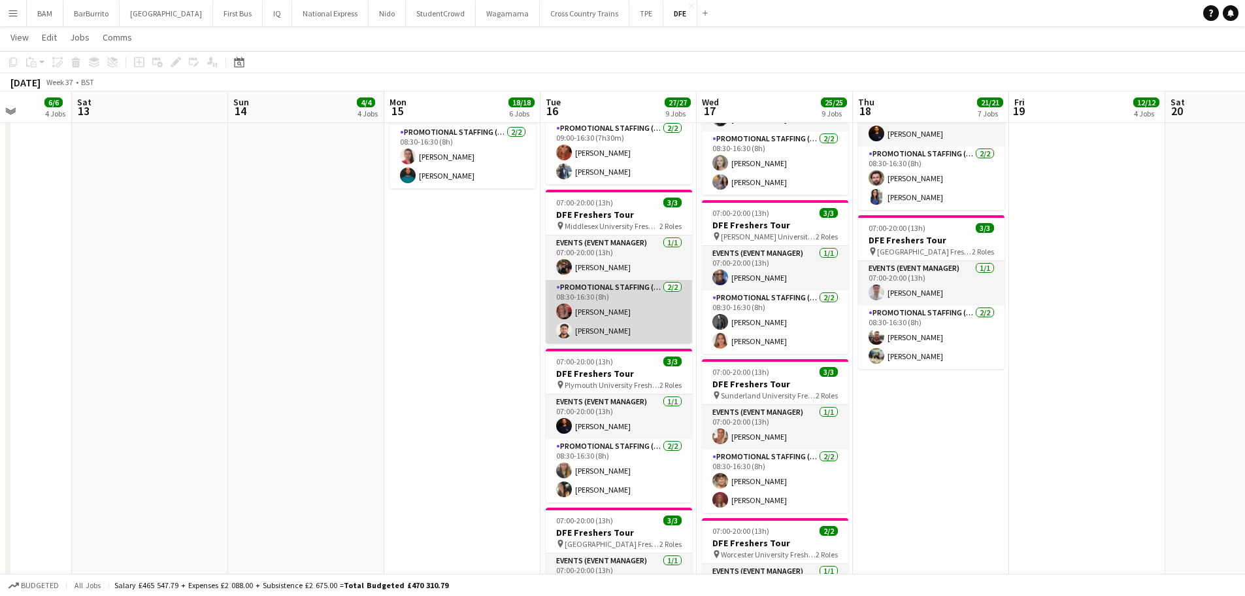
click at [615, 306] on app-card-role "Promotional Staffing (Brand Ambassadors) [DATE] 08:30-16:30 (8h) [PERSON_NAME] …" at bounding box center [619, 311] width 146 height 63
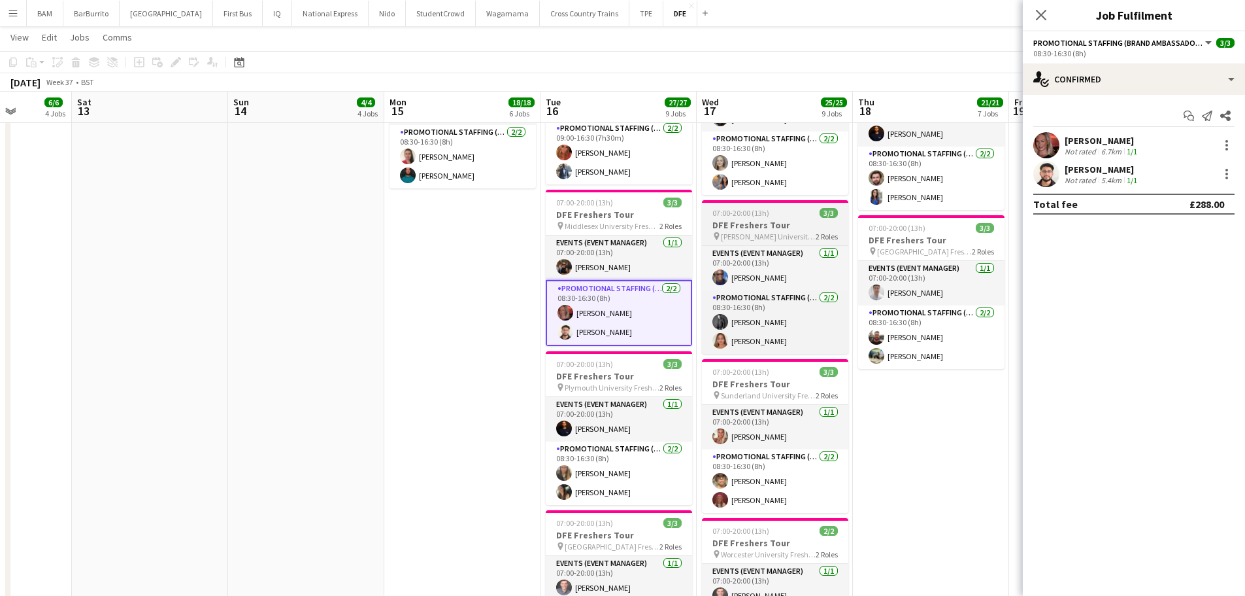
drag, startPoint x: 655, startPoint y: 256, endPoint x: 825, endPoint y: 241, distance: 170.7
click at [655, 256] on app-card-role "Events (Event Manager) [DATE] 07:00-20:00 (13h) [PERSON_NAME]" at bounding box center [619, 257] width 146 height 44
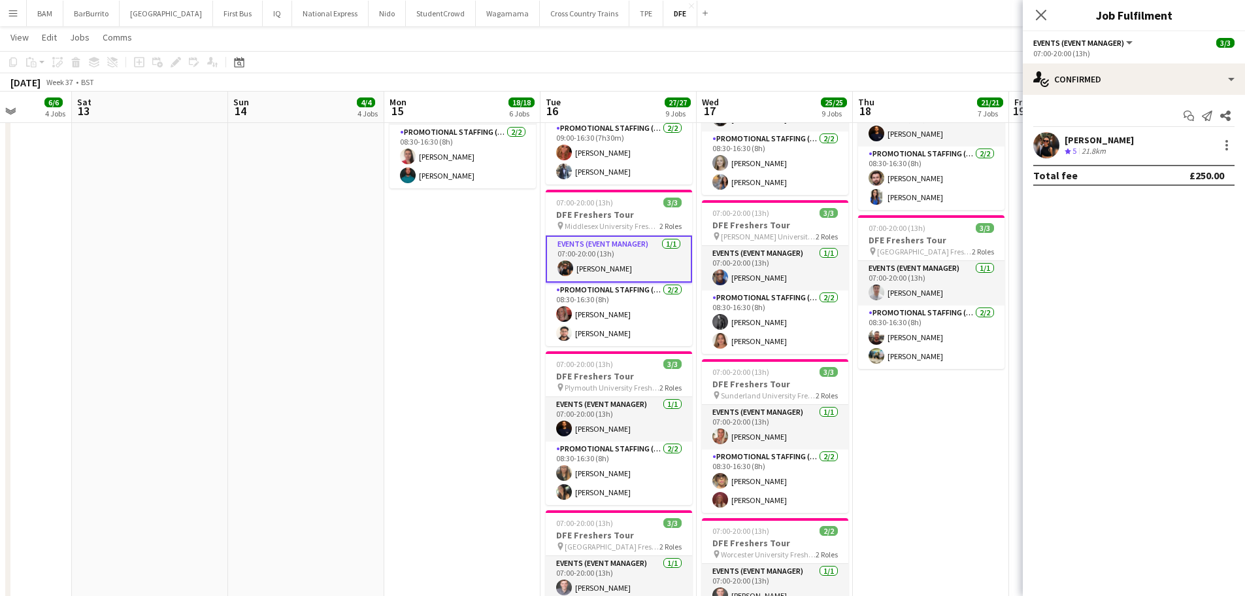
click at [1081, 160] on app-confirmed-crew "[PERSON_NAME] Crew rating 5 21.8km Total fee £250.00" at bounding box center [1134, 159] width 222 height 54
click at [1091, 146] on div "21.8km" at bounding box center [1093, 151] width 29 height 11
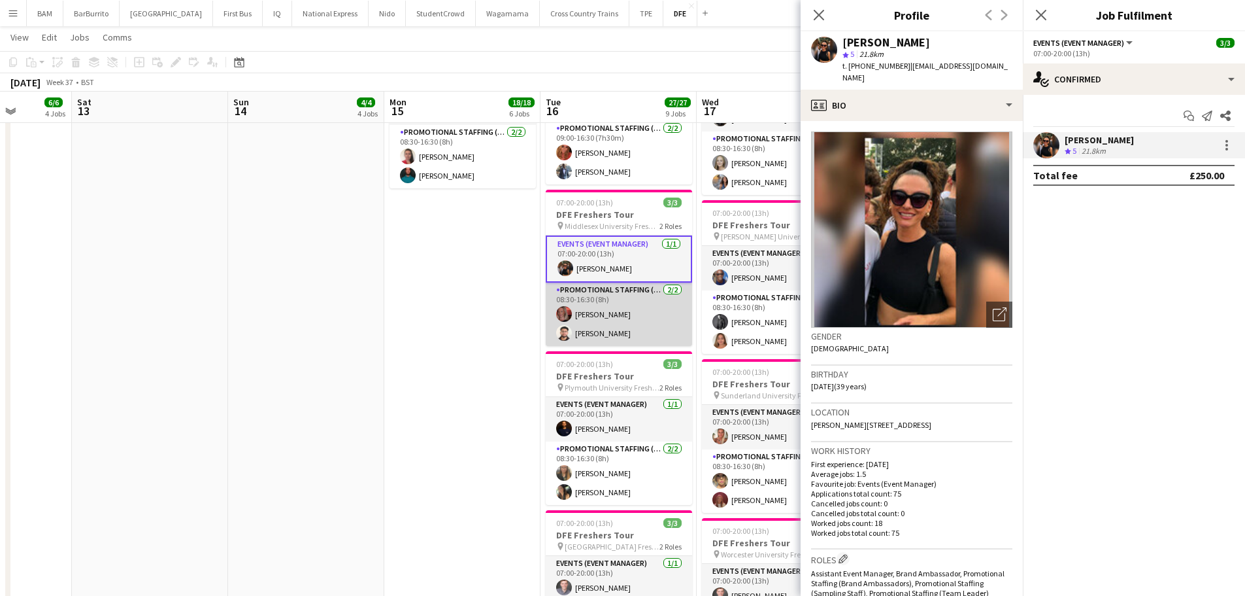
click at [628, 313] on app-card-role "Promotional Staffing (Brand Ambassadors) [DATE] 08:30-16:30 (8h) [PERSON_NAME] …" at bounding box center [619, 313] width 146 height 63
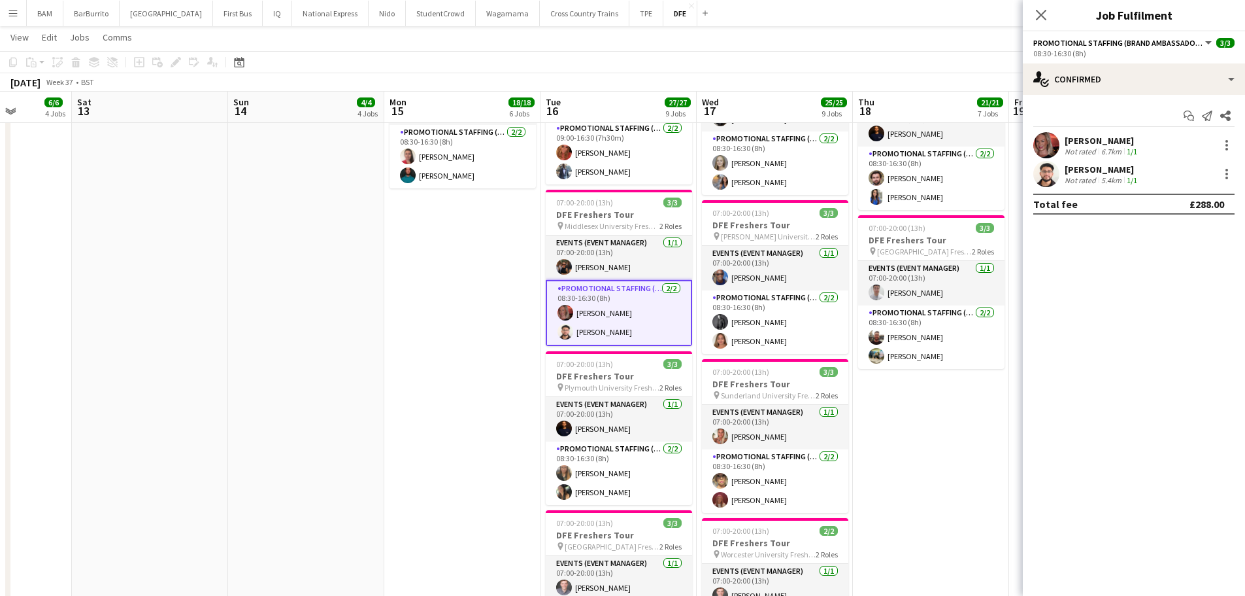
click at [1147, 171] on div "[PERSON_NAME] Not rated 5.4km 1/1" at bounding box center [1134, 174] width 222 height 26
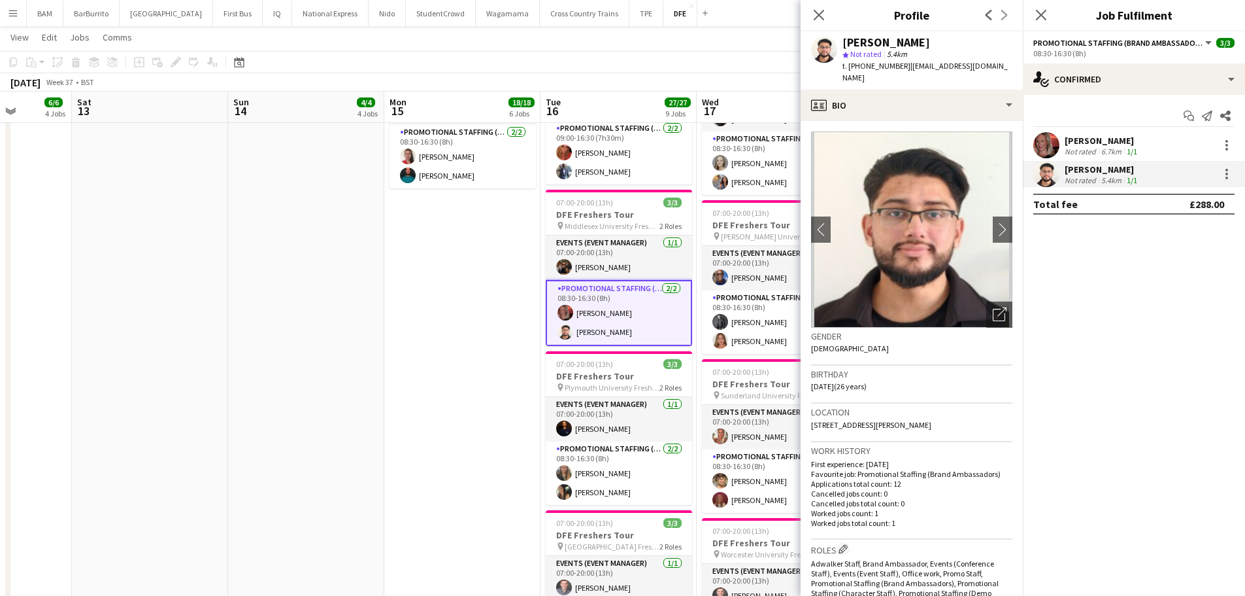
drag, startPoint x: 826, startPoint y: 10, endPoint x: 832, endPoint y: 25, distance: 16.1
click at [826, 11] on app-icon "Close pop-in" at bounding box center [819, 15] width 16 height 16
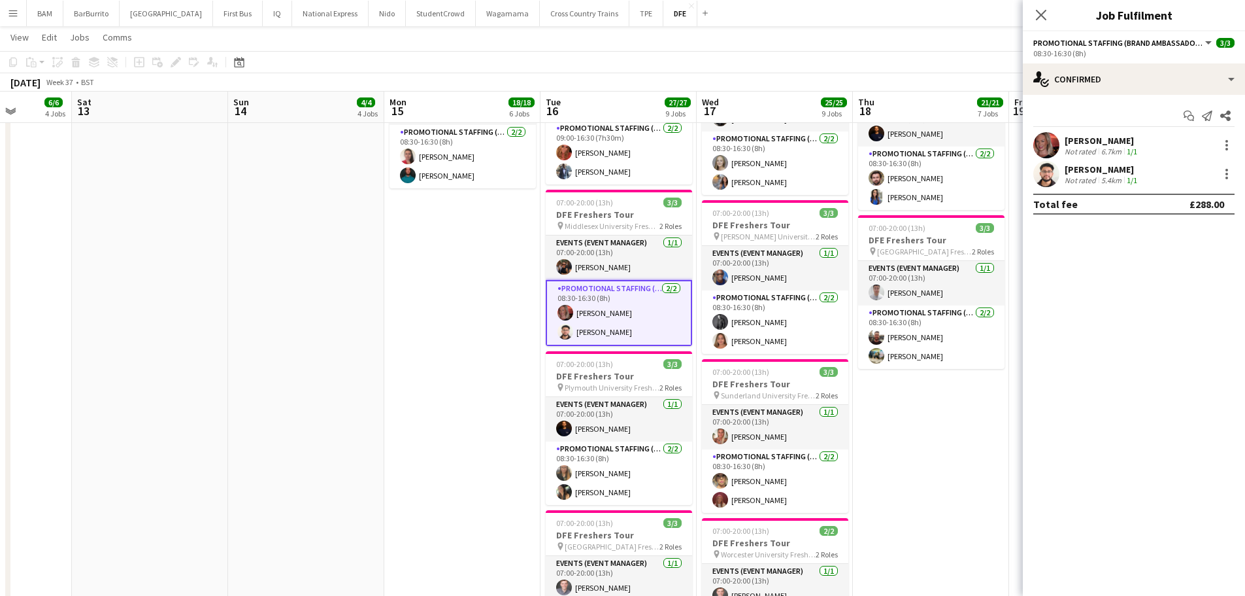
click at [837, 73] on app-toolbar "Copy Paste Paste Ctrl+V Paste with crew Ctrl+Shift+V Paste linked Job [GEOGRAPH…" at bounding box center [622, 62] width 1245 height 22
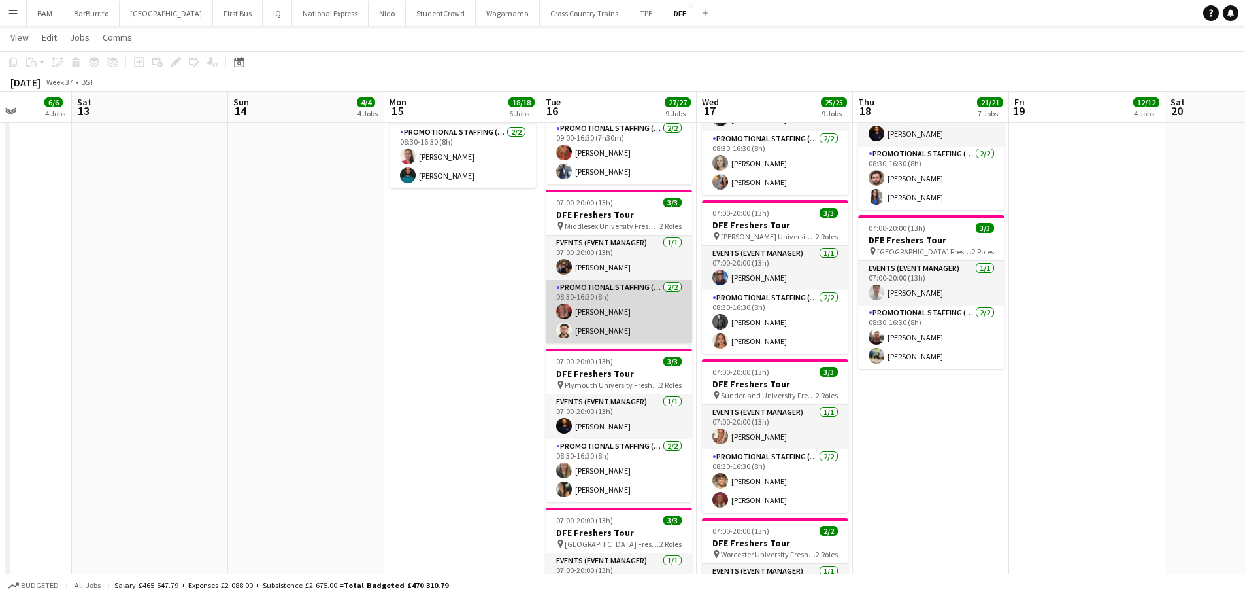
click at [648, 307] on app-card-role "Promotional Staffing (Brand Ambassadors) [DATE] 08:30-16:30 (8h) [PERSON_NAME] …" at bounding box center [619, 311] width 146 height 63
